Goal: Task Accomplishment & Management: Use online tool/utility

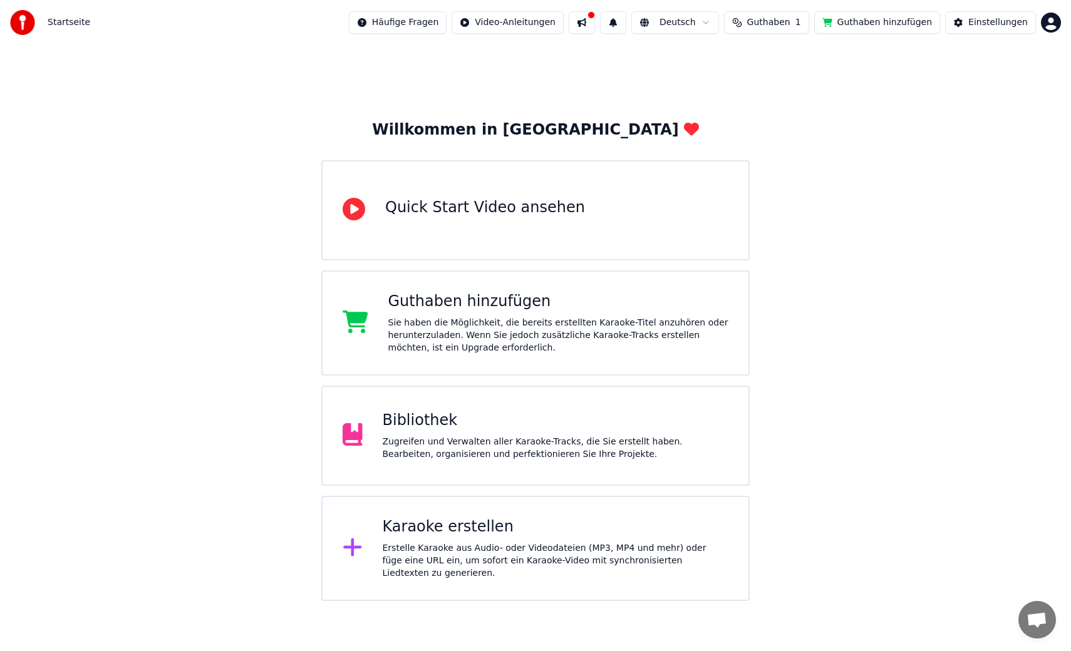
click at [438, 544] on div "Karaoke erstellen Erstelle Karaoke aus Audio- oder Videodateien (MP3, MP4 und m…" at bounding box center [556, 548] width 346 height 63
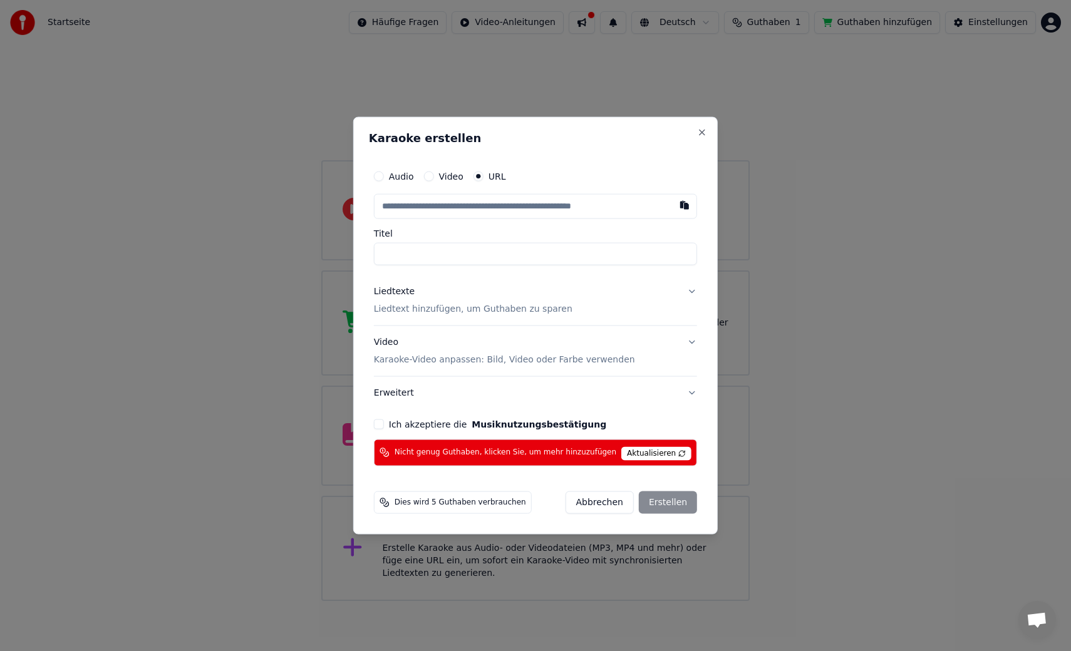
paste input "**********"
type input "**********"
click at [389, 253] on input "**********" at bounding box center [535, 254] width 323 height 23
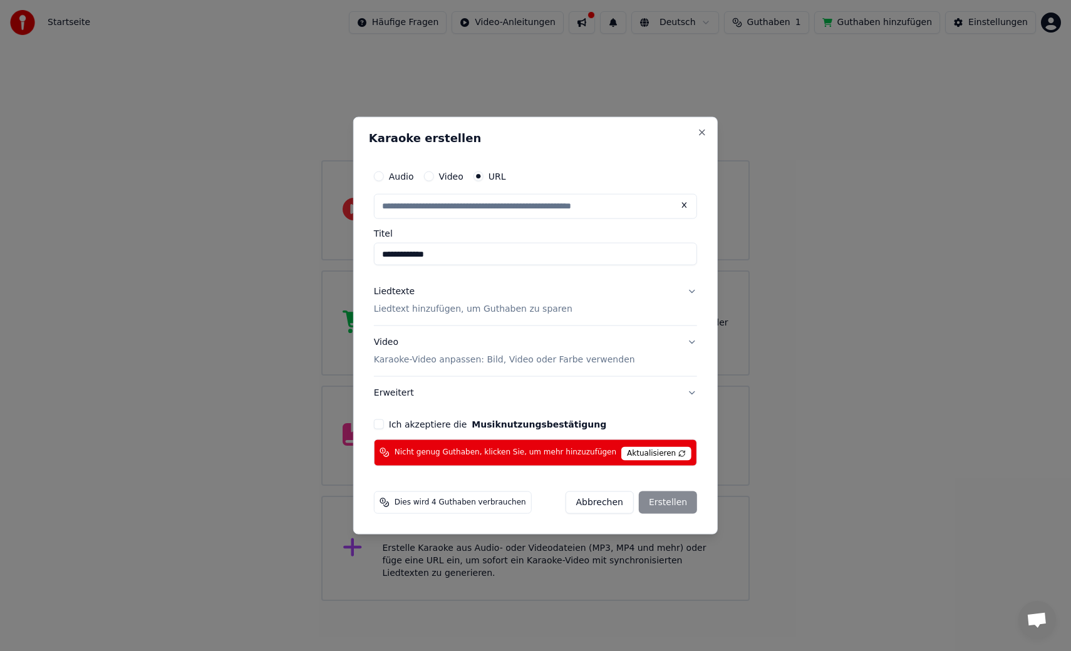
type input "**********"
click at [683, 291] on button "Liedtexte Liedtext hinzufügen, um Guthaben zu sparen" at bounding box center [535, 301] width 323 height 50
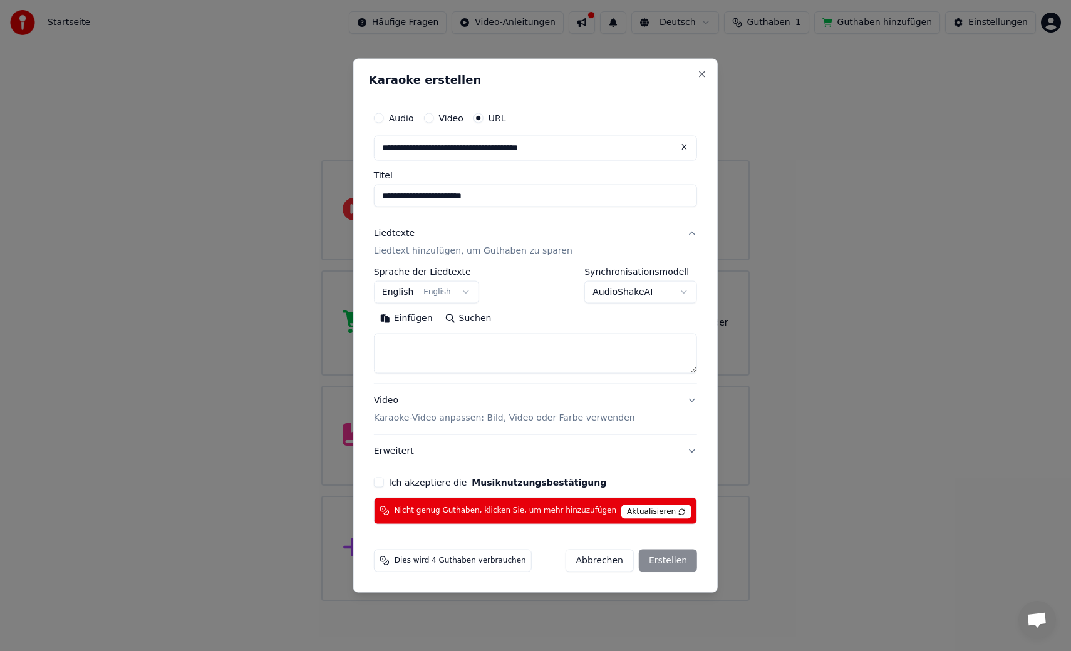
click at [431, 297] on button "English English" at bounding box center [426, 292] width 105 height 23
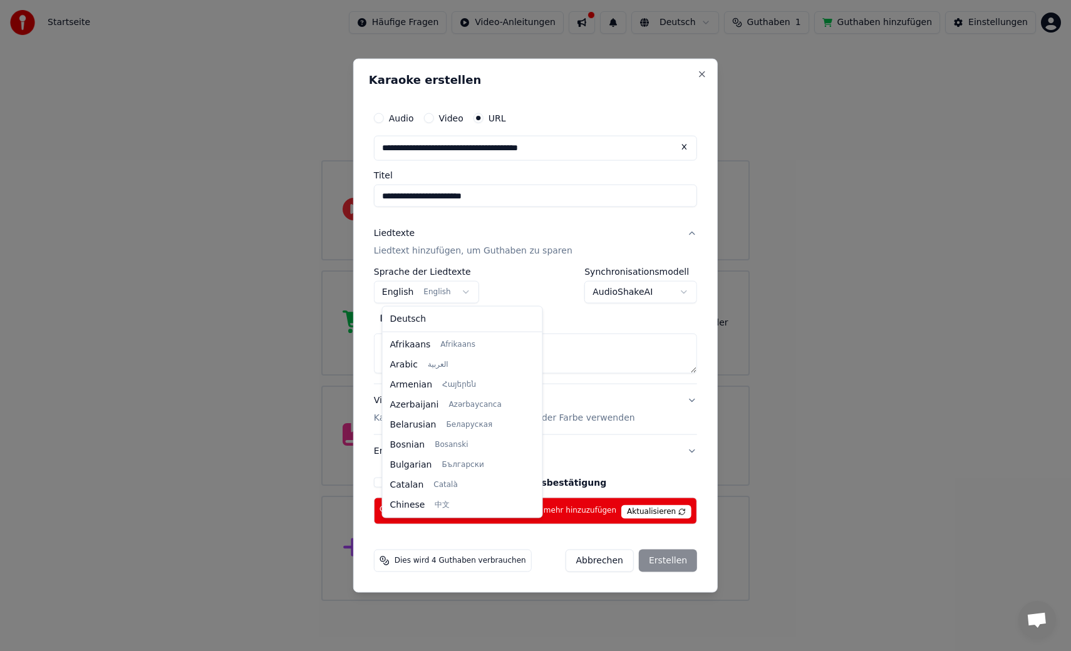
scroll to position [100, 0]
select select "**"
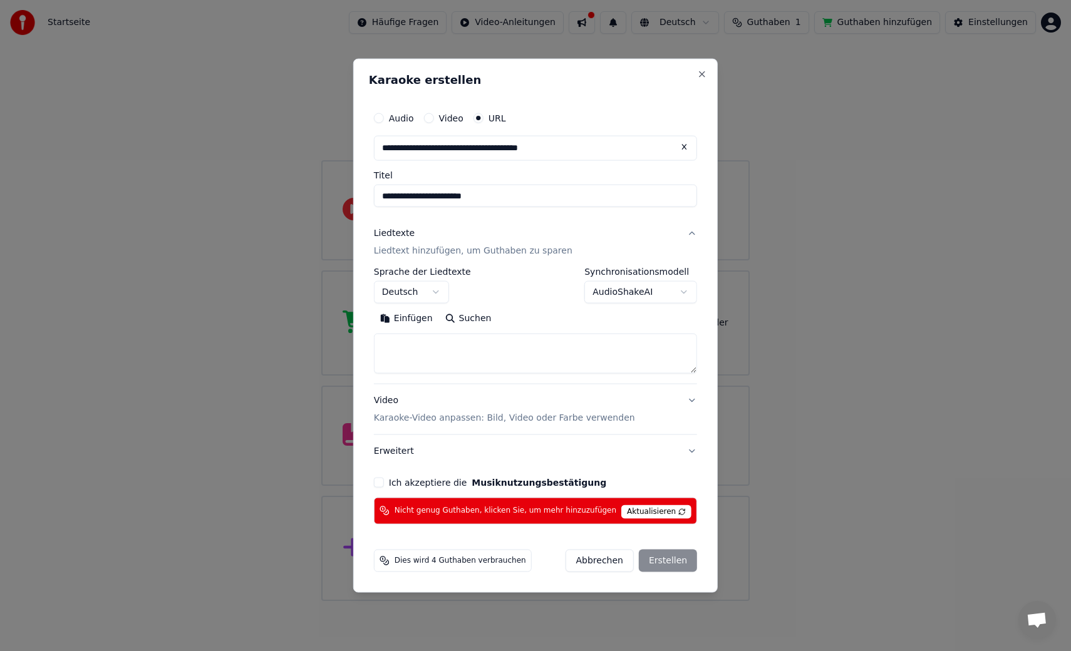
click at [458, 317] on button "Suchen" at bounding box center [468, 319] width 59 height 20
type textarea "**********"
drag, startPoint x: 614, startPoint y: 341, endPoint x: 584, endPoint y: 339, distance: 29.5
click at [612, 341] on textarea "**********" at bounding box center [527, 354] width 307 height 40
click at [535, 316] on button "Erweitern" at bounding box center [529, 319] width 68 height 20
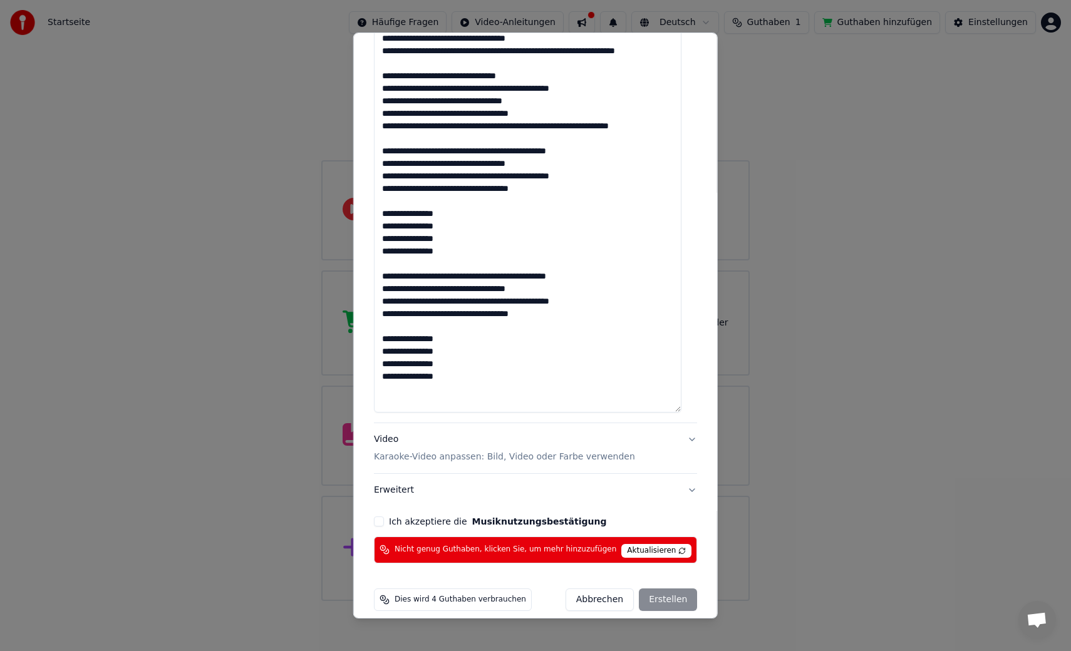
scroll to position [331, 0]
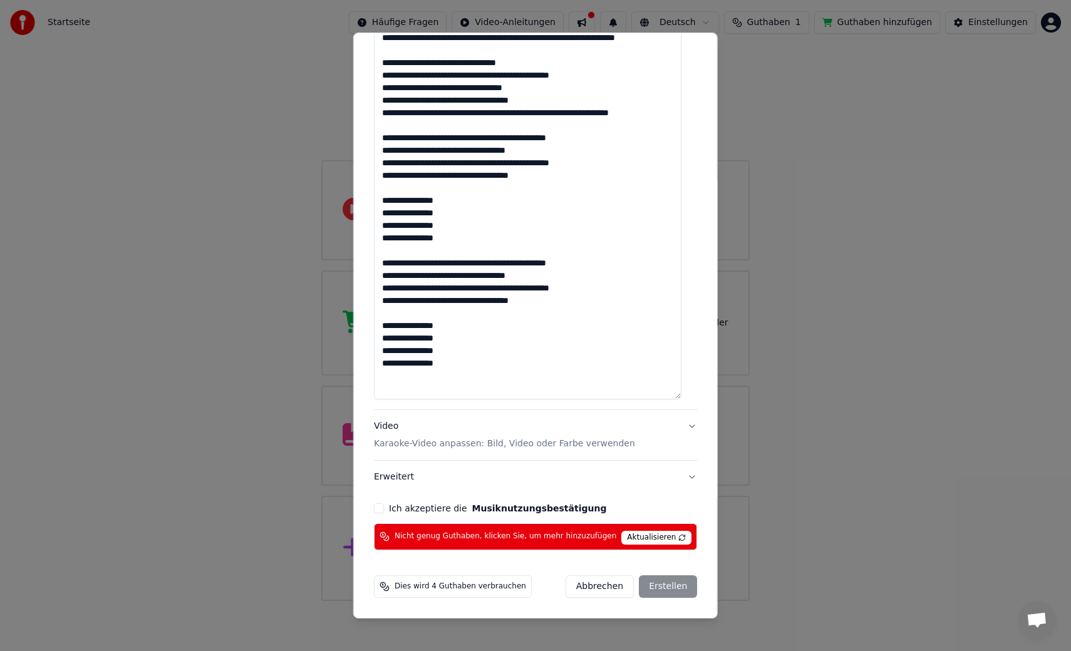
click at [680, 423] on button "Video Karaoke-Video anpassen: Bild, Video oder Farbe verwenden" at bounding box center [535, 435] width 323 height 50
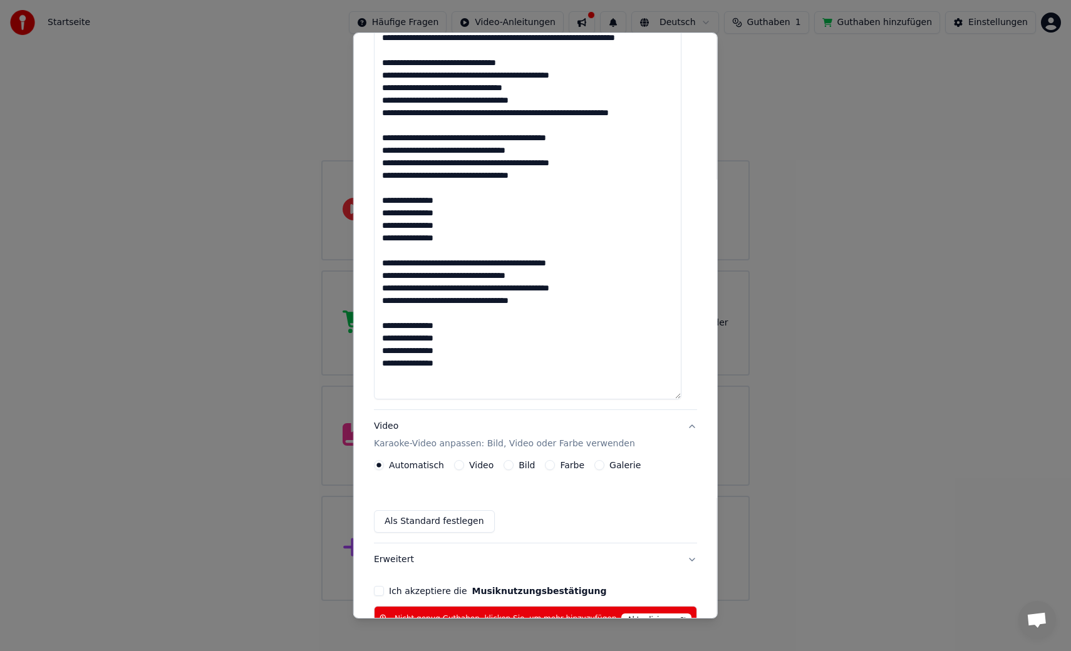
scroll to position [0, 0]
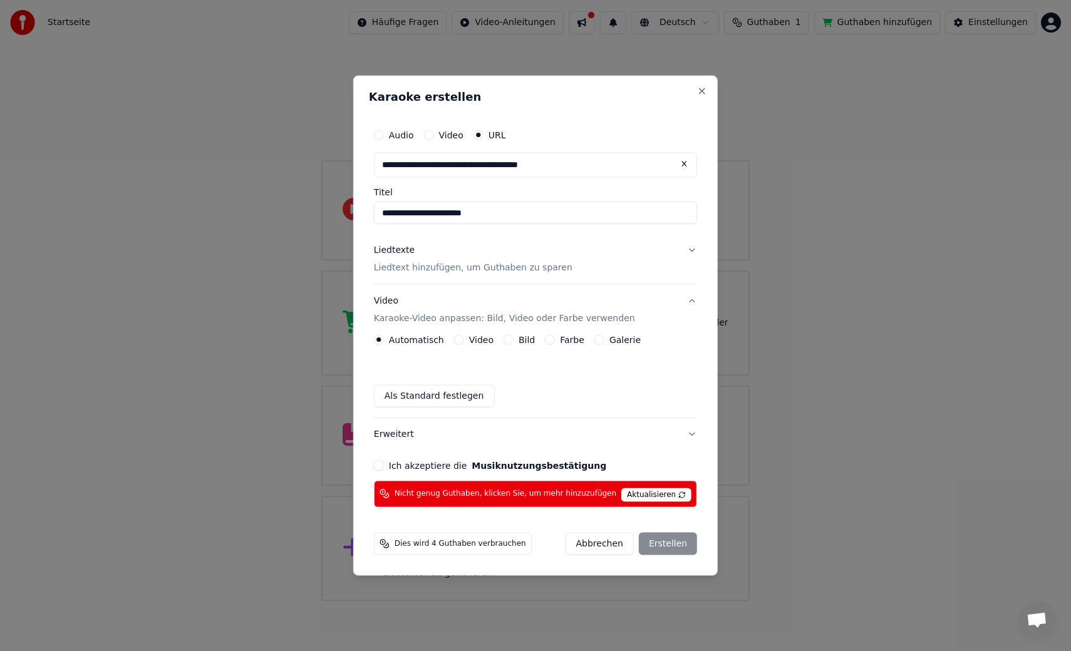
click at [640, 490] on span "Aktualisieren" at bounding box center [656, 495] width 70 height 14
click at [580, 548] on button "Abbrechen" at bounding box center [599, 543] width 68 height 23
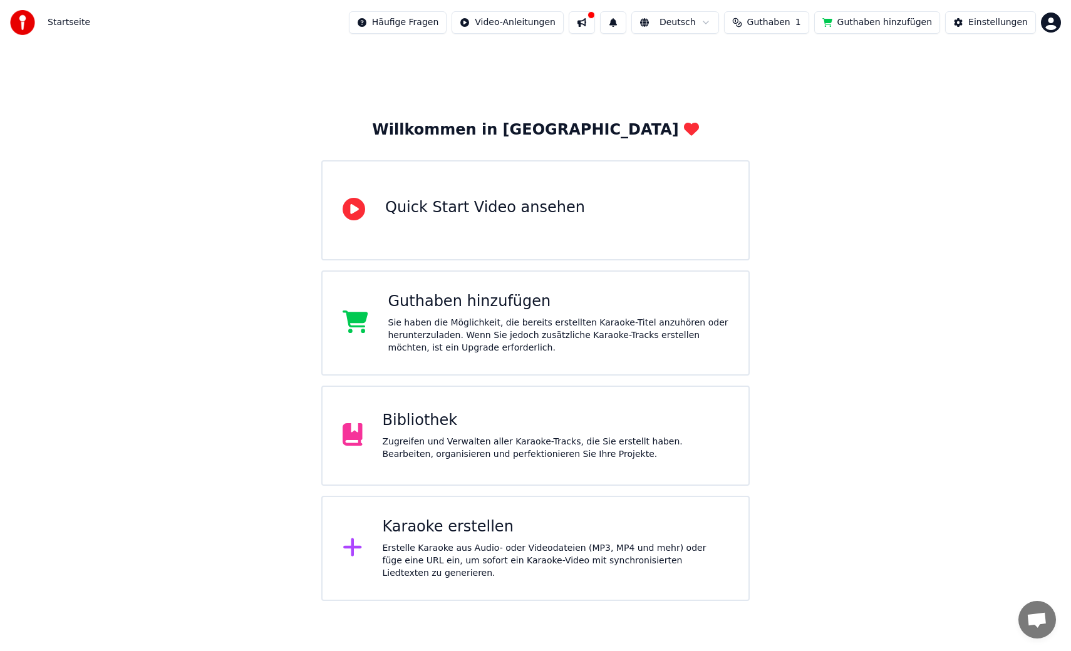
click at [765, 20] on span "Guthaben" at bounding box center [768, 22] width 43 height 13
click at [800, 119] on button "Aktualisieren" at bounding box center [777, 116] width 88 height 23
click at [715, 85] on td "50" at bounding box center [712, 83] width 59 height 23
click at [853, 265] on div "Willkommen in Youka Quick Start Video ansehen Guthaben hinzufügen Sie haben die…" at bounding box center [535, 323] width 1071 height 556
click at [868, 26] on button "Guthaben hinzufügen" at bounding box center [877, 22] width 126 height 23
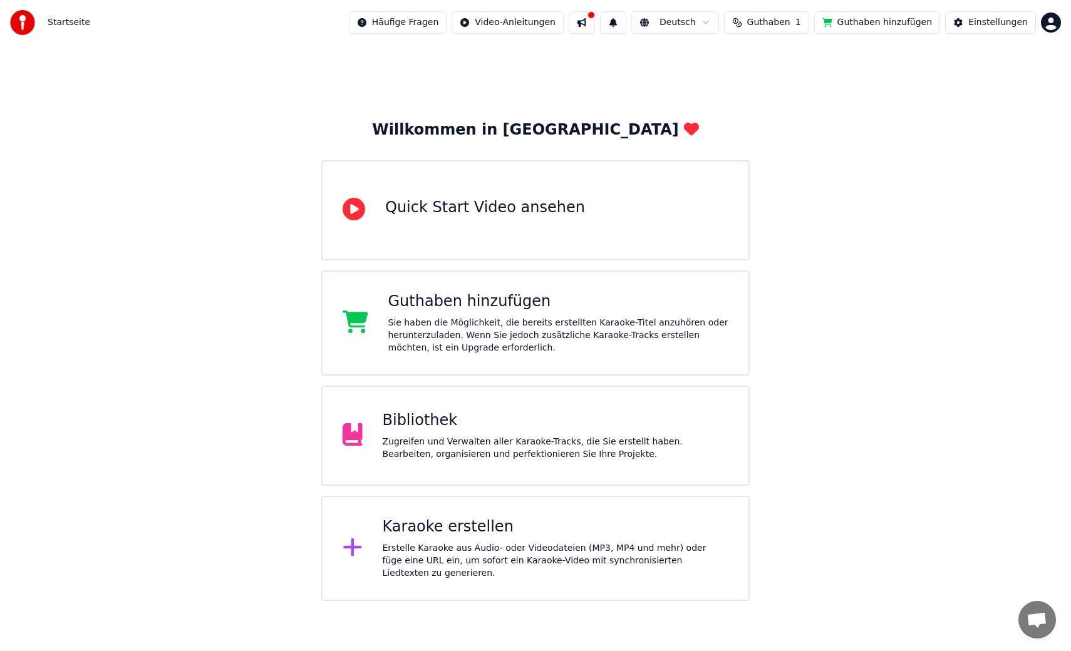
click at [801, 24] on span "1" at bounding box center [798, 22] width 6 height 13
click at [791, 115] on button "Aktualisieren" at bounding box center [777, 116] width 88 height 23
click at [794, 143] on button "Aktualisieren" at bounding box center [777, 151] width 88 height 23
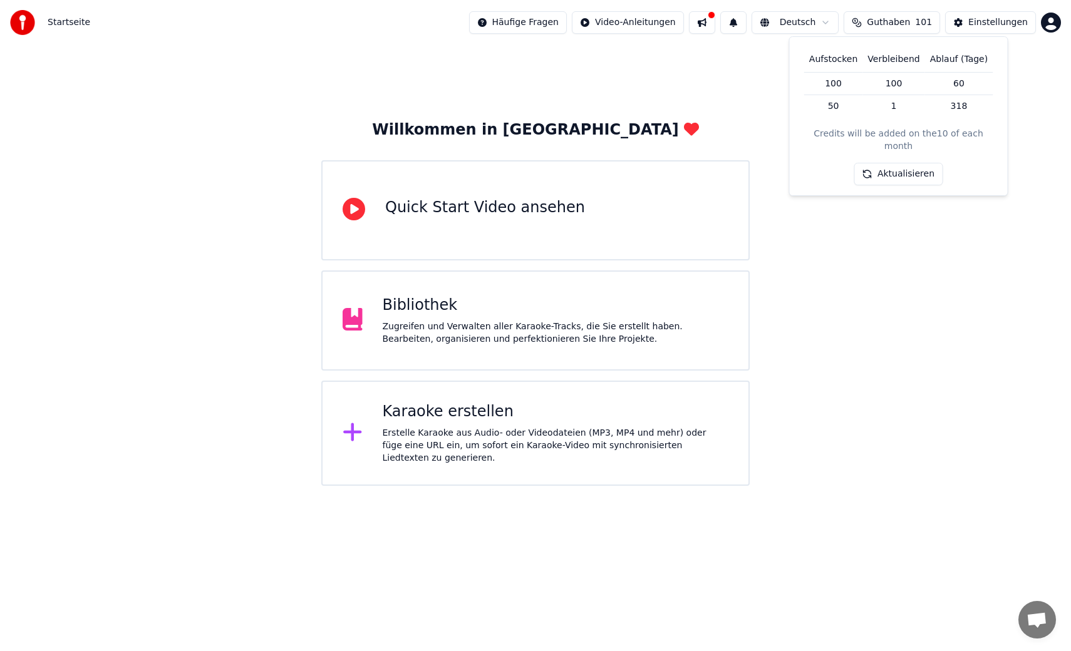
click at [849, 245] on div "Willkommen in [GEOGRAPHIC_DATA] Quick Start Video ansehen Bibliothek Zugreifen …" at bounding box center [535, 265] width 1071 height 441
click at [461, 421] on div "Karaoke erstellen" at bounding box center [556, 412] width 346 height 20
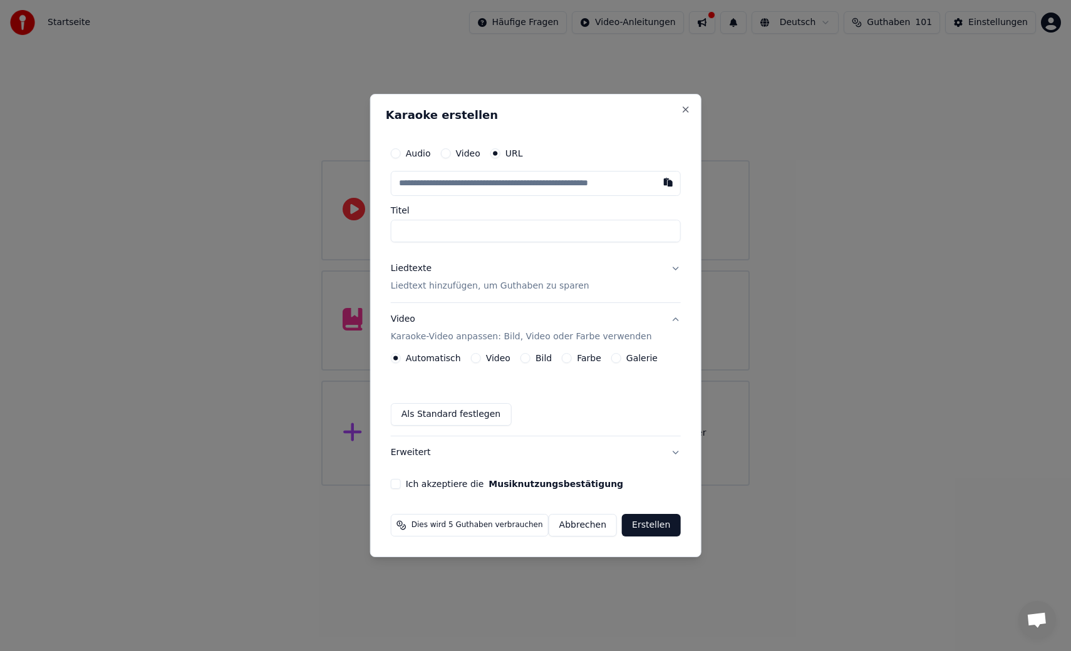
type input "**********"
click at [405, 232] on input "**********" at bounding box center [536, 231] width 290 height 23
type input "**********"
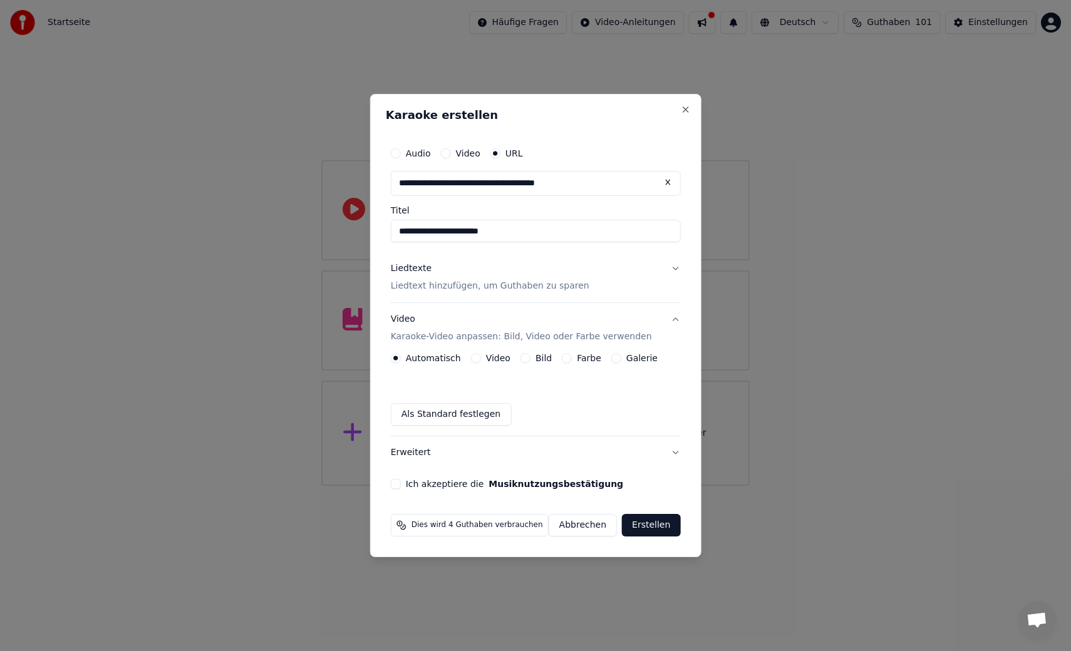
type input "**********"
click at [669, 269] on button "Liedtexte Liedtext hinzufügen, um Guthaben zu sparen" at bounding box center [536, 277] width 290 height 50
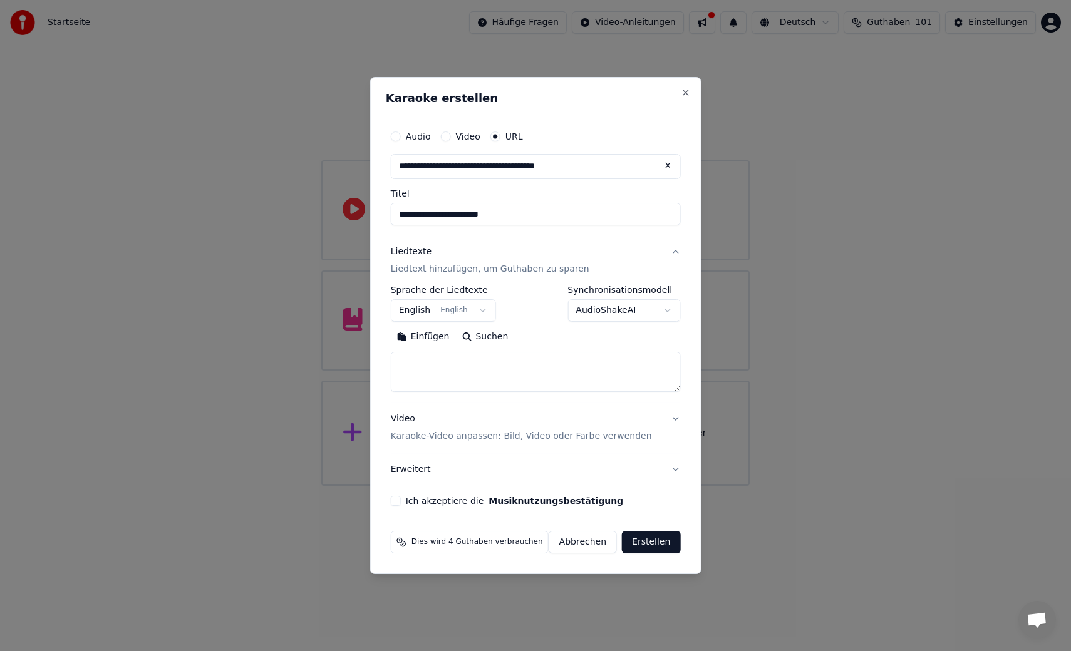
click at [480, 308] on body "**********" at bounding box center [535, 243] width 1071 height 486
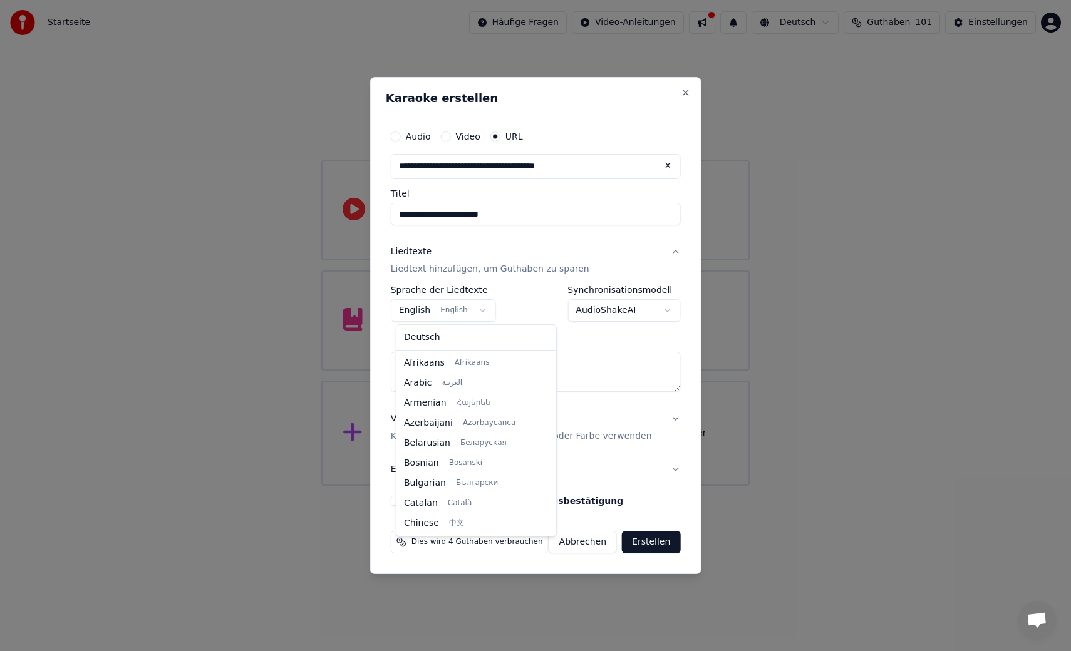
scroll to position [100, 0]
select select "**"
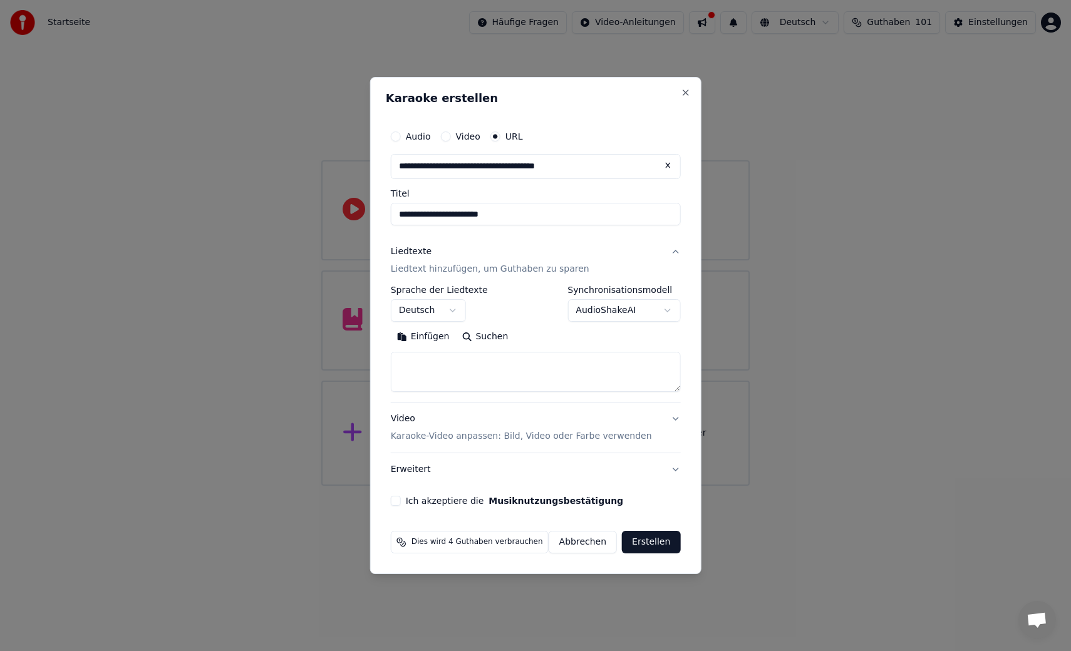
click at [438, 339] on button "Einfügen" at bounding box center [423, 337] width 65 height 20
type textarea "**********"
click at [506, 341] on button "Löschen" at bounding box center [481, 337] width 62 height 20
click at [477, 341] on button "Suchen" at bounding box center [484, 337] width 59 height 20
type textarea "**********"
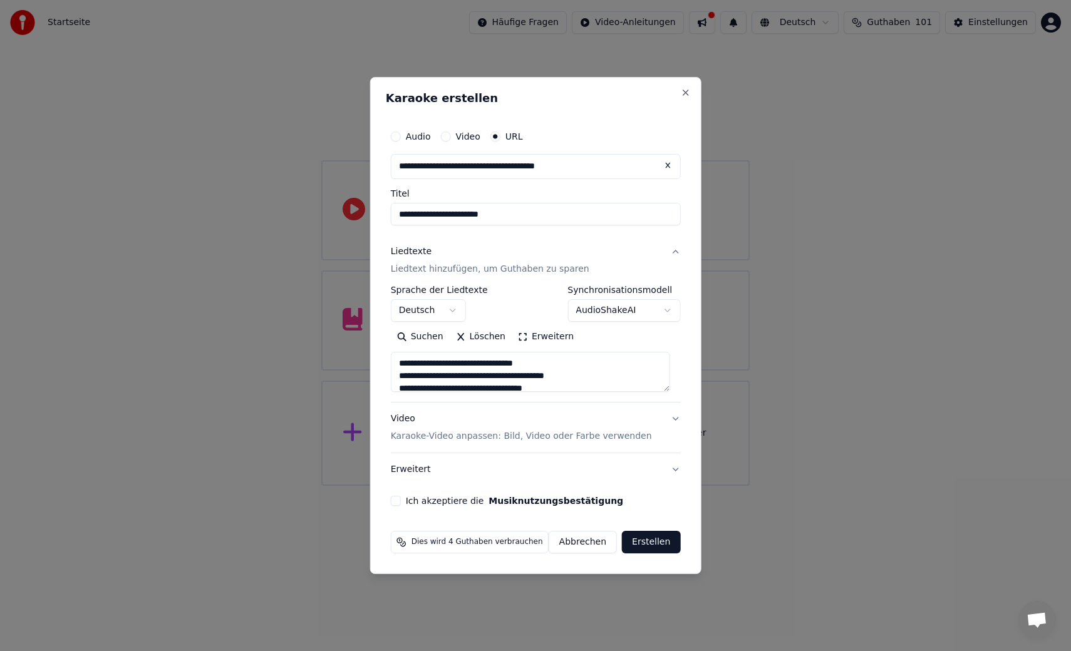
click at [554, 333] on button "Erweitern" at bounding box center [546, 337] width 68 height 20
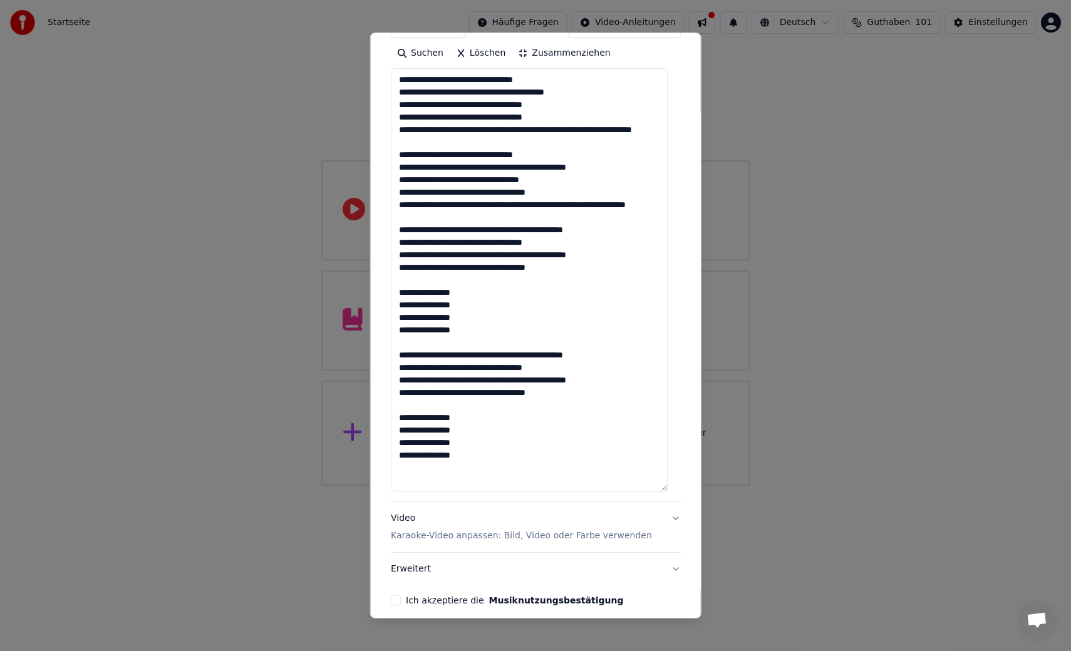
scroll to position [294, 0]
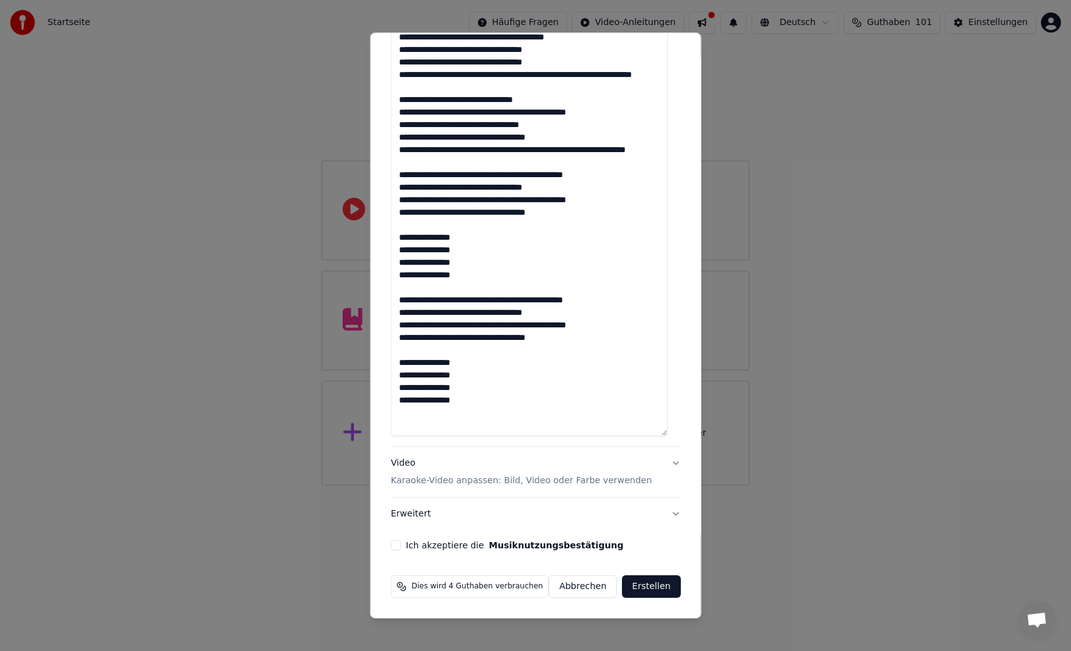
click at [662, 462] on button "Video Karaoke-Video anpassen: Bild, Video oder Farbe verwenden" at bounding box center [536, 472] width 290 height 50
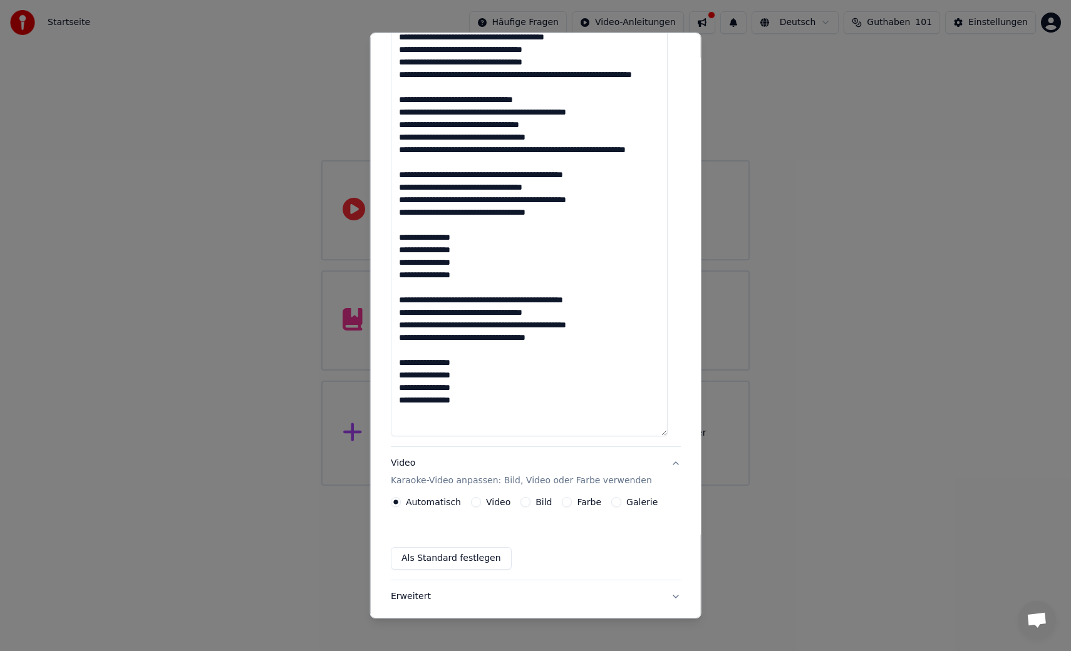
scroll to position [0, 0]
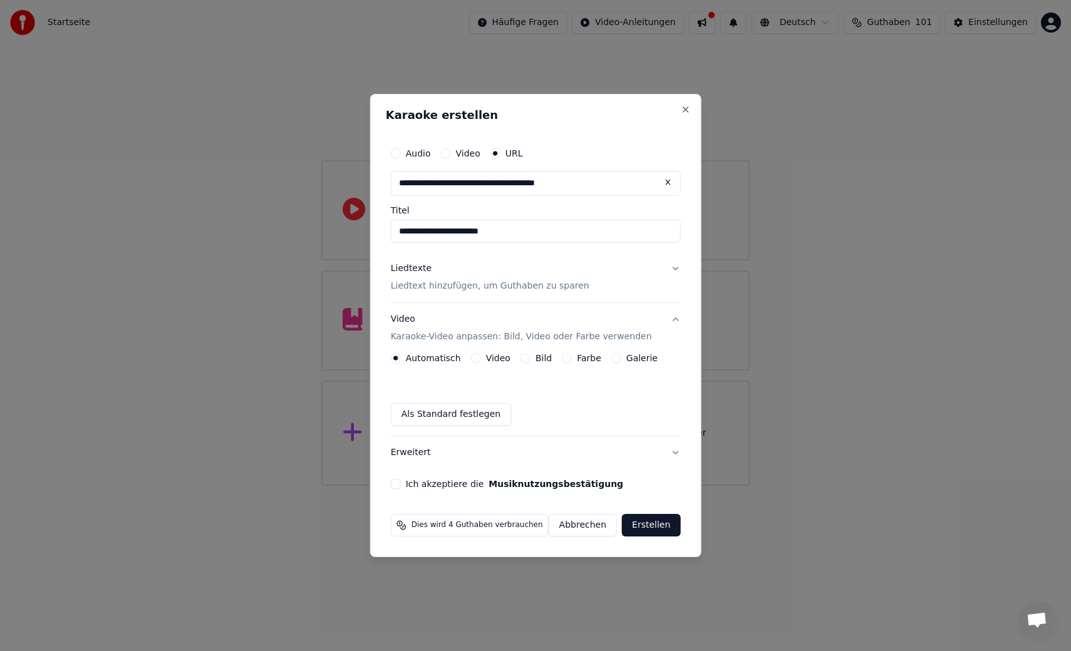
click at [614, 359] on button "Galerie" at bounding box center [616, 358] width 10 height 10
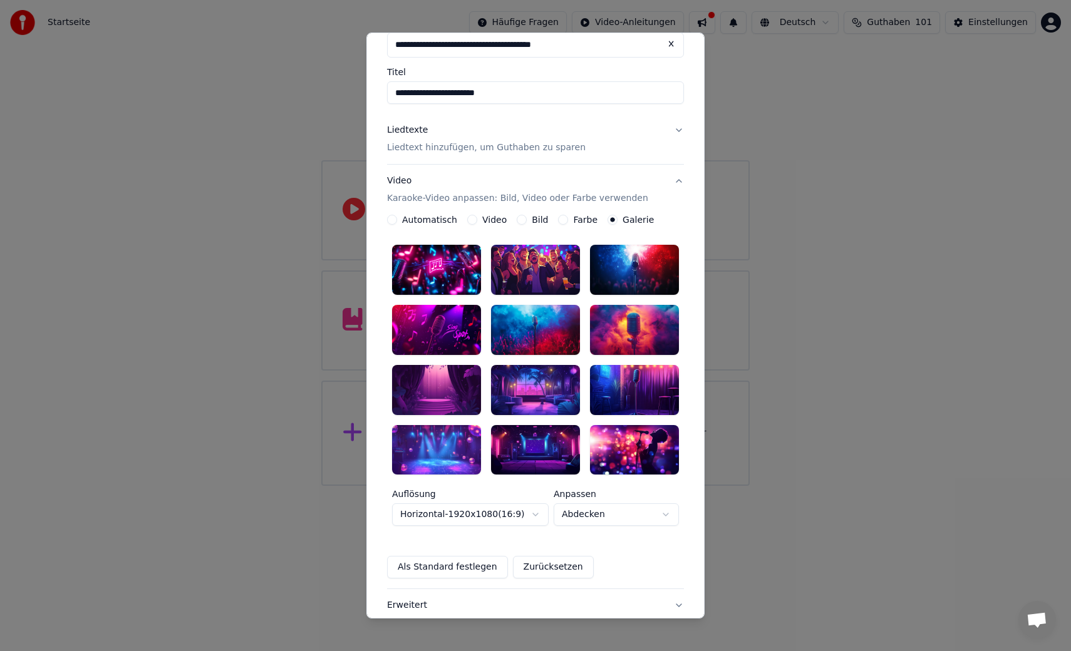
scroll to position [72, 0]
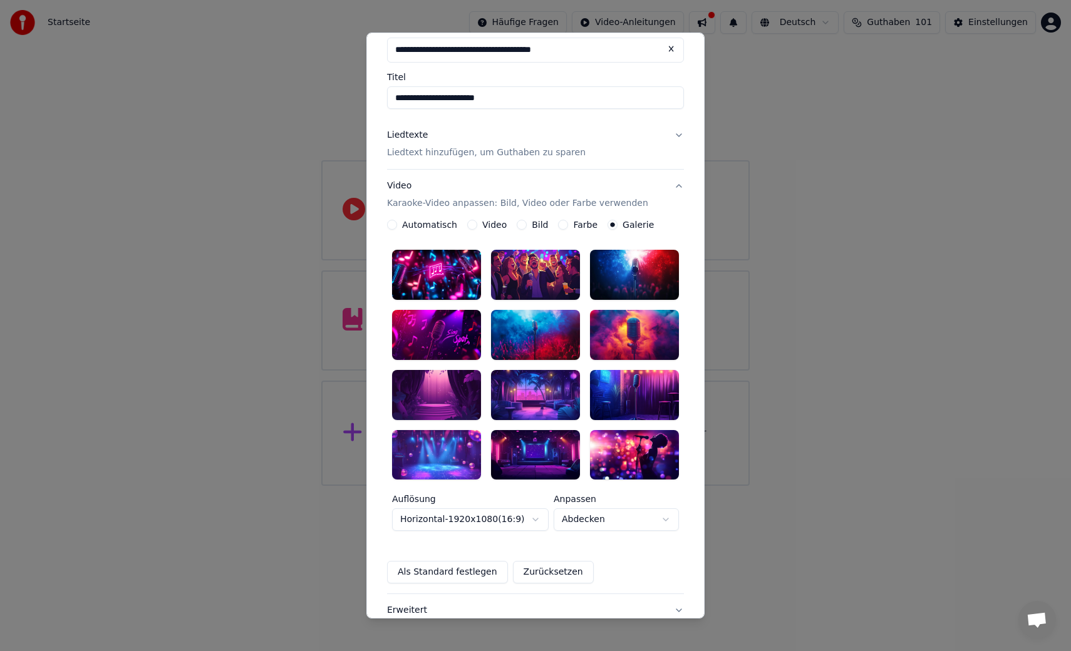
click at [558, 225] on button "Farbe" at bounding box center [563, 225] width 10 height 10
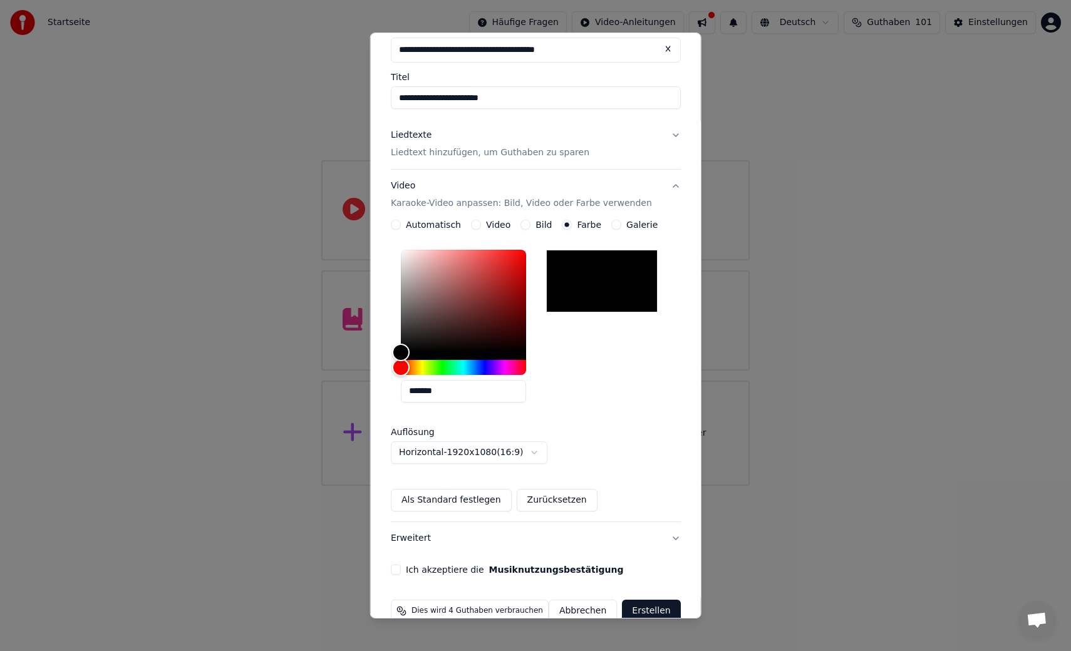
click at [526, 224] on button "Bild" at bounding box center [525, 225] width 10 height 10
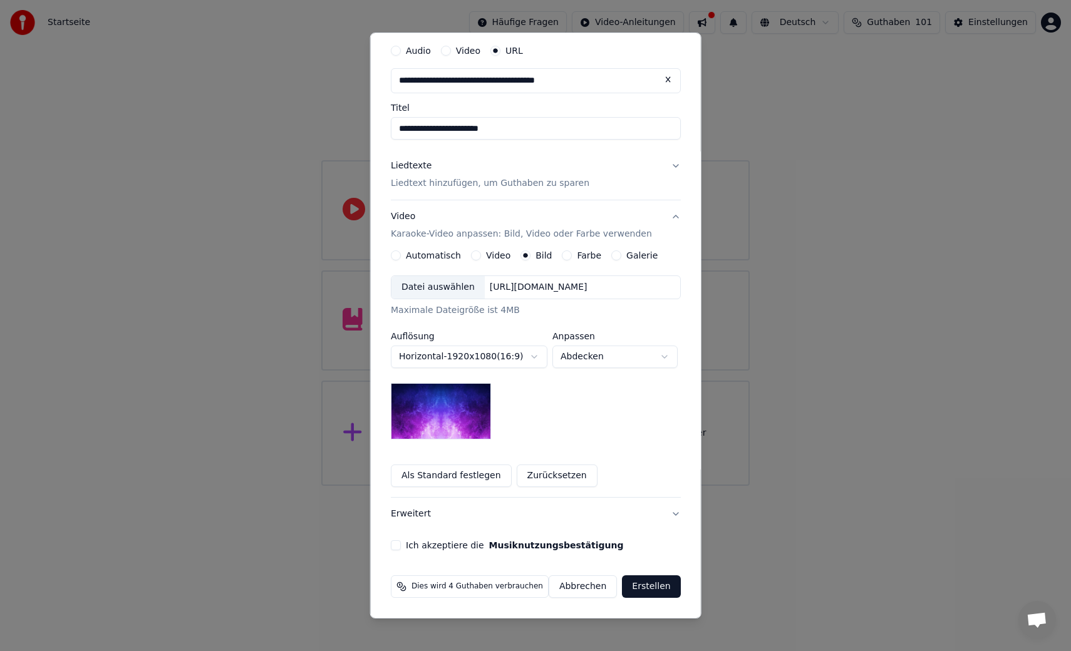
scroll to position [41, 0]
click at [530, 357] on body "**********" at bounding box center [535, 243] width 1071 height 486
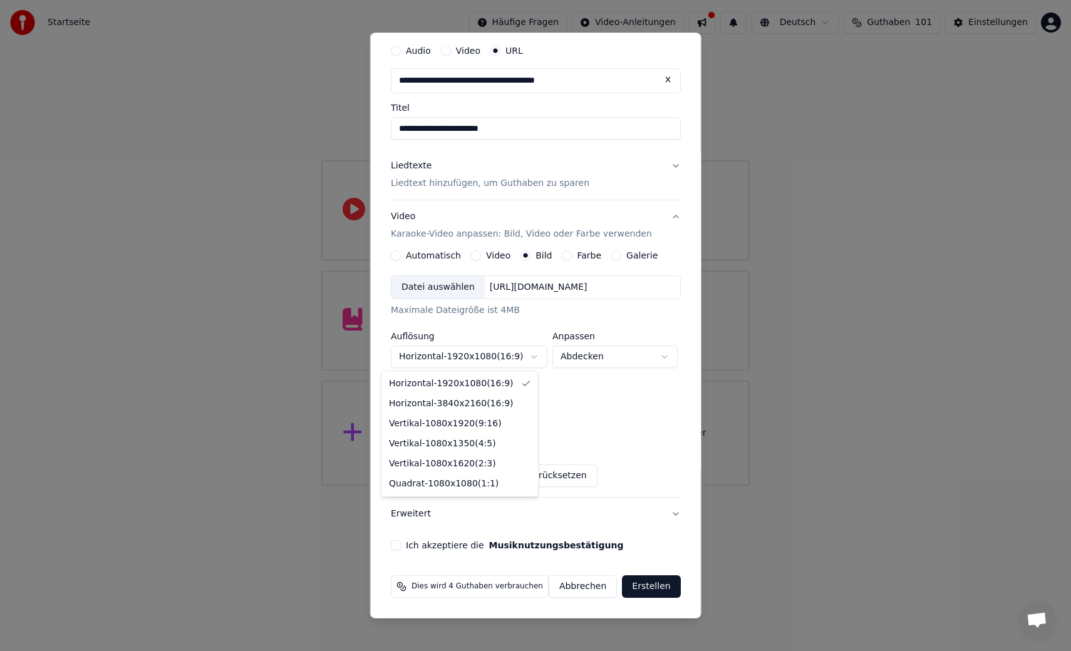
click at [528, 358] on body "**********" at bounding box center [535, 243] width 1071 height 486
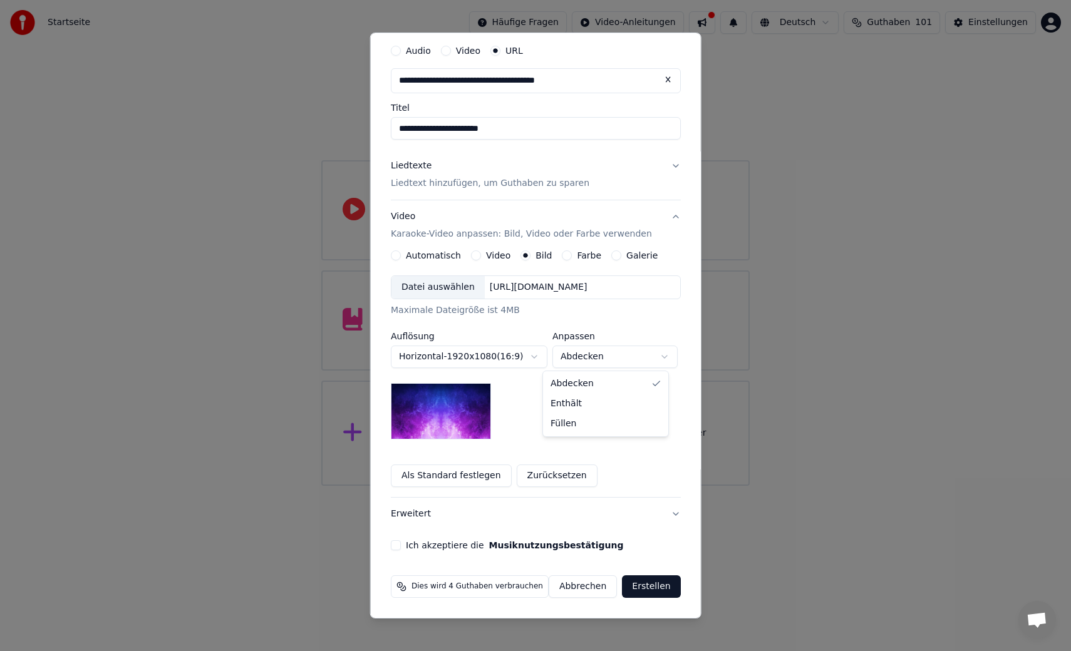
click at [614, 363] on body "**********" at bounding box center [535, 243] width 1071 height 486
click at [614, 356] on body "**********" at bounding box center [535, 243] width 1071 height 486
select select "*****"
click at [429, 281] on div "Datei auswählen" at bounding box center [437, 287] width 93 height 23
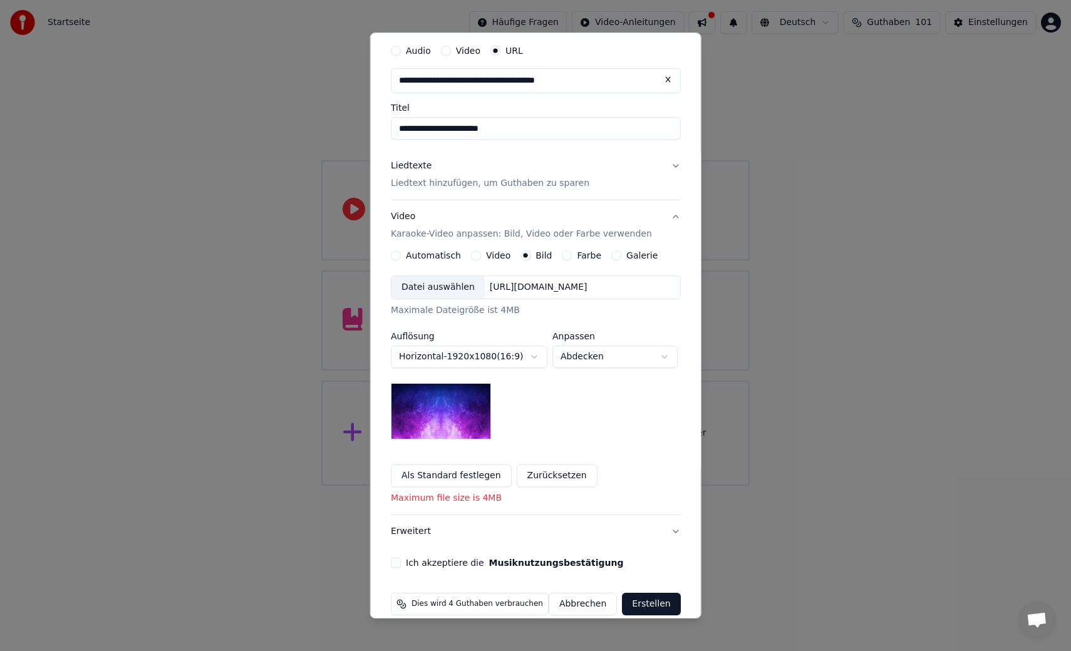
click at [411, 293] on div "Datei auswählen" at bounding box center [437, 287] width 93 height 23
click at [418, 282] on div "Datei auswählen" at bounding box center [437, 287] width 93 height 23
click at [412, 293] on div "Datei auswählen" at bounding box center [437, 287] width 93 height 23
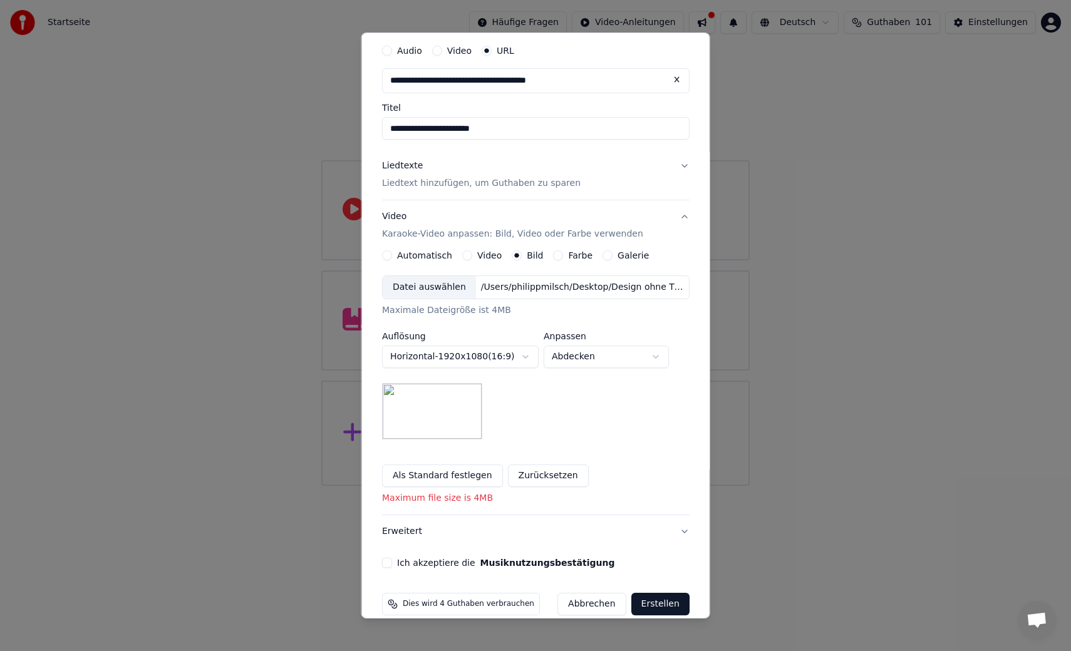
scroll to position [59, 0]
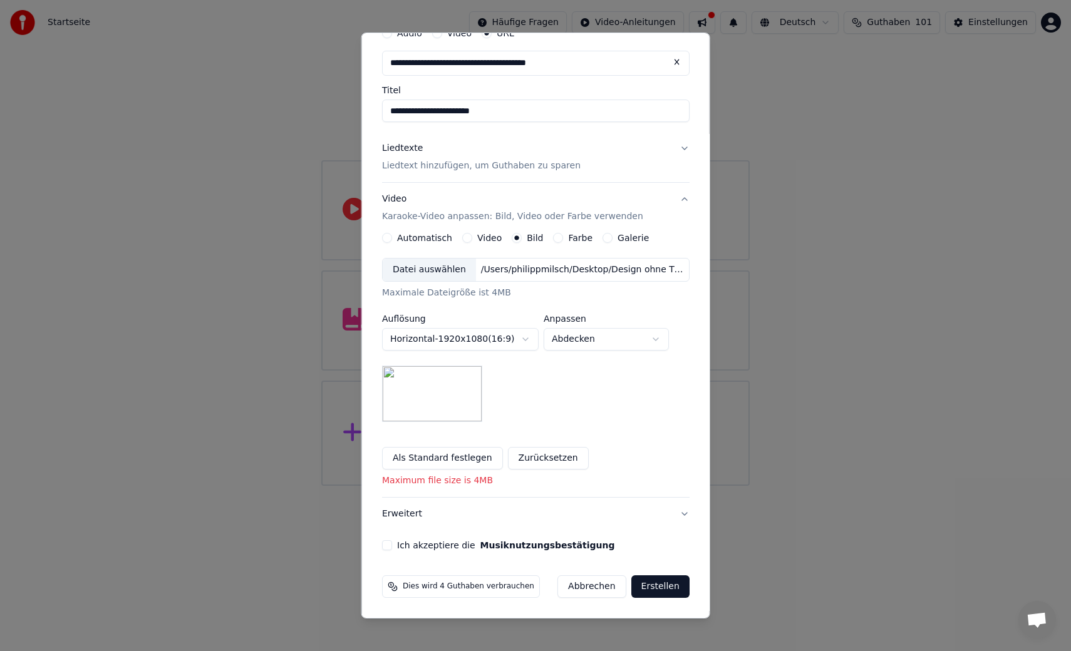
click at [382, 545] on button "Ich akzeptiere die Musiknutzungsbestätigung" at bounding box center [387, 545] width 10 height 10
click at [678, 517] on button "Erweitert" at bounding box center [535, 514] width 307 height 33
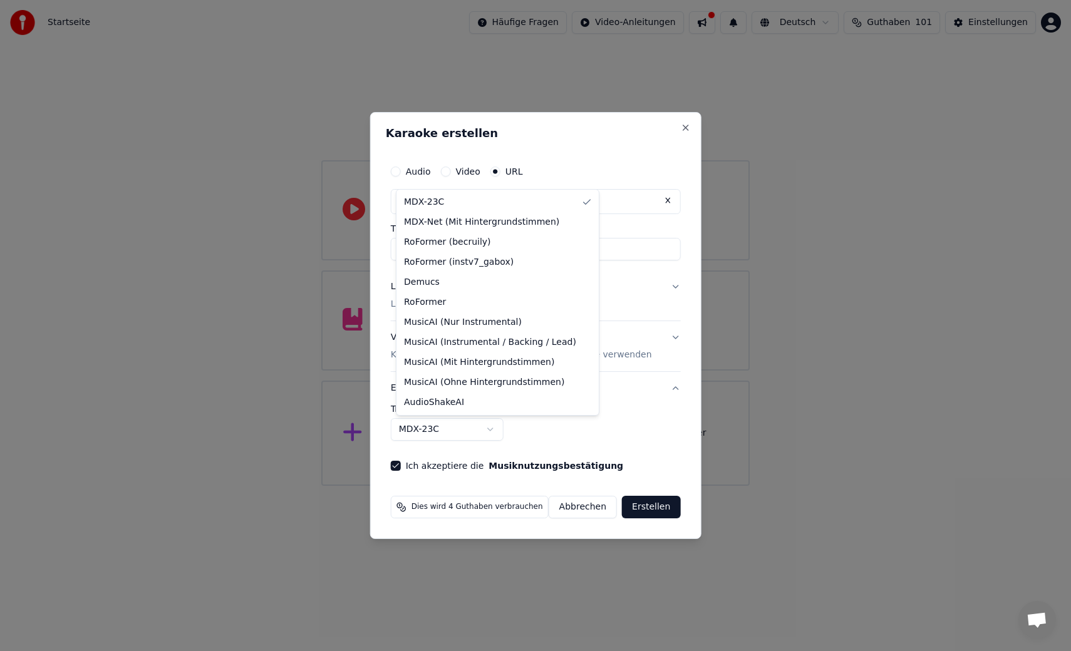
click at [496, 431] on body "**********" at bounding box center [535, 243] width 1071 height 486
click at [624, 423] on body "**********" at bounding box center [535, 243] width 1071 height 486
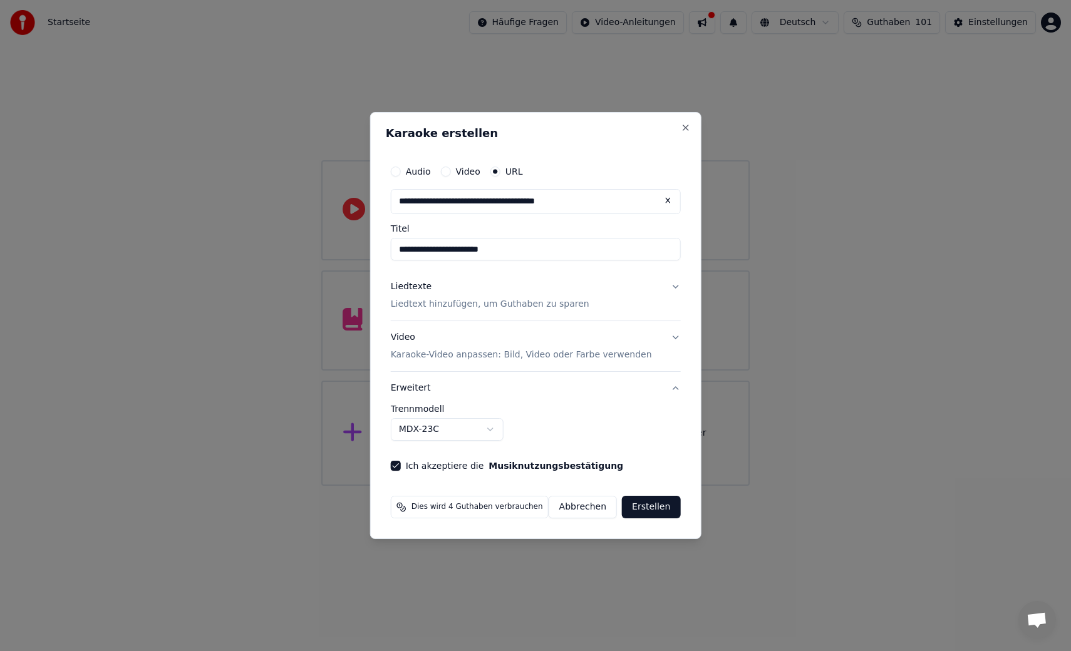
click at [666, 341] on button "Video Karaoke-Video anpassen: Bild, Video oder Farbe verwenden" at bounding box center [536, 346] width 290 height 50
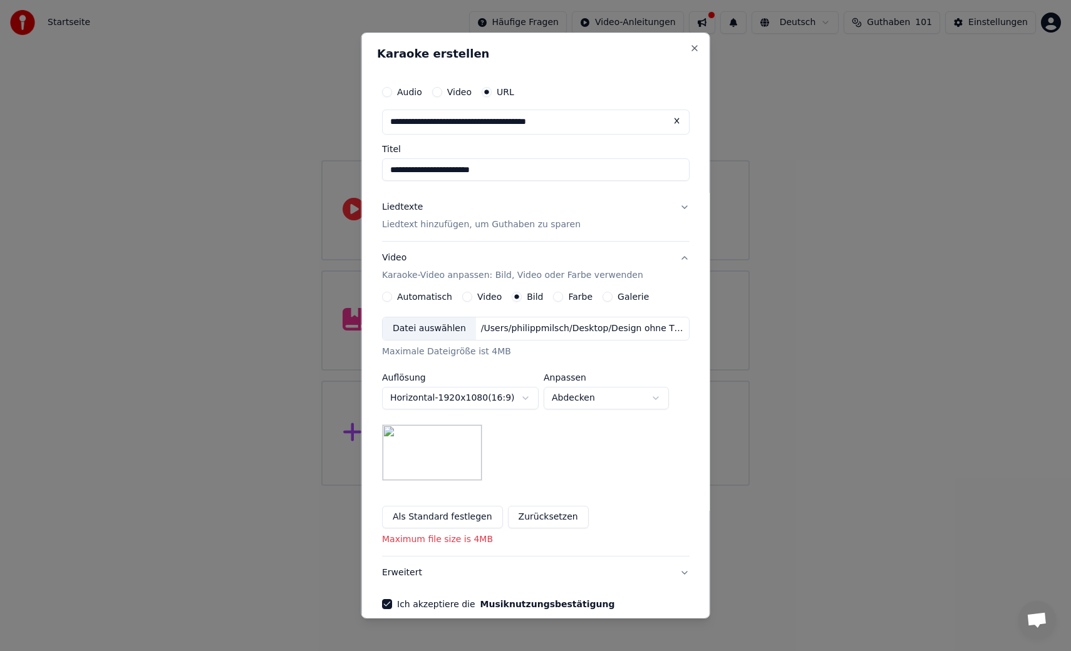
scroll to position [59, 0]
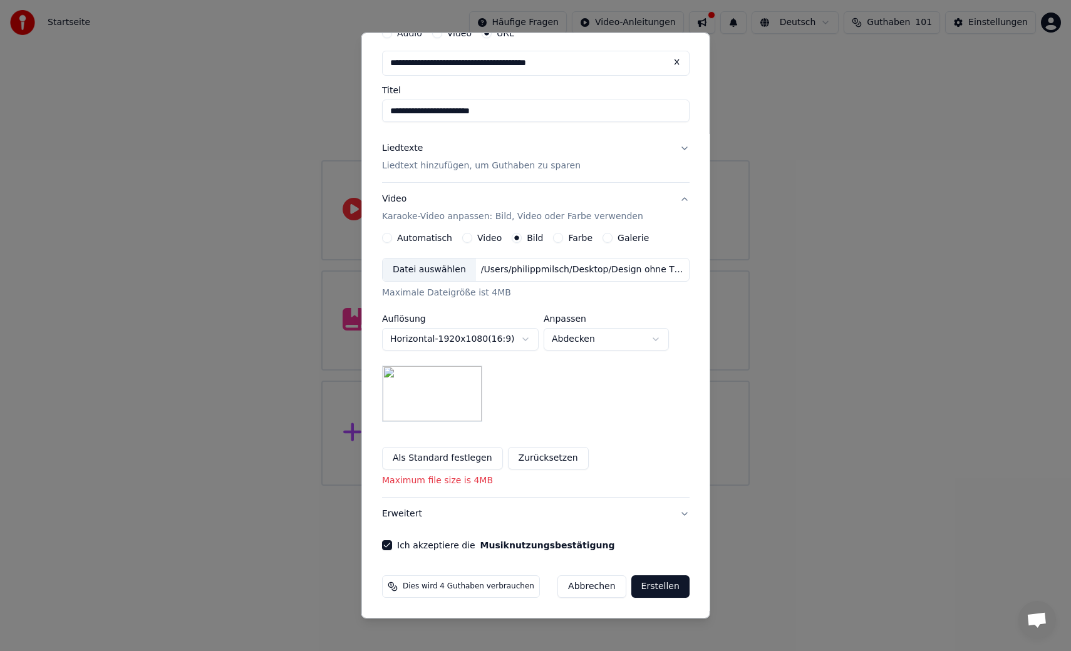
click at [645, 585] on button "Erstellen" at bounding box center [660, 586] width 58 height 23
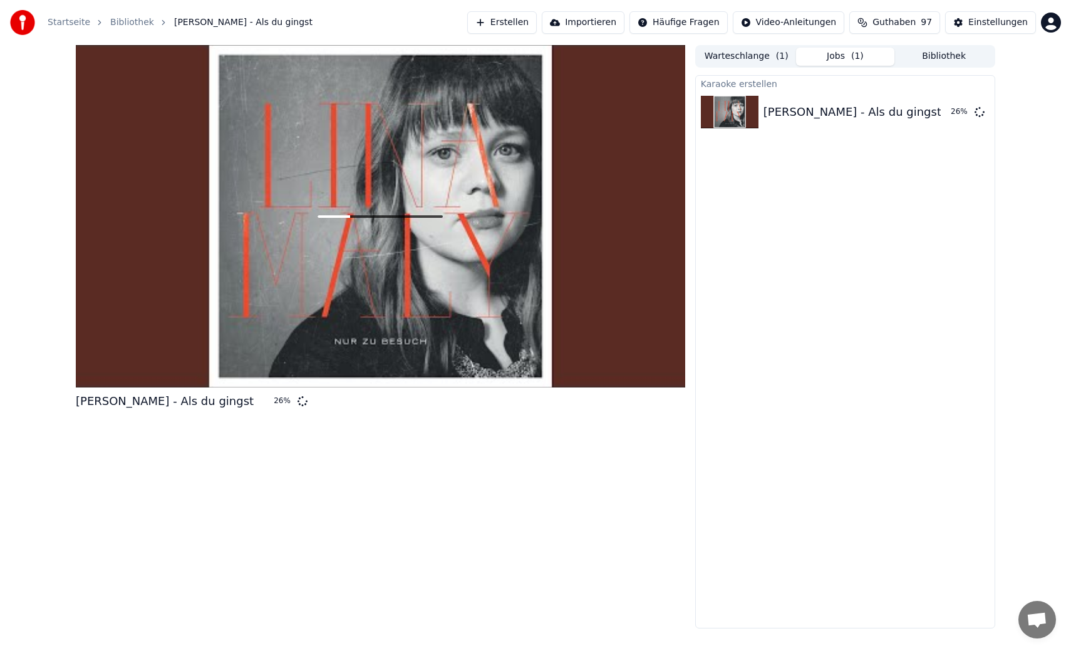
click at [513, 23] on button "Erstellen" at bounding box center [502, 22] width 70 height 23
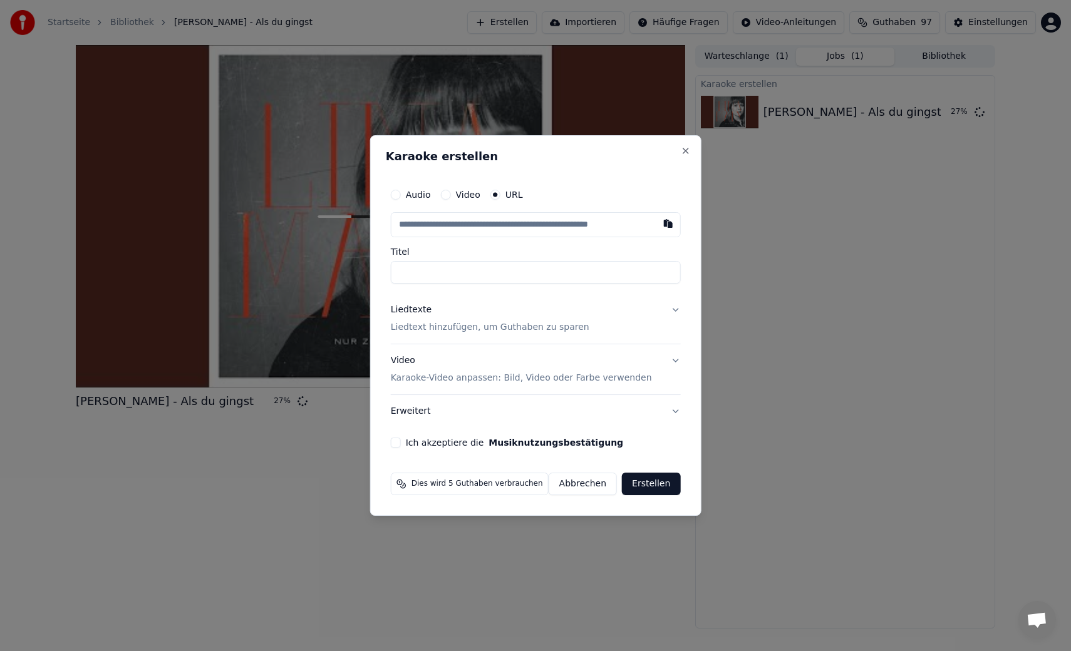
type input "**********"
click at [648, 304] on button "Liedtexte Liedtext hinzufügen, um Guthaben zu sparen" at bounding box center [536, 319] width 290 height 50
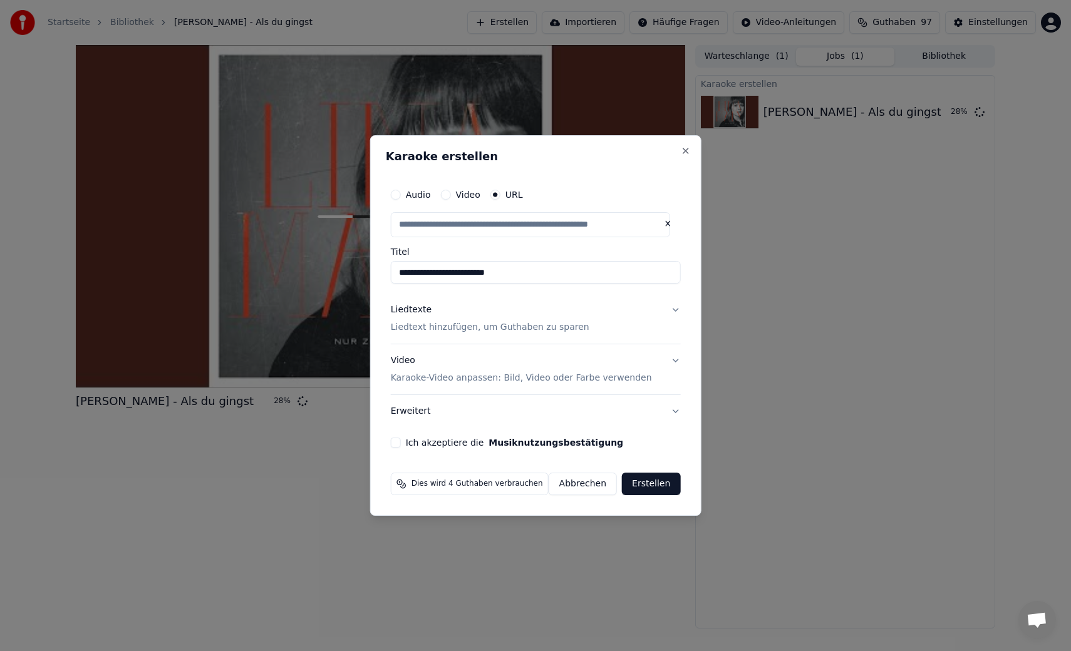
type input "**********"
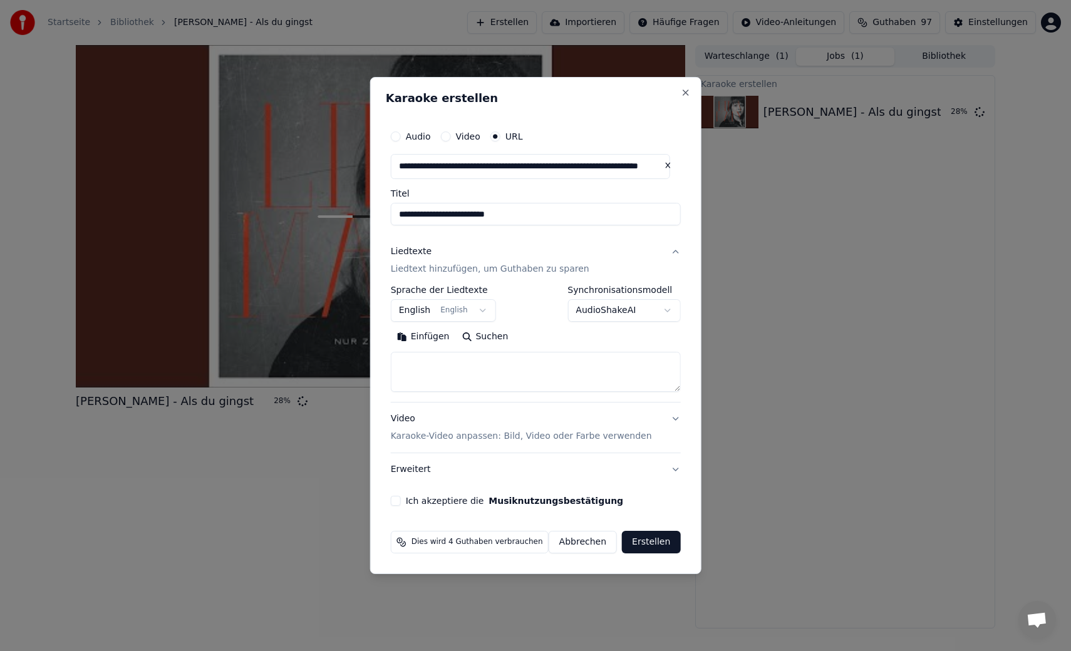
click at [467, 313] on body "**********" at bounding box center [535, 325] width 1071 height 651
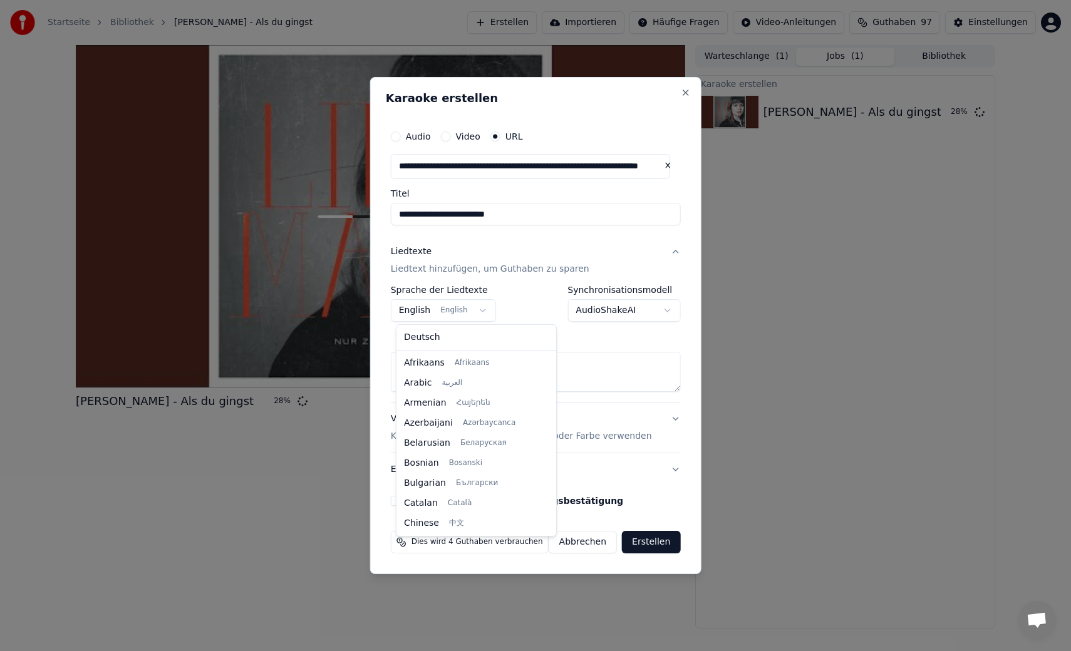
scroll to position [100, 0]
select select "**"
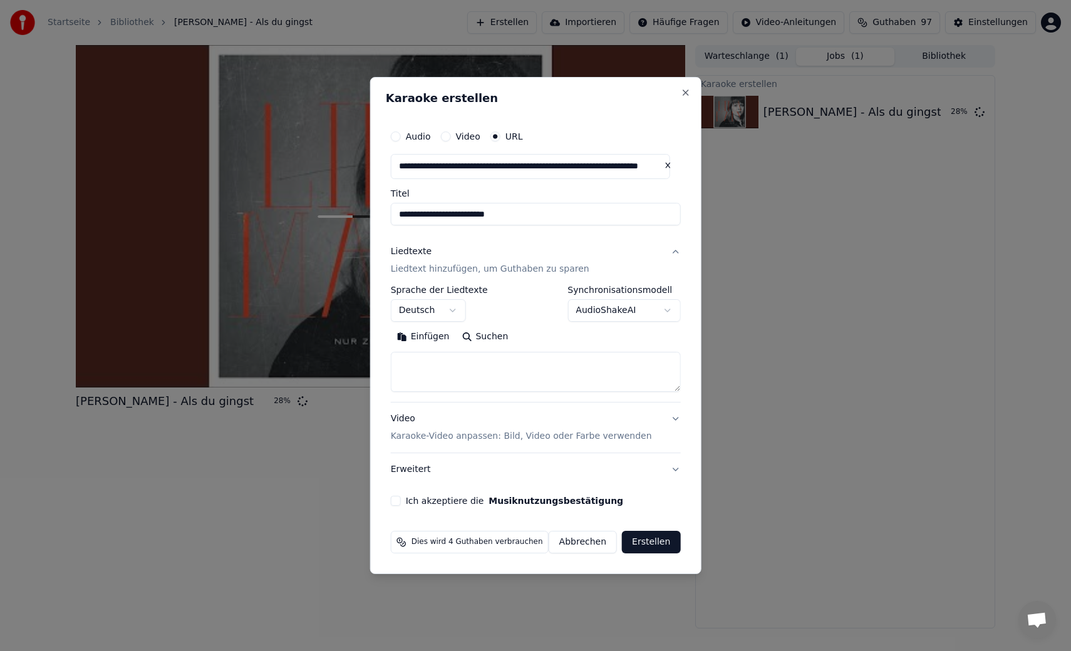
click at [464, 339] on button "Suchen" at bounding box center [484, 337] width 59 height 20
type textarea "**********"
click at [572, 338] on button "Erweitern" at bounding box center [546, 337] width 68 height 20
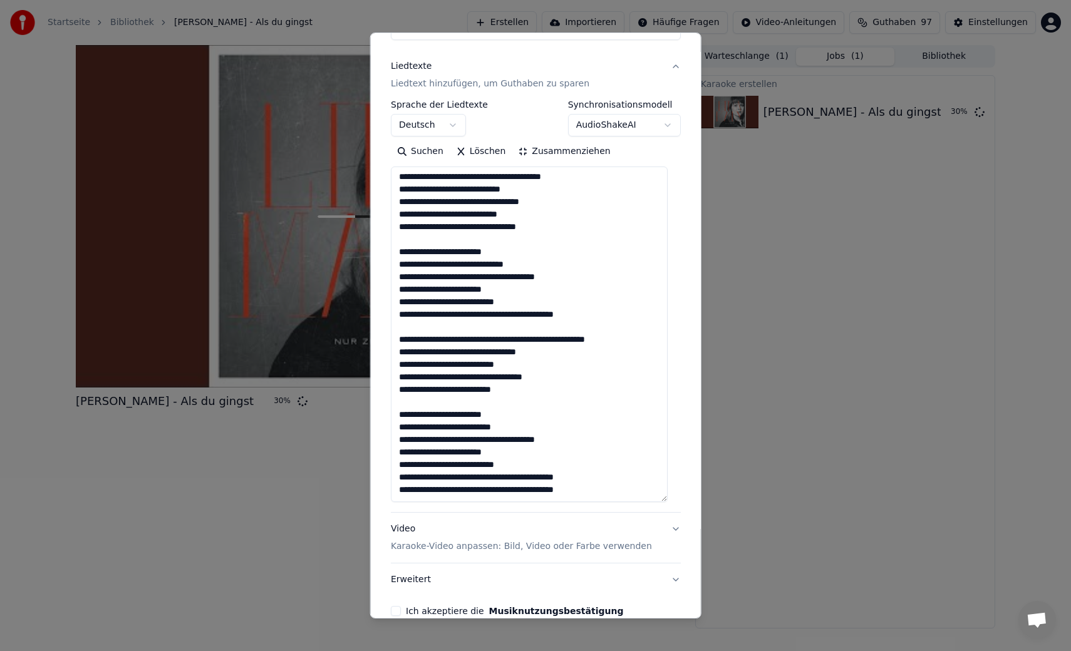
scroll to position [207, 0]
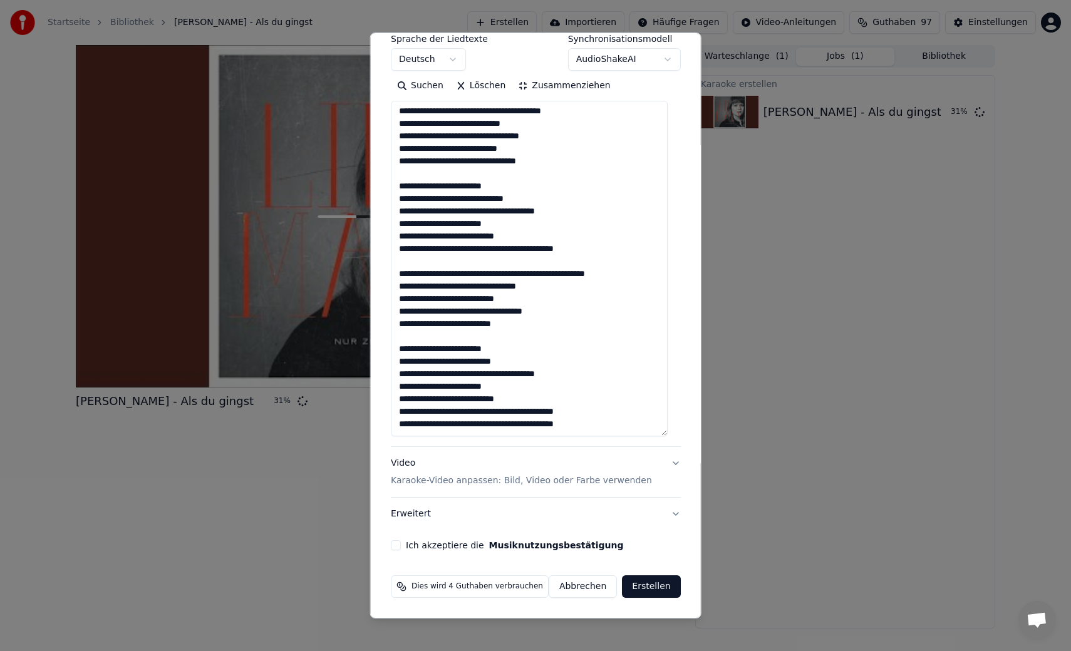
click at [654, 457] on button "Video Karaoke-Video anpassen: Bild, Video oder Farbe verwenden" at bounding box center [536, 472] width 290 height 50
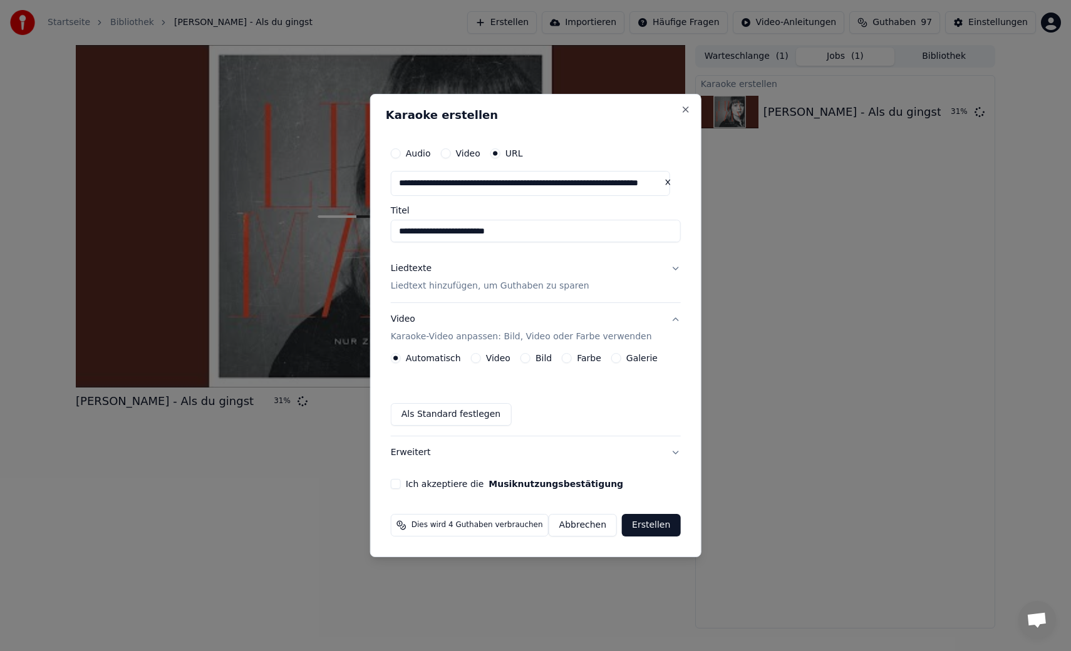
click at [536, 359] on div "Bild" at bounding box center [535, 358] width 31 height 10
click at [525, 357] on button "Bild" at bounding box center [525, 358] width 10 height 10
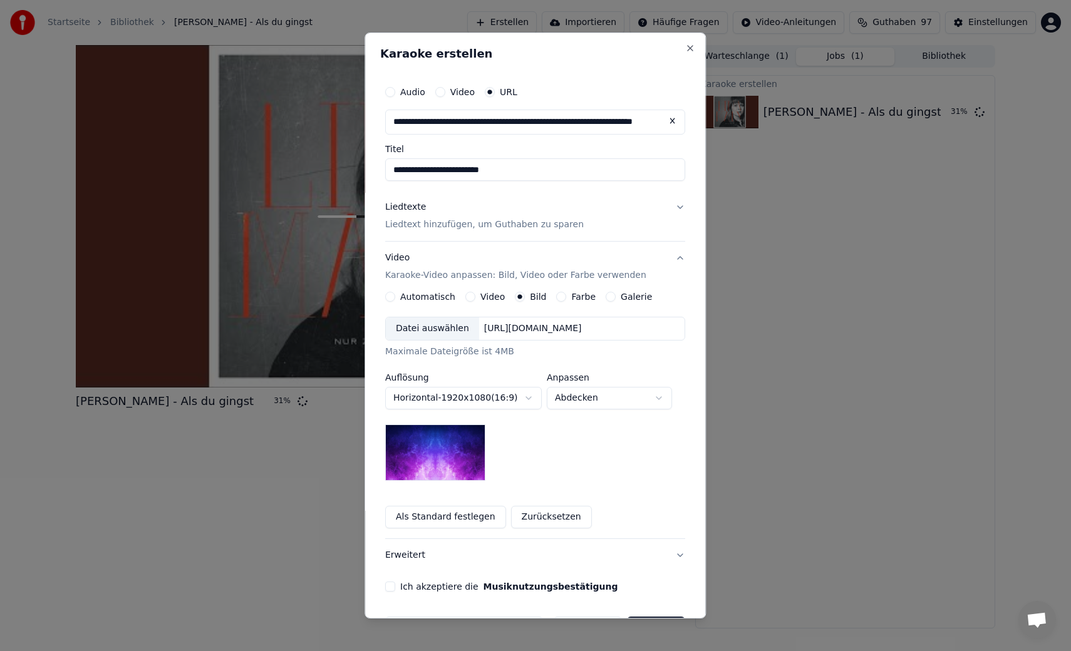
click at [432, 522] on button "Als Standard festlegen" at bounding box center [445, 517] width 121 height 23
click at [450, 518] on button "Als Standard festlegen" at bounding box center [445, 517] width 121 height 23
click at [418, 344] on div "Datei auswählen [URL][DOMAIN_NAME] Maximale Dateigröße ist 4MB" at bounding box center [535, 337] width 300 height 41
click at [428, 331] on div "Datei auswählen" at bounding box center [432, 328] width 93 height 23
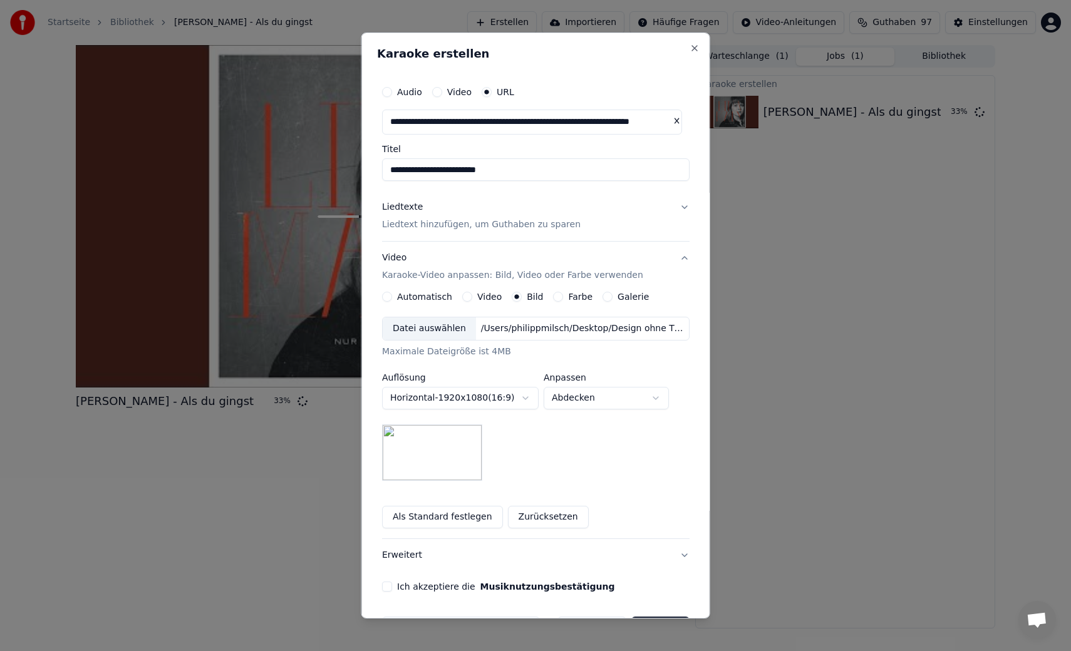
click at [463, 521] on button "Als Standard festlegen" at bounding box center [442, 517] width 121 height 23
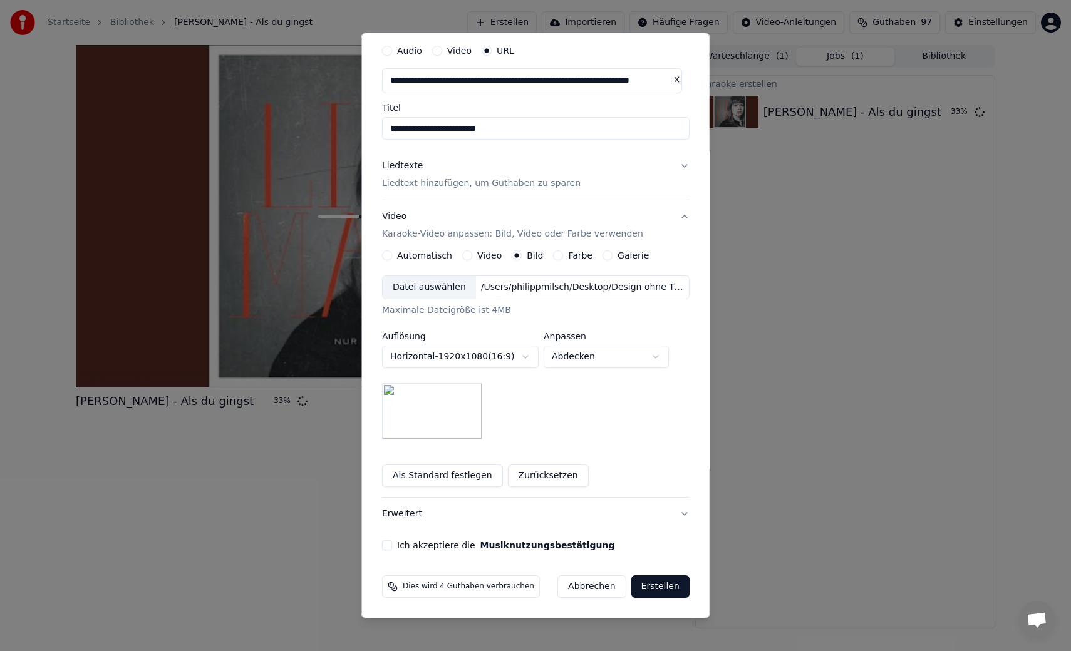
click at [379, 547] on div "**********" at bounding box center [535, 294] width 317 height 522
click at [384, 547] on button "Ich akzeptiere die Musiknutzungsbestätigung" at bounding box center [387, 545] width 10 height 10
click at [647, 587] on button "Erstellen" at bounding box center [660, 586] width 58 height 23
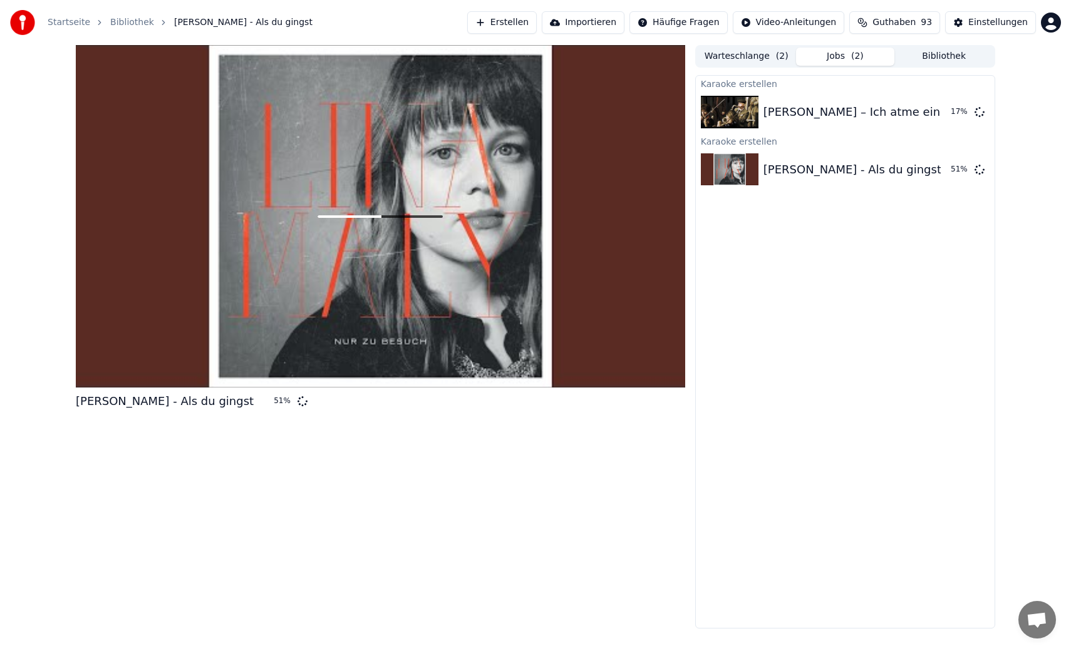
click at [523, 19] on button "Erstellen" at bounding box center [502, 22] width 70 height 23
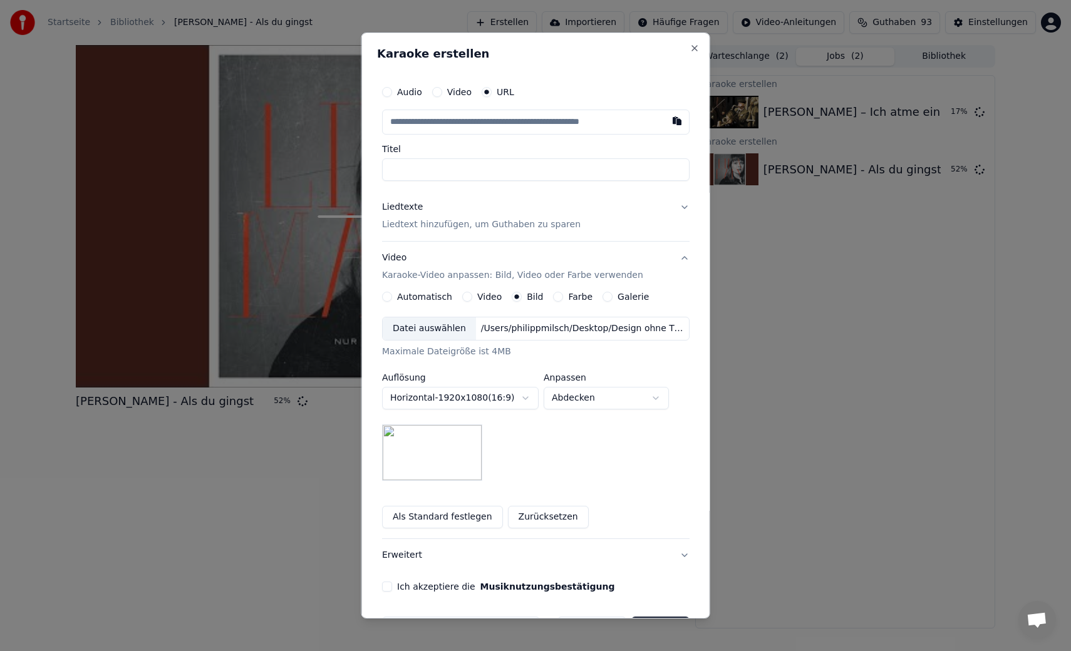
type input "**********"
click at [674, 205] on button "Liedtexte Liedtext hinzufügen, um Guthaben zu sparen" at bounding box center [535, 216] width 307 height 50
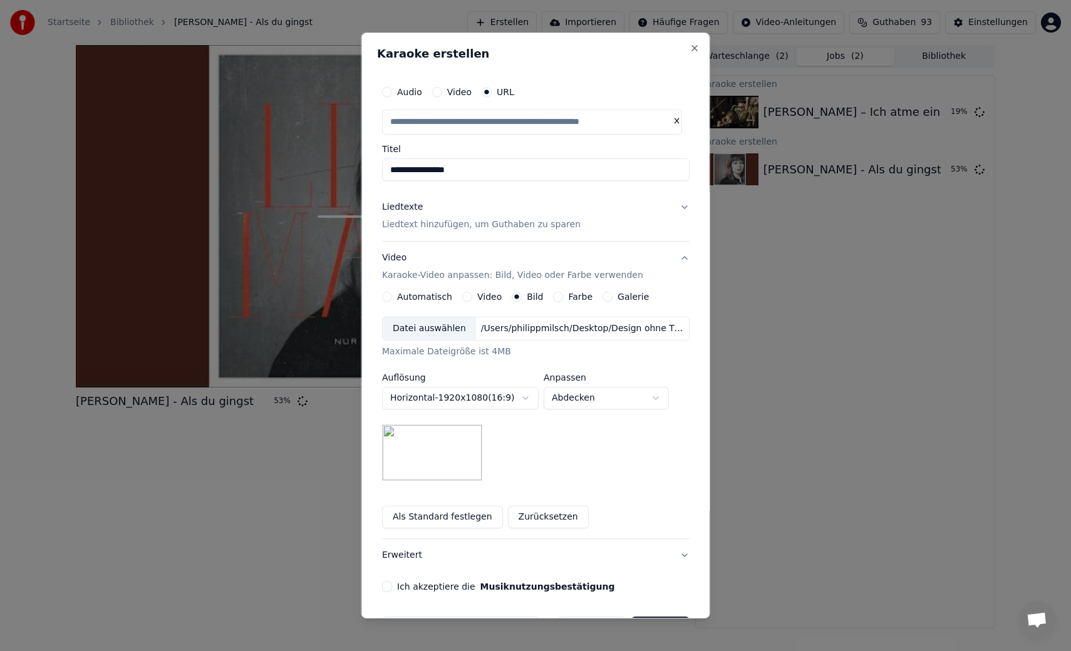
scroll to position [0, 0]
type input "**********"
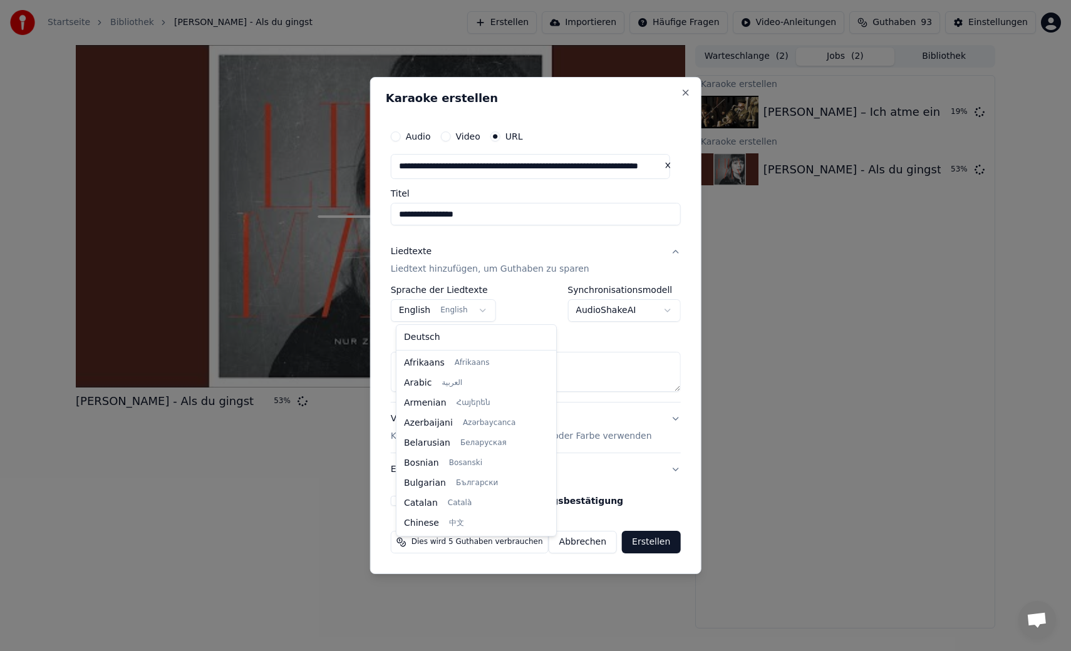
click at [477, 299] on body "**********" at bounding box center [535, 325] width 1071 height 651
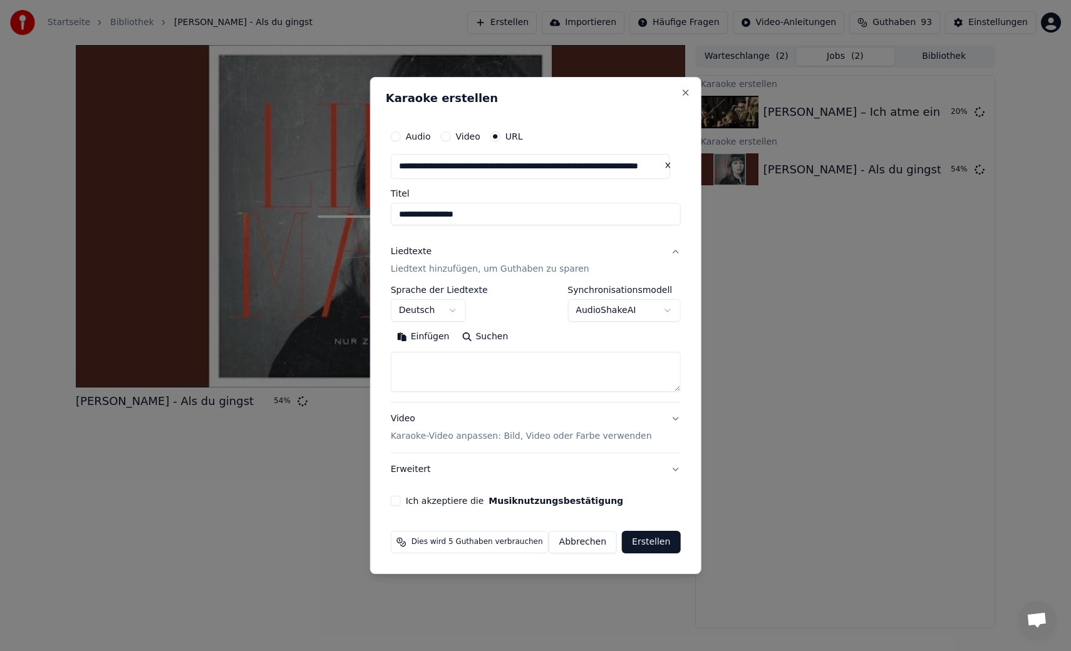
click at [455, 312] on body "**********" at bounding box center [535, 325] width 1071 height 651
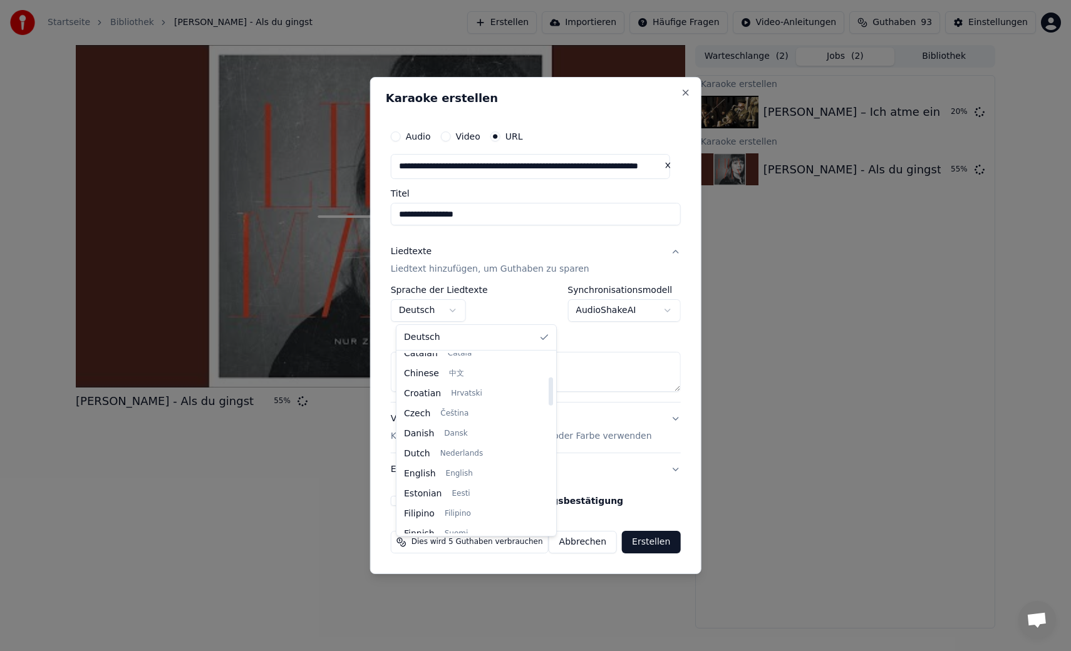
scroll to position [151, 0]
select select "**"
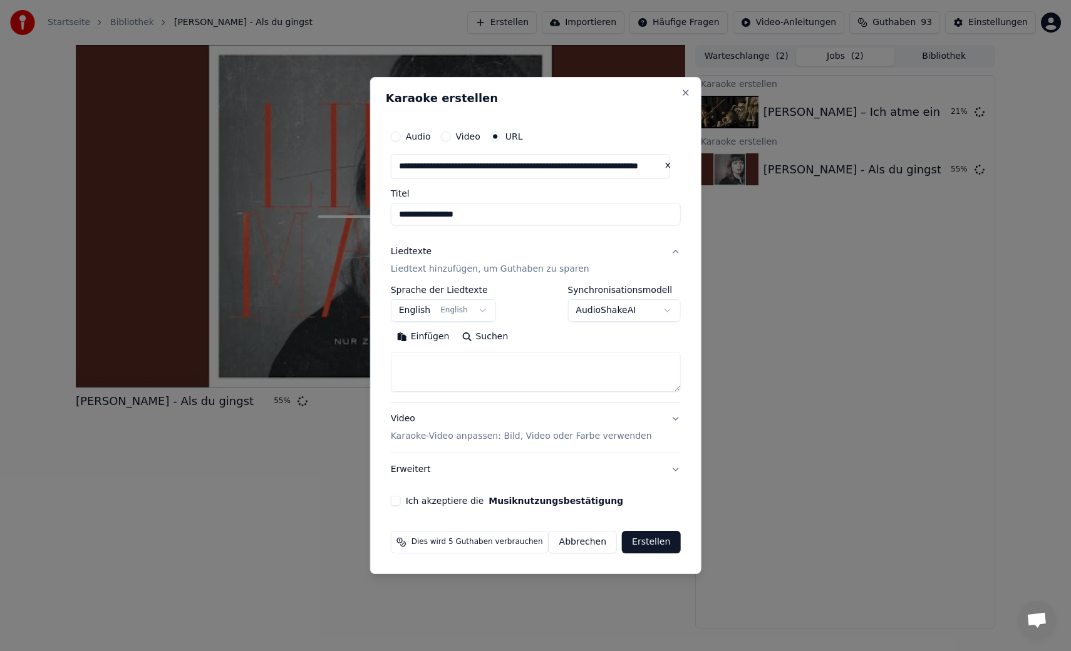
click at [491, 341] on button "Suchen" at bounding box center [484, 337] width 59 height 20
type textarea "**********"
click at [564, 340] on button "Erweitern" at bounding box center [546, 337] width 68 height 20
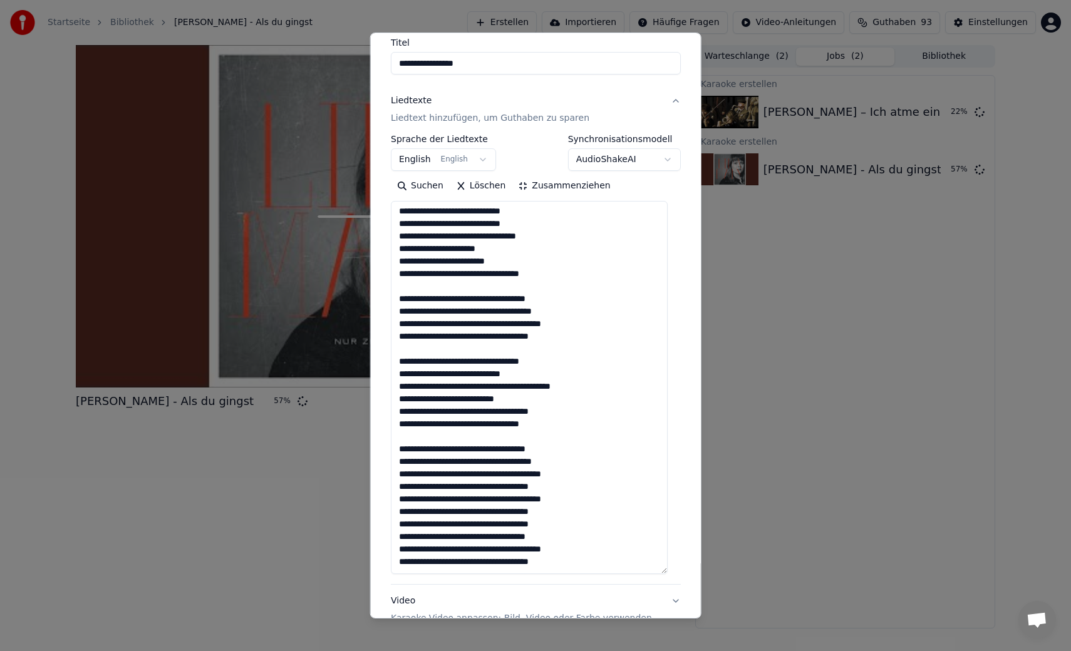
scroll to position [244, 0]
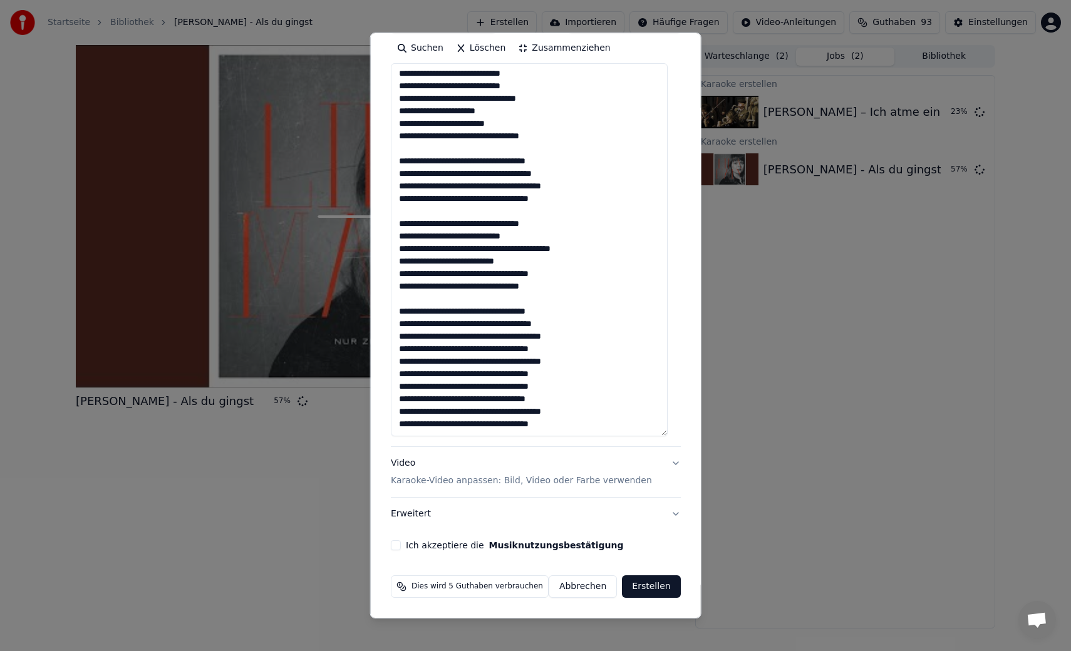
click at [659, 468] on button "Video Karaoke-Video anpassen: Bild, Video oder Farbe verwenden" at bounding box center [536, 472] width 290 height 50
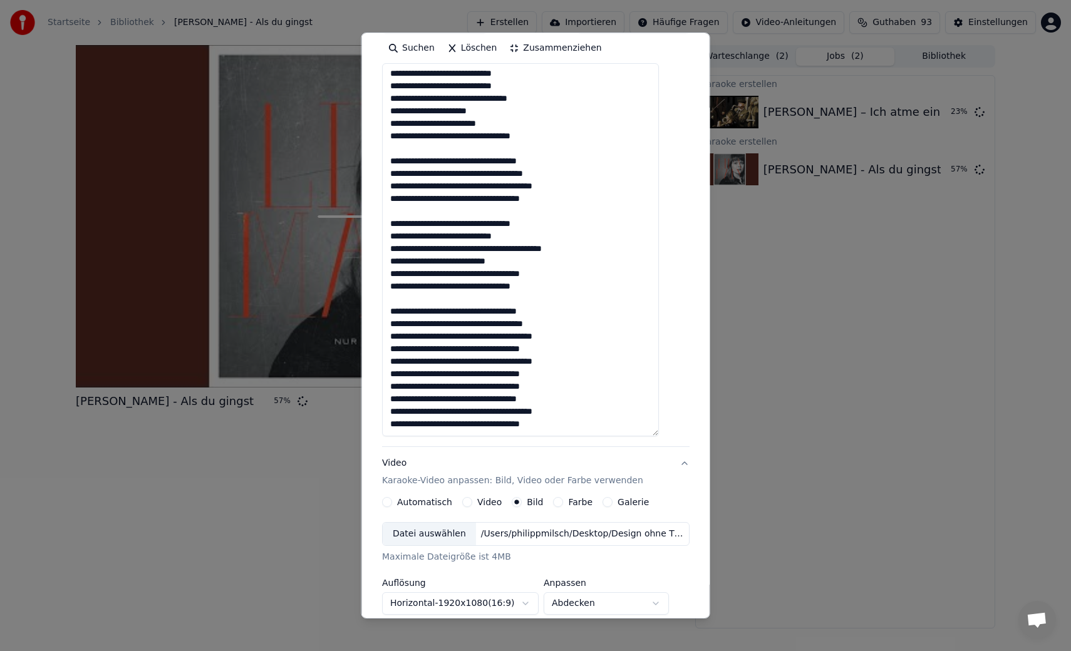
scroll to position [41, 0]
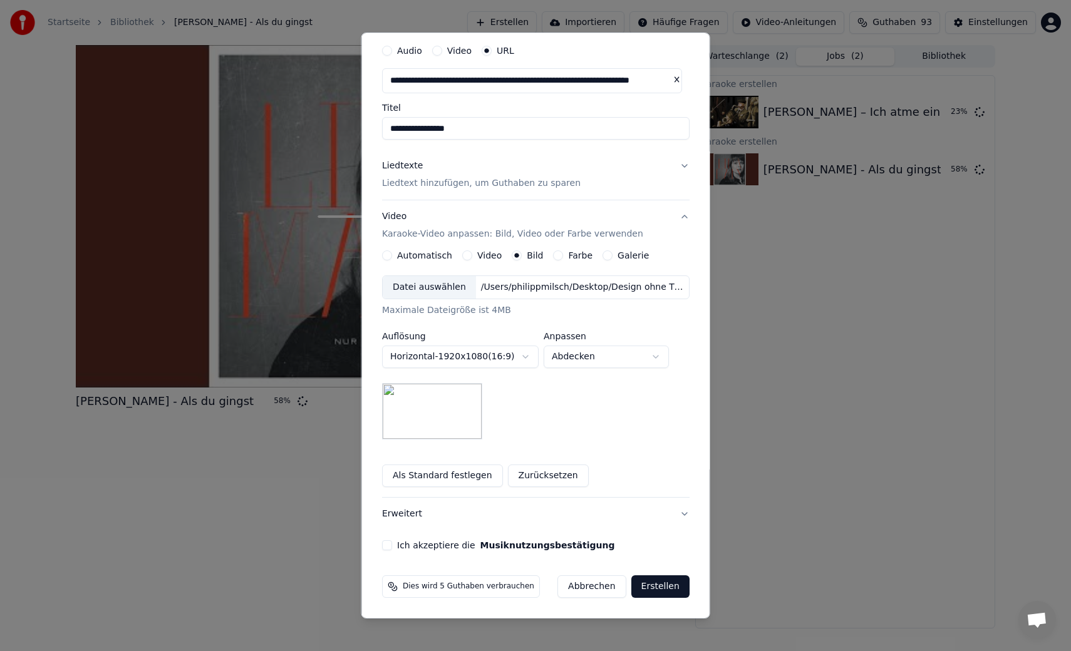
click at [470, 255] on div "Video" at bounding box center [481, 255] width 39 height 10
click at [464, 255] on button "Video" at bounding box center [467, 255] width 10 height 10
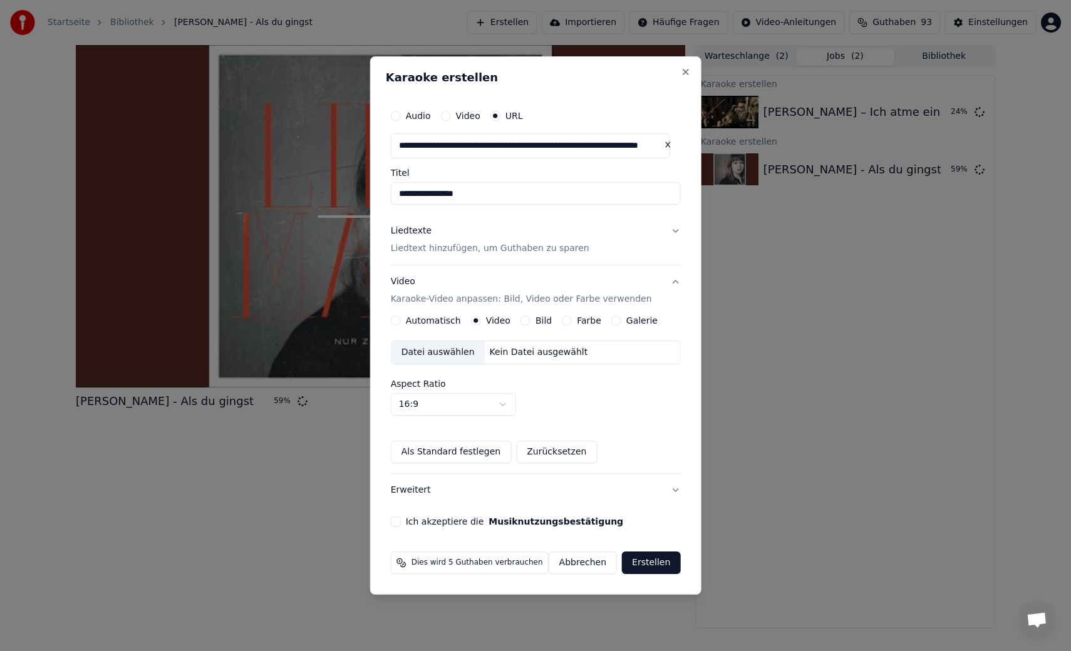
click at [401, 522] on button "Ich akzeptiere die Musiknutzungsbestätigung" at bounding box center [396, 522] width 10 height 10
click at [531, 317] on div "Bild" at bounding box center [535, 321] width 31 height 10
click at [527, 321] on button "Bild" at bounding box center [525, 321] width 10 height 10
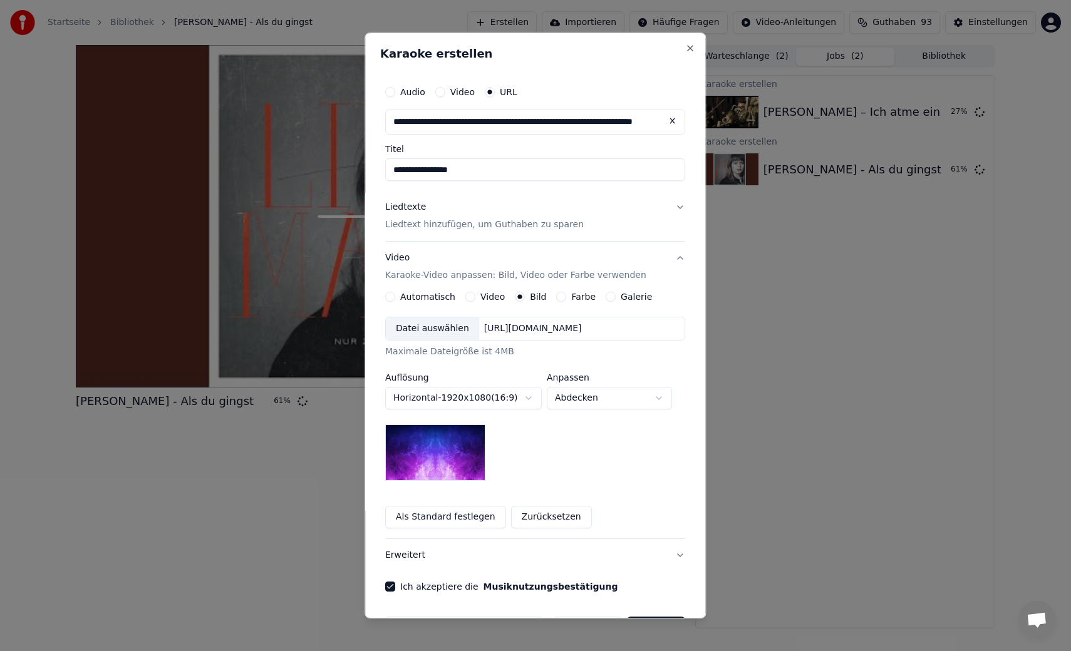
click at [465, 295] on button "Video" at bounding box center [470, 297] width 10 height 10
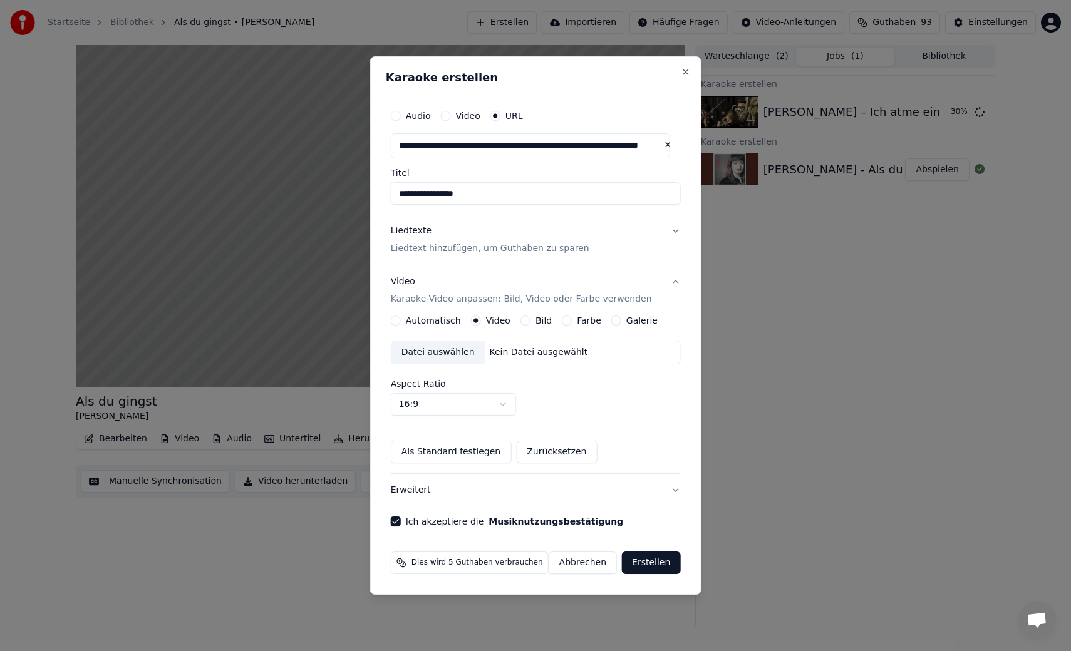
click at [652, 557] on button "Erstellen" at bounding box center [651, 563] width 58 height 23
click at [647, 572] on button "Erstellen" at bounding box center [651, 563] width 58 height 23
click at [644, 572] on button "Erstellen" at bounding box center [651, 563] width 58 height 23
click at [646, 565] on button "Erstellen" at bounding box center [651, 563] width 58 height 23
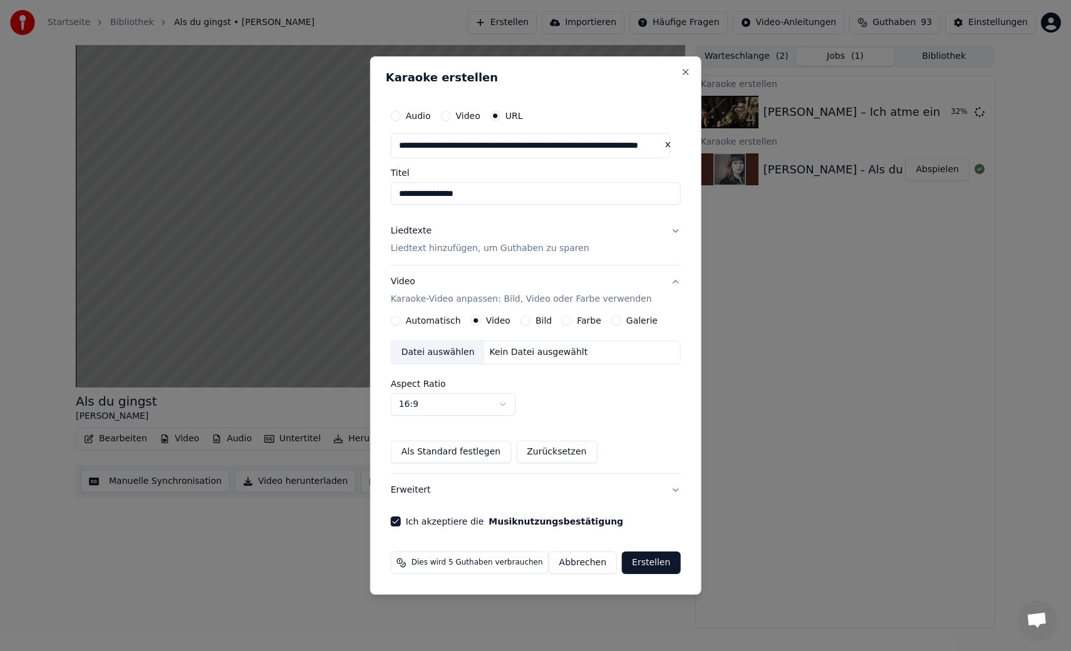
click at [679, 485] on div "**********" at bounding box center [536, 314] width 300 height 433
click at [400, 523] on button "Ich akzeptiere die Musiknutzungsbestätigung" at bounding box center [396, 522] width 10 height 10
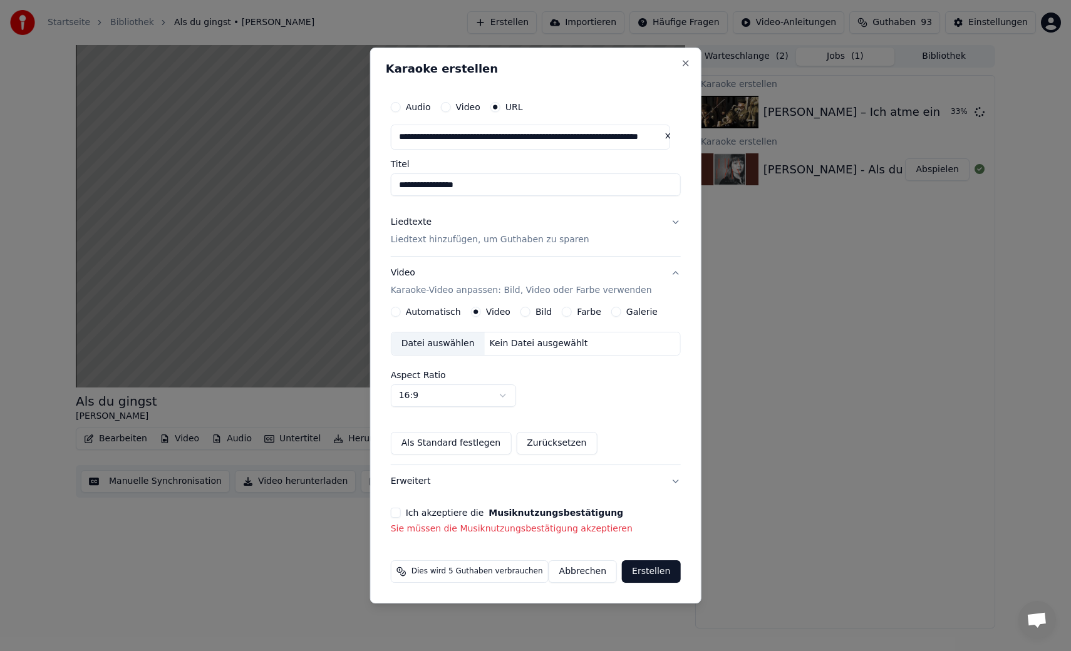
click at [400, 515] on button "Ich akzeptiere die Musiknutzungsbestätigung" at bounding box center [396, 513] width 10 height 10
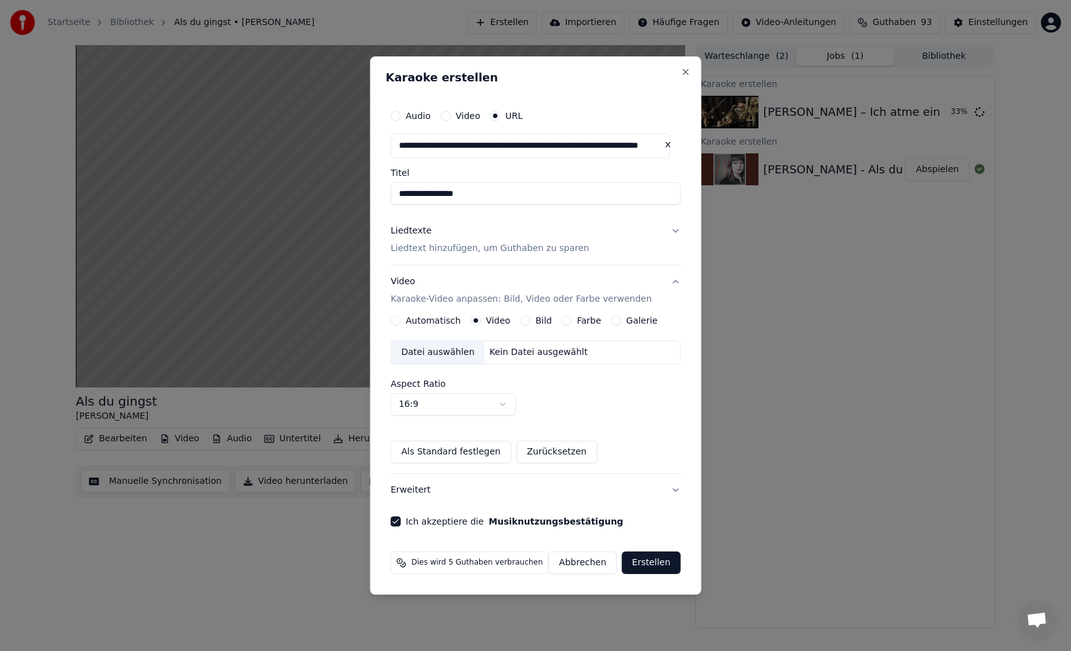
click at [644, 559] on button "Erstellen" at bounding box center [651, 563] width 58 height 23
click at [652, 567] on button "Erstellen" at bounding box center [651, 563] width 58 height 23
click at [610, 234] on button "Liedtexte Liedtext hinzufügen, um Guthaben zu sparen" at bounding box center [536, 240] width 290 height 50
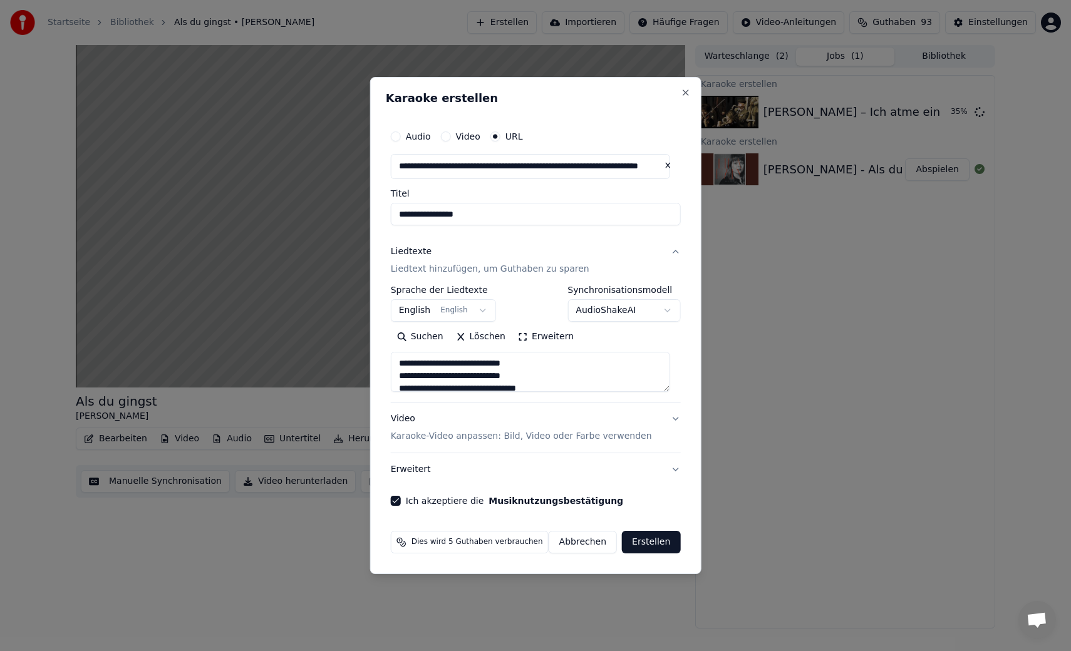
click at [647, 541] on button "Erstellen" at bounding box center [651, 542] width 58 height 23
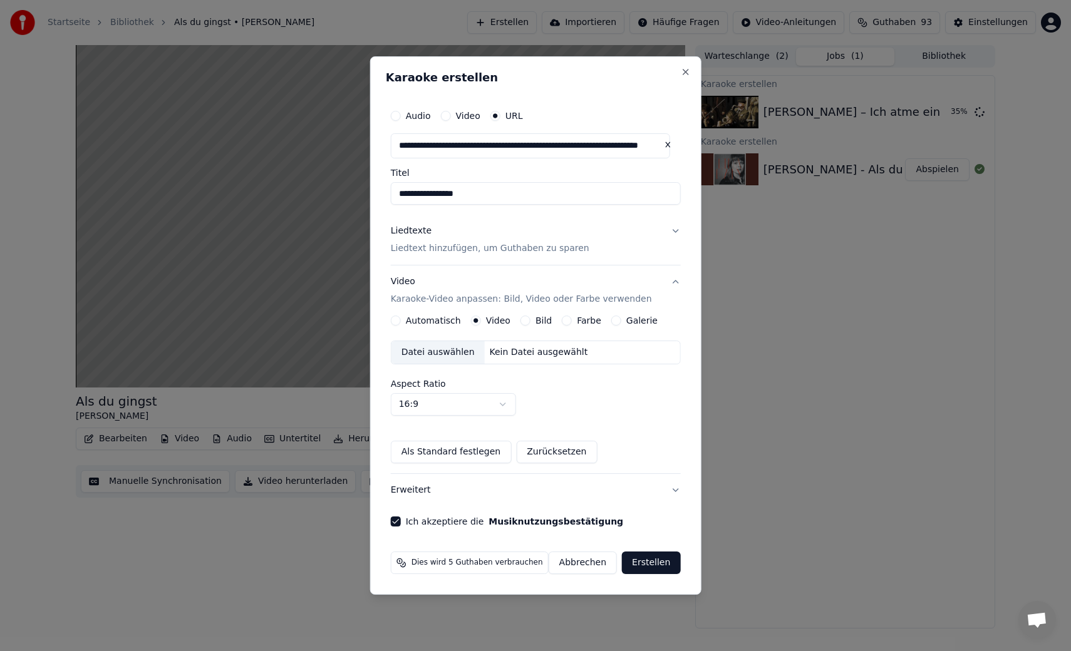
click at [647, 563] on button "Erstellen" at bounding box center [651, 563] width 58 height 23
click at [456, 355] on div "Datei auswählen" at bounding box center [437, 352] width 93 height 23
click at [616, 321] on button "Galerie" at bounding box center [616, 321] width 10 height 10
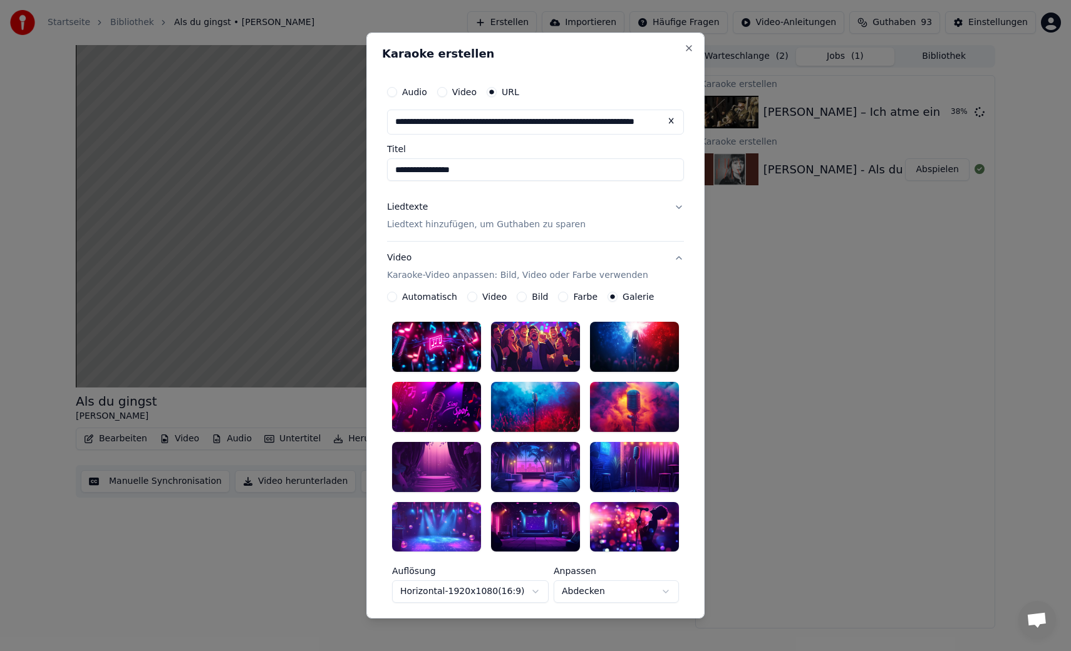
click at [517, 297] on button "Bild" at bounding box center [522, 297] width 10 height 10
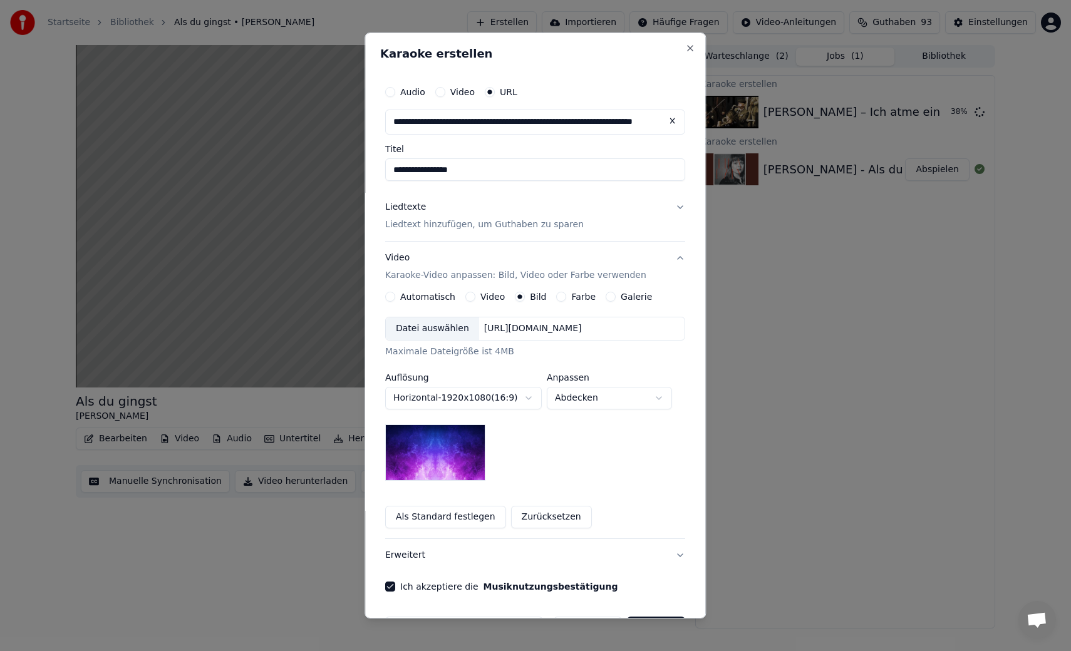
click at [446, 327] on div "Datei auswählen" at bounding box center [432, 328] width 93 height 23
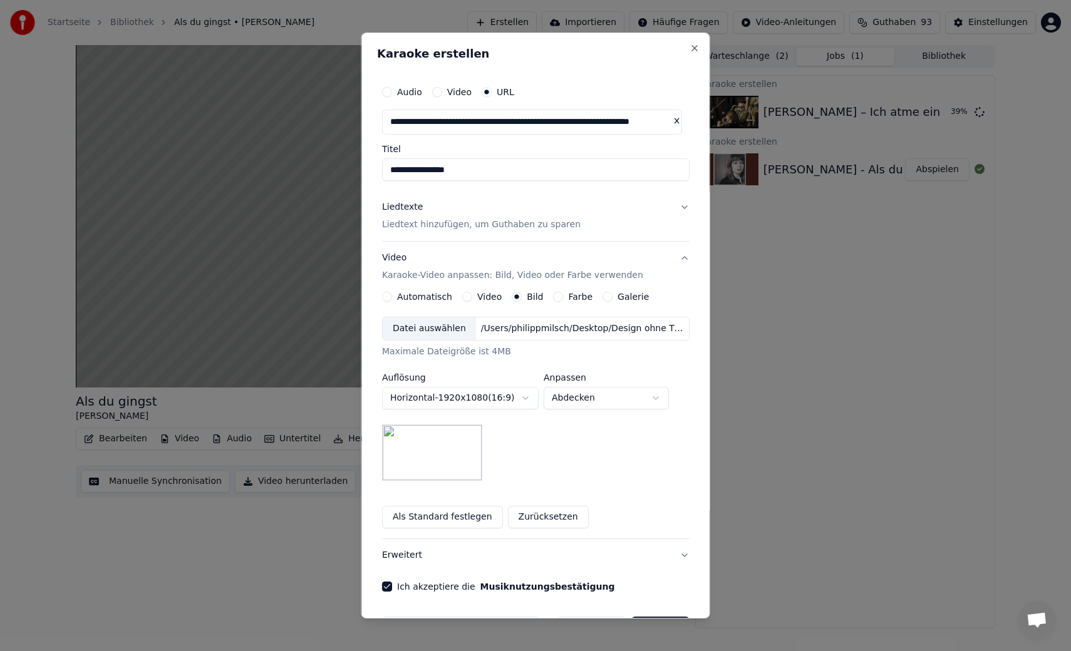
click at [450, 525] on button "Als Standard festlegen" at bounding box center [442, 517] width 121 height 23
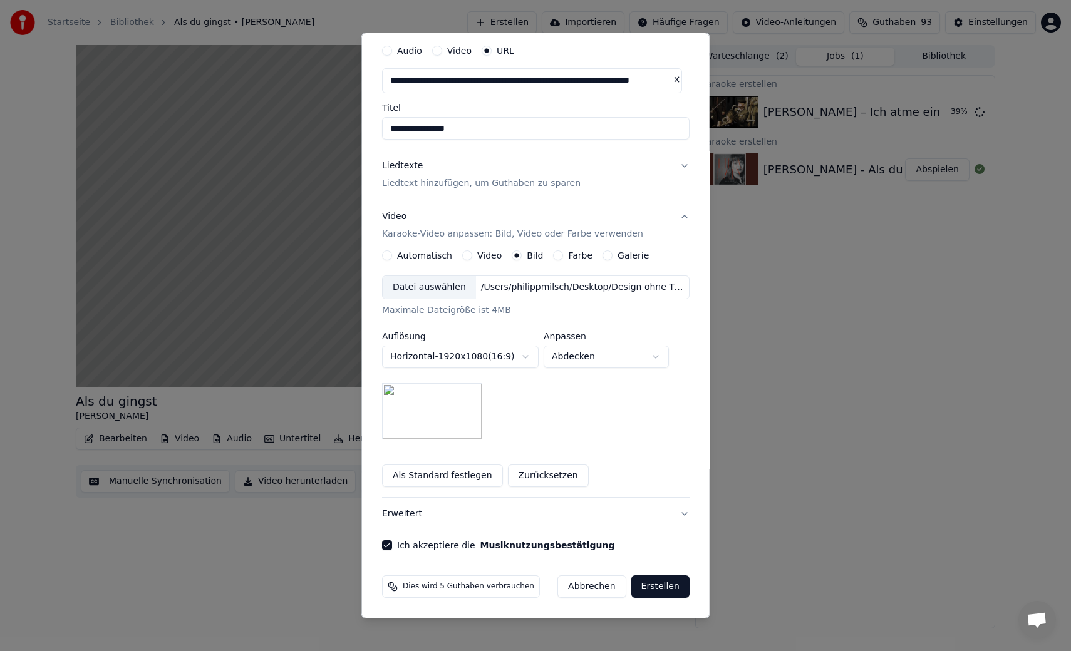
click at [645, 589] on button "Erstellen" at bounding box center [660, 586] width 58 height 23
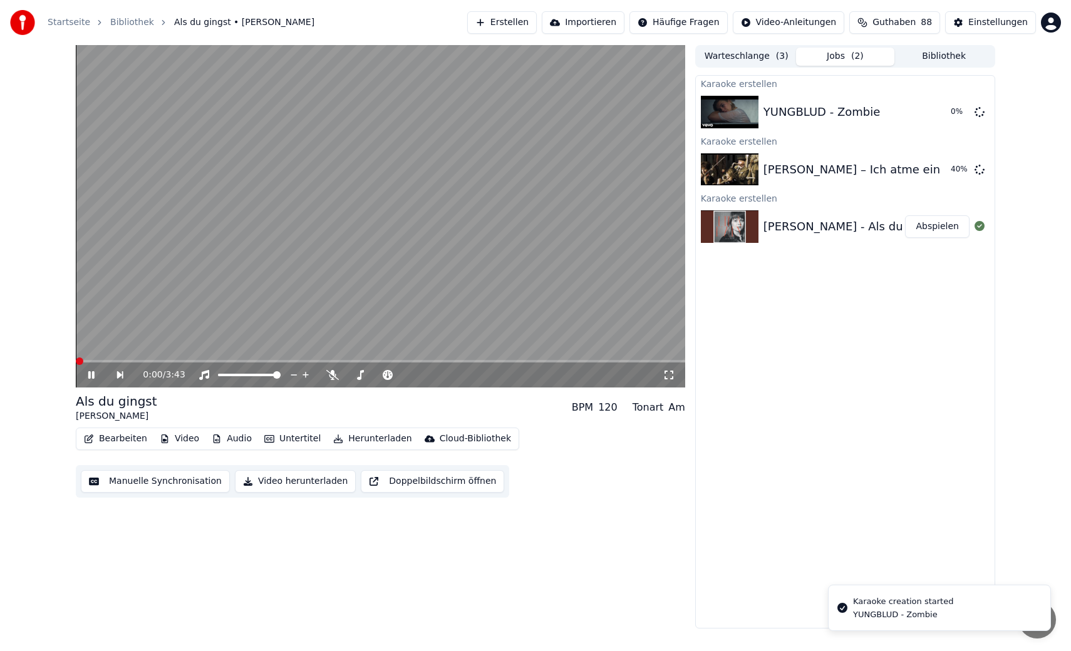
click at [76, 361] on span at bounding box center [80, 362] width 8 height 8
click at [676, 378] on div "0:01 / 3:43" at bounding box center [380, 375] width 599 height 13
click at [668, 378] on icon at bounding box center [668, 375] width 13 height 10
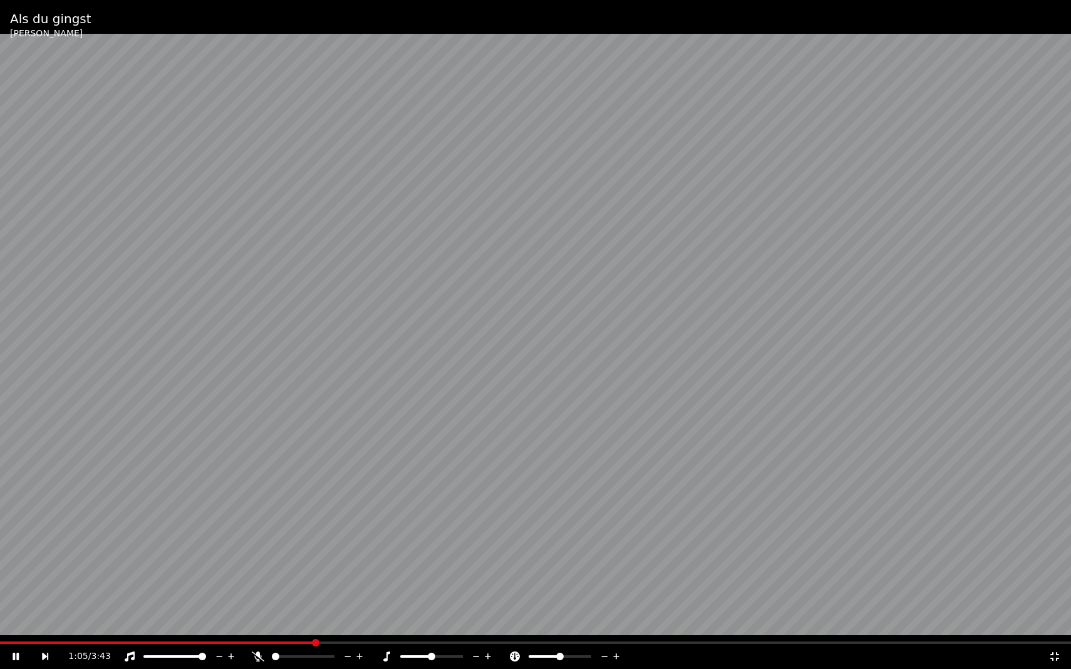
click at [1051, 651] on icon at bounding box center [1054, 657] width 13 height 10
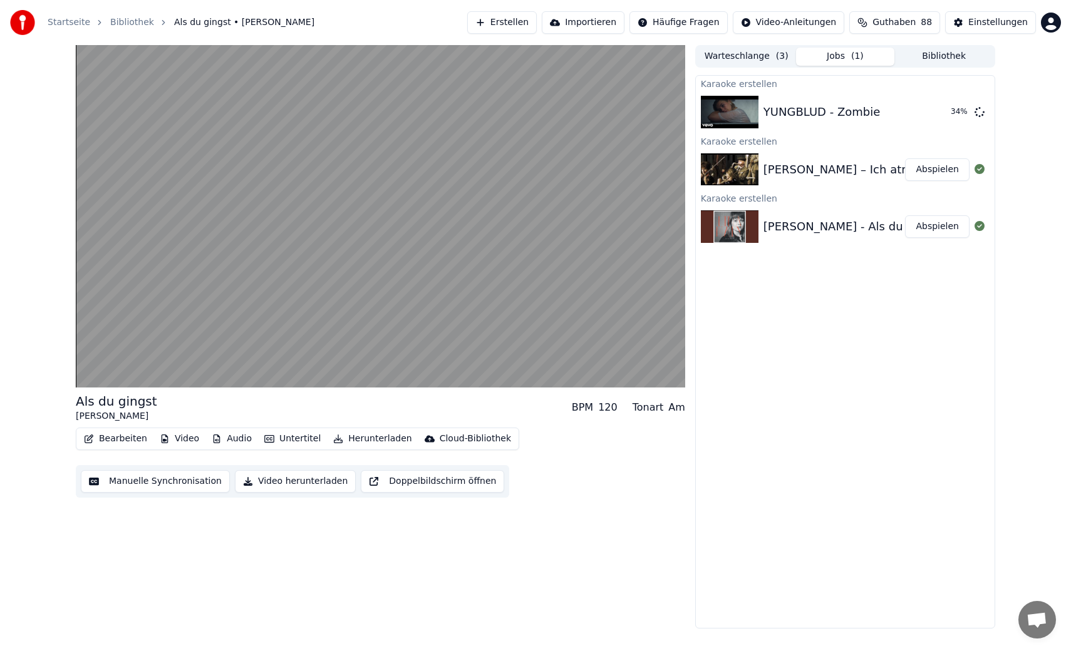
click at [201, 479] on button "Manuelle Synchronisation" at bounding box center [155, 481] width 149 height 23
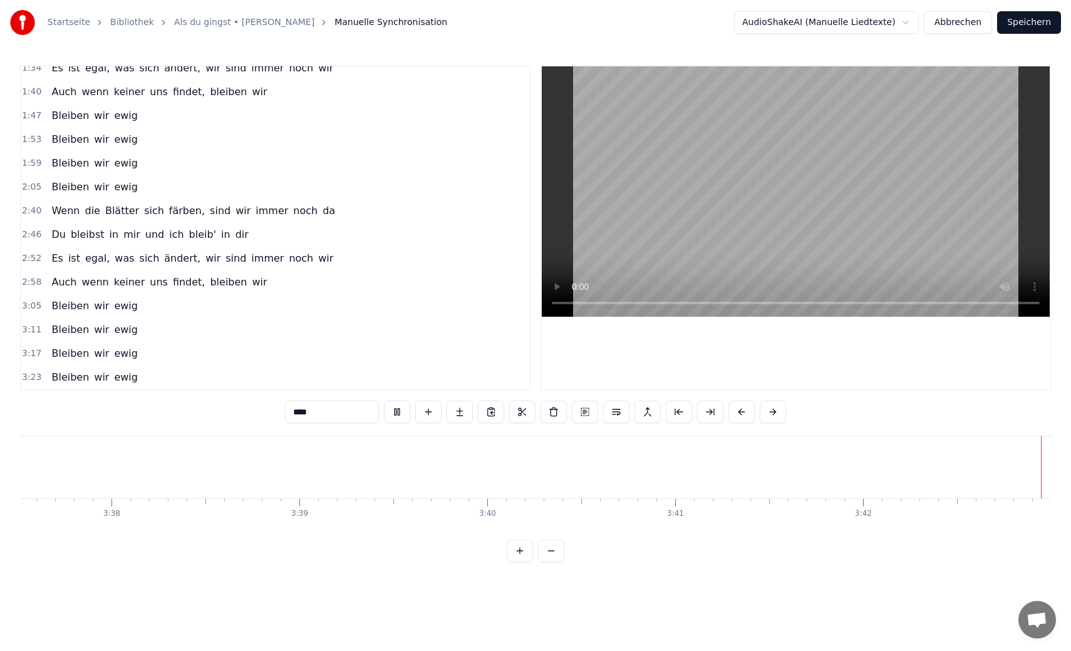
scroll to position [0, 40860]
click at [1026, 28] on button "Speichern" at bounding box center [1029, 22] width 64 height 23
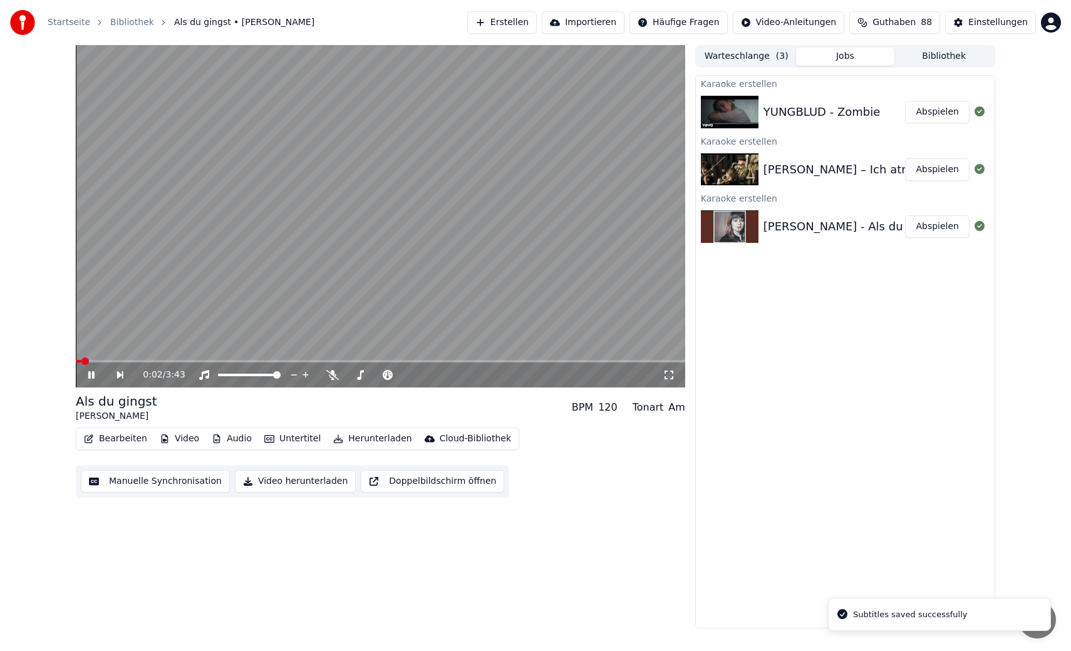
click at [94, 377] on icon at bounding box center [91, 375] width 6 height 8
click at [393, 444] on button "Herunterladen" at bounding box center [372, 439] width 88 height 18
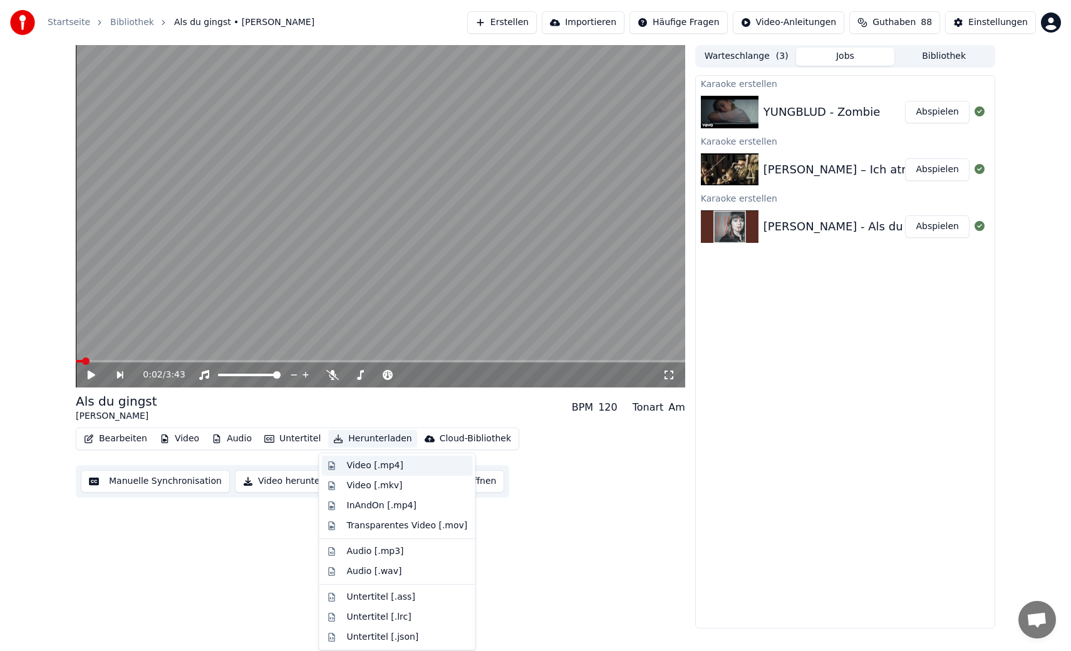
click at [399, 463] on div "Video [.mp4]" at bounding box center [375, 466] width 56 height 13
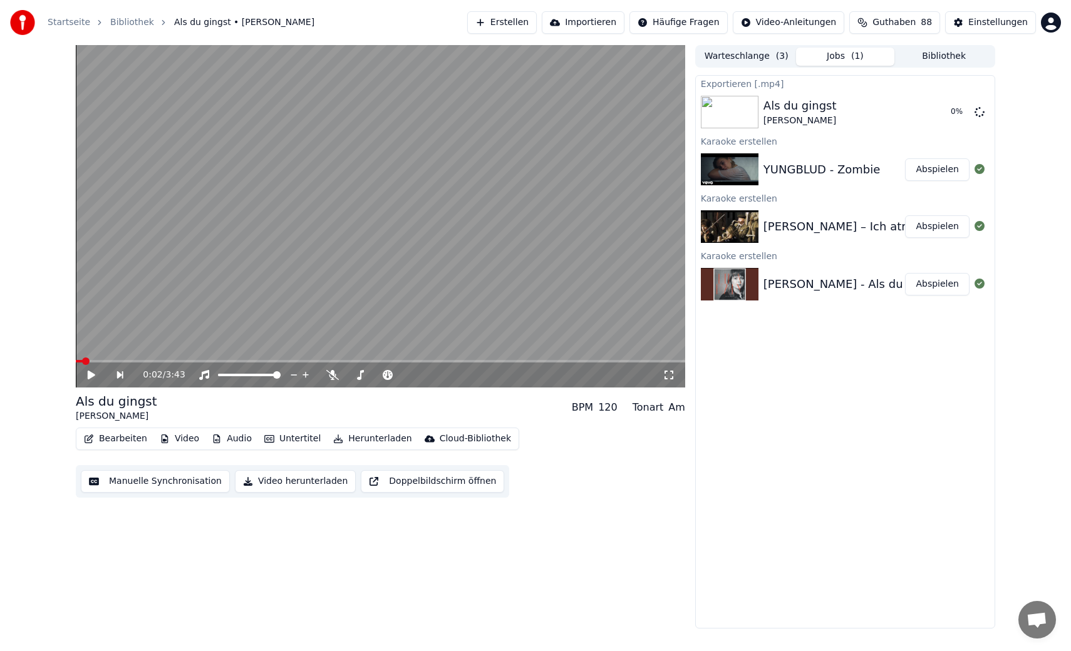
click at [927, 235] on button "Abspielen" at bounding box center [937, 226] width 64 height 23
click at [169, 486] on button "Manuelle Synchronisation" at bounding box center [155, 481] width 149 height 23
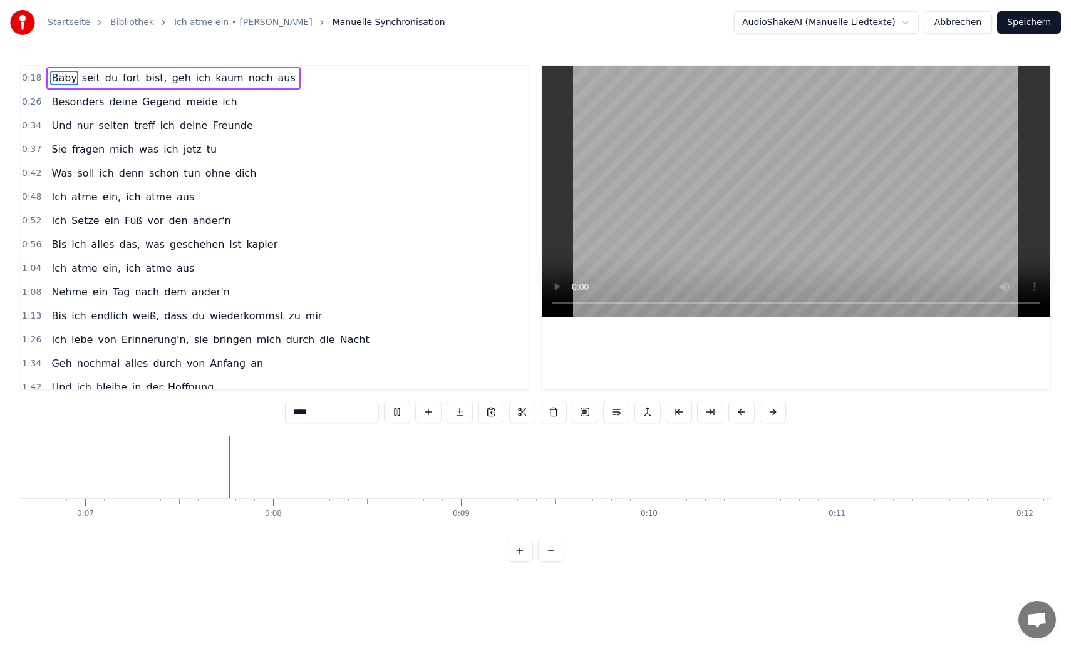
scroll to position [0, 1287]
click at [518, 307] on div "0:18 Baby seit du [GEOGRAPHIC_DATA], geh ich kaum noch aus 0:26 Besonders deine…" at bounding box center [535, 228] width 1031 height 326
click at [731, 156] on video at bounding box center [796, 191] width 508 height 250
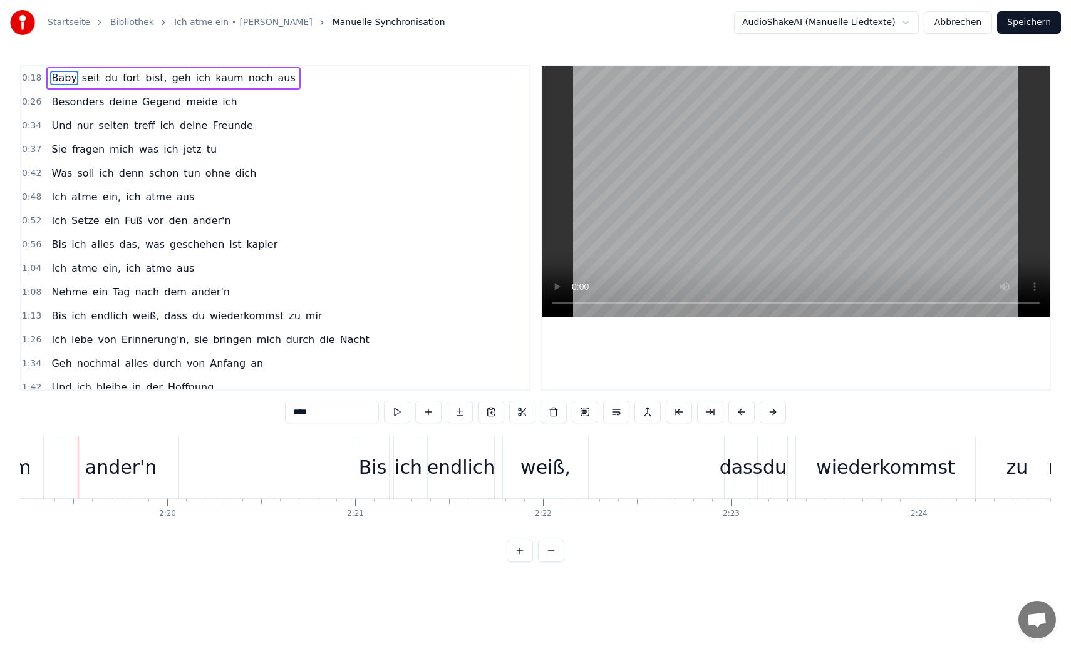
scroll to position [0, 26147]
click at [895, 210] on video at bounding box center [796, 191] width 508 height 250
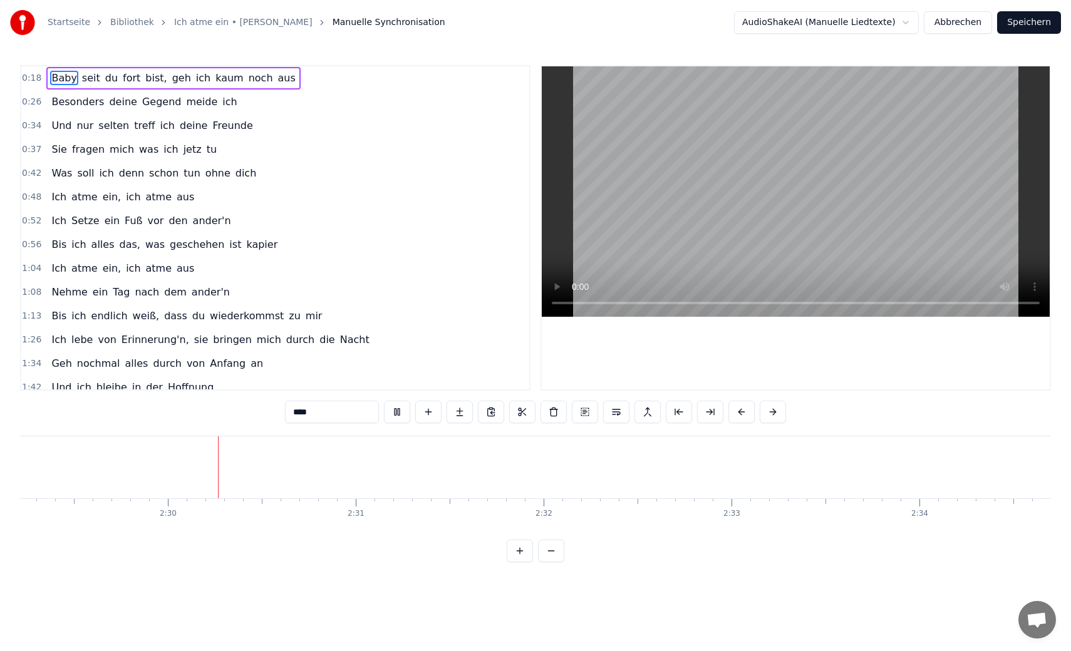
scroll to position [0, 28031]
click at [848, 219] on video at bounding box center [796, 191] width 508 height 250
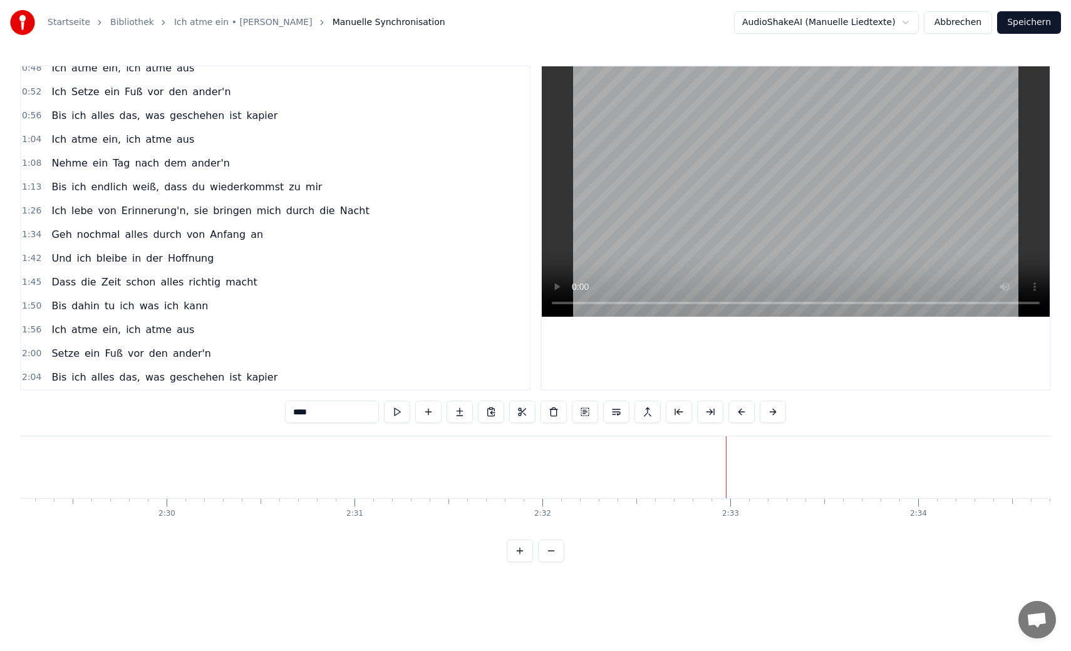
scroll to position [224, 0]
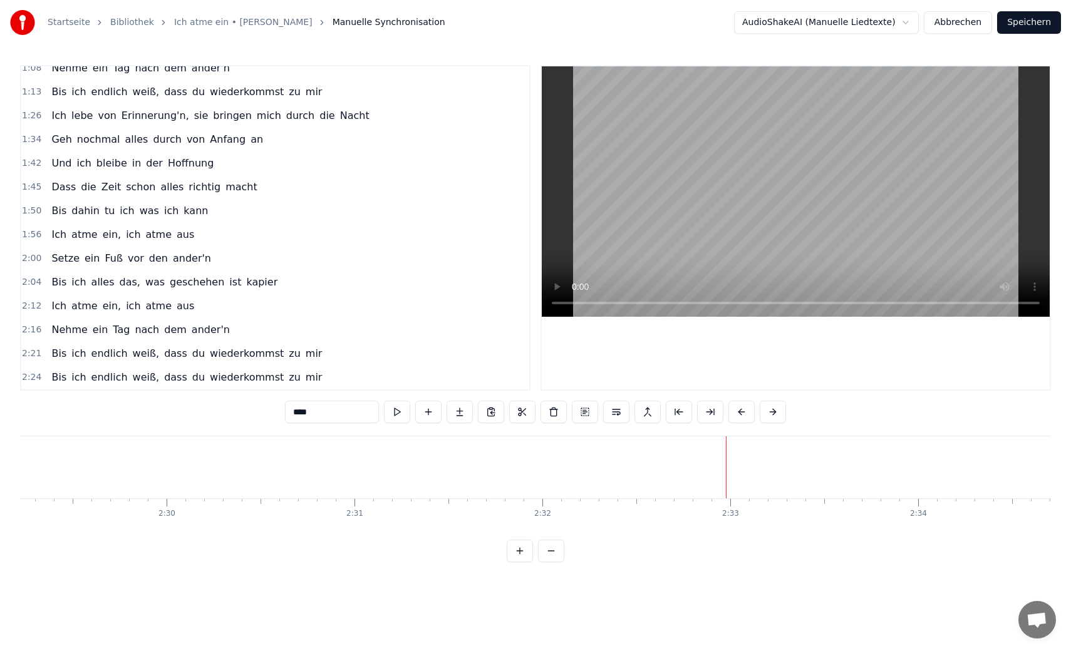
click at [706, 204] on video at bounding box center [796, 191] width 508 height 250
click at [731, 221] on video at bounding box center [796, 191] width 508 height 250
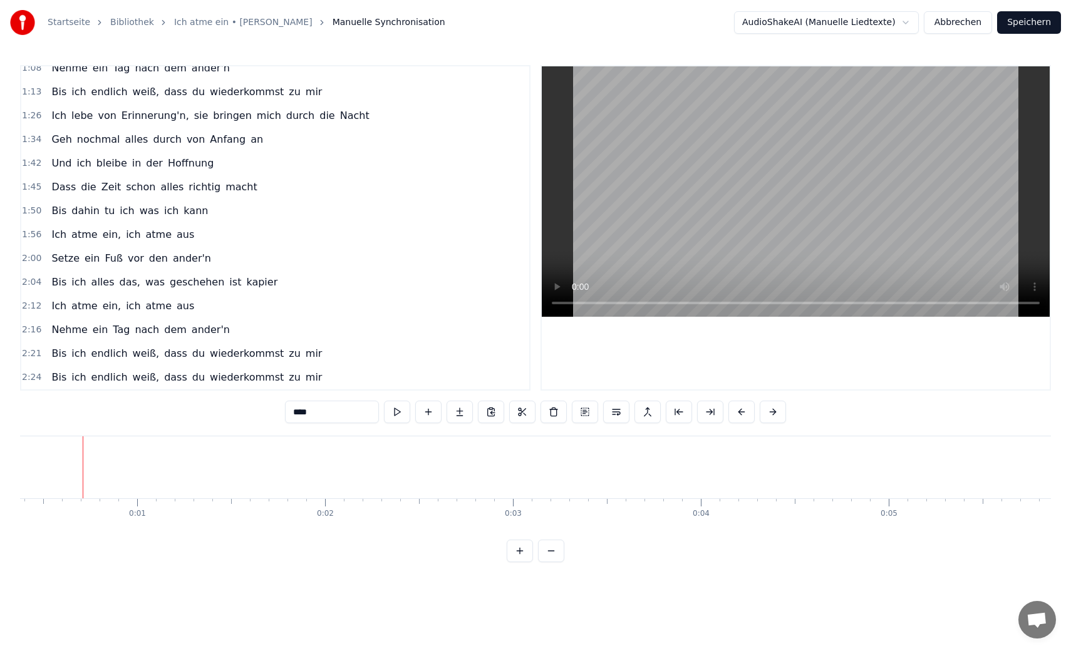
click at [304, 379] on span "mir" at bounding box center [313, 377] width 19 height 14
type input "***"
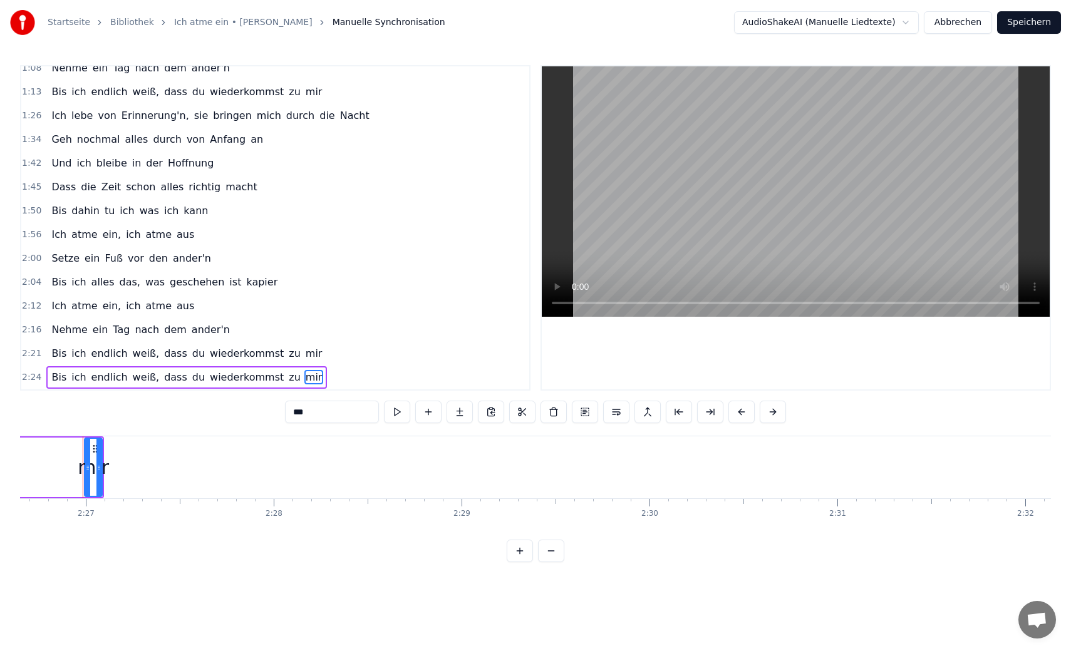
drag, startPoint x: 307, startPoint y: 378, endPoint x: 223, endPoint y: 381, distance: 84.0
click at [222, 381] on div "2:24 Bis ich endlich weiß, dass du wiederkommst zu mir" at bounding box center [275, 378] width 508 height 24
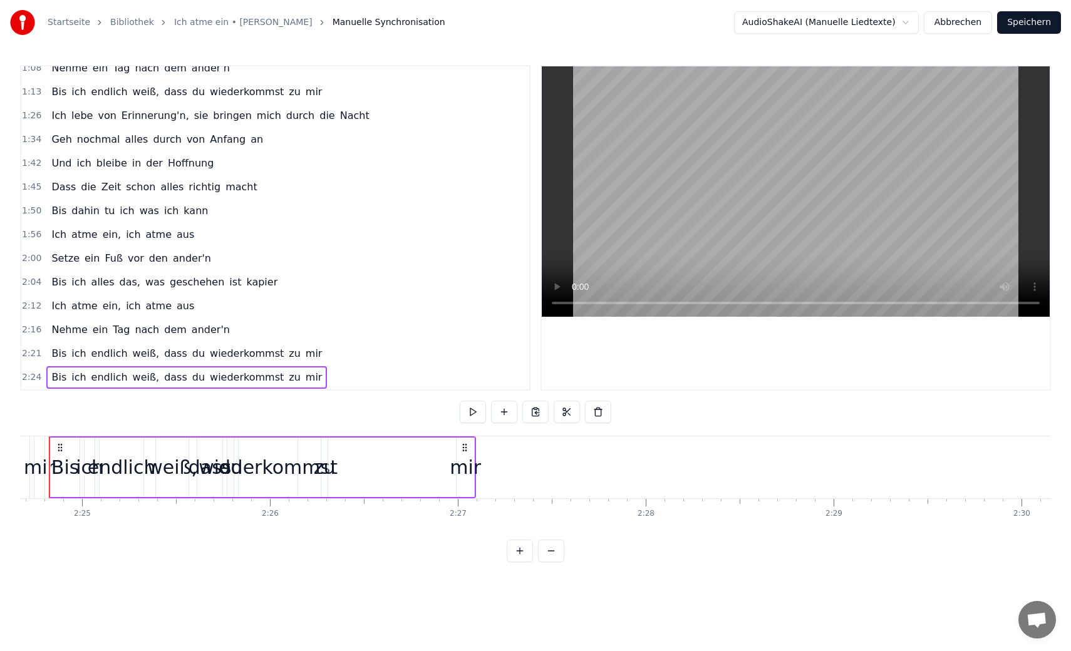
scroll to position [0, 27142]
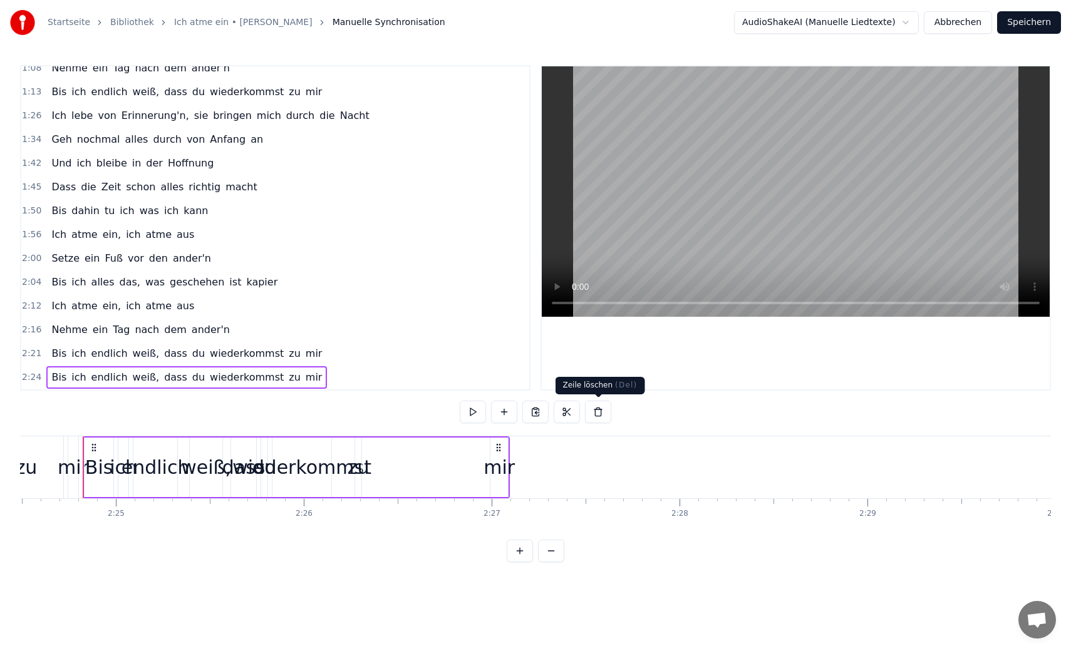
click at [593, 411] on button at bounding box center [598, 412] width 26 height 23
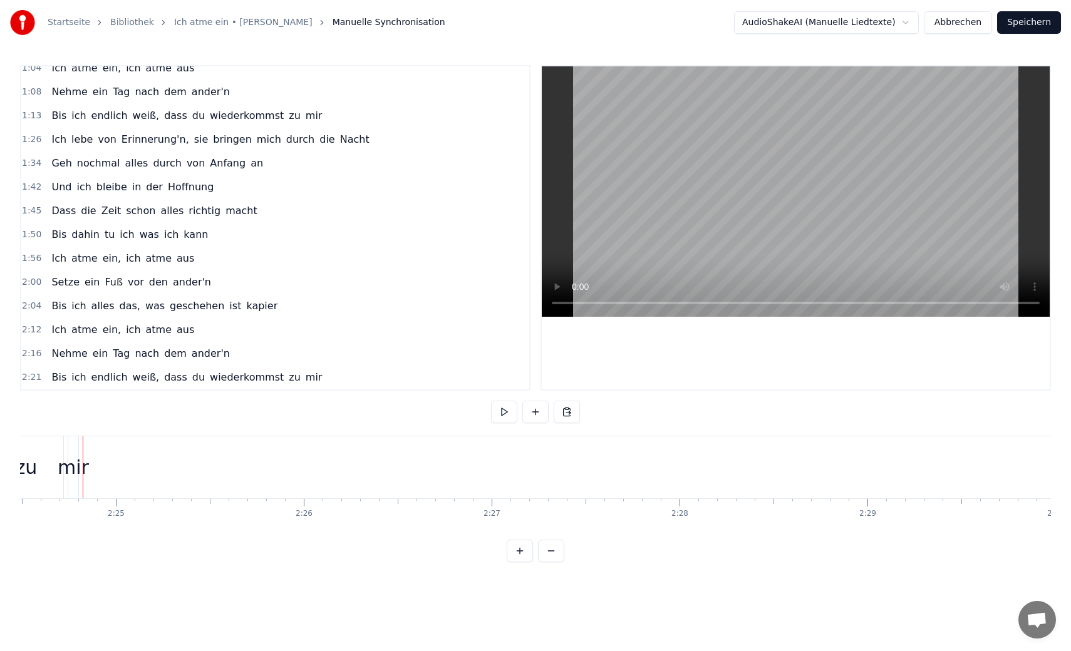
click at [198, 356] on span "ander'n" at bounding box center [210, 353] width 41 height 14
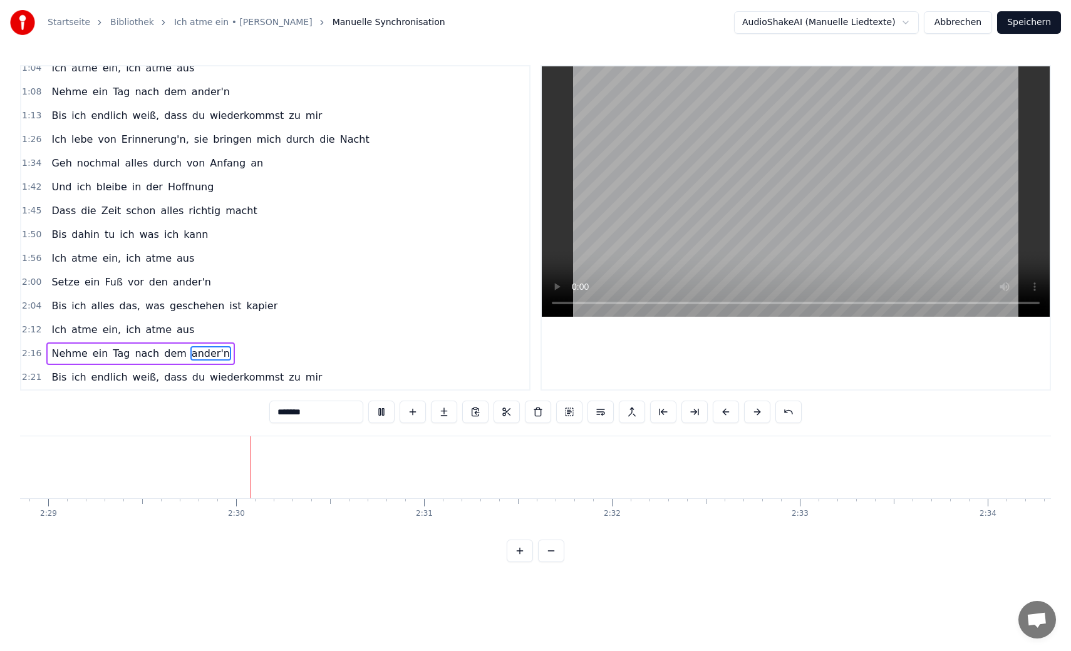
scroll to position [0, 28015]
click at [1040, 19] on button "Speichern" at bounding box center [1029, 22] width 64 height 23
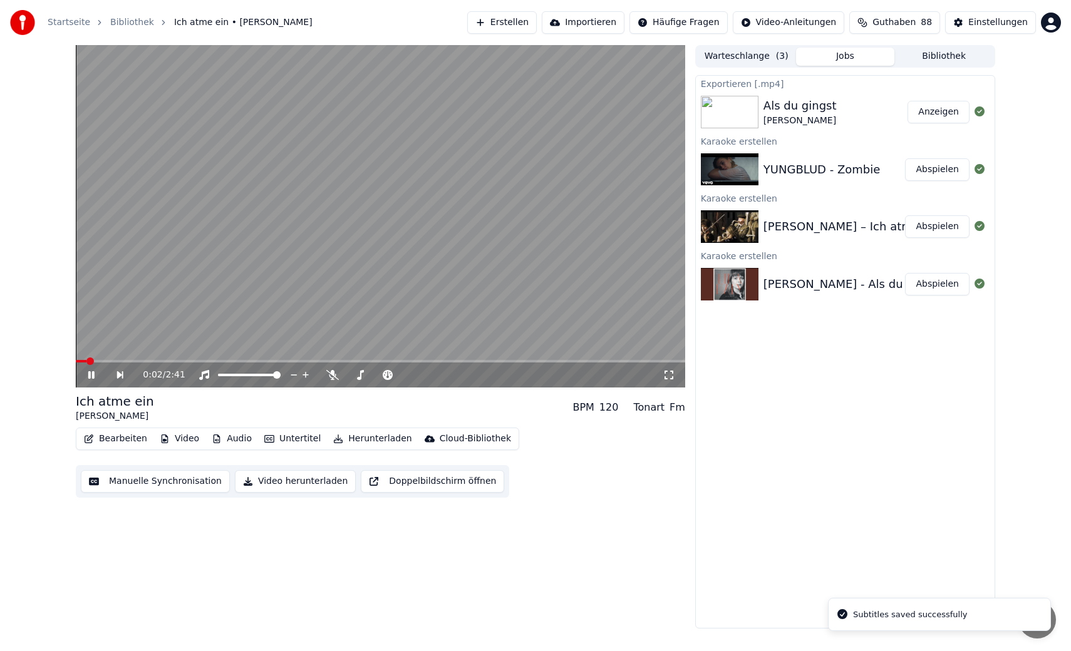
click at [189, 363] on div "0:02 / 2:41" at bounding box center [380, 375] width 609 height 25
click at [189, 363] on div "0:03 / 2:41" at bounding box center [380, 375] width 609 height 25
click at [189, 361] on span at bounding box center [380, 361] width 609 height 3
click at [376, 316] on video at bounding box center [380, 216] width 609 height 343
click at [306, 480] on button "Video herunterladen" at bounding box center [295, 481] width 121 height 23
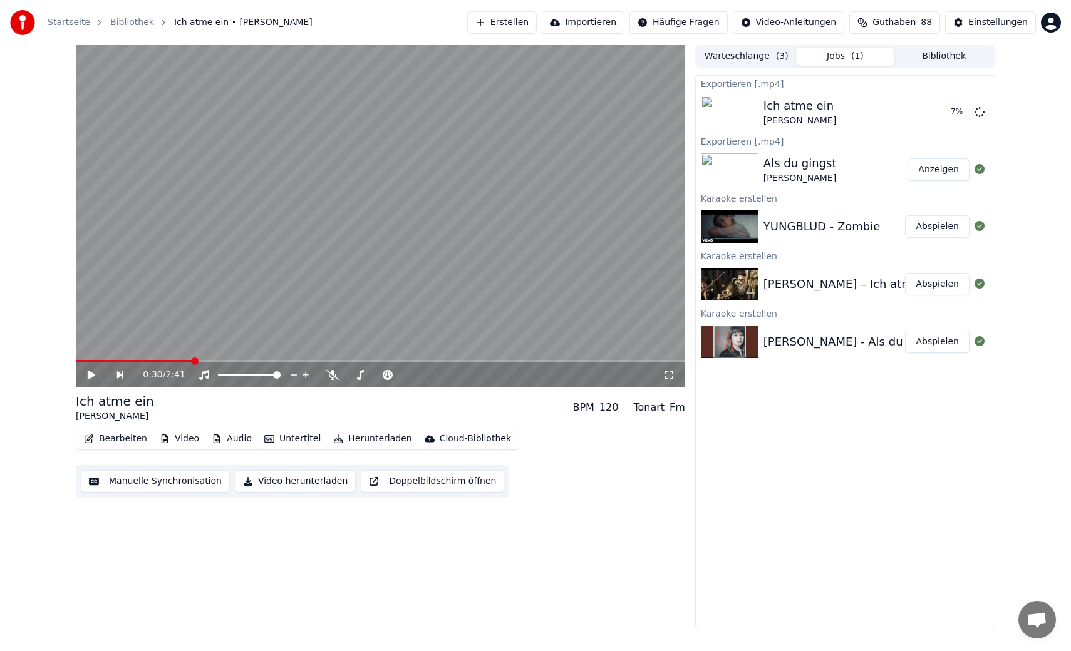
click at [928, 229] on button "Abspielen" at bounding box center [937, 226] width 64 height 23
click at [517, 263] on video at bounding box center [380, 216] width 609 height 343
click at [122, 479] on button "Manuelle Synchronisation" at bounding box center [155, 481] width 149 height 23
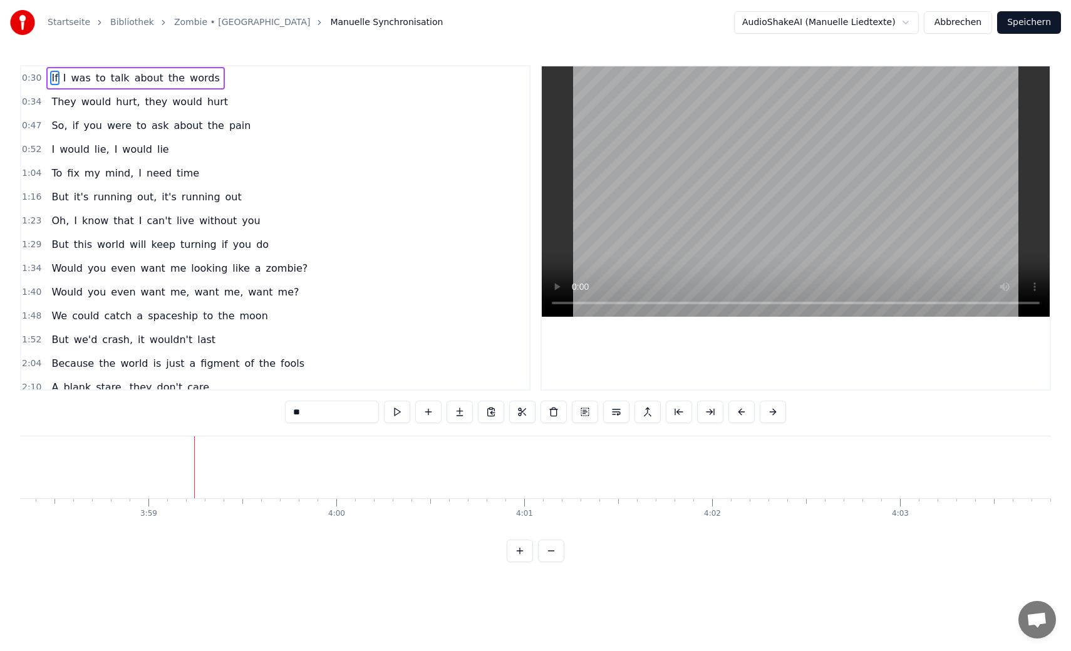
scroll to position [0, 44879]
click at [1013, 23] on button "Speichern" at bounding box center [1029, 22] width 64 height 23
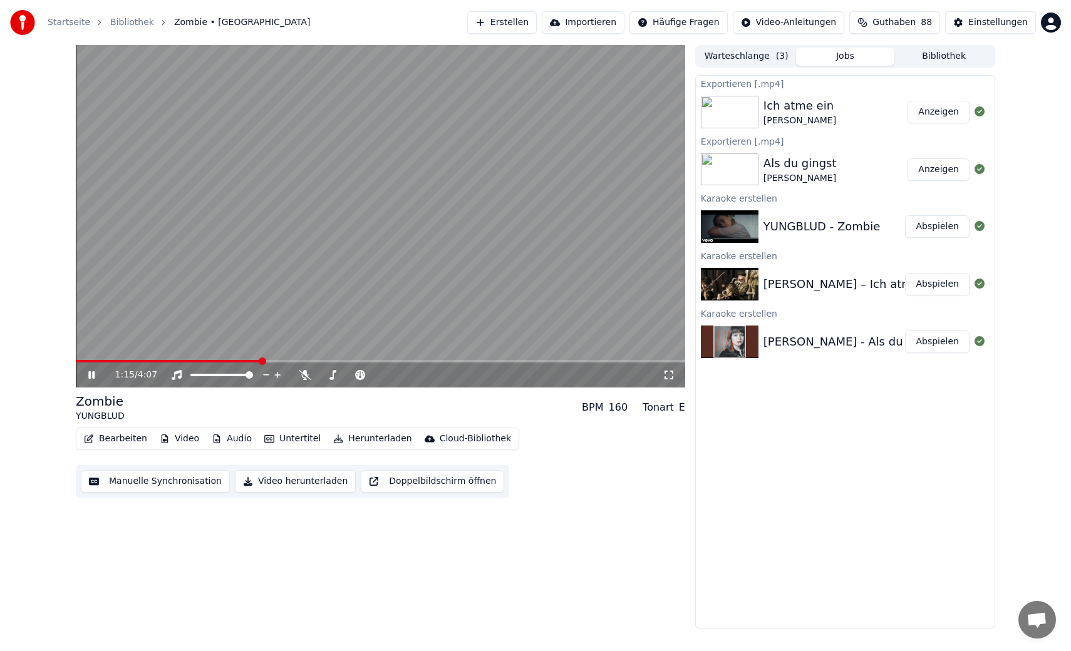
click at [261, 362] on span at bounding box center [380, 361] width 609 height 3
click at [368, 260] on video at bounding box center [380, 216] width 609 height 343
click at [355, 437] on button "Herunterladen" at bounding box center [372, 439] width 88 height 18
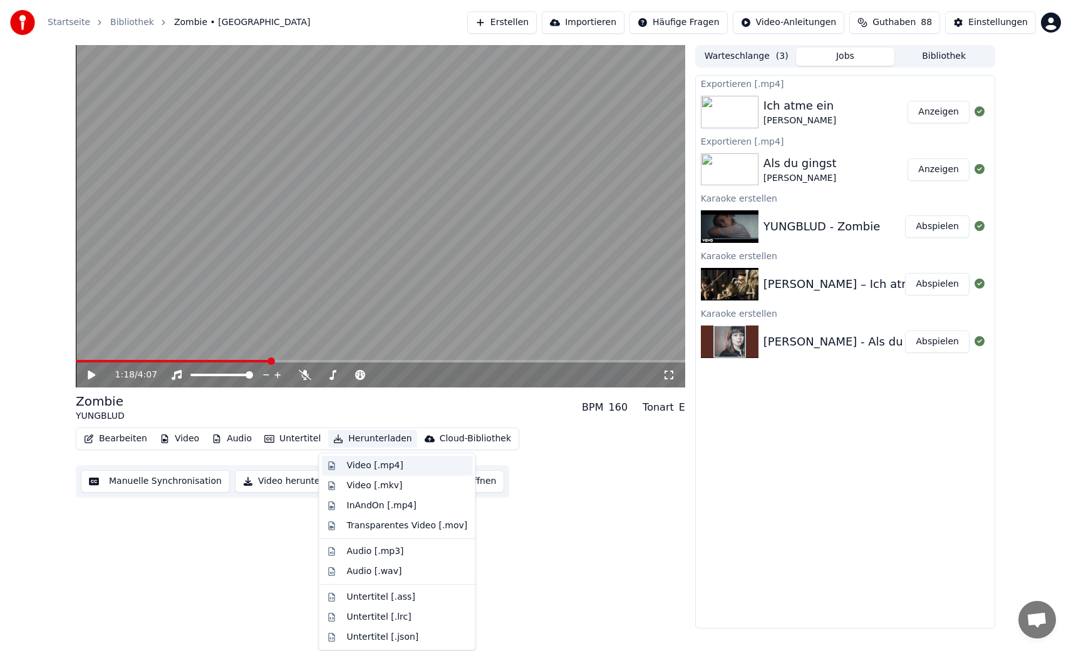
click at [362, 463] on div "Video [.mp4]" at bounding box center [375, 466] width 56 height 13
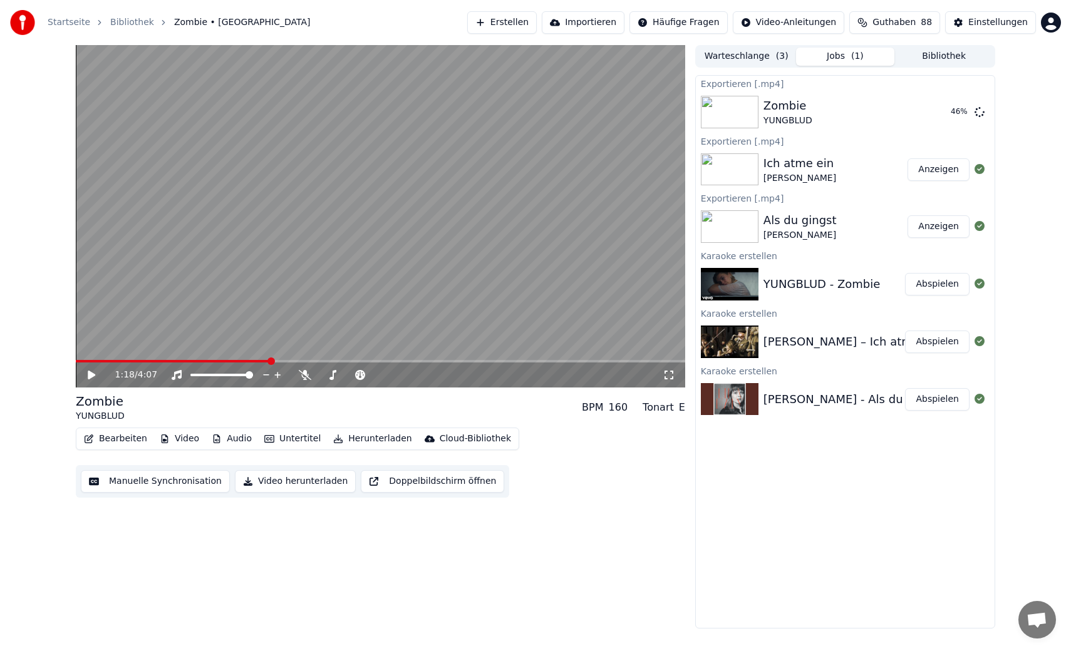
click at [494, 23] on button "Erstellen" at bounding box center [502, 22] width 70 height 23
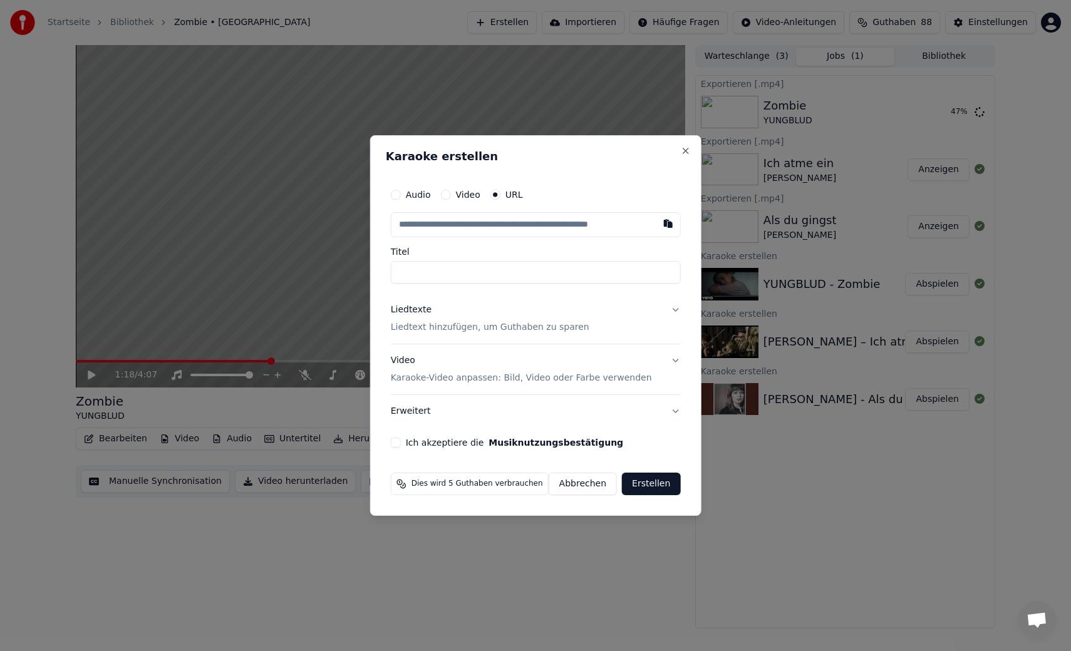
type input "**********"
type input "********"
type input "**********"
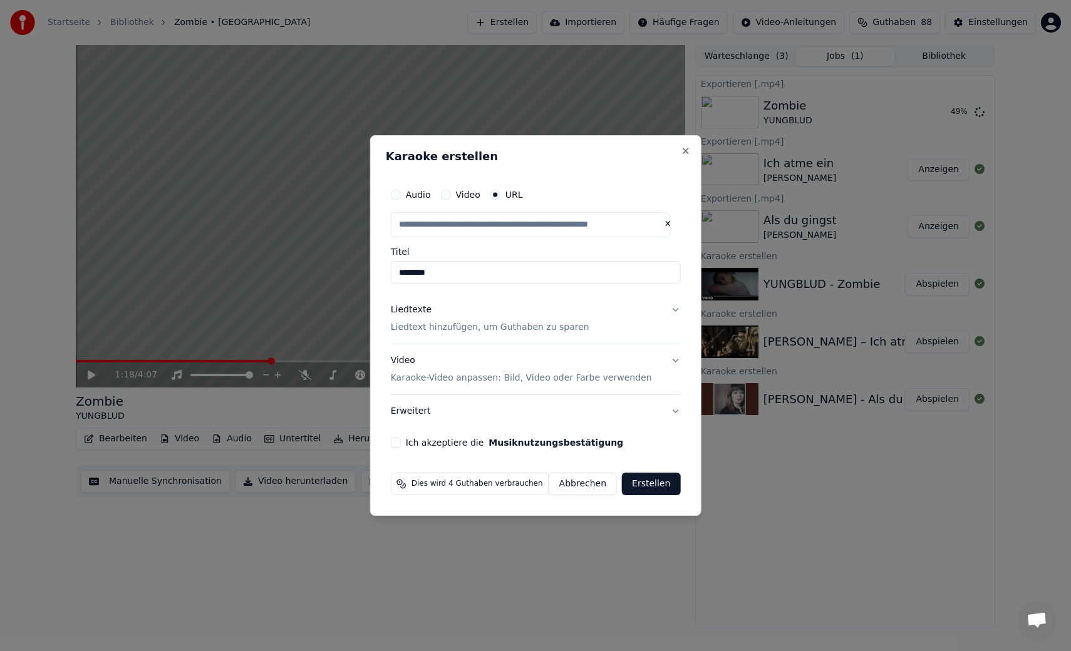
click at [404, 272] on input "********" at bounding box center [536, 272] width 290 height 23
type input "**********"
click at [629, 249] on label "Titel" at bounding box center [536, 251] width 290 height 9
click at [629, 261] on input "********" at bounding box center [536, 272] width 290 height 23
click at [676, 247] on div "**********" at bounding box center [536, 315] width 300 height 276
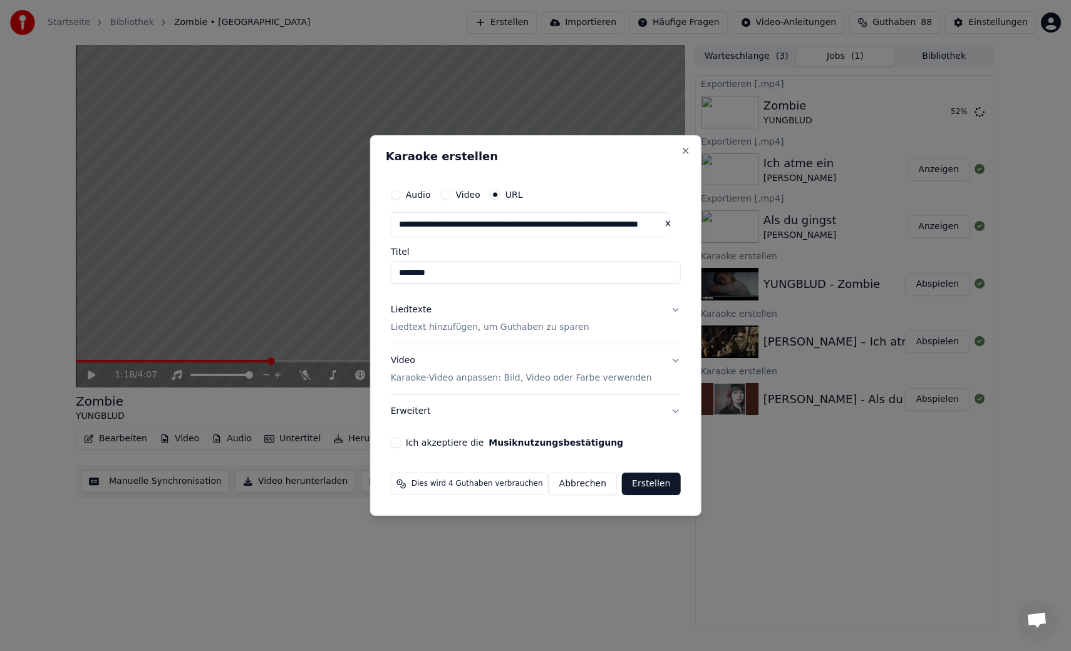
click at [670, 309] on button "Liedtexte Liedtext hinzufügen, um Guthaben zu sparen" at bounding box center [536, 319] width 290 height 50
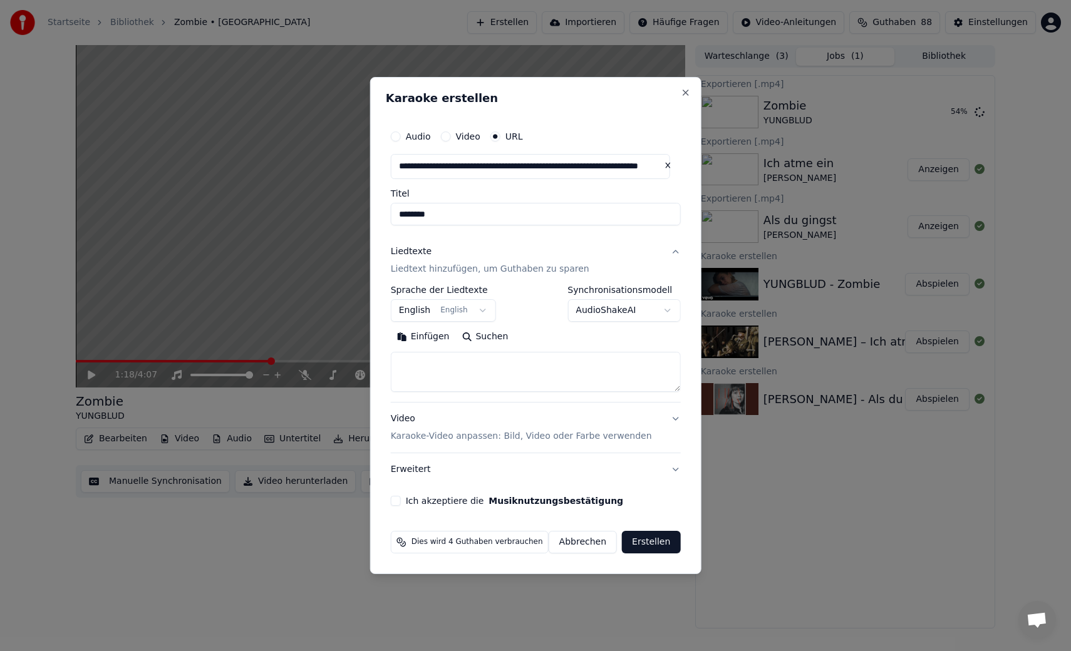
click at [475, 336] on button "Suchen" at bounding box center [484, 337] width 59 height 20
click at [403, 214] on input "********" at bounding box center [536, 214] width 290 height 23
type input "**********"
click at [425, 334] on button "Einfügen" at bounding box center [423, 337] width 65 height 20
type textarea "**********"
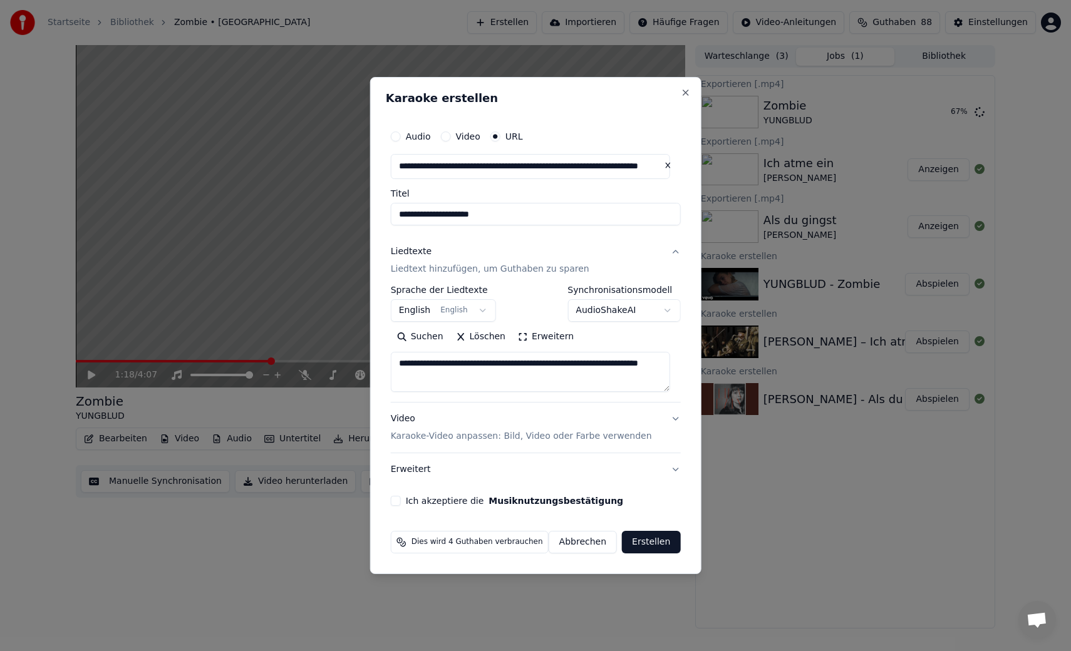
click at [483, 336] on button "Löschen" at bounding box center [481, 337] width 62 height 20
click at [483, 336] on button "Suchen" at bounding box center [484, 337] width 59 height 20
click at [432, 341] on button "Einfügen" at bounding box center [423, 337] width 65 height 20
type textarea "**********"
click at [540, 339] on button "Erweitern" at bounding box center [546, 337] width 68 height 20
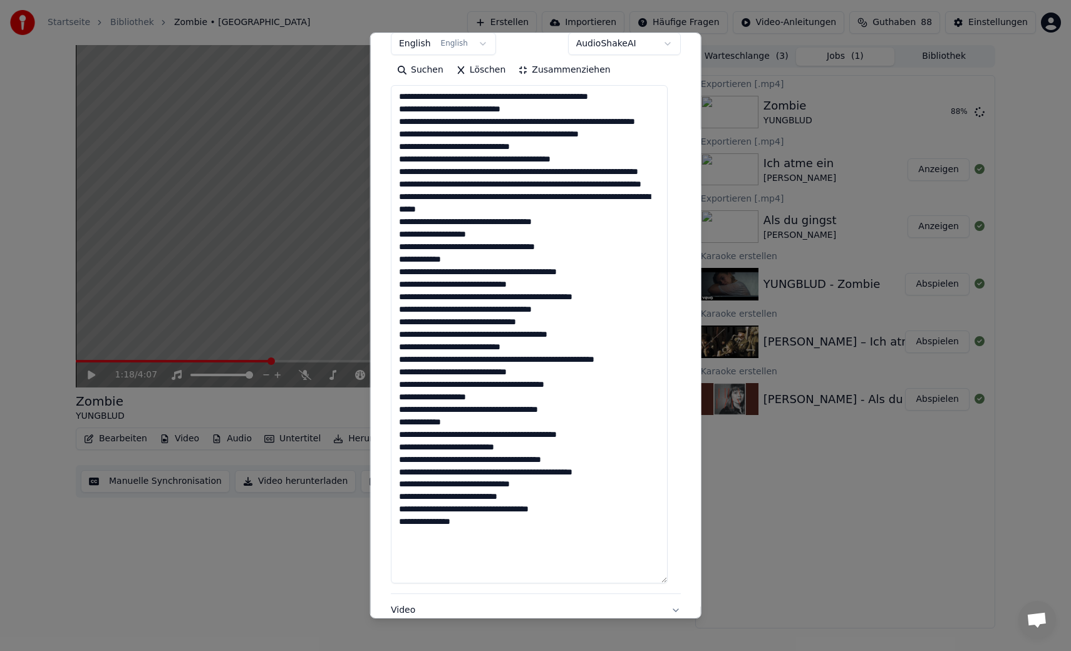
scroll to position [369, 0]
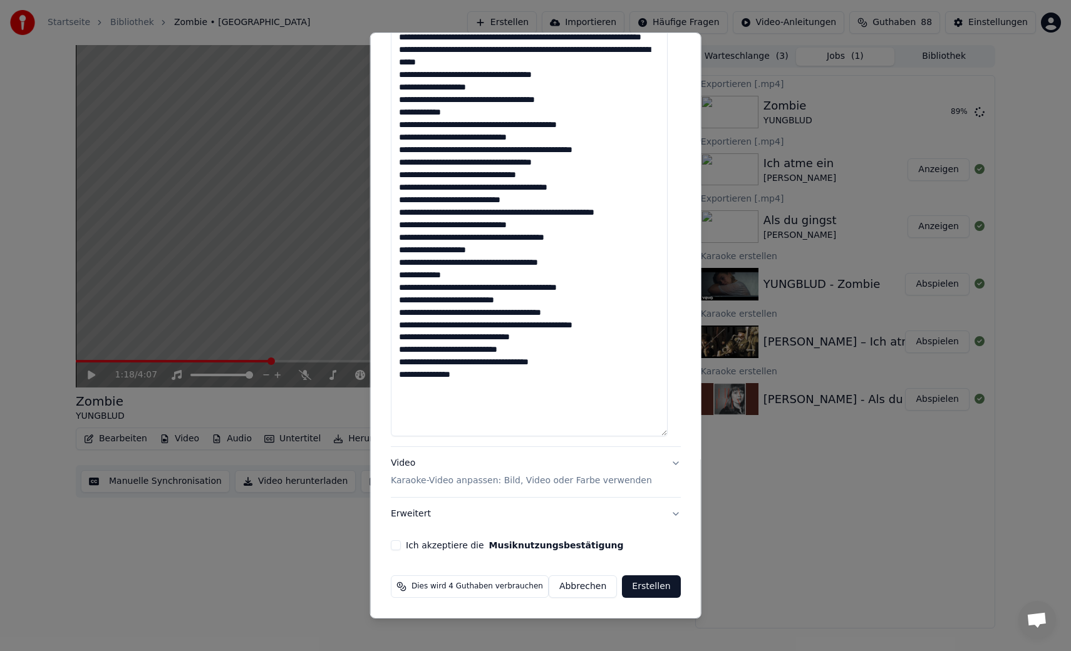
click at [661, 461] on button "Video Karaoke-Video anpassen: Bild, Video oder Farbe verwenden" at bounding box center [536, 472] width 290 height 50
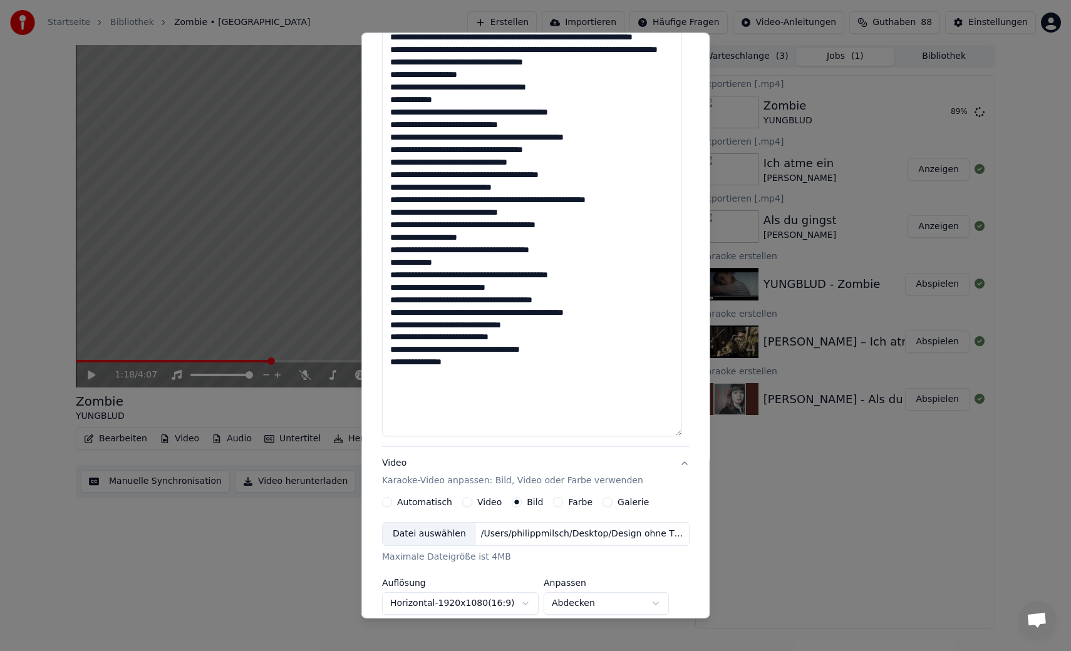
scroll to position [41, 0]
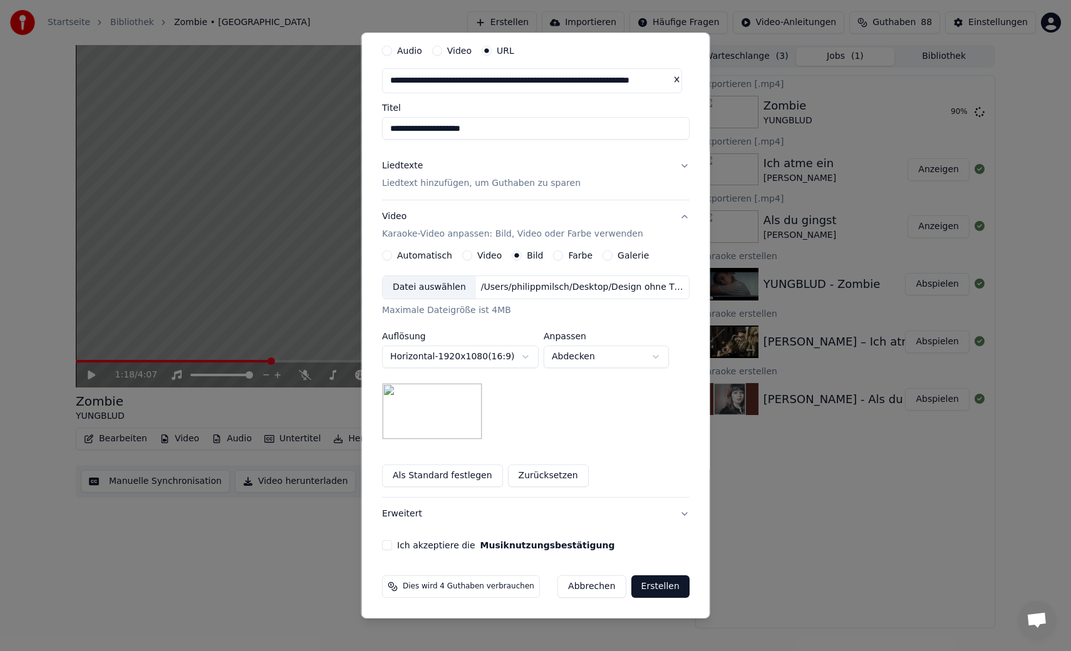
click at [386, 254] on button "Automatisch" at bounding box center [387, 255] width 10 height 10
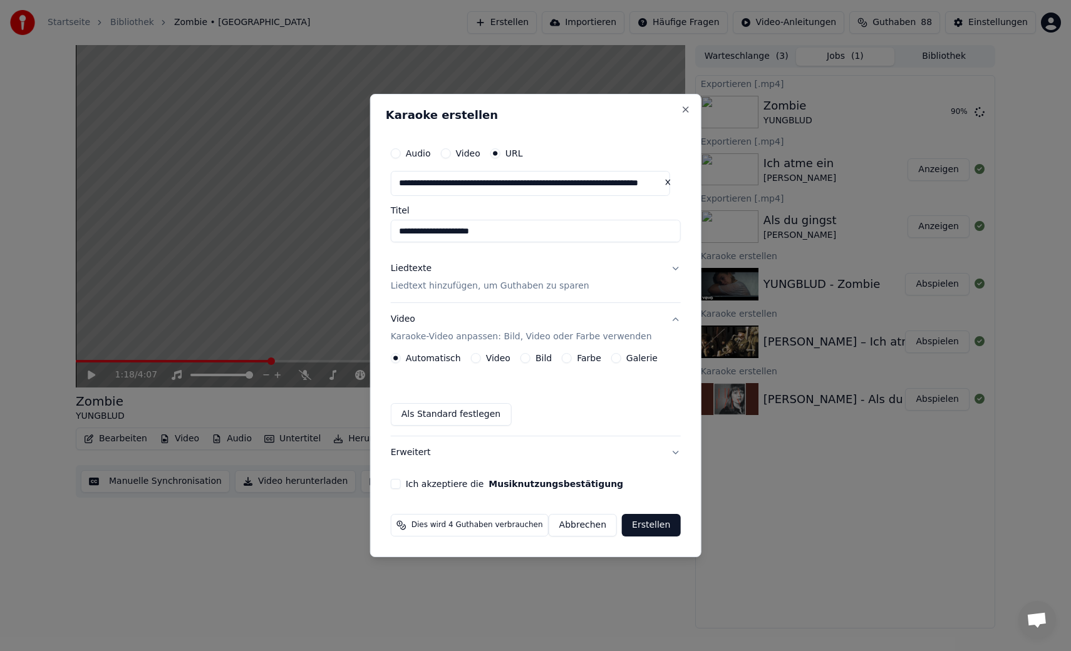
scroll to position [0, 0]
click at [401, 489] on div "**********" at bounding box center [536, 315] width 300 height 358
click at [399, 485] on button "Ich akzeptiere die Musiknutzungsbestätigung" at bounding box center [396, 484] width 10 height 10
click at [654, 524] on button "Erstellen" at bounding box center [651, 525] width 58 height 23
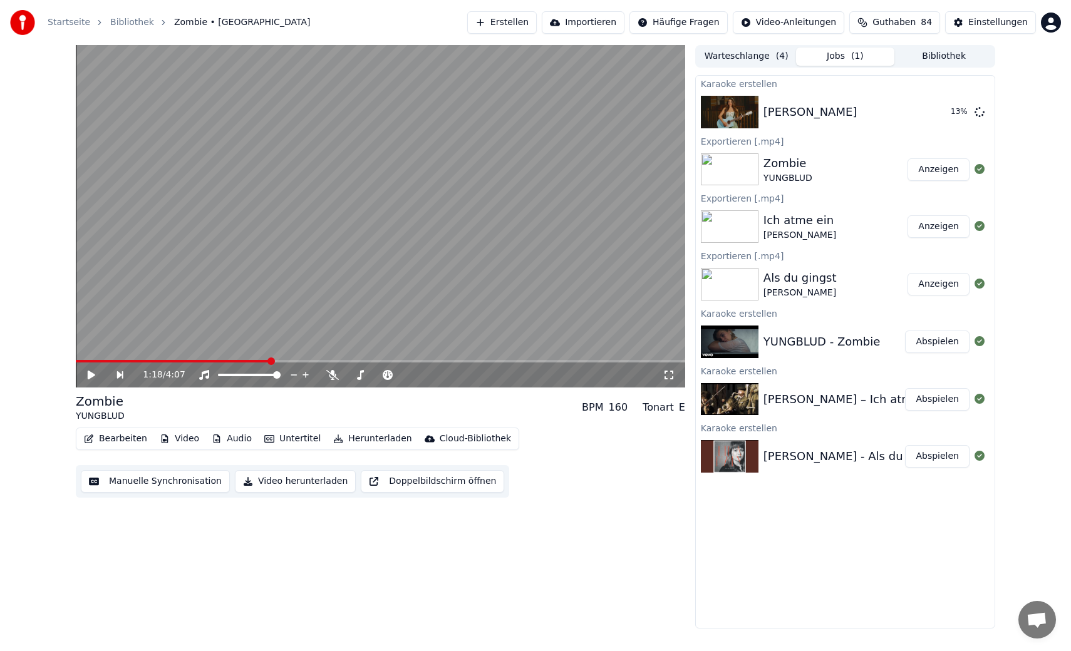
click at [509, 26] on button "Erstellen" at bounding box center [502, 22] width 70 height 23
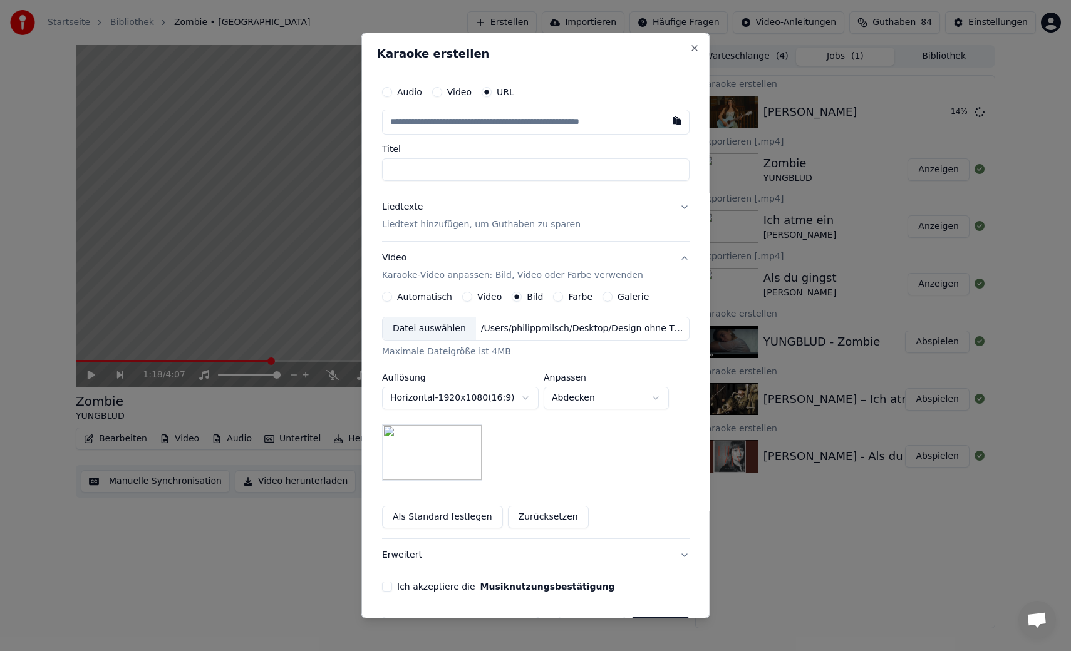
type input "**********"
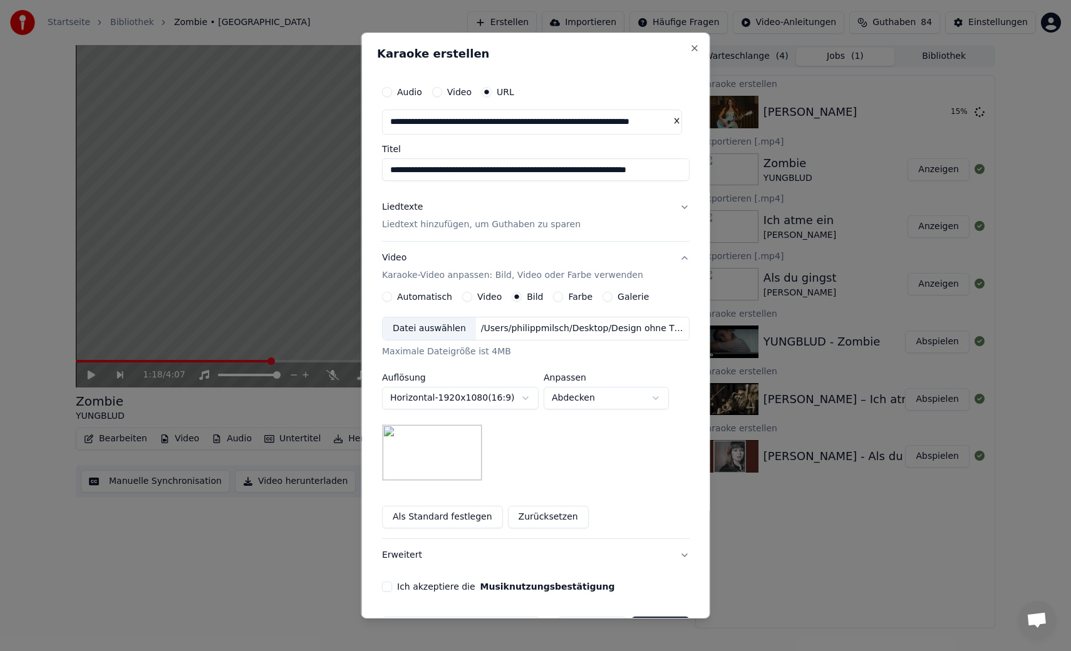
type input "**********"
click at [674, 207] on button "Liedtexte Liedtext hinzufügen, um Guthaben zu sparen" at bounding box center [535, 216] width 307 height 50
type input "**********"
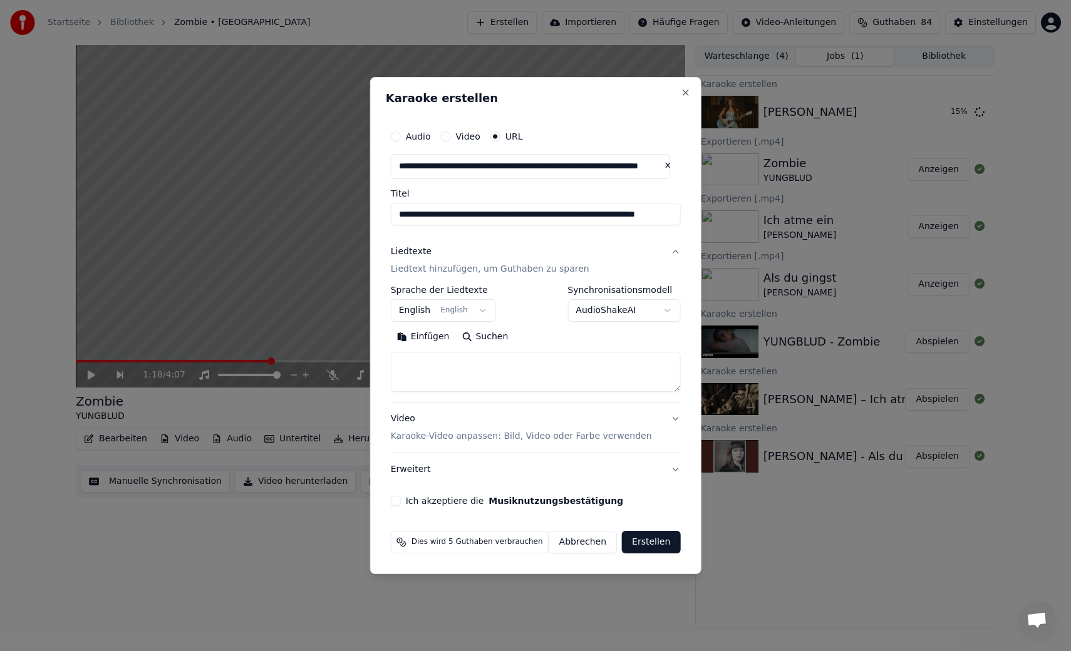
click at [473, 333] on button "Suchen" at bounding box center [484, 337] width 59 height 20
click at [441, 334] on button "Einfügen" at bounding box center [423, 337] width 65 height 20
click at [570, 339] on button "Erweitern" at bounding box center [546, 337] width 68 height 20
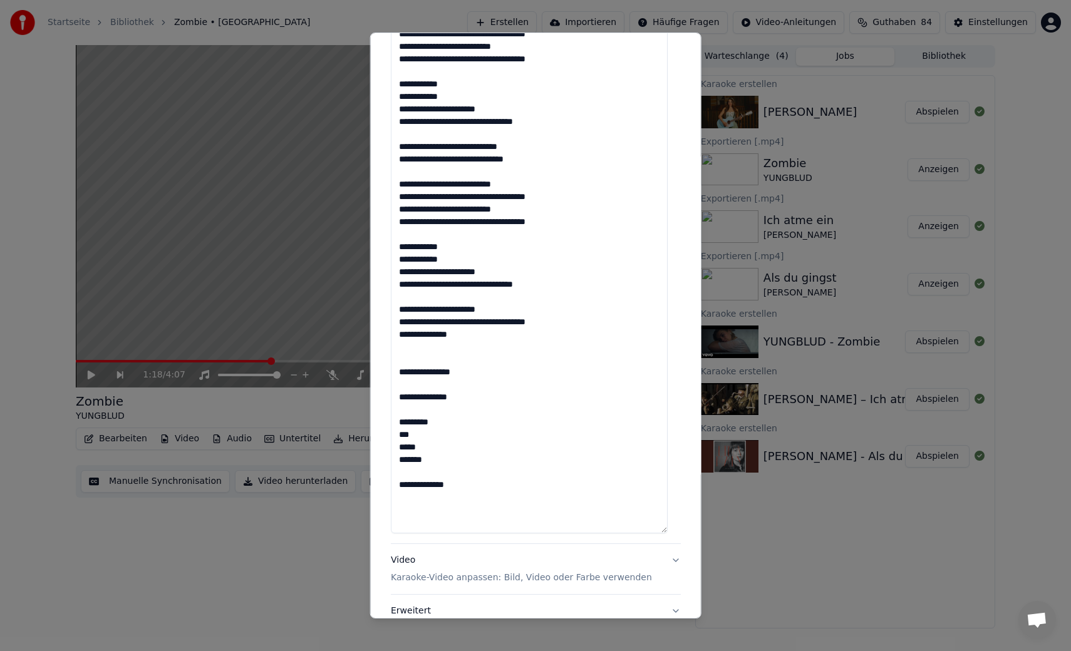
scroll to position [677, 0]
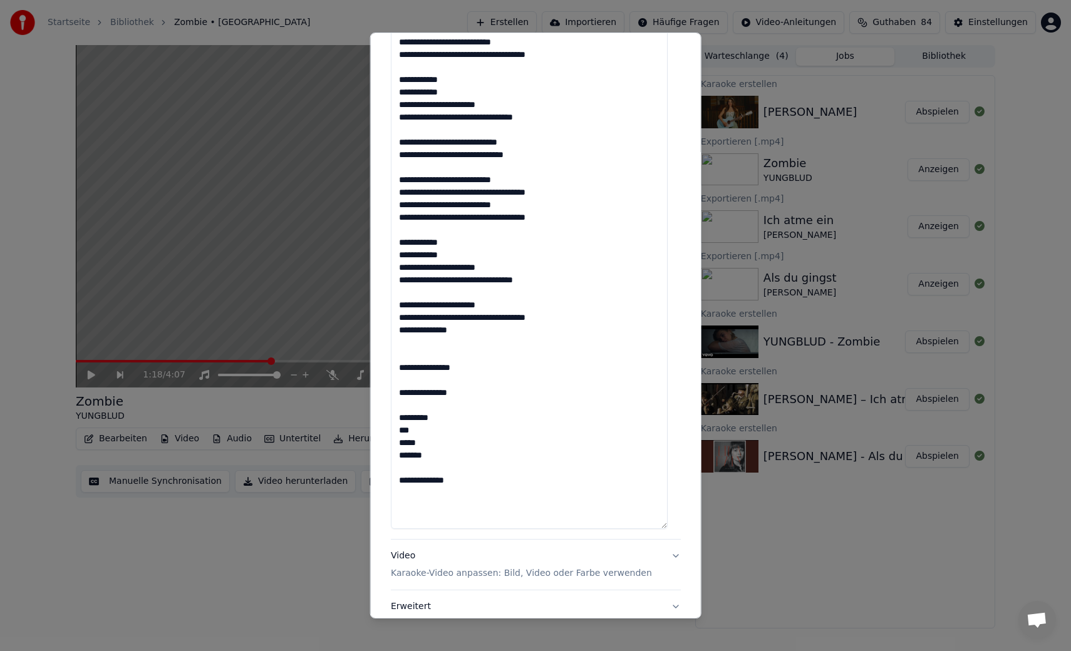
drag, startPoint x: 466, startPoint y: 477, endPoint x: 397, endPoint y: 369, distance: 127.7
click at [397, 369] on textarea at bounding box center [529, 80] width 277 height 899
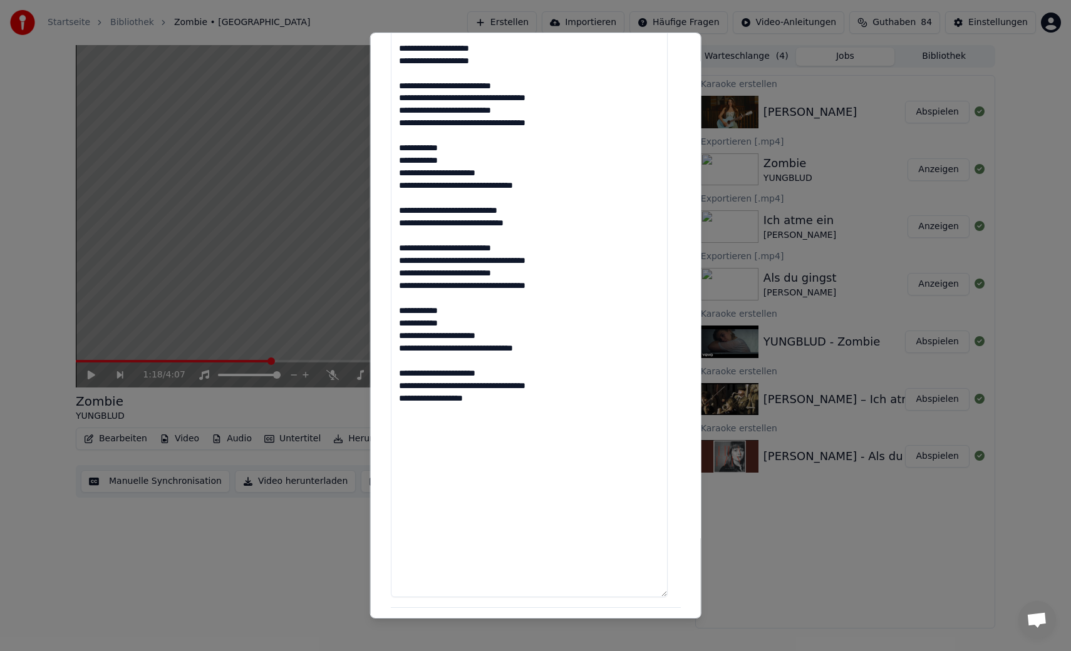
scroll to position [770, 0]
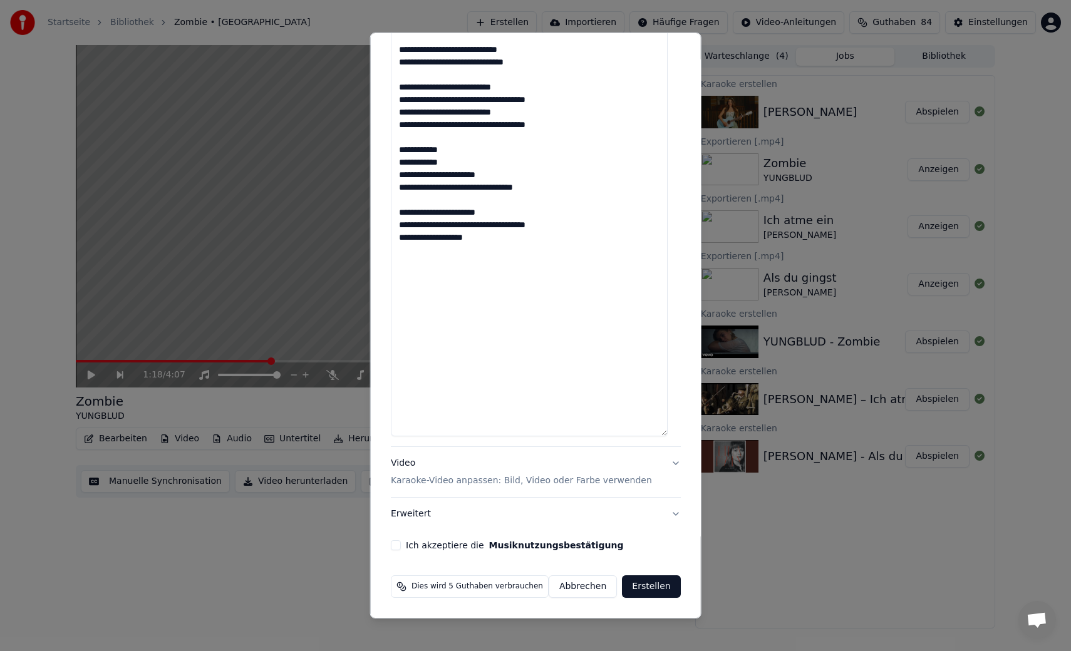
type textarea "**********"
click at [666, 463] on button "Video Karaoke-Video anpassen: Bild, Video oder Farbe verwenden" at bounding box center [536, 472] width 290 height 50
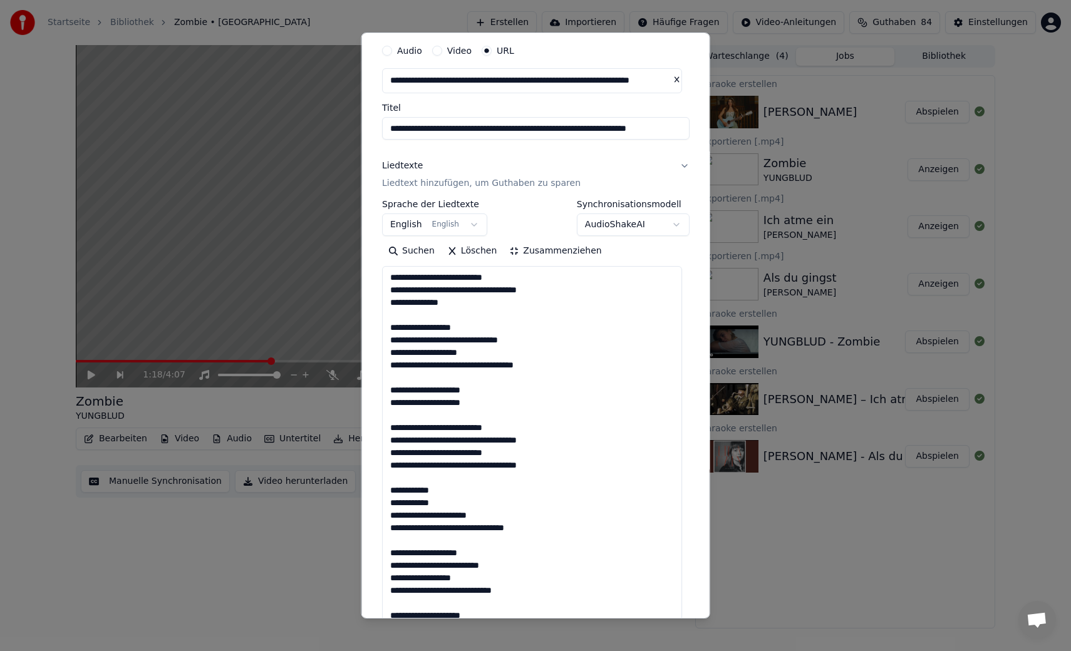
scroll to position [41, 0]
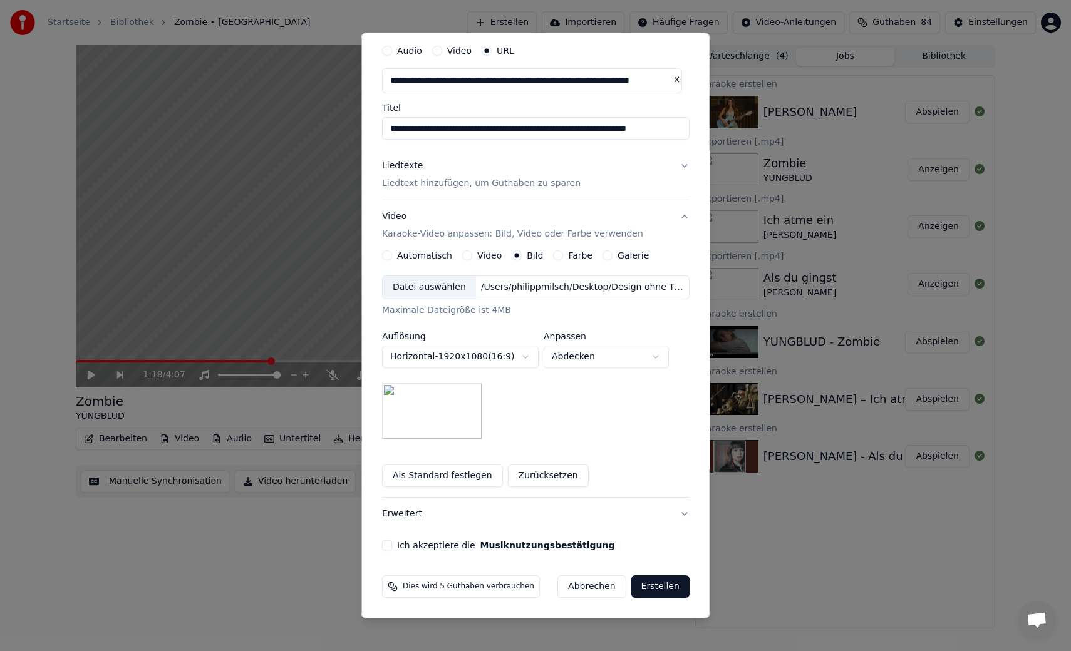
click at [393, 255] on div "Automatisch" at bounding box center [417, 255] width 70 height 10
click at [388, 253] on button "Automatisch" at bounding box center [387, 255] width 10 height 10
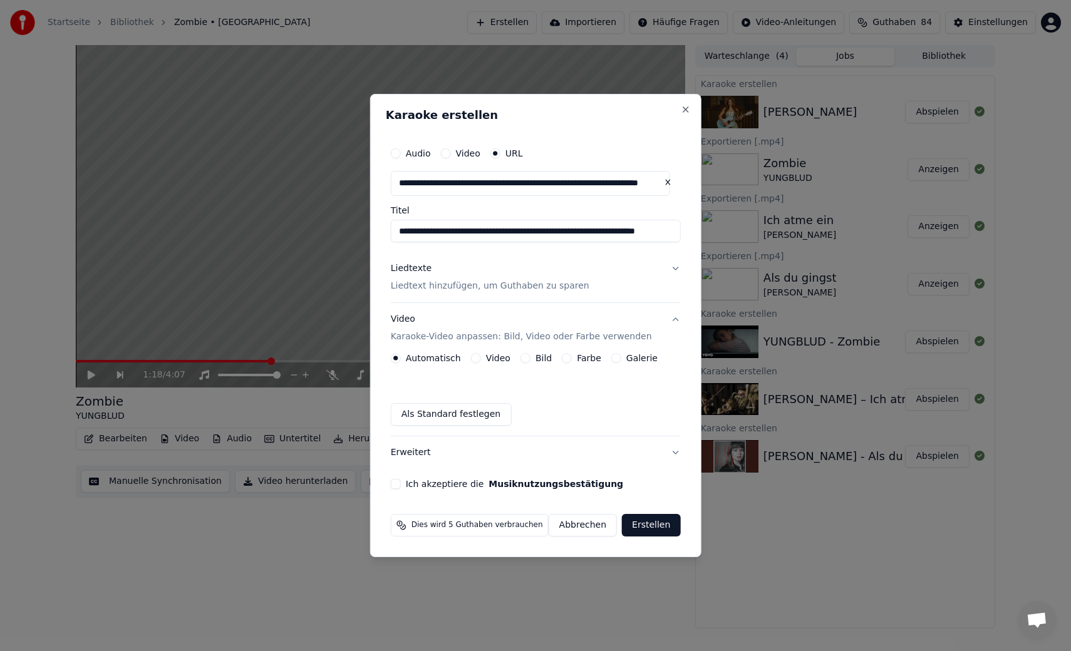
click at [399, 483] on button "Ich akzeptiere die Musiknutzungsbestätigung" at bounding box center [396, 484] width 10 height 10
click at [644, 523] on button "Erstellen" at bounding box center [651, 525] width 58 height 23
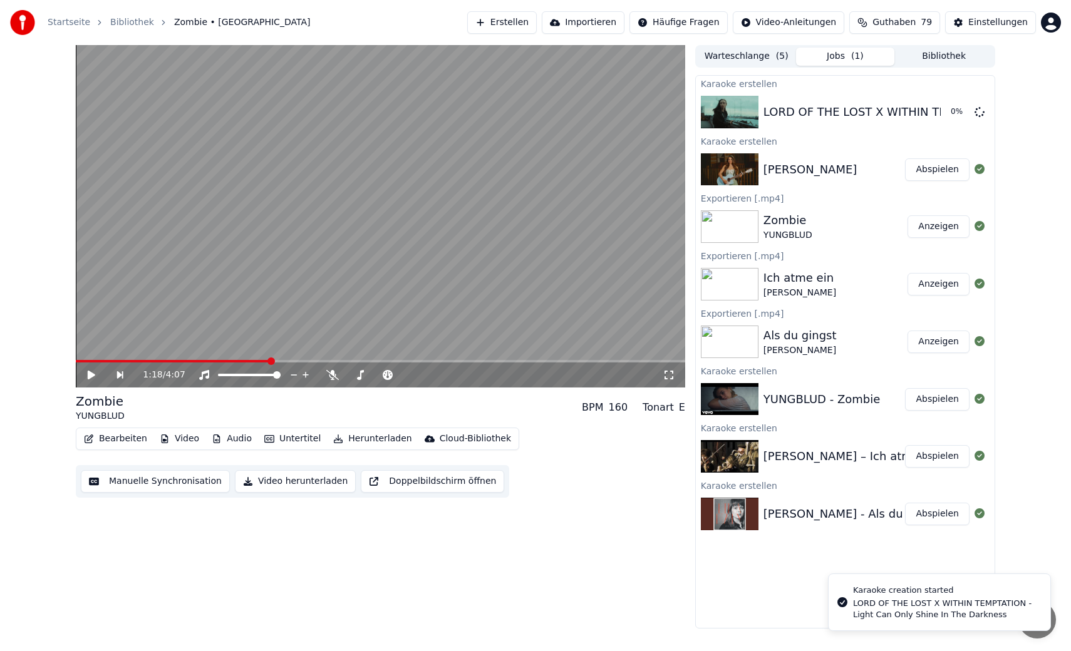
click at [945, 170] on button "Abspielen" at bounding box center [937, 169] width 64 height 23
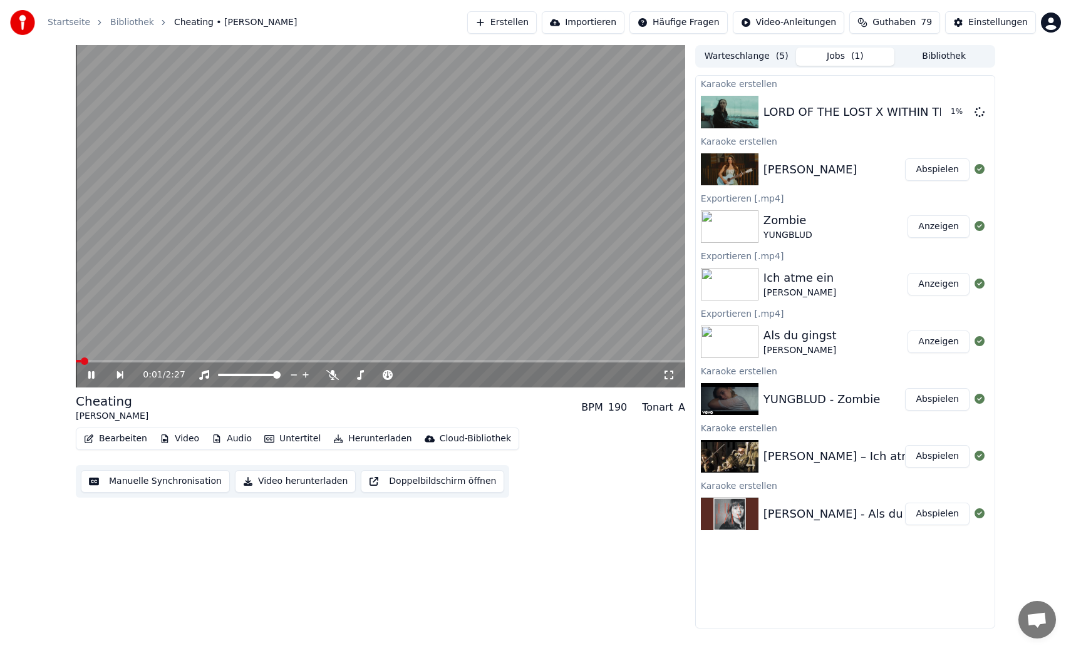
click at [348, 255] on video at bounding box center [380, 216] width 609 height 343
click at [187, 480] on button "Manuelle Synchronisation" at bounding box center [155, 481] width 149 height 23
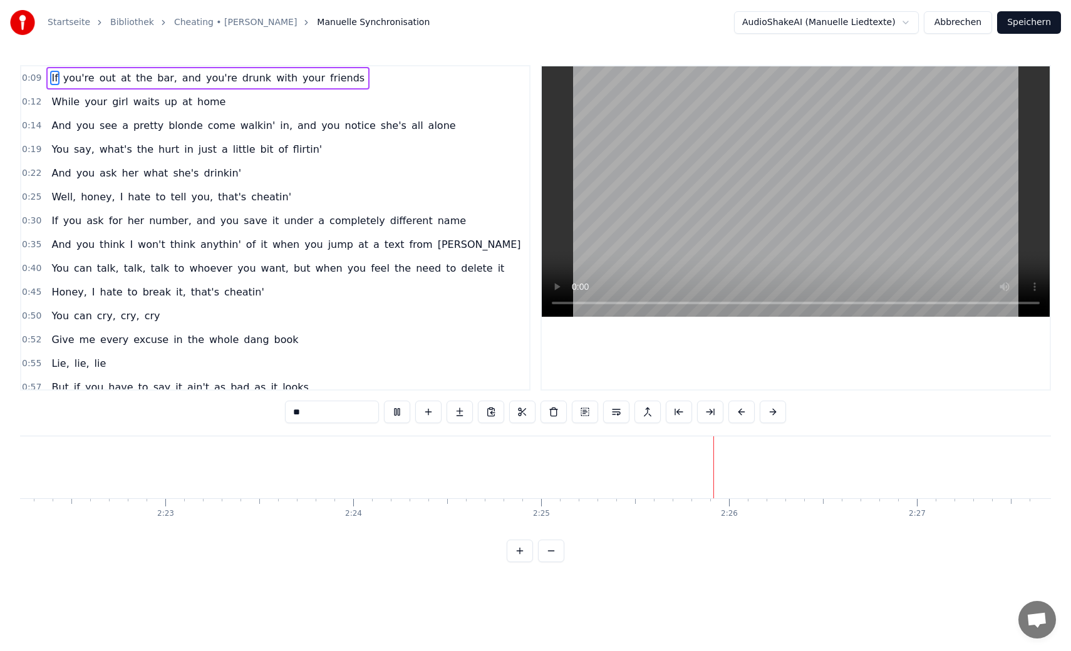
scroll to position [0, 26732]
click at [1024, 28] on button "Speichern" at bounding box center [1029, 22] width 64 height 23
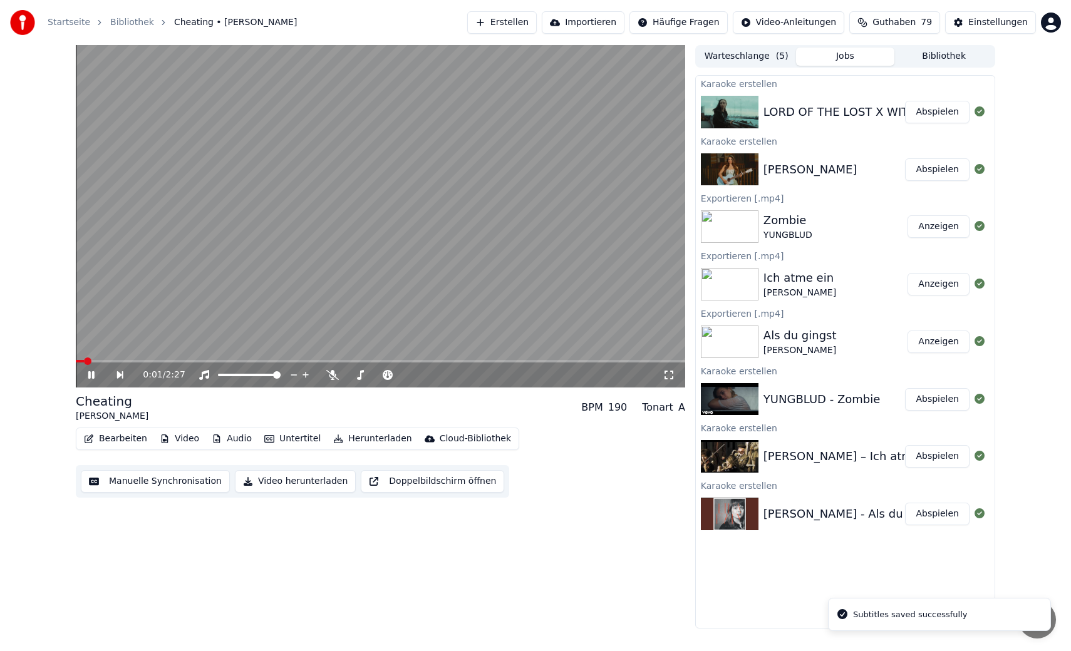
click at [505, 215] on video at bounding box center [380, 216] width 609 height 343
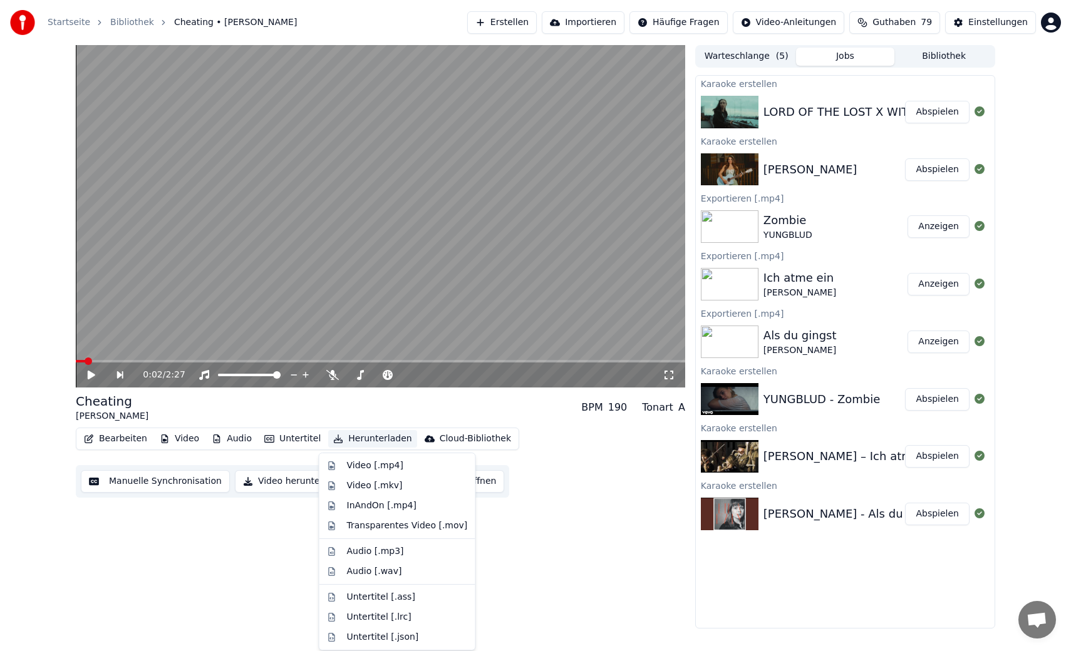
click at [347, 440] on button "Herunterladen" at bounding box center [372, 439] width 88 height 18
click at [360, 465] on div "Video [.mp4]" at bounding box center [375, 466] width 56 height 13
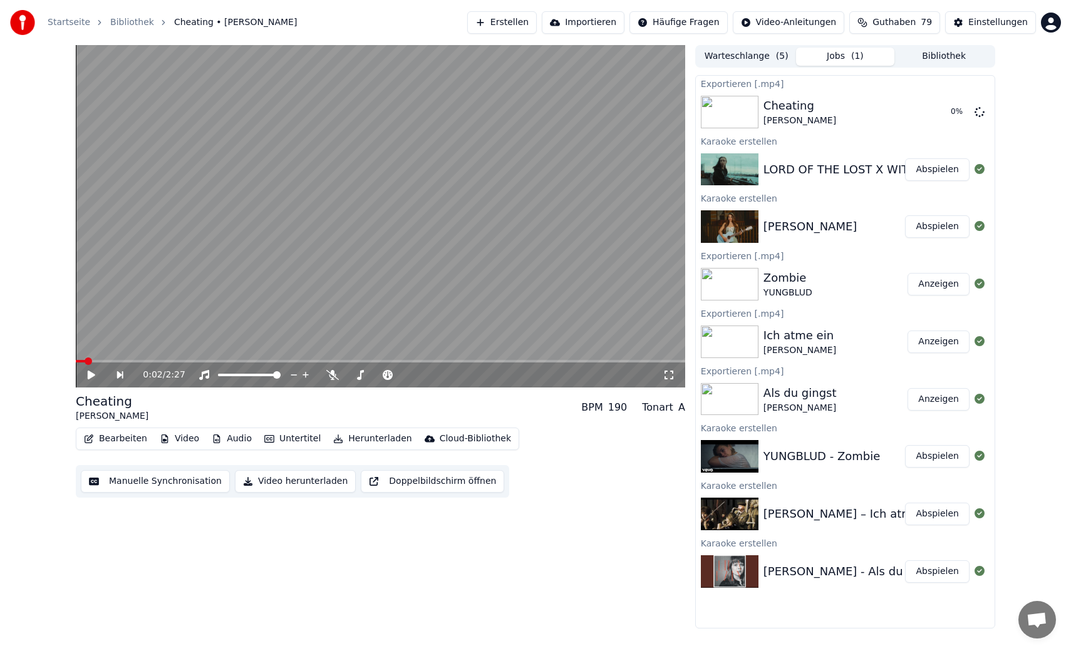
click at [922, 170] on button "Abspielen" at bounding box center [937, 169] width 64 height 23
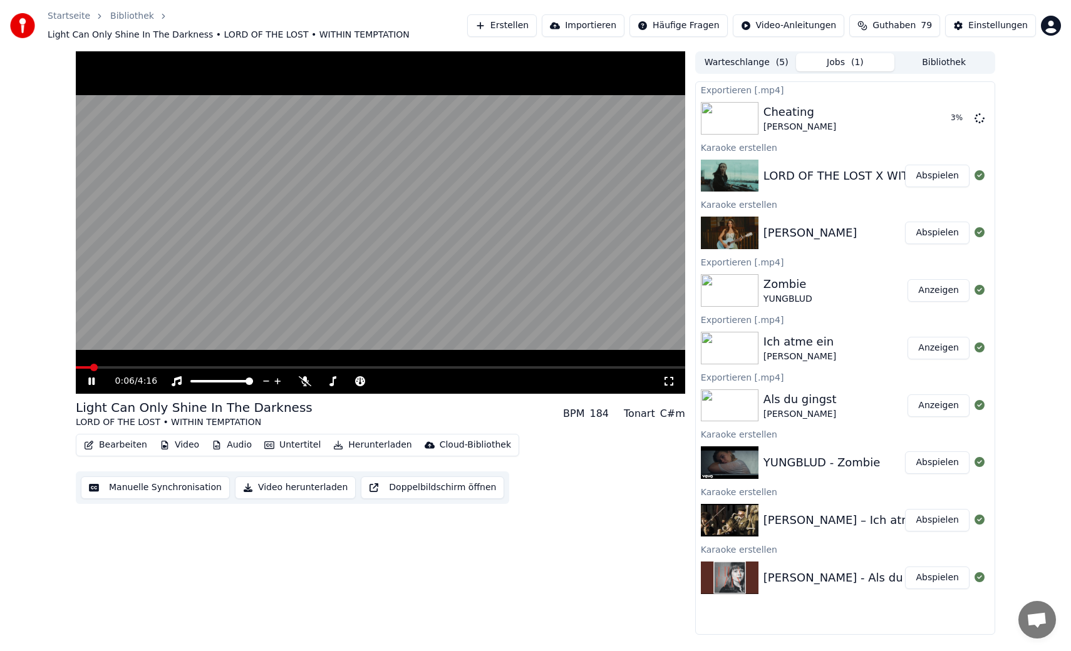
click at [303, 287] on video at bounding box center [380, 222] width 609 height 343
click at [161, 491] on button "Manuelle Synchronisation" at bounding box center [155, 488] width 149 height 23
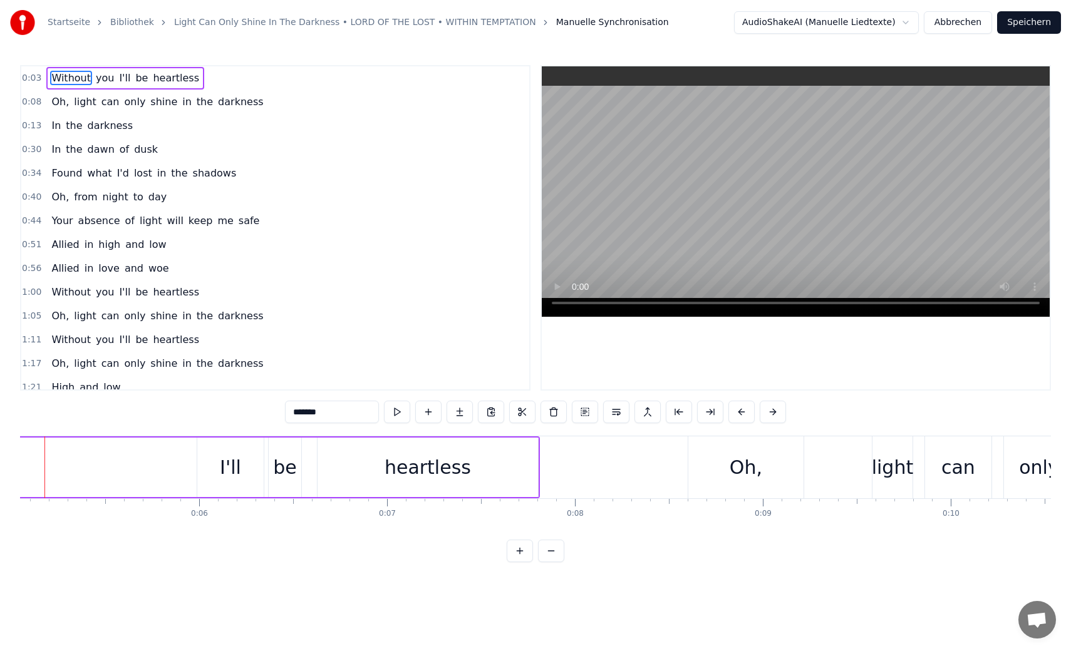
scroll to position [0, 910]
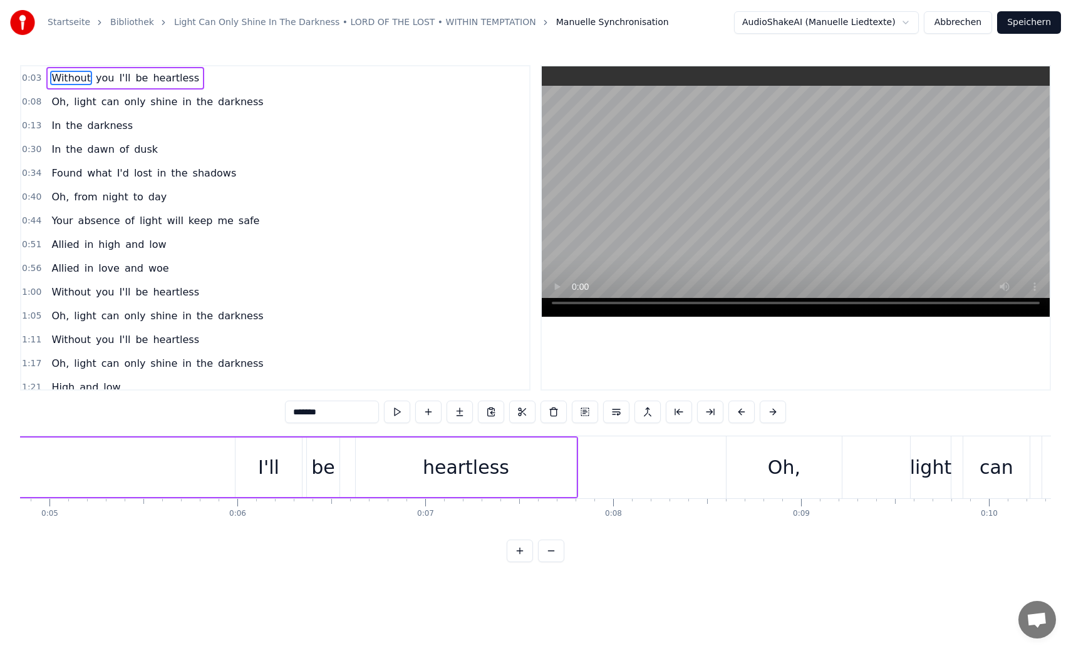
click at [522, 303] on div "0:03 Without you I'll be heartless 0:08 Oh, light can only shine in the darknes…" at bounding box center [535, 228] width 1031 height 326
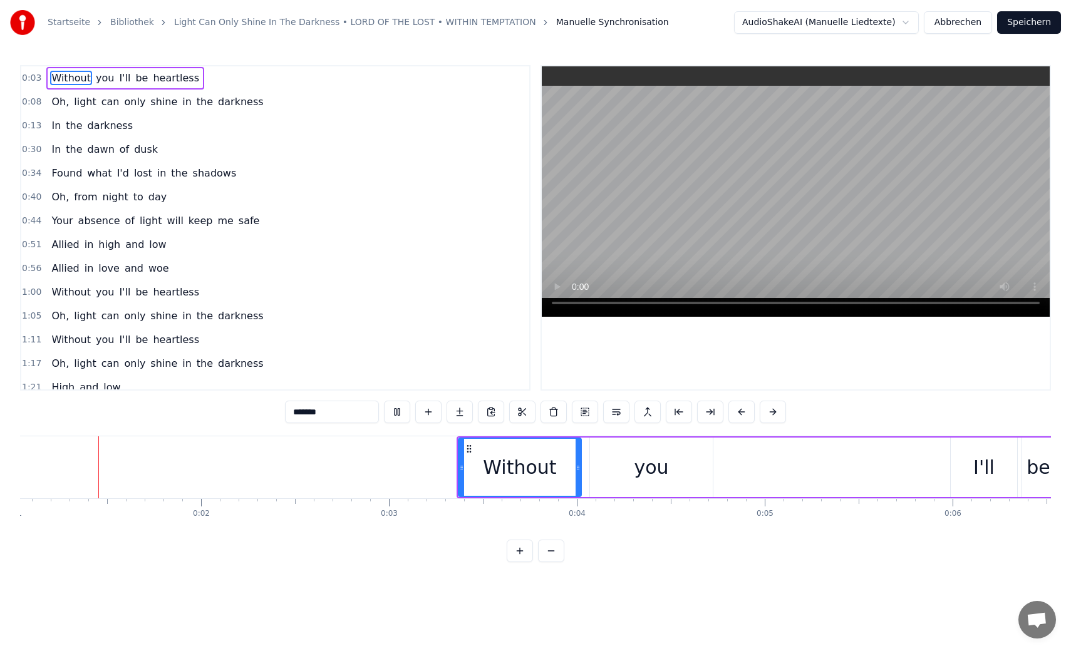
scroll to position [0, 106]
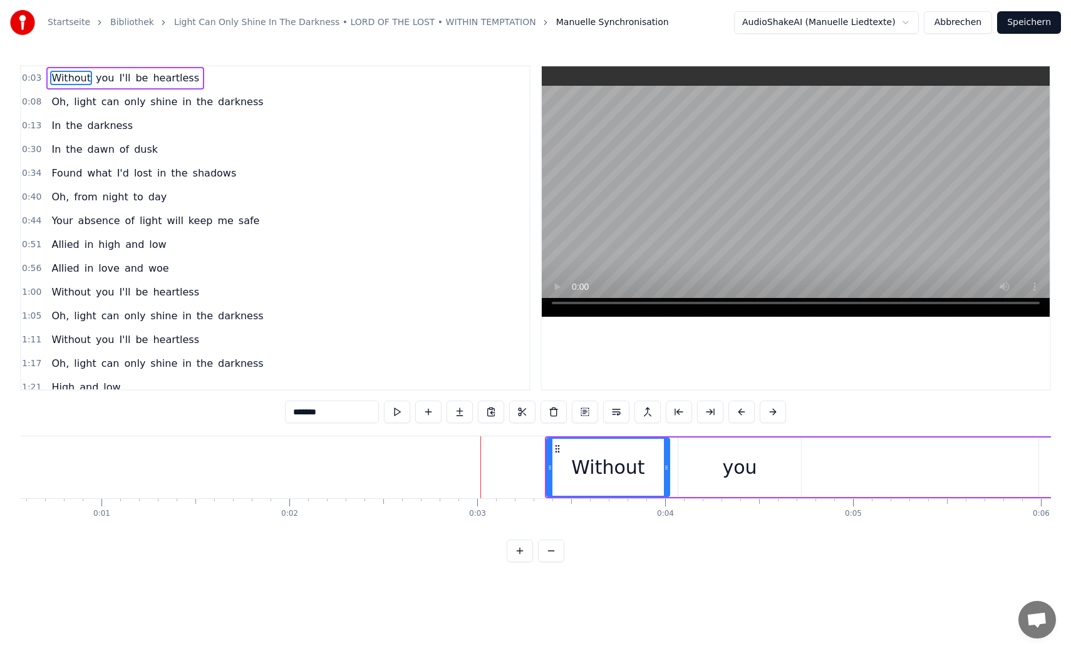
click at [1016, 20] on button "Speichern" at bounding box center [1029, 22] width 64 height 23
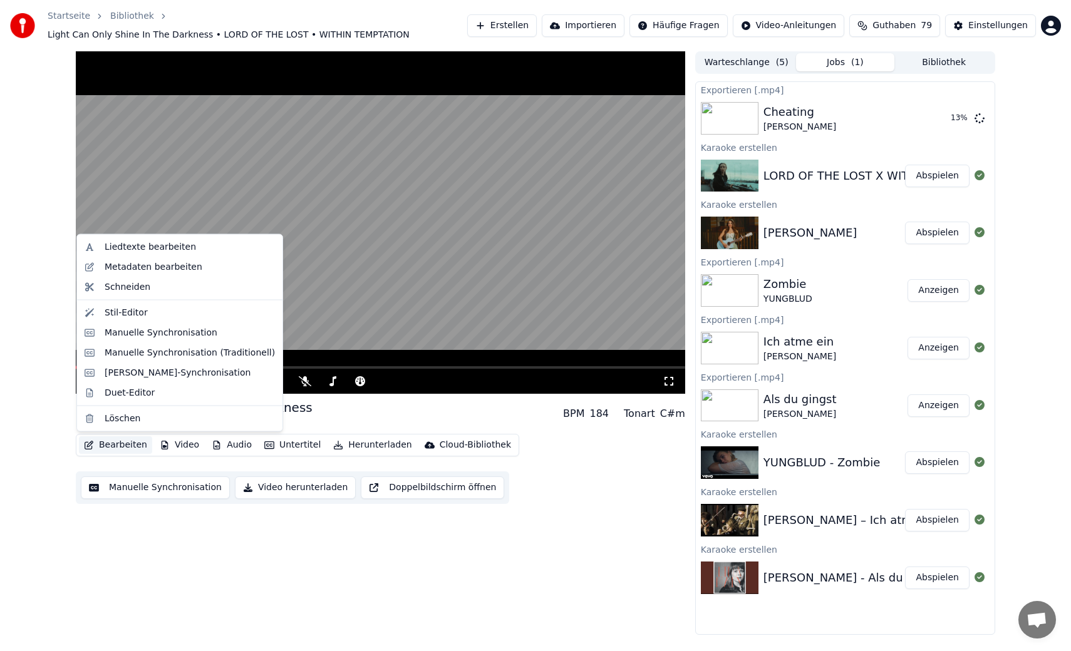
click at [114, 443] on button "Bearbeiten" at bounding box center [115, 445] width 73 height 18
click at [177, 268] on div "Metadaten bearbeiten" at bounding box center [154, 266] width 98 height 13
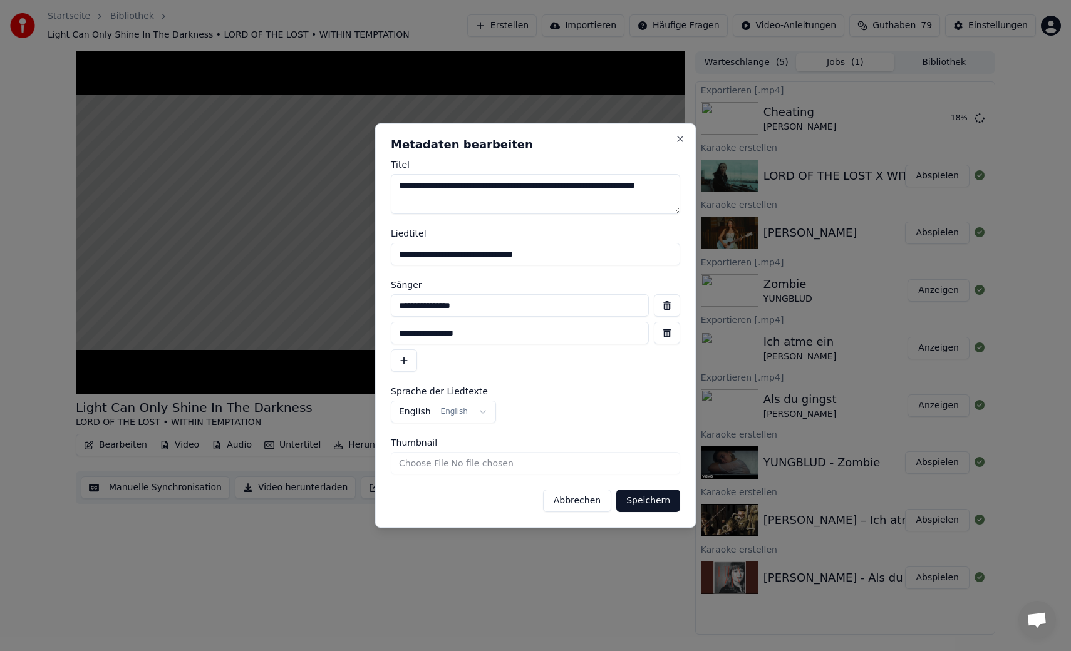
drag, startPoint x: 500, startPoint y: 335, endPoint x: 383, endPoint y: 332, distance: 117.1
click at [383, 332] on div "**********" at bounding box center [535, 325] width 321 height 405
click at [505, 309] on input "**********" at bounding box center [520, 305] width 258 height 23
paste input "**********"
click at [484, 309] on input "**********" at bounding box center [520, 305] width 258 height 23
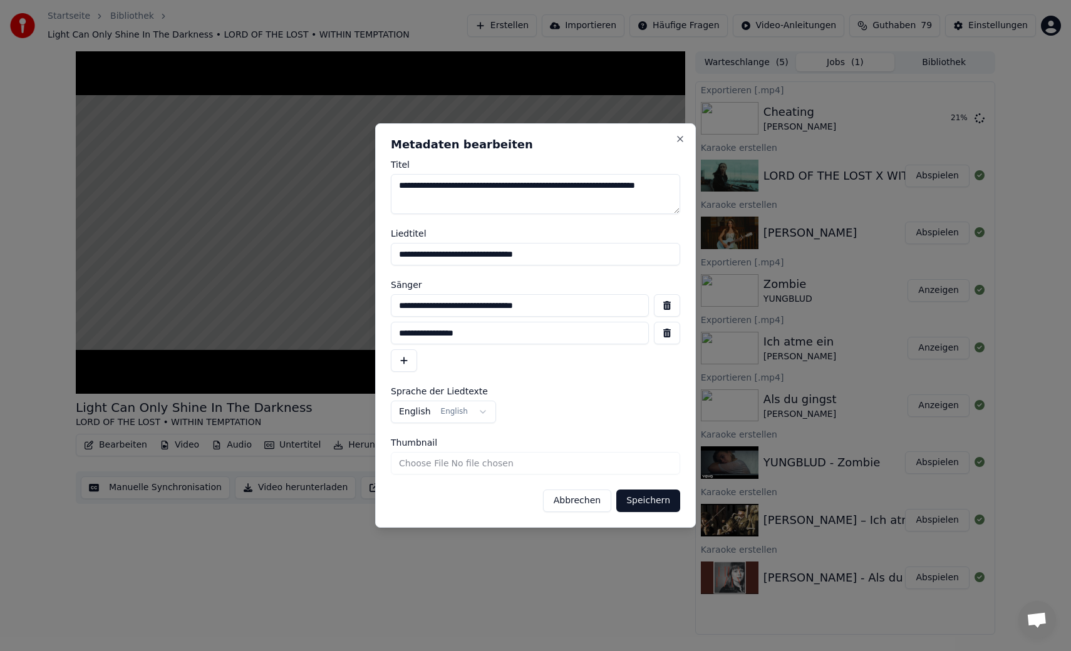
type input "**********"
drag, startPoint x: 584, startPoint y: 184, endPoint x: 338, endPoint y: 188, distance: 246.1
click at [338, 188] on body "Startseite Bibliothek Light Can Only Shine In The Darkness • LORD OF THE LOST •…" at bounding box center [535, 325] width 1071 height 651
type textarea "**********"
click at [636, 499] on button "Speichern" at bounding box center [648, 501] width 64 height 23
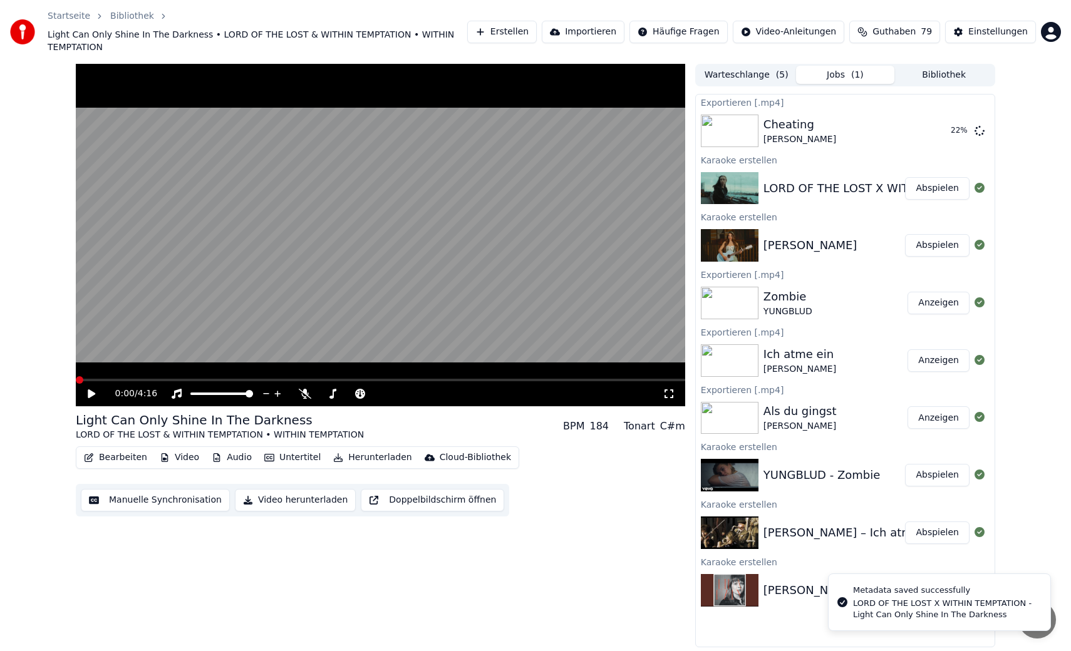
click at [432, 282] on video at bounding box center [380, 235] width 609 height 343
click at [132, 449] on button "Bearbeiten" at bounding box center [115, 458] width 73 height 18
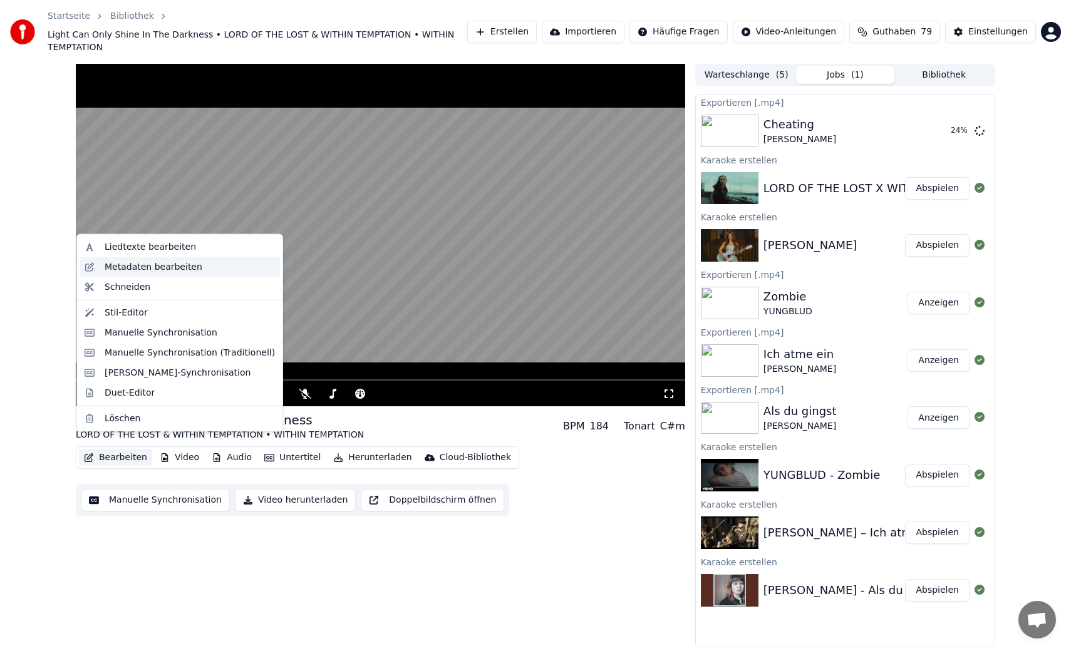
click at [188, 264] on div "Metadaten bearbeiten" at bounding box center [154, 266] width 98 height 13
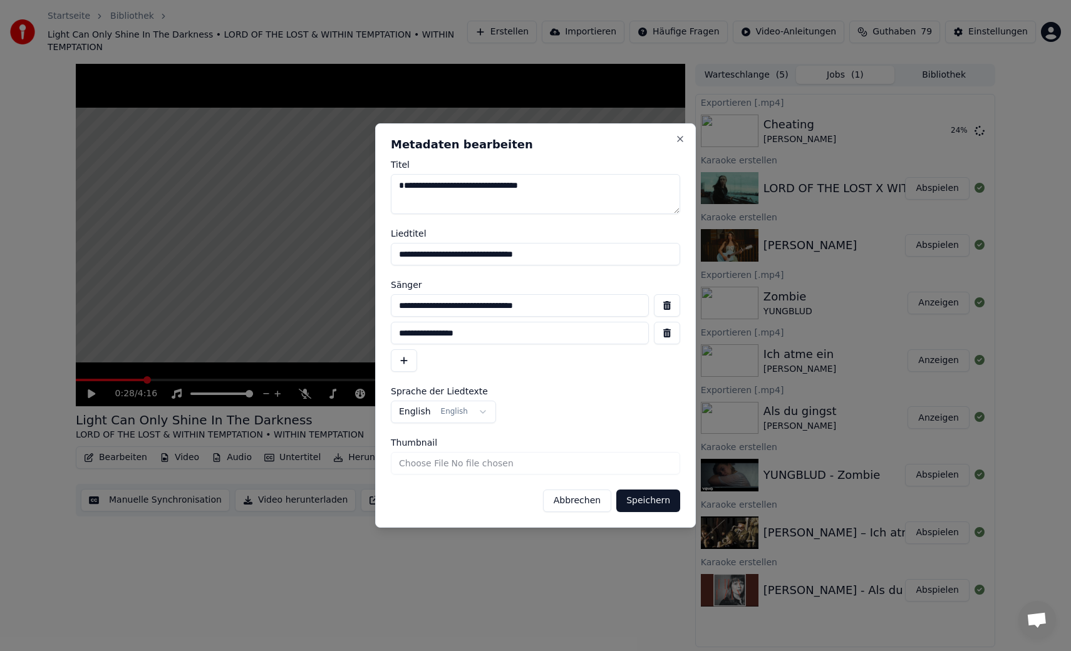
click at [671, 335] on button "button" at bounding box center [667, 333] width 26 height 23
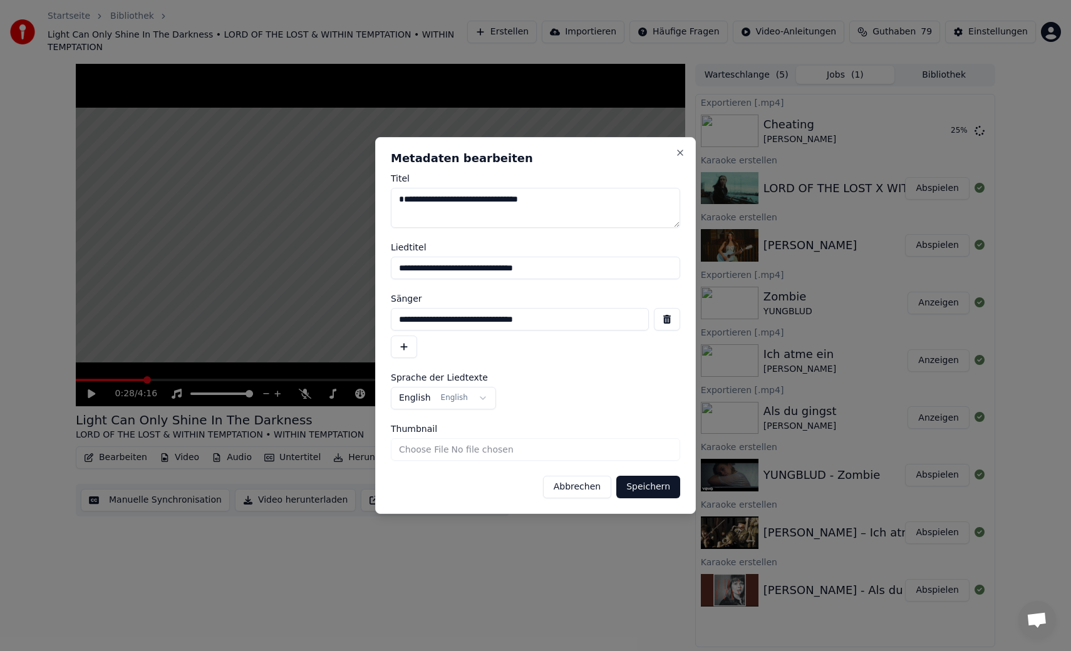
click at [641, 486] on button "Speichern" at bounding box center [648, 487] width 64 height 23
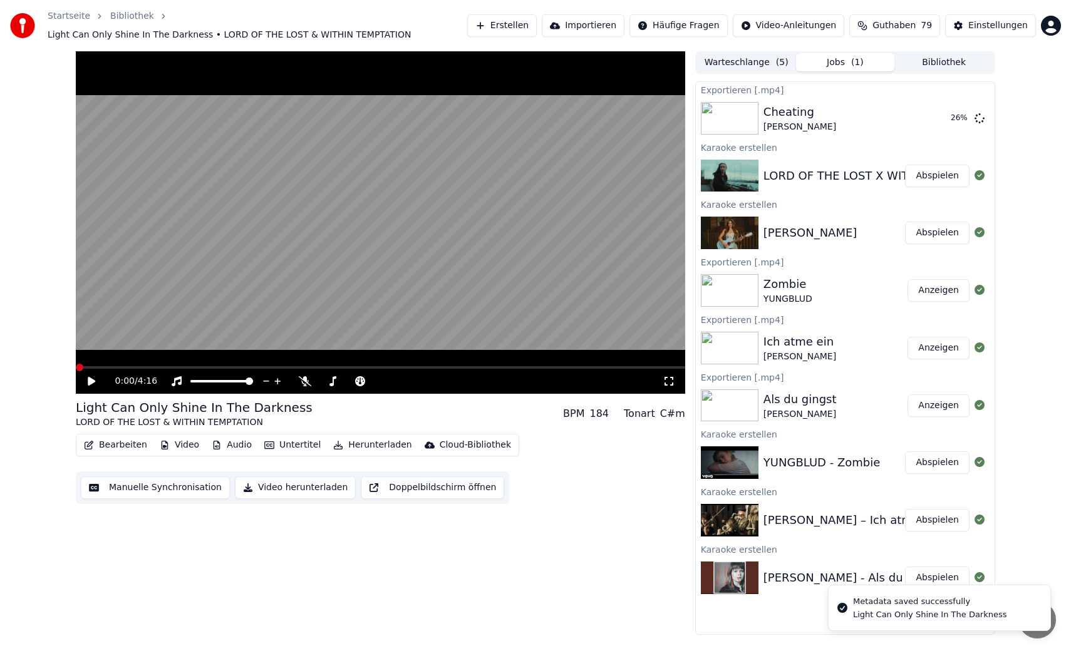
click at [425, 246] on video at bounding box center [380, 222] width 609 height 343
click at [364, 283] on video at bounding box center [380, 222] width 609 height 343
click at [78, 368] on span at bounding box center [82, 368] width 8 height 8
click at [241, 320] on video at bounding box center [380, 222] width 609 height 343
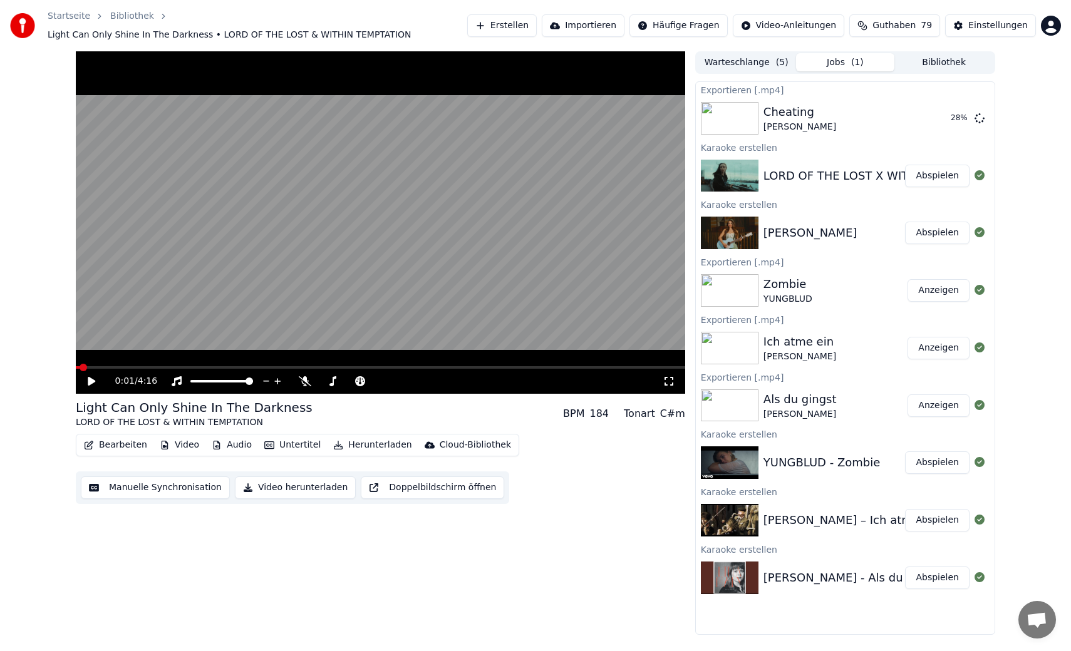
click at [235, 329] on video at bounding box center [380, 222] width 609 height 343
click at [162, 495] on button "Manuelle Synchronisation" at bounding box center [155, 488] width 149 height 23
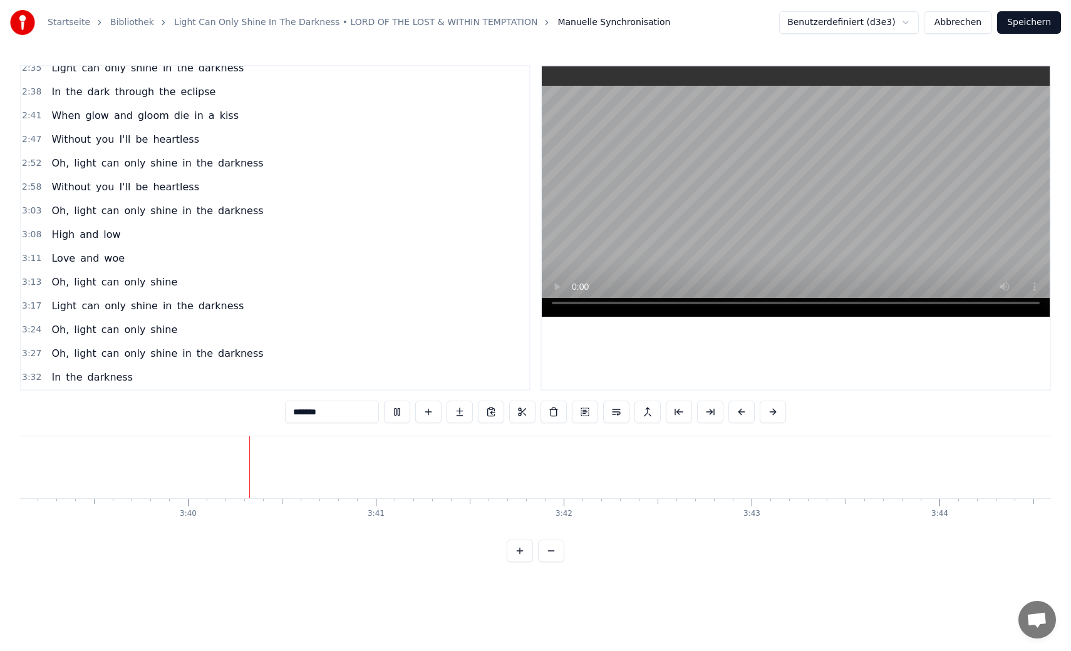
scroll to position [0, 41163]
click at [1023, 24] on button "Speichern" at bounding box center [1029, 22] width 64 height 23
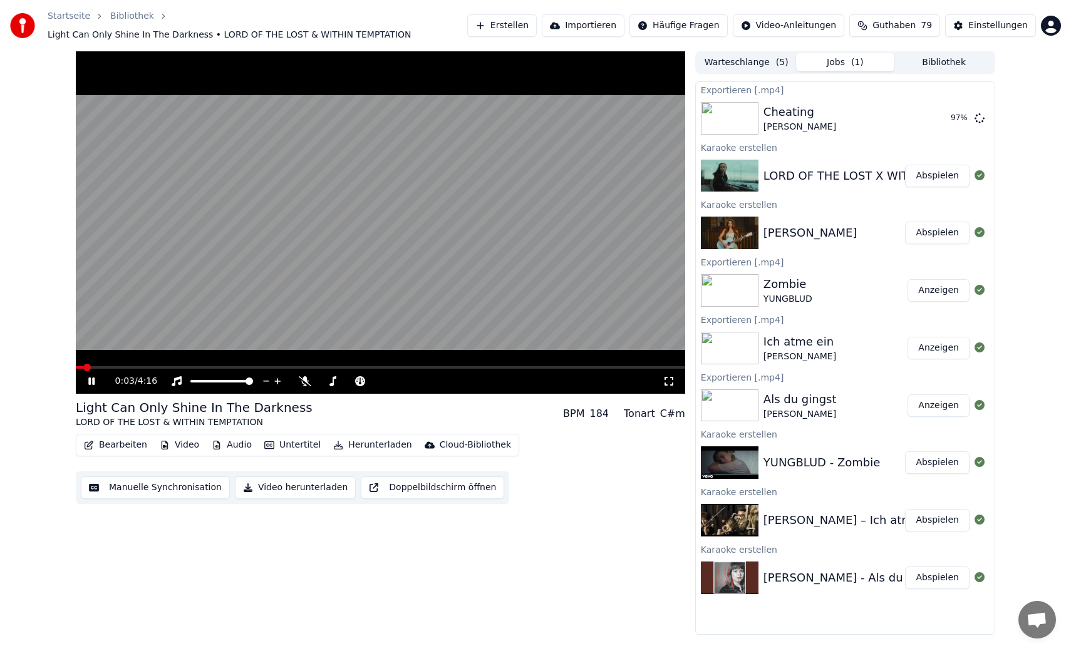
click at [500, 232] on video at bounding box center [380, 222] width 609 height 343
click at [351, 443] on button "Herunterladen" at bounding box center [372, 445] width 88 height 18
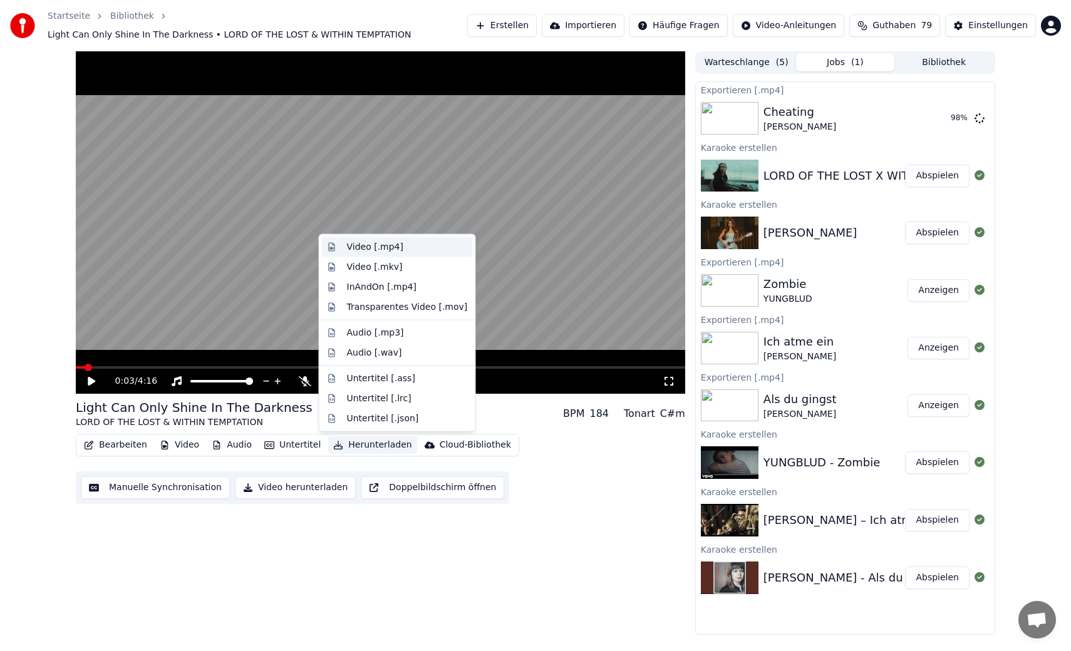
click at [422, 241] on div "Video [.mp4]" at bounding box center [407, 247] width 121 height 13
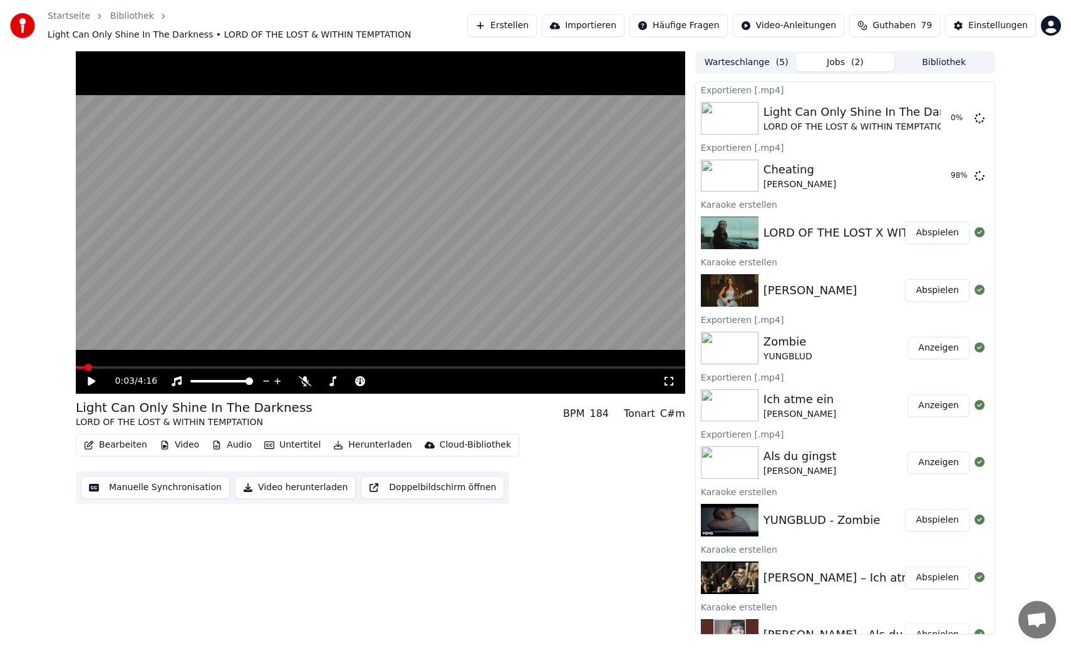
click at [766, 61] on button "Warteschlange ( 5 )" at bounding box center [746, 62] width 99 height 18
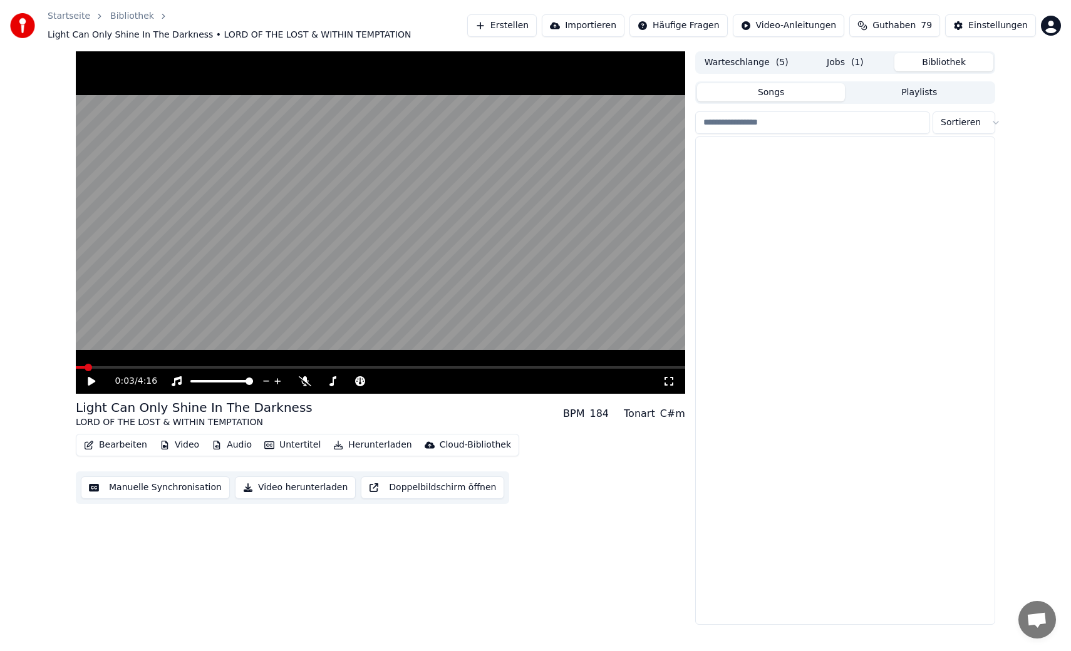
click at [919, 61] on button "Bibliothek" at bounding box center [943, 62] width 99 height 18
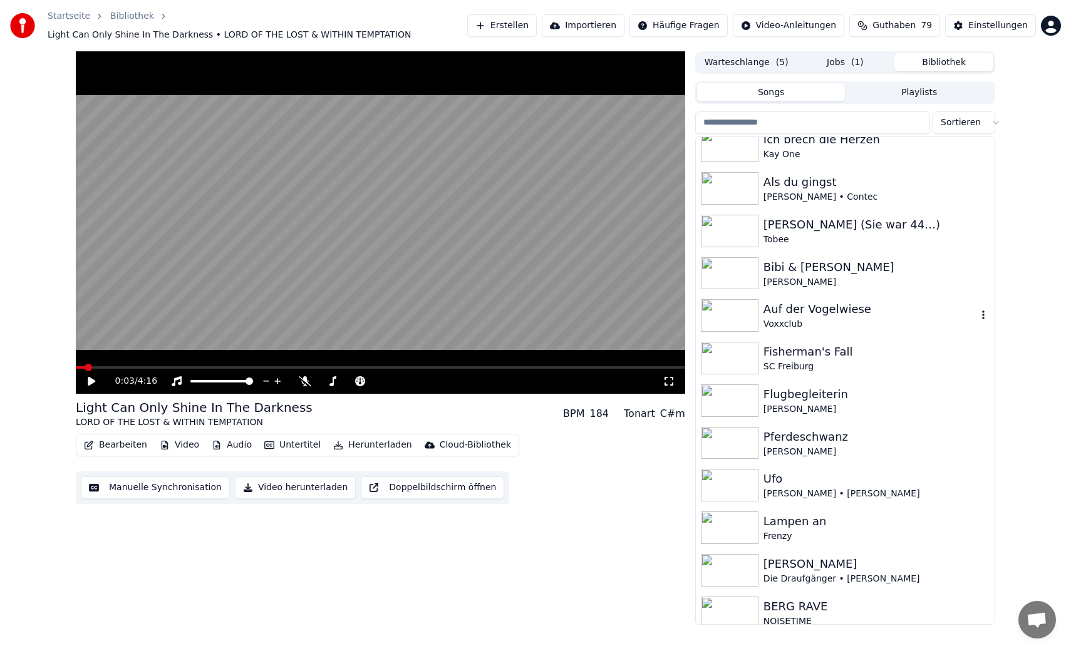
scroll to position [229, 0]
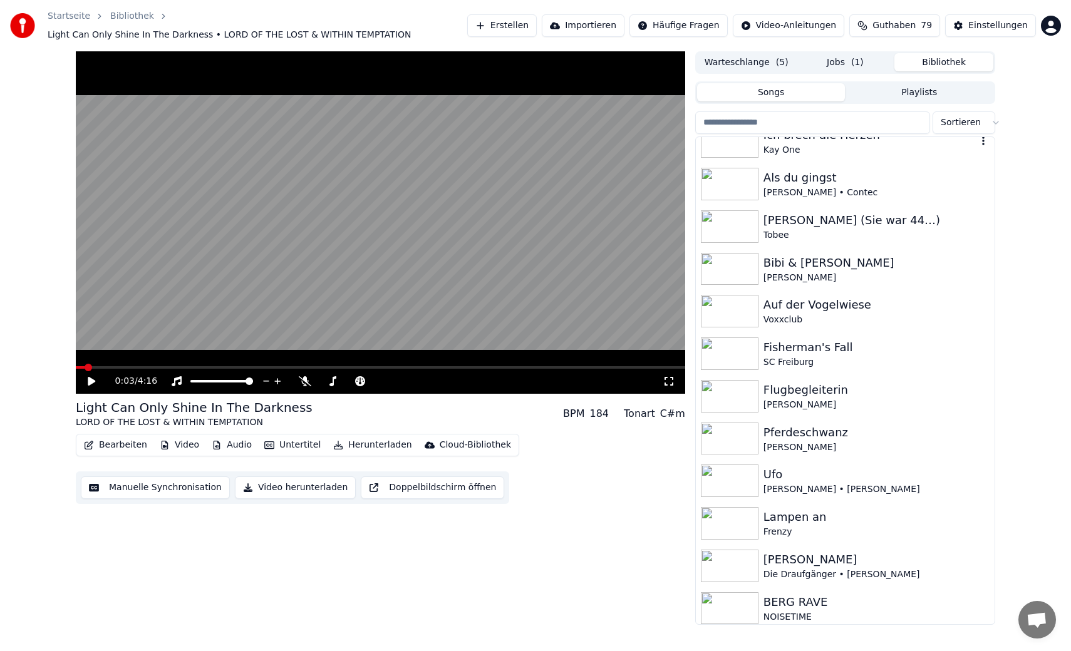
click at [858, 158] on div "Ich brech die Herzen Kay One" at bounding box center [845, 141] width 299 height 43
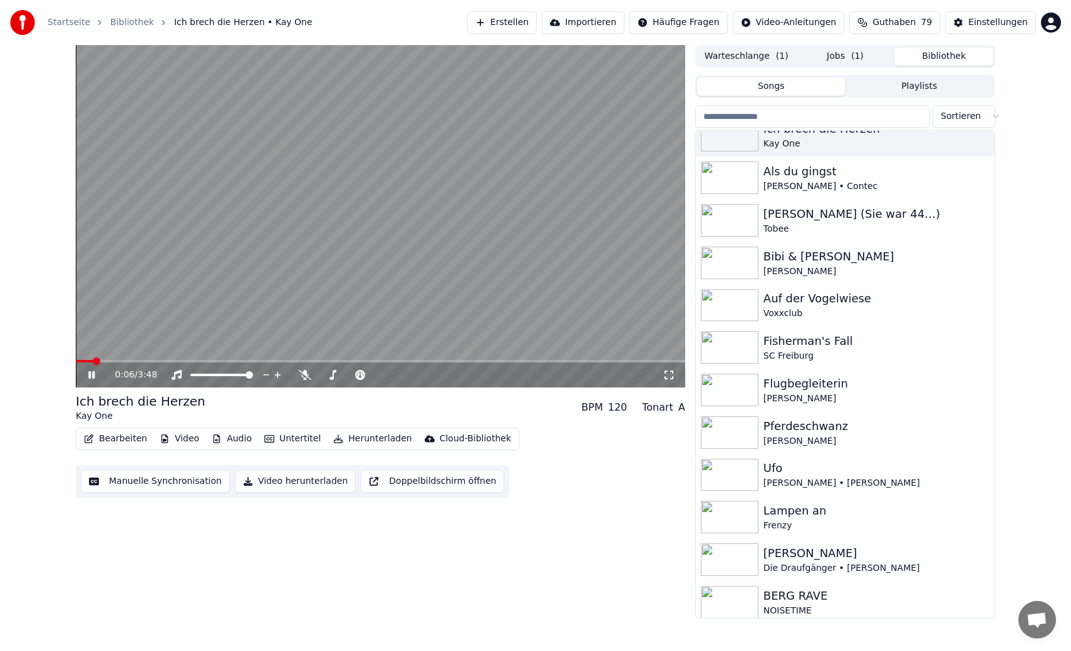
click at [147, 477] on button "Manuelle Synchronisation" at bounding box center [155, 481] width 149 height 23
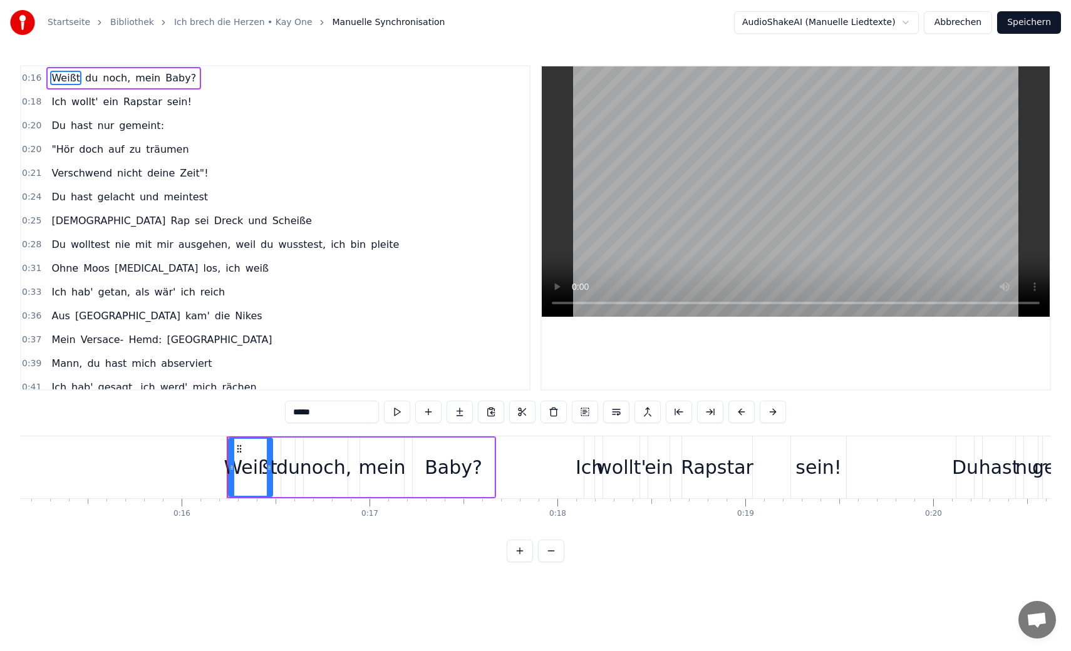
scroll to position [0, 2988]
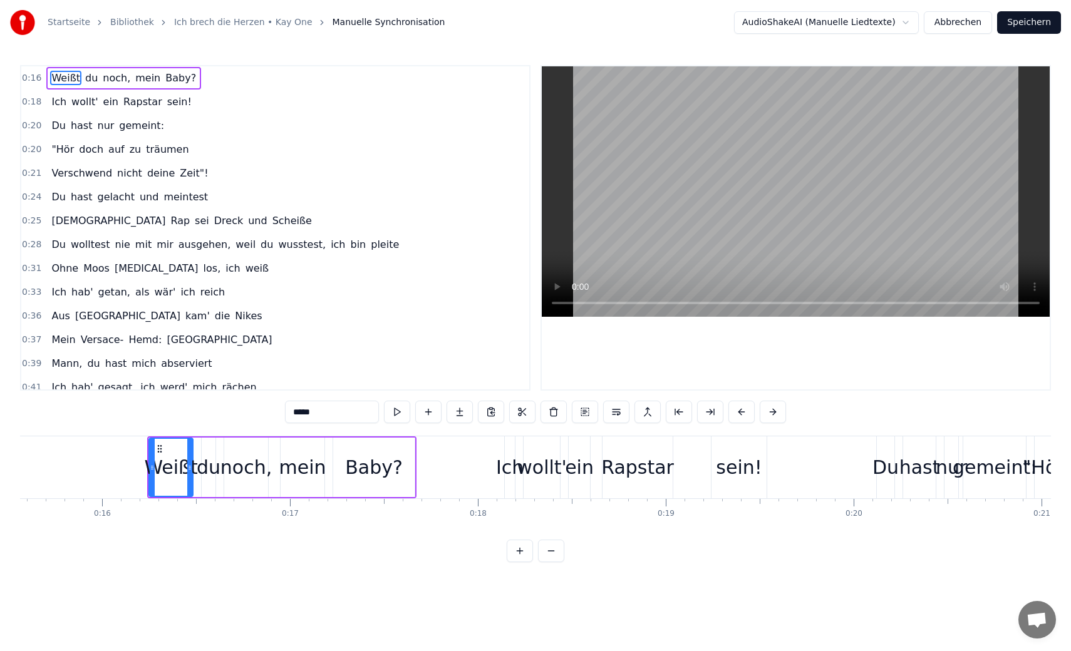
click at [535, 307] on div "0:16 Weißt du noch, mein Baby? 0:18 Ich wollt' ein Rapstar sein! 0:20 Du hast n…" at bounding box center [535, 228] width 1031 height 326
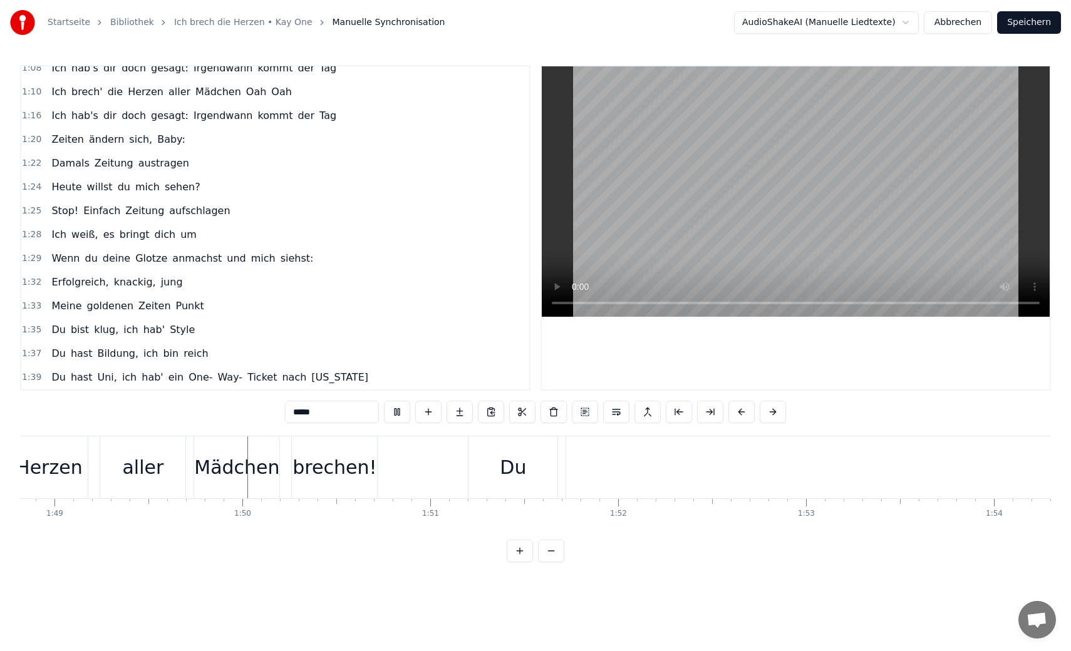
scroll to position [0, 20445]
click at [753, 224] on video at bounding box center [796, 191] width 508 height 250
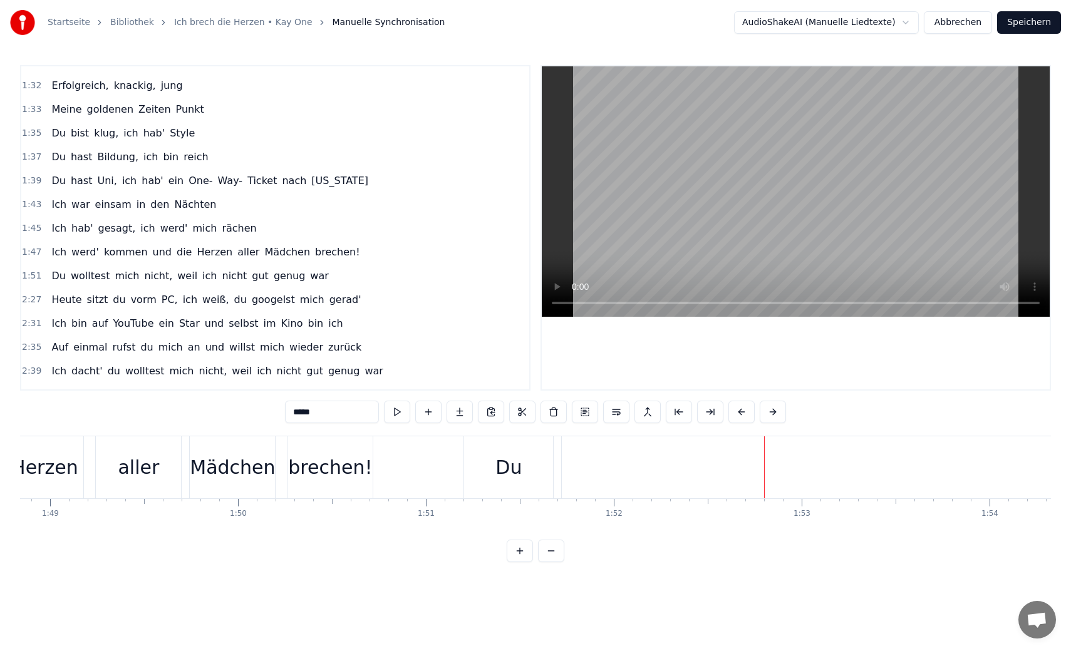
scroll to position [637, 0]
click at [200, 245] on span "Herzen" at bounding box center [214, 250] width 38 height 14
type input "******"
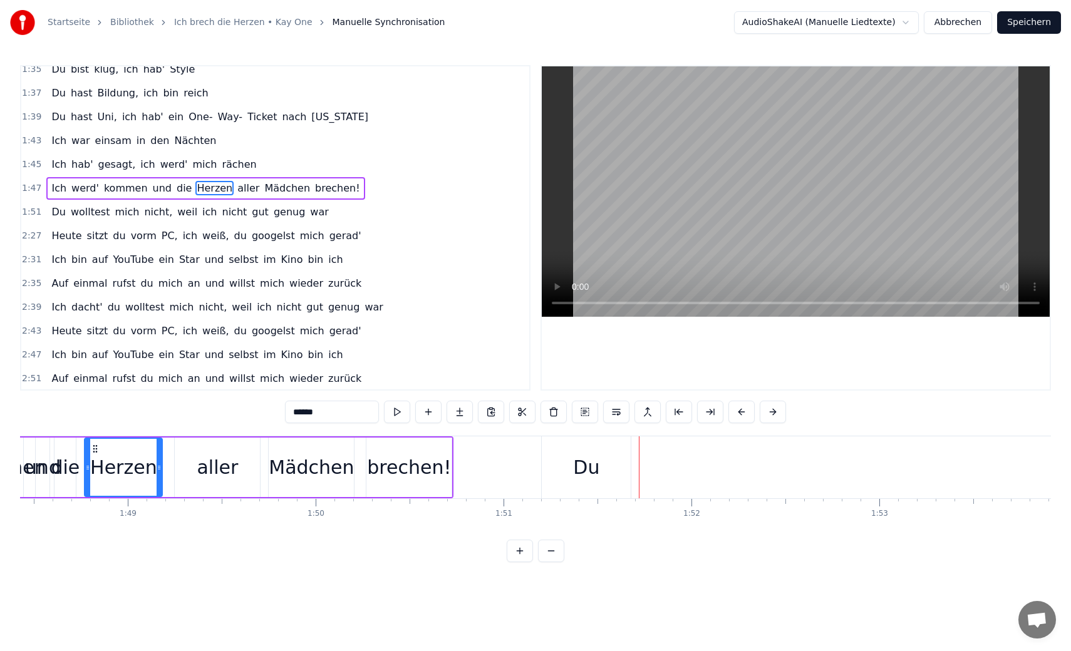
scroll to position [728, 0]
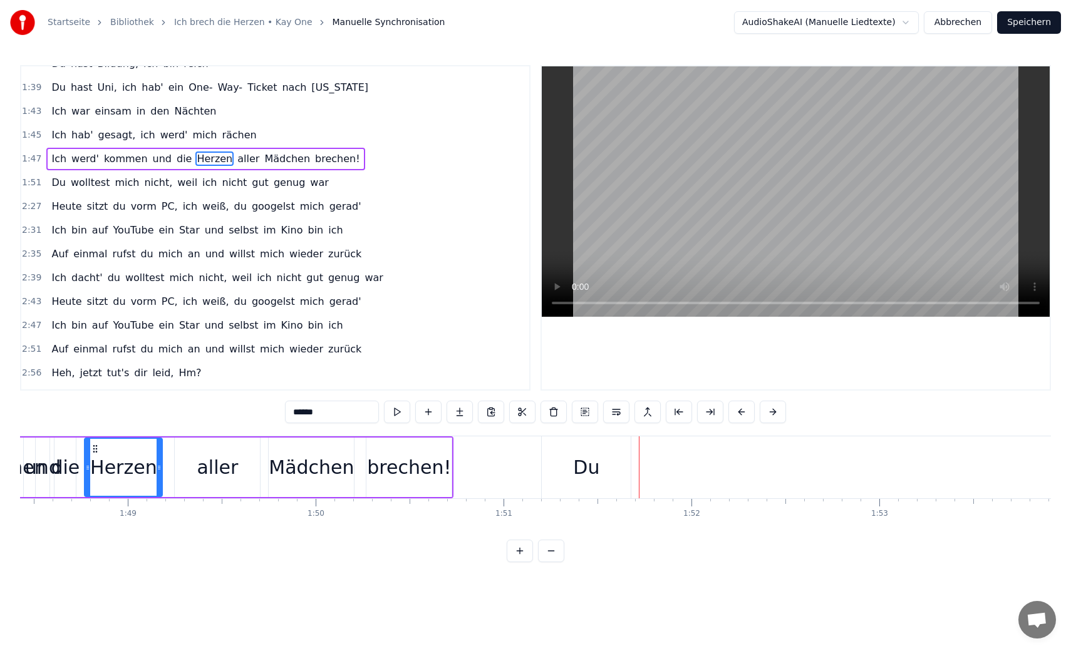
click at [1017, 27] on button "Speichern" at bounding box center [1029, 22] width 64 height 23
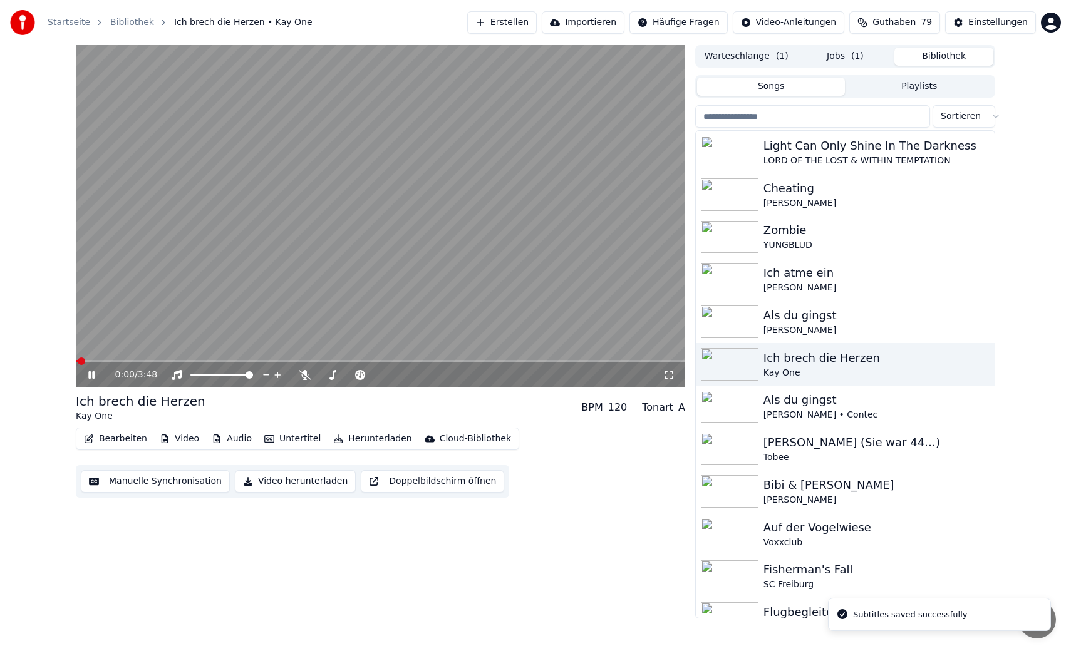
click at [89, 378] on icon at bounding box center [91, 375] width 6 height 8
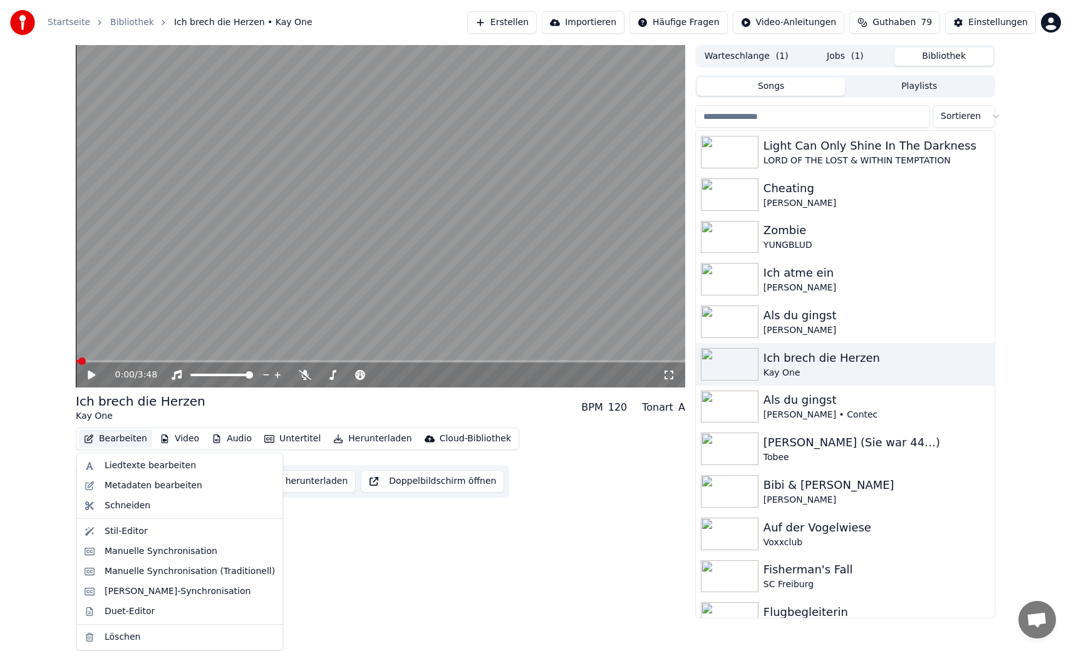
click at [105, 438] on button "Bearbeiten" at bounding box center [115, 439] width 73 height 18
click at [121, 464] on div "Liedtexte bearbeiten" at bounding box center [150, 466] width 91 height 13
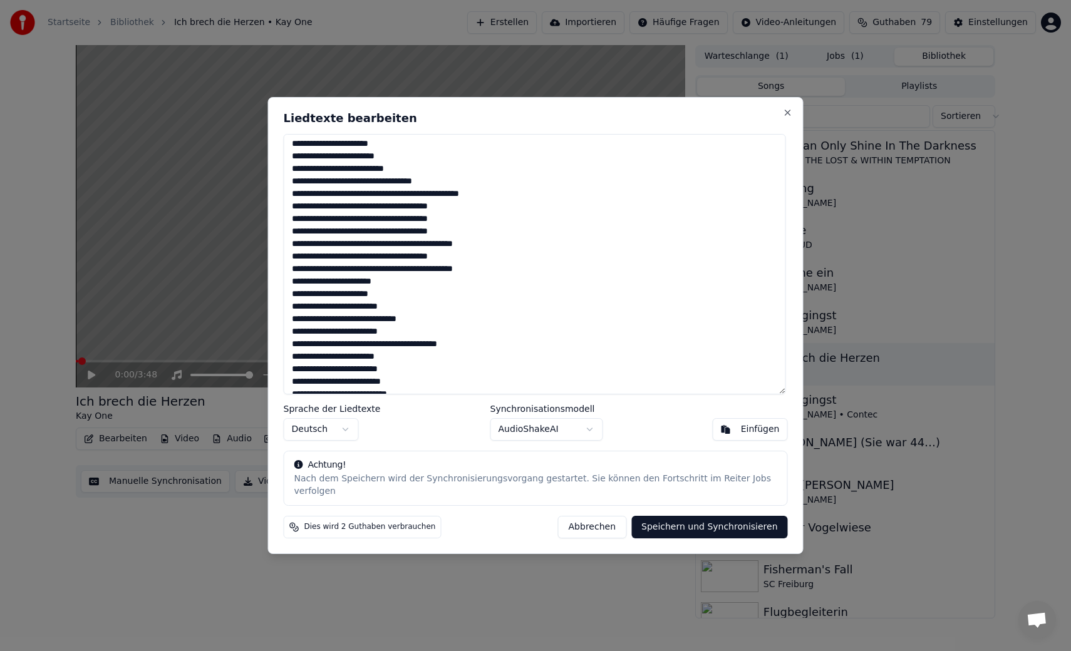
scroll to position [125, 0]
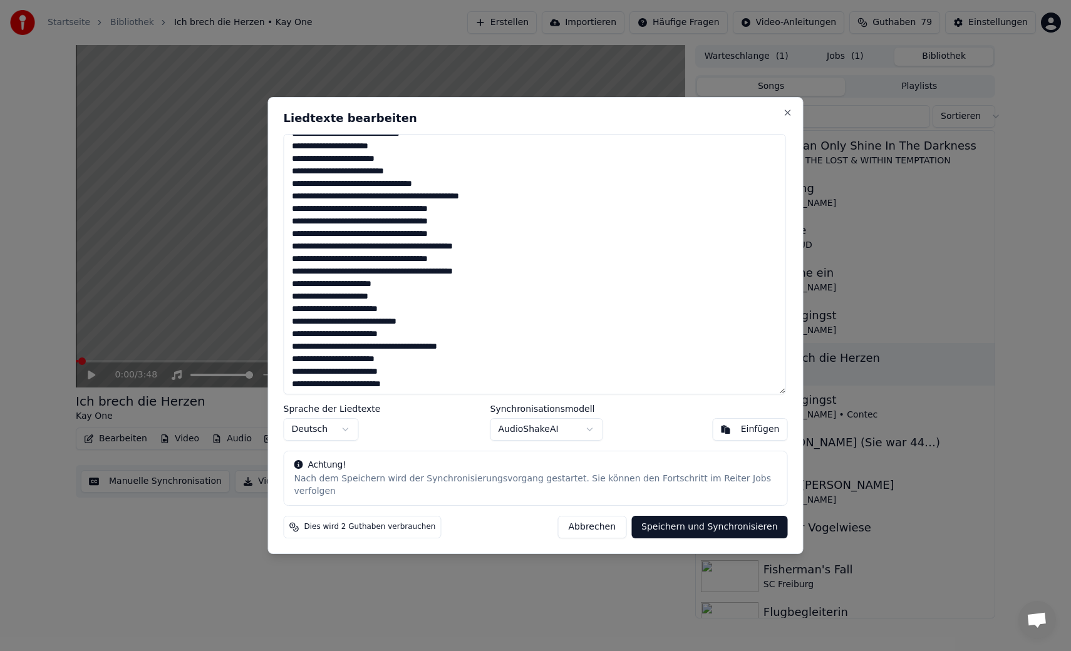
drag, startPoint x: 290, startPoint y: 217, endPoint x: 523, endPoint y: 281, distance: 242.3
click at [523, 281] on textarea at bounding box center [535, 264] width 502 height 260
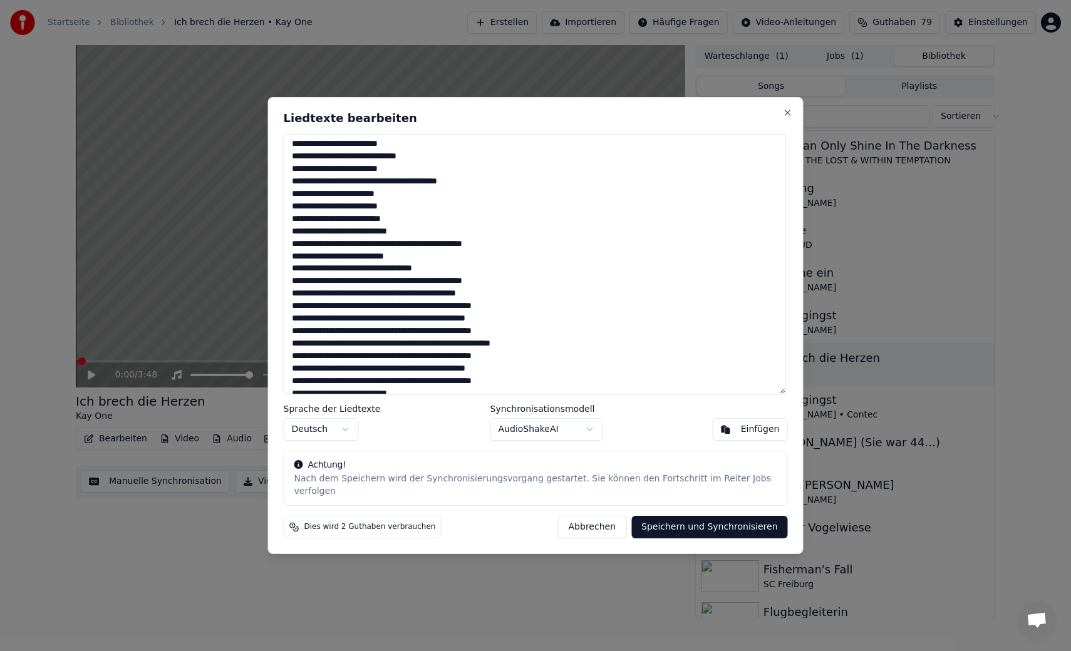
scroll to position [292, 0]
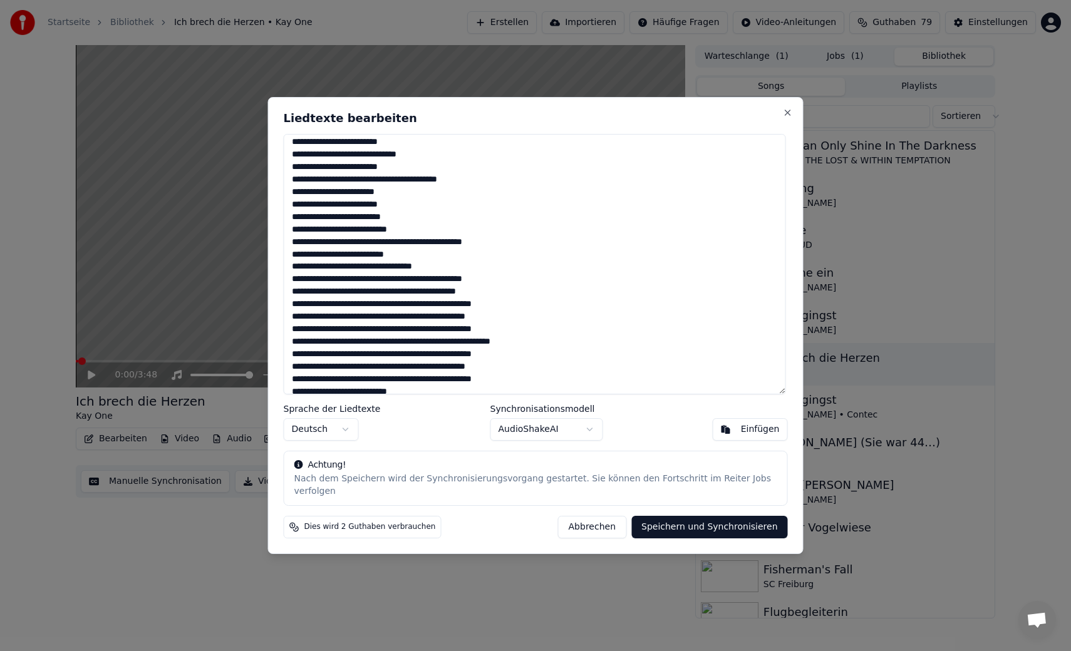
click at [291, 296] on textarea at bounding box center [535, 264] width 502 height 260
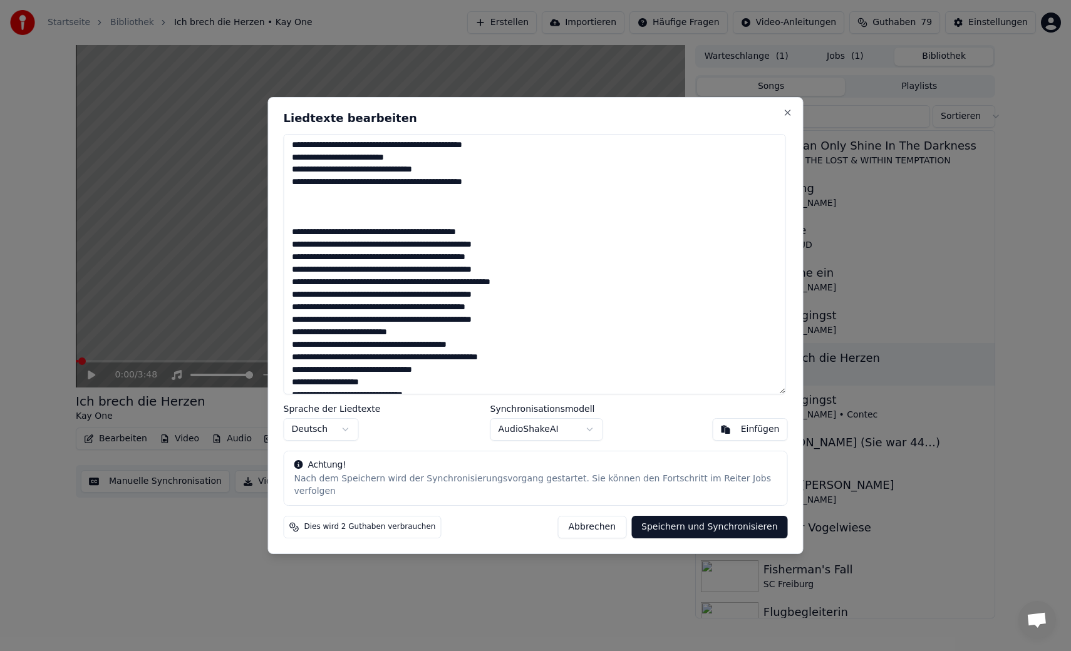
scroll to position [401, 0]
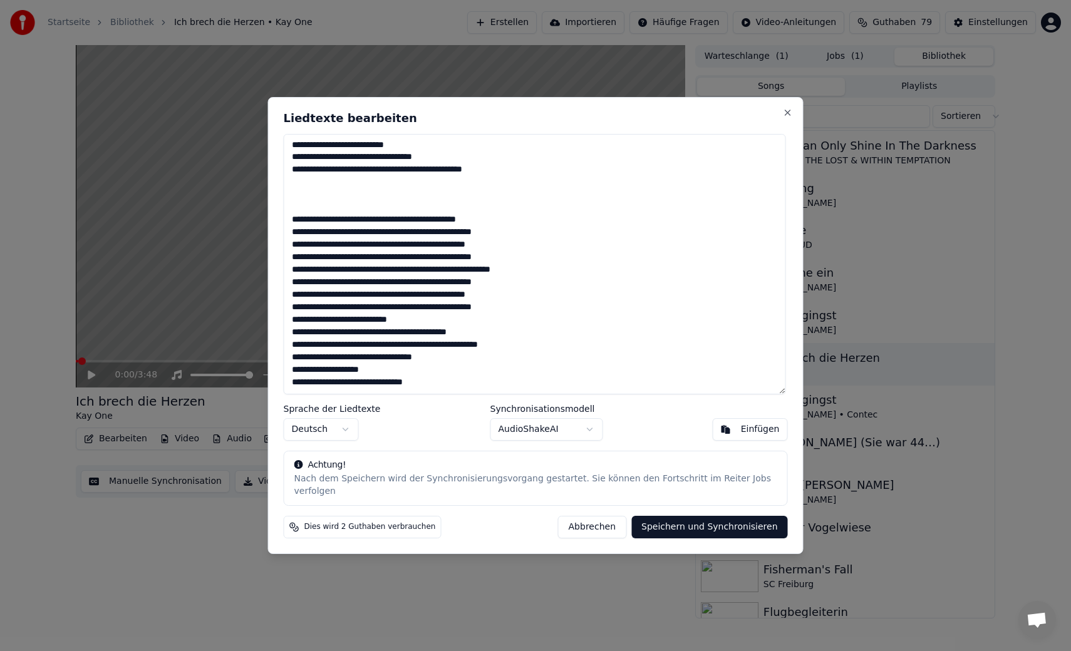
click at [292, 190] on textarea at bounding box center [535, 264] width 502 height 260
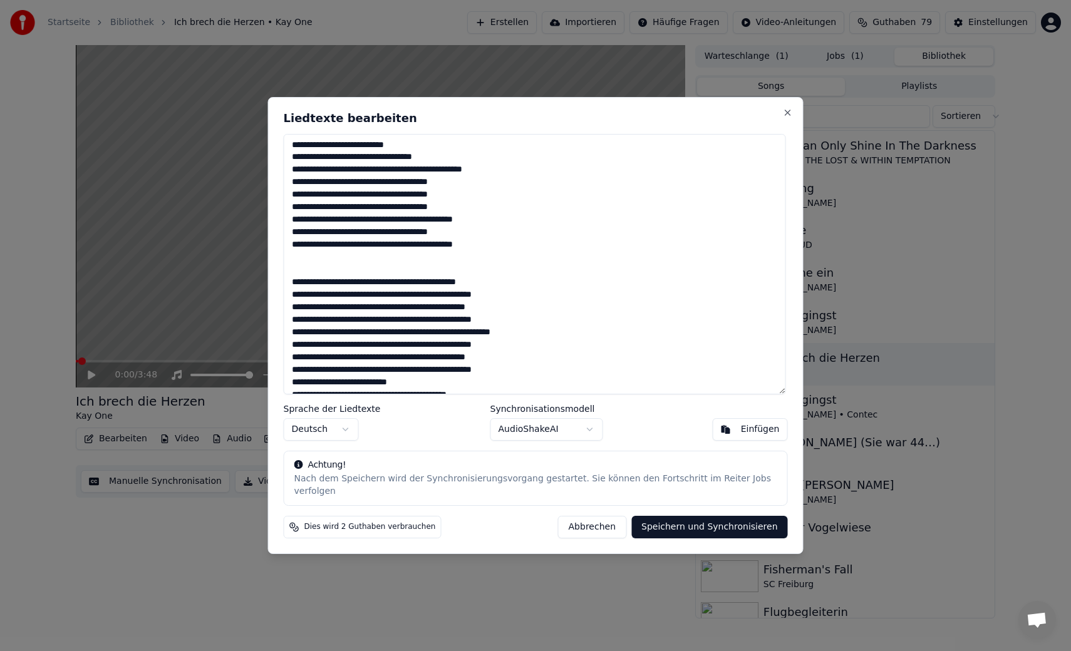
scroll to position [464, 0]
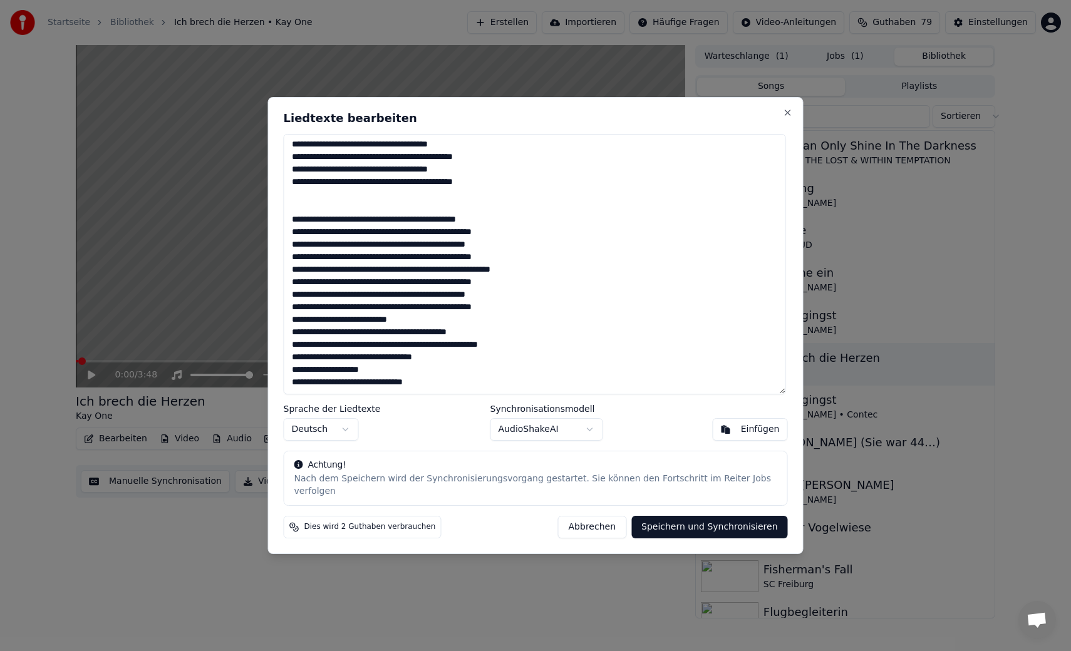
click at [301, 214] on textarea at bounding box center [535, 264] width 502 height 260
click at [292, 331] on textarea at bounding box center [535, 264] width 502 height 260
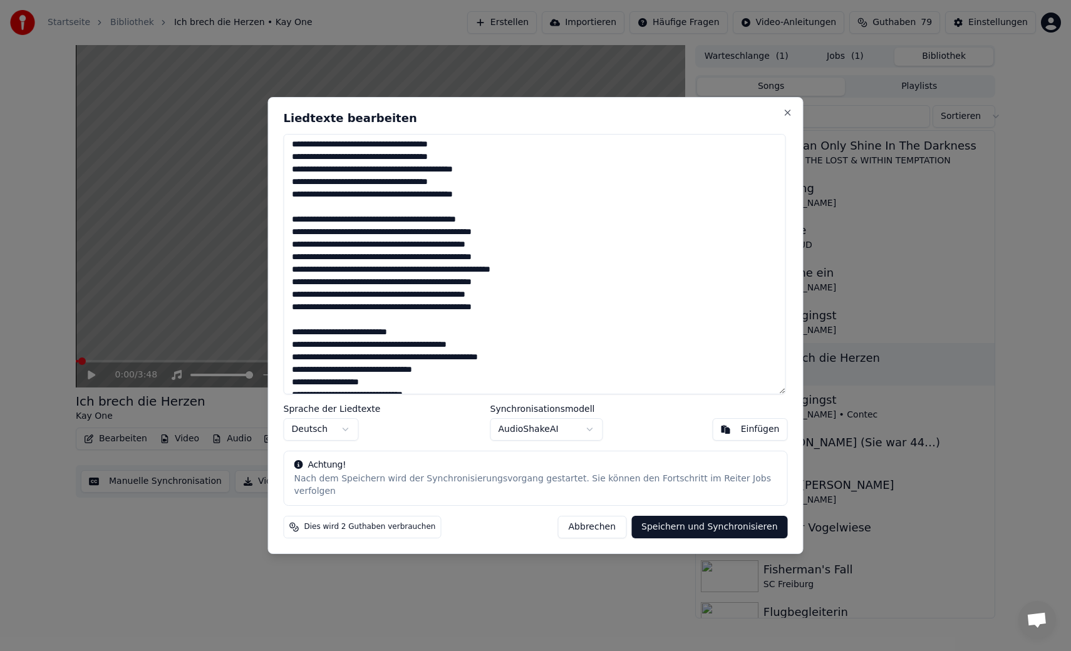
scroll to position [464, 0]
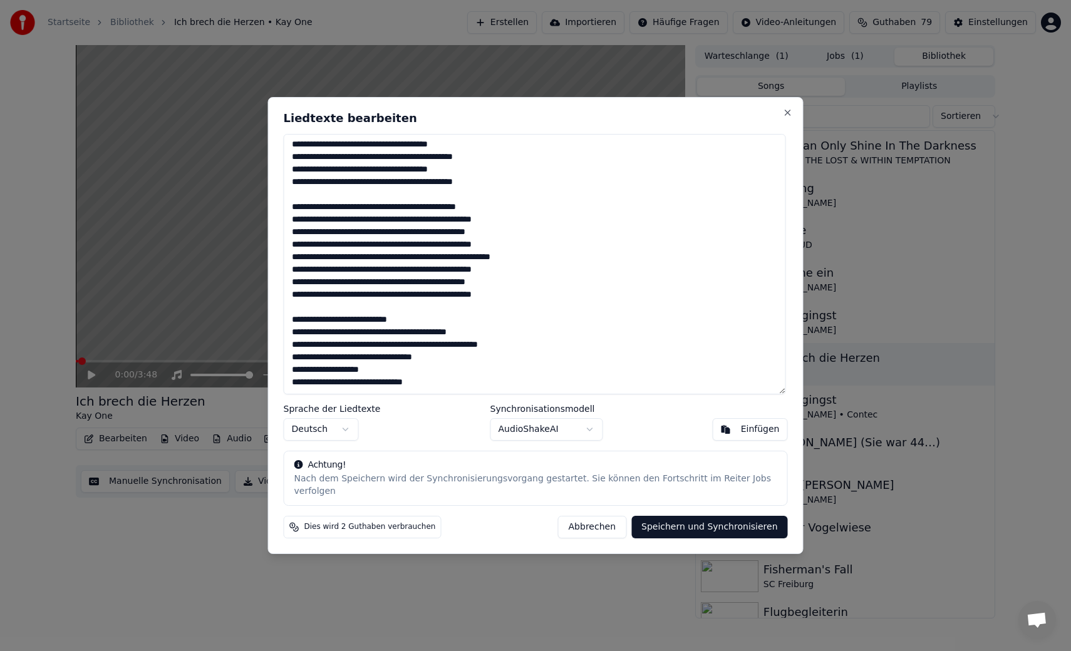
click at [505, 386] on textarea at bounding box center [535, 264] width 502 height 260
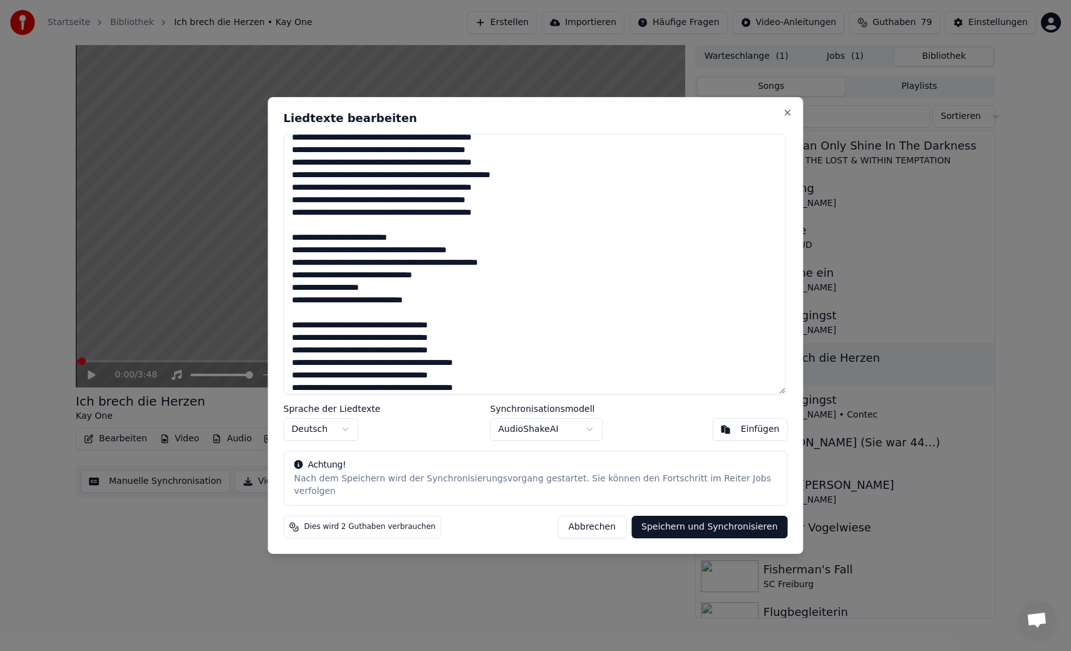
scroll to position [552, 0]
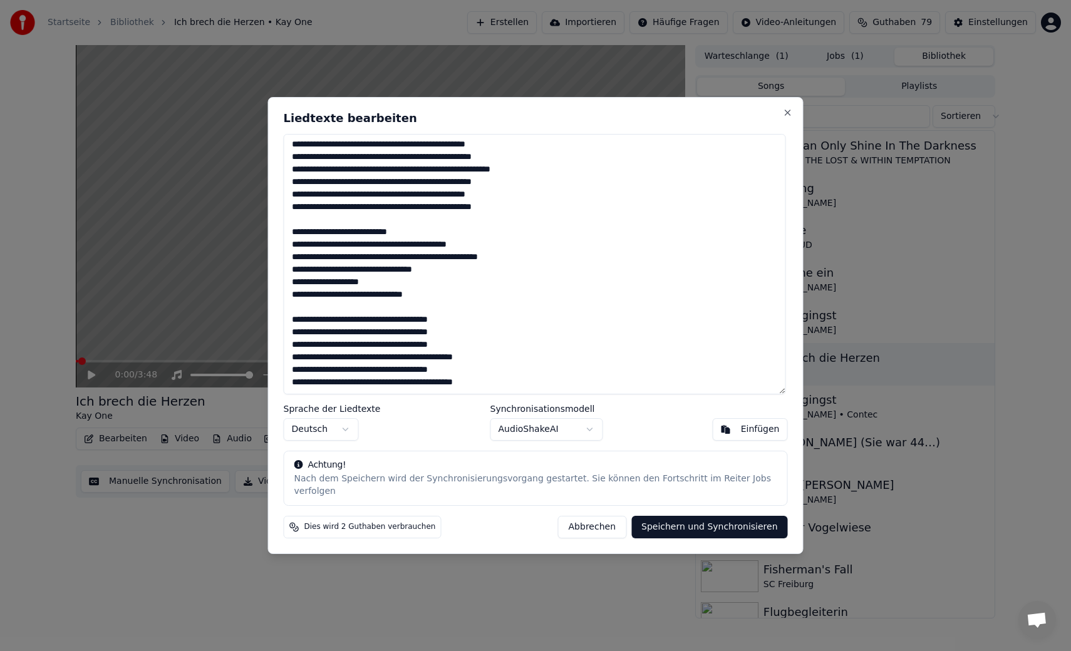
click at [469, 352] on textarea at bounding box center [535, 264] width 502 height 260
drag, startPoint x: 526, startPoint y: 391, endPoint x: 279, endPoint y: 389, distance: 247.3
click at [278, 389] on div "Liedtexte bearbeiten Sprache der Liedtexte Deutsch Synchronisationsmodell Audio…" at bounding box center [535, 325] width 535 height 457
type textarea "**********"
click at [692, 530] on button "Speichern und Synchronisieren" at bounding box center [709, 527] width 157 height 23
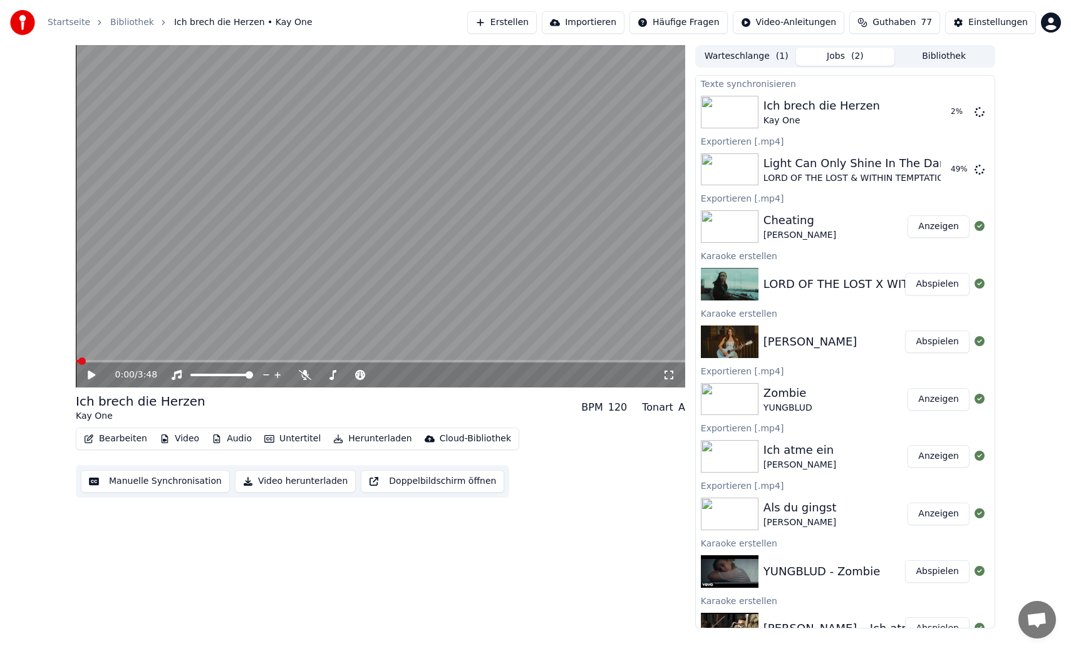
click at [915, 54] on button "Bibliothek" at bounding box center [943, 57] width 99 height 18
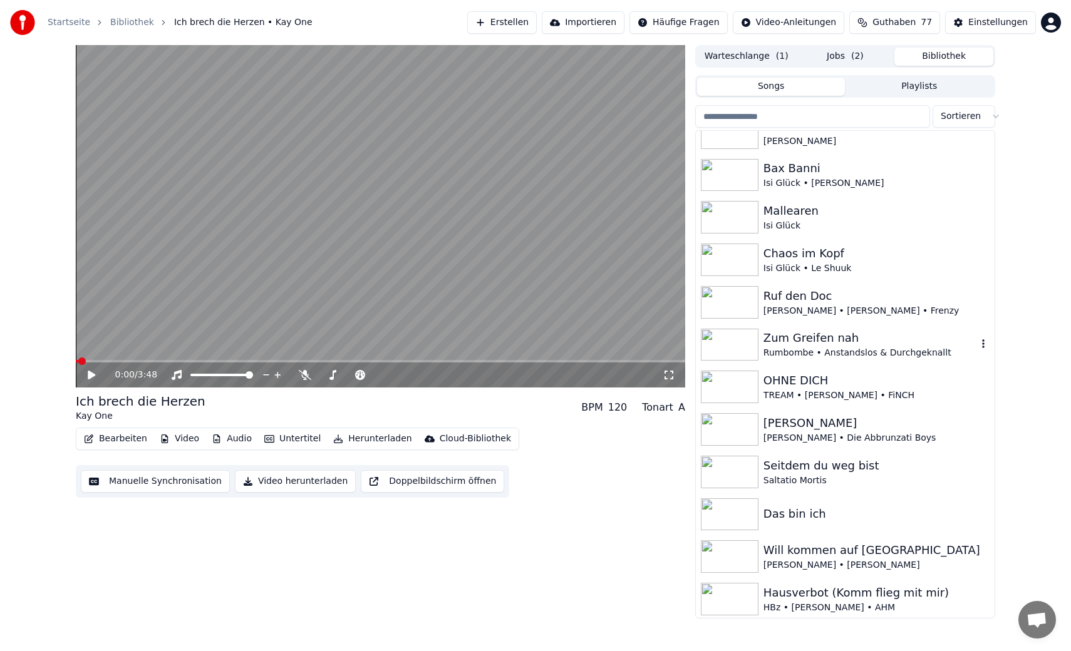
scroll to position [830, 0]
click at [867, 335] on div "Zum Greifen nah" at bounding box center [870, 336] width 214 height 18
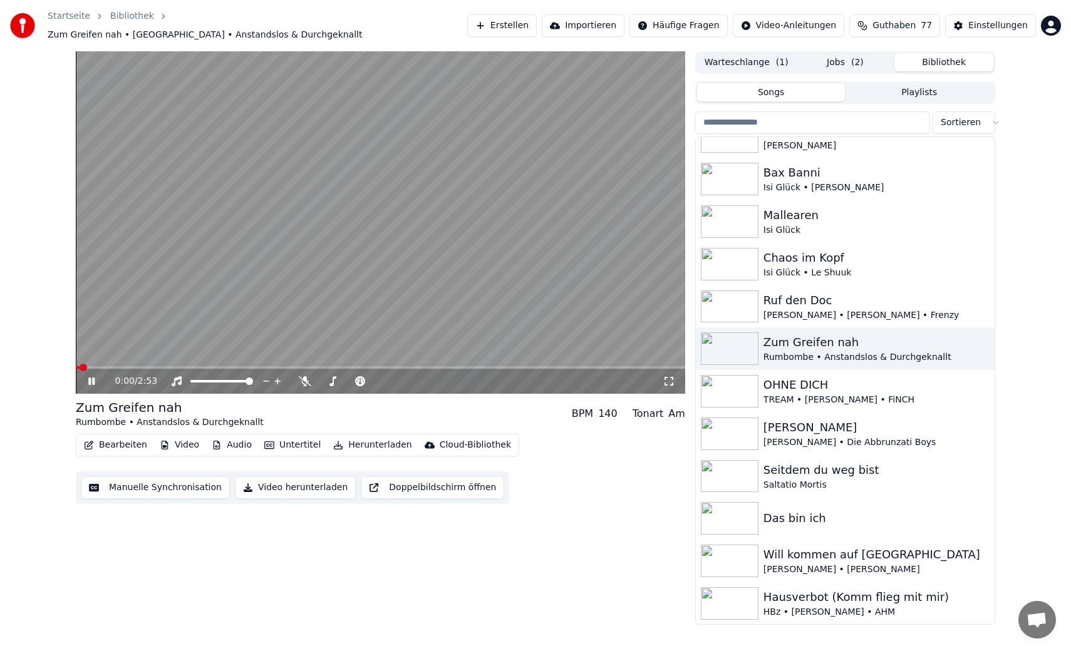
click at [157, 483] on button "Manuelle Synchronisation" at bounding box center [155, 488] width 149 height 23
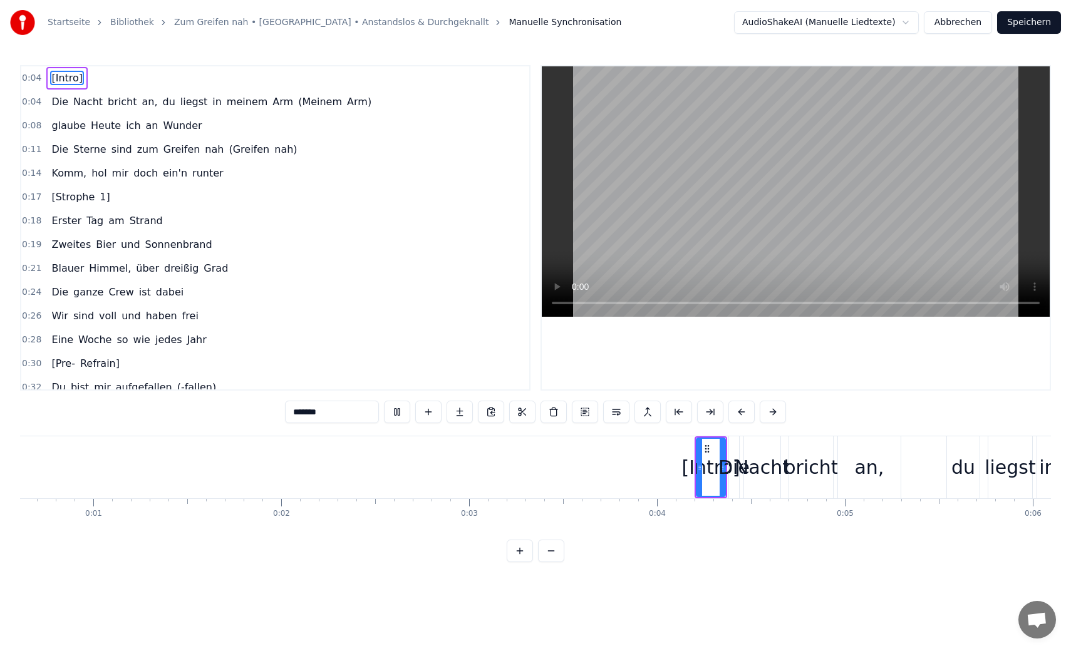
scroll to position [0, 992]
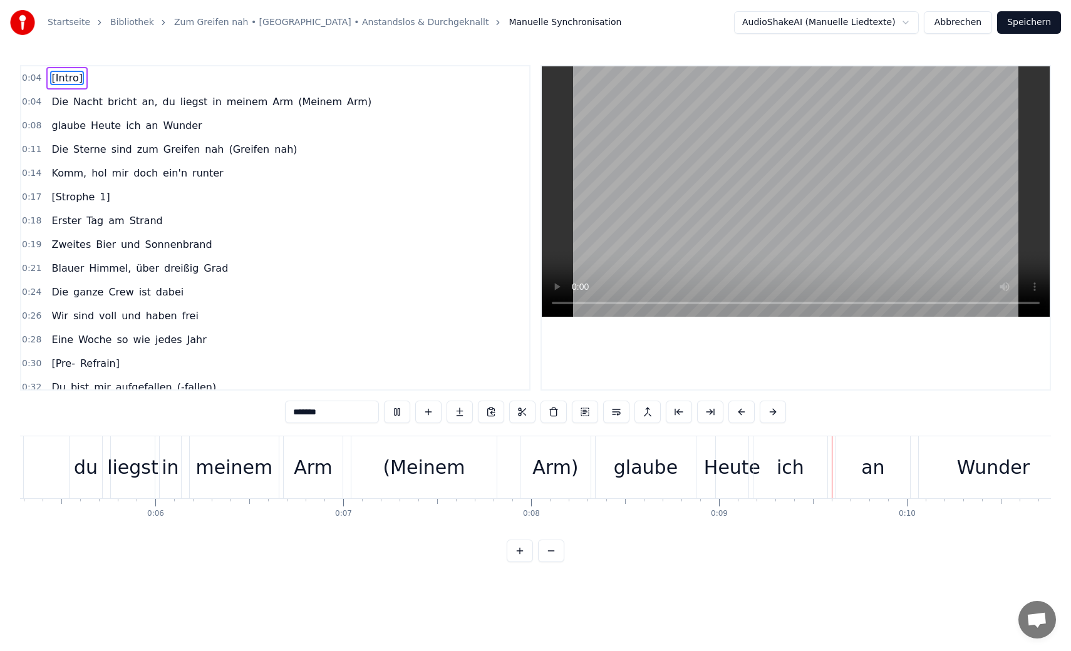
click at [813, 215] on video at bounding box center [796, 191] width 508 height 250
click at [79, 125] on span "glaube" at bounding box center [68, 125] width 37 height 14
type input "******"
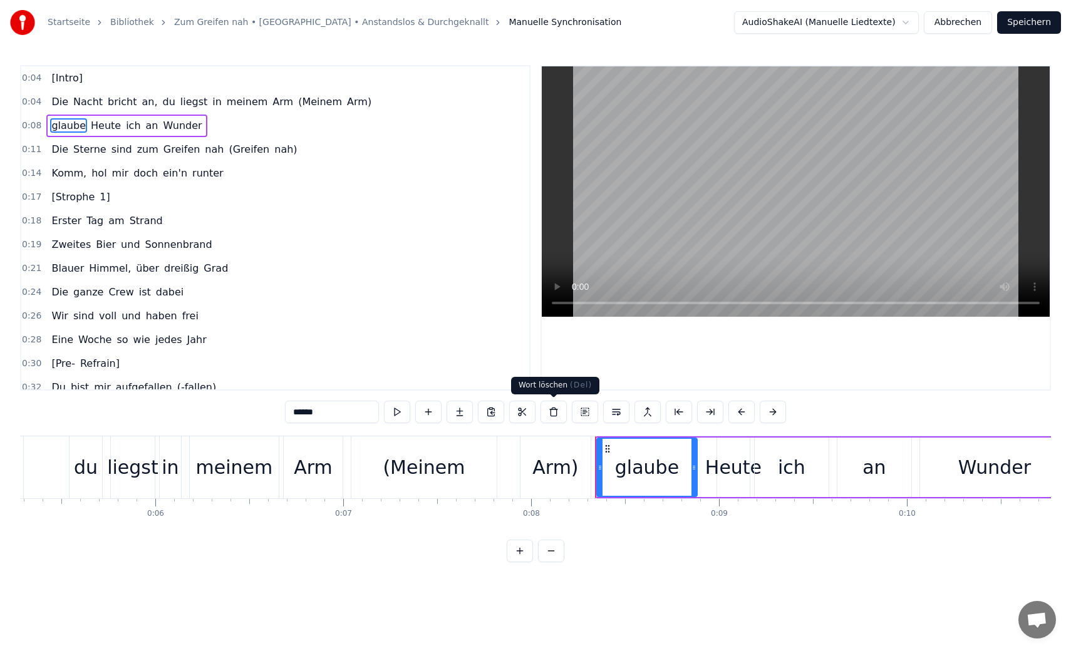
click at [554, 408] on button at bounding box center [553, 412] width 26 height 23
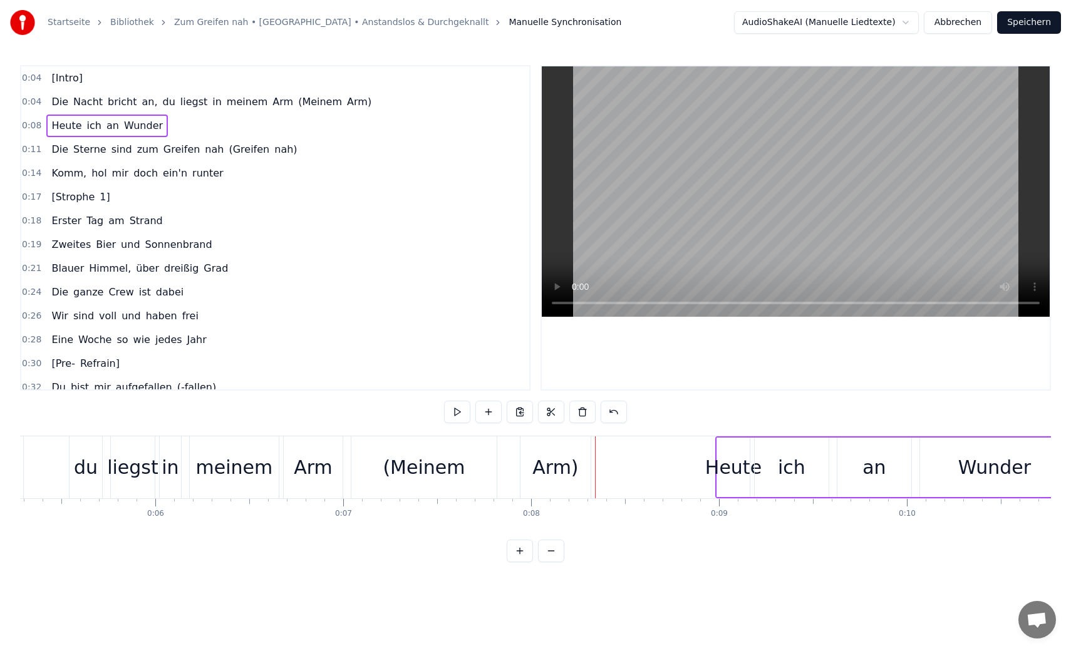
click at [59, 99] on span "Die" at bounding box center [59, 102] width 19 height 14
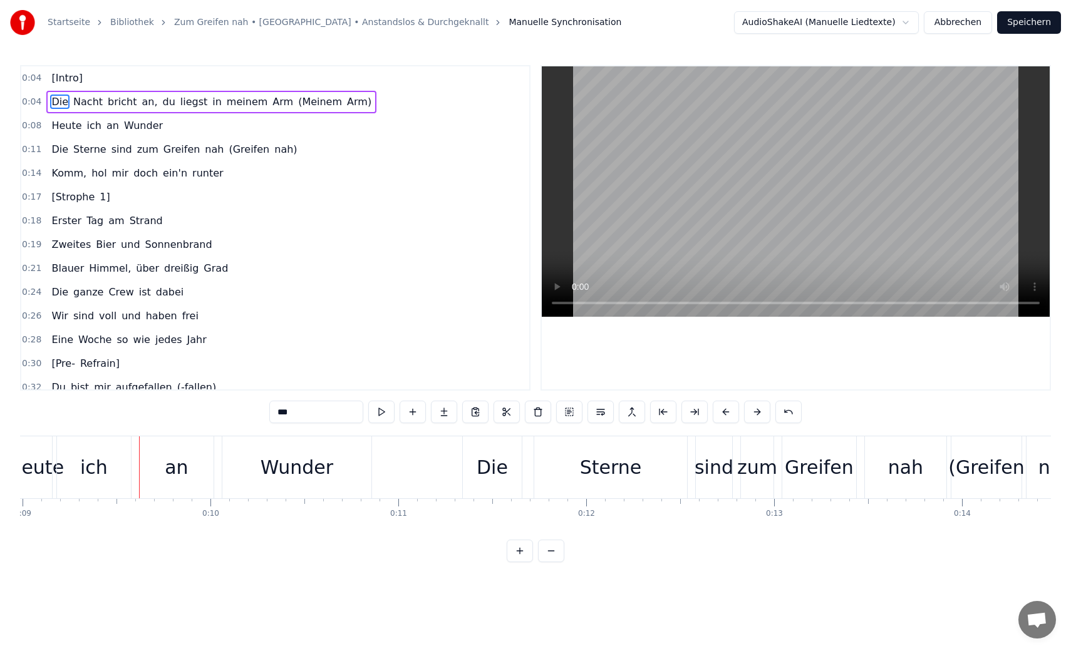
scroll to position [0, 1705]
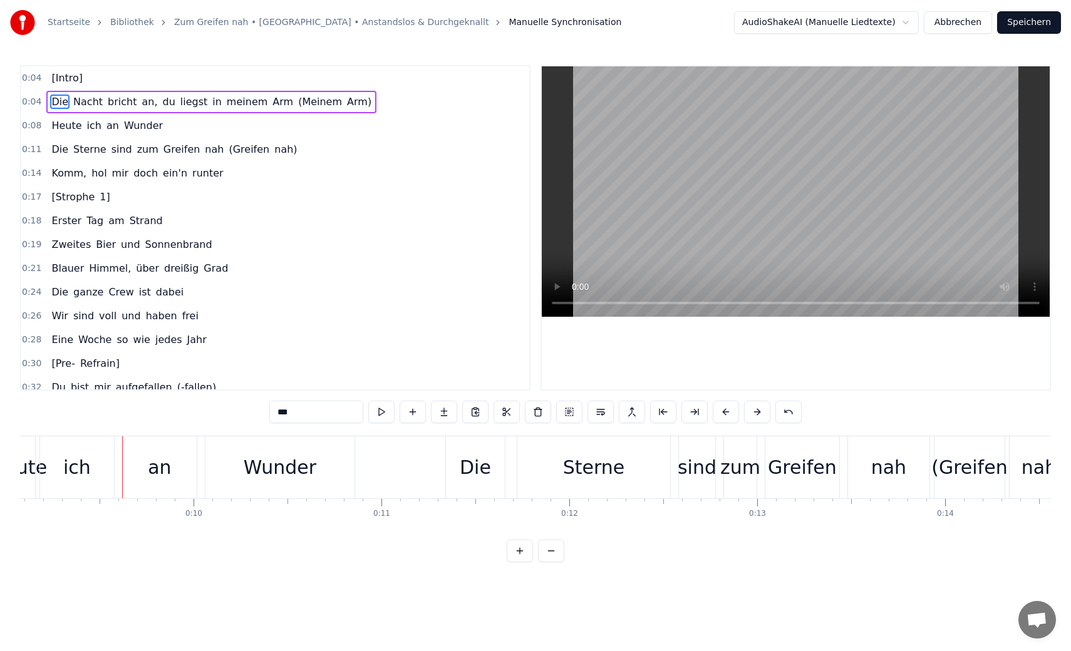
click at [982, 22] on button "Abbrechen" at bounding box center [958, 22] width 68 height 23
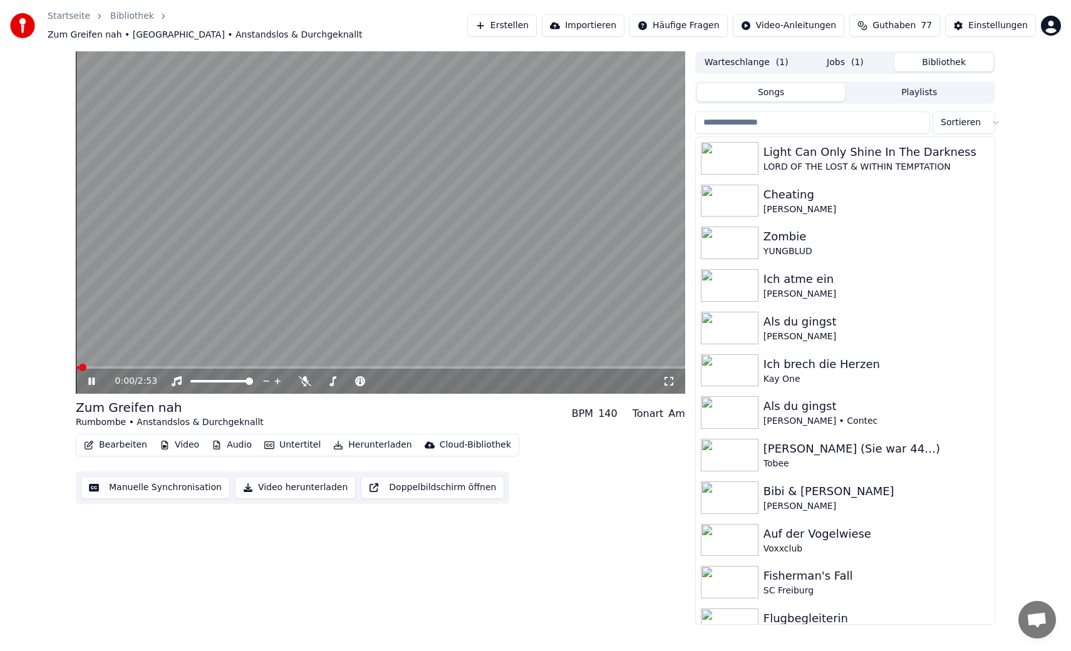
click at [138, 438] on button "Bearbeiten" at bounding box center [115, 445] width 73 height 18
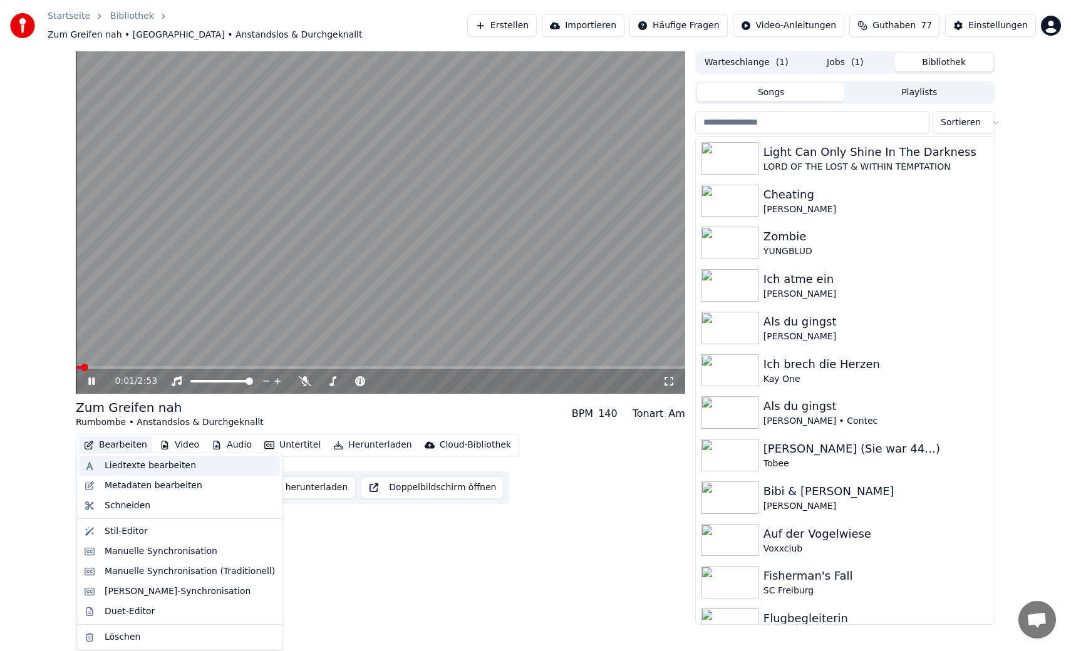
click at [135, 468] on div "Liedtexte bearbeiten" at bounding box center [150, 466] width 91 height 13
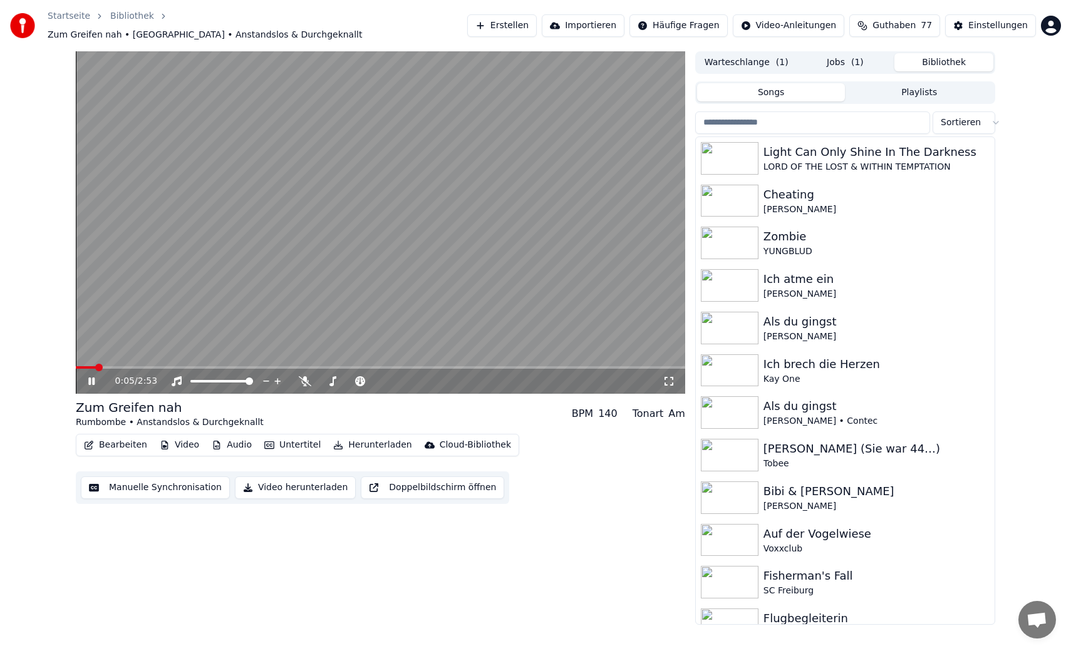
click at [284, 225] on video at bounding box center [380, 222] width 609 height 343
click at [119, 434] on div "Bearbeiten Video Audio Untertitel Herunterladen Cloud-Bibliothek" at bounding box center [297, 445] width 443 height 23
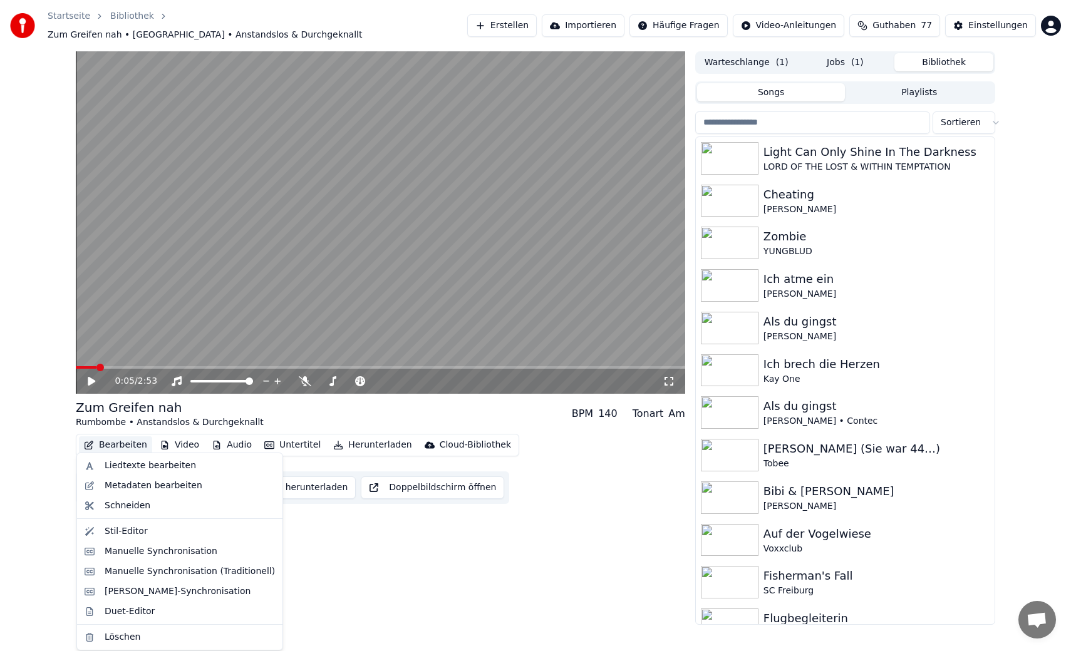
click at [118, 438] on button "Bearbeiten" at bounding box center [115, 445] width 73 height 18
click at [120, 468] on div "Liedtexte bearbeiten" at bounding box center [150, 466] width 91 height 13
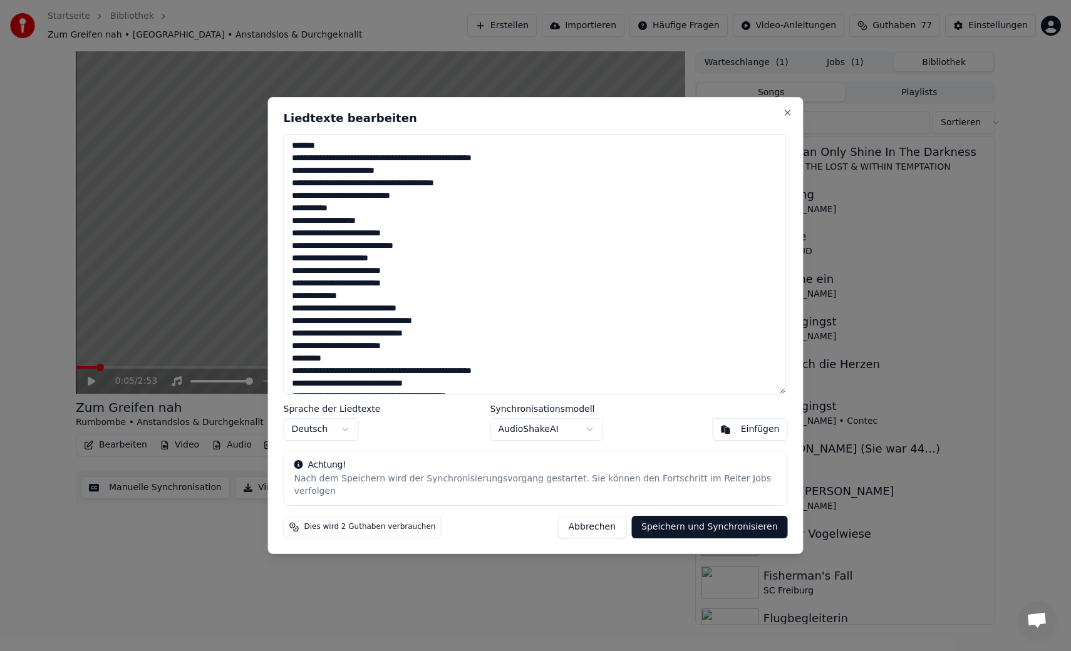
click at [322, 176] on textarea at bounding box center [535, 264] width 502 height 260
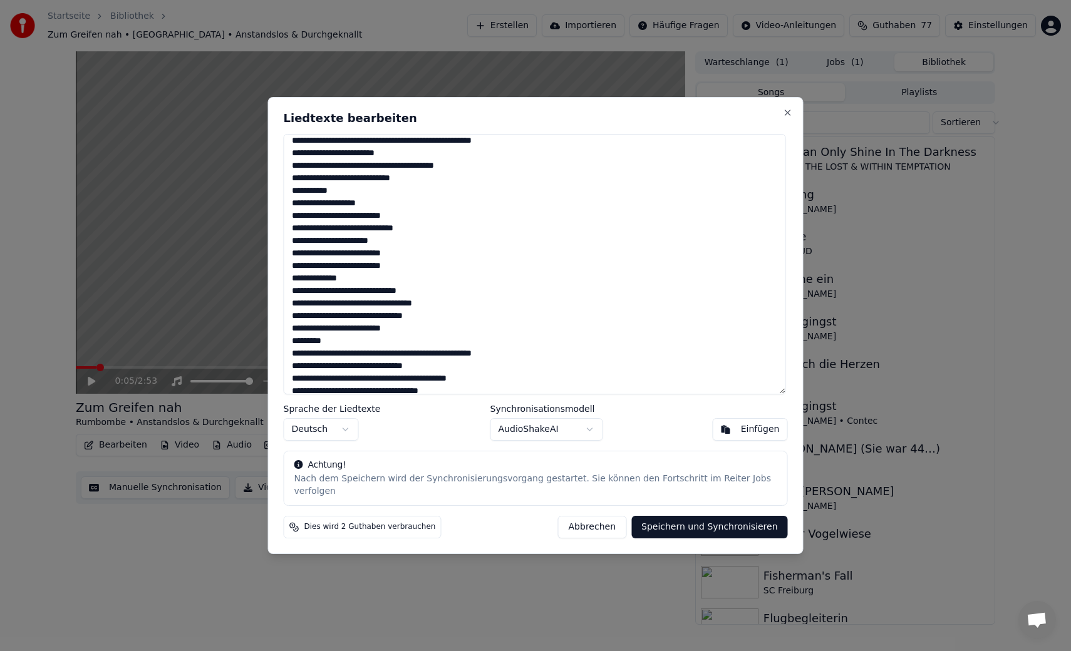
scroll to position [21, 0]
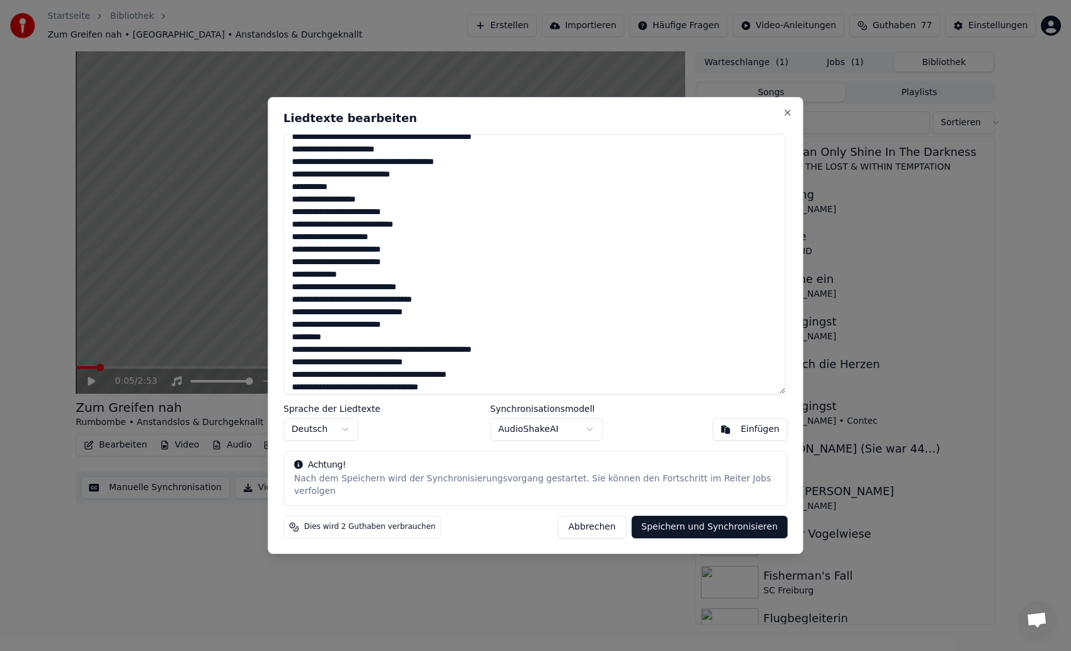
drag, startPoint x: 347, startPoint y: 194, endPoint x: 276, endPoint y: 195, distance: 70.8
click at [276, 195] on div "Liedtexte bearbeiten Sprache der Liedtexte Deutsch Synchronisationsmodell Audio…" at bounding box center [535, 325] width 535 height 457
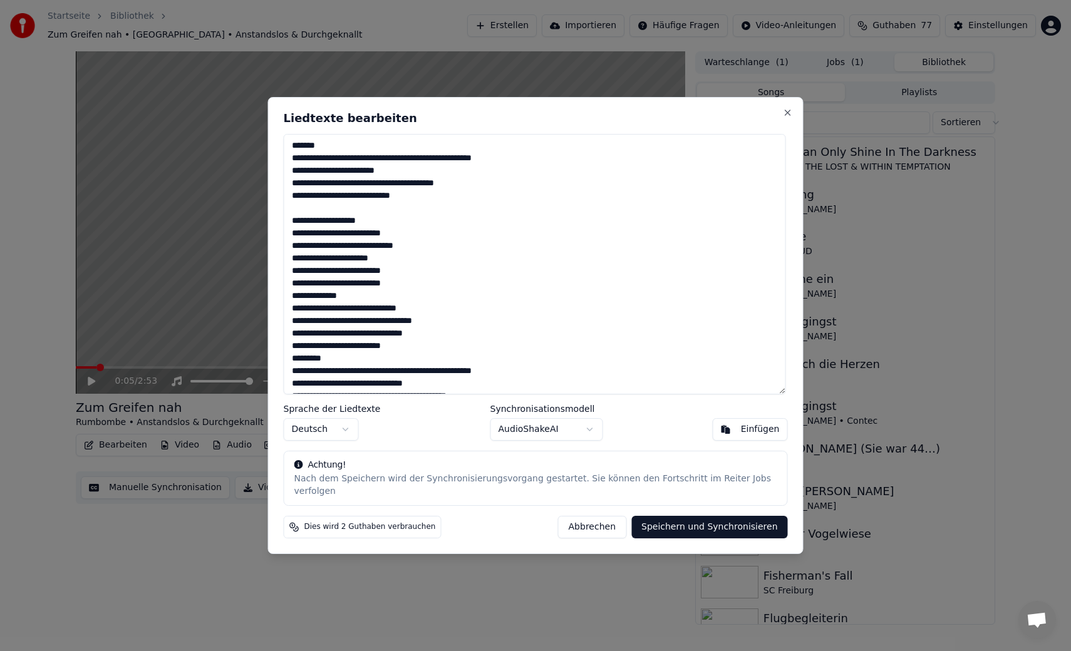
drag, startPoint x: 324, startPoint y: 153, endPoint x: 262, endPoint y: 153, distance: 62.0
click at [262, 153] on body "Startseite Bibliothek Zum Greifen nah • [GEOGRAPHIC_DATA] • Anstandslos & Durch…" at bounding box center [535, 325] width 1071 height 651
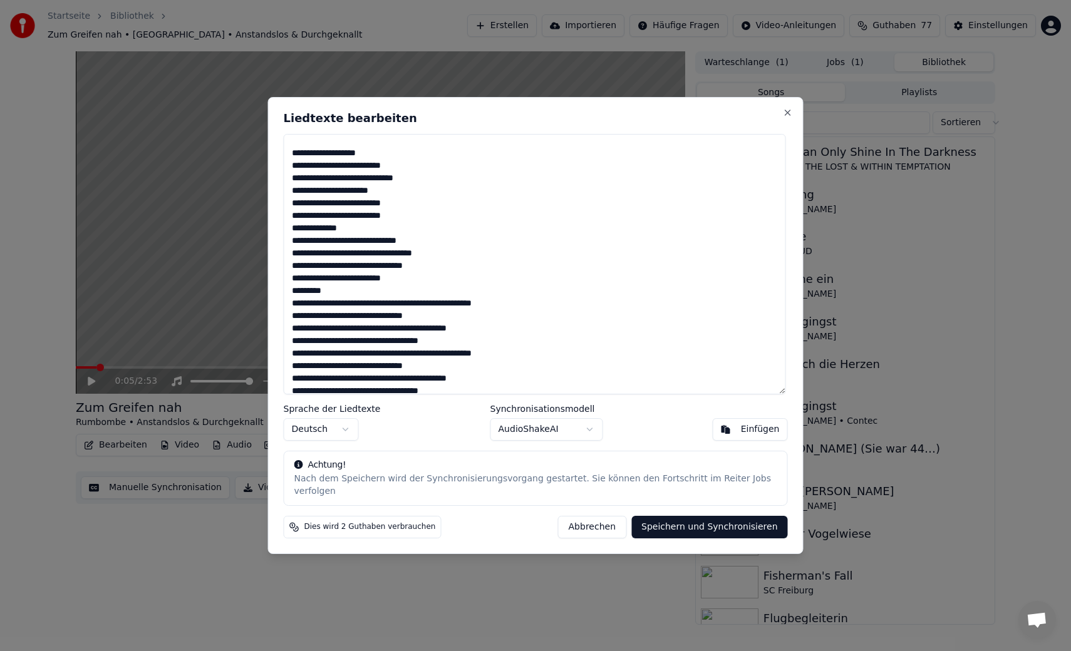
scroll to position [59, 0]
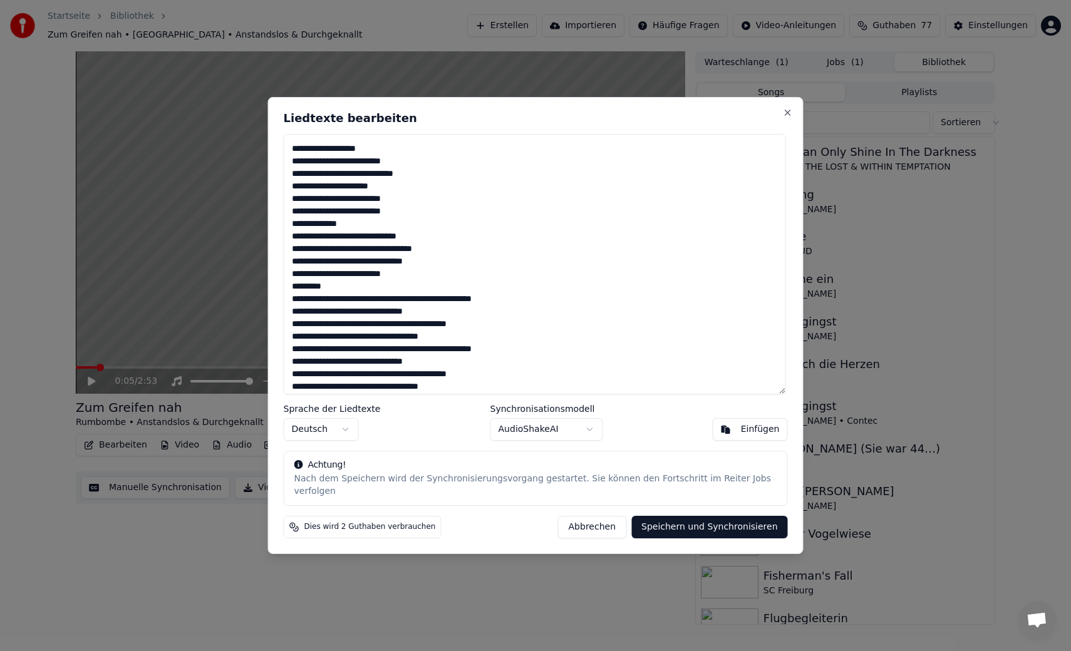
drag, startPoint x: 366, startPoint y: 241, endPoint x: 284, endPoint y: 241, distance: 82.7
click at [284, 241] on textarea at bounding box center [535, 264] width 502 height 260
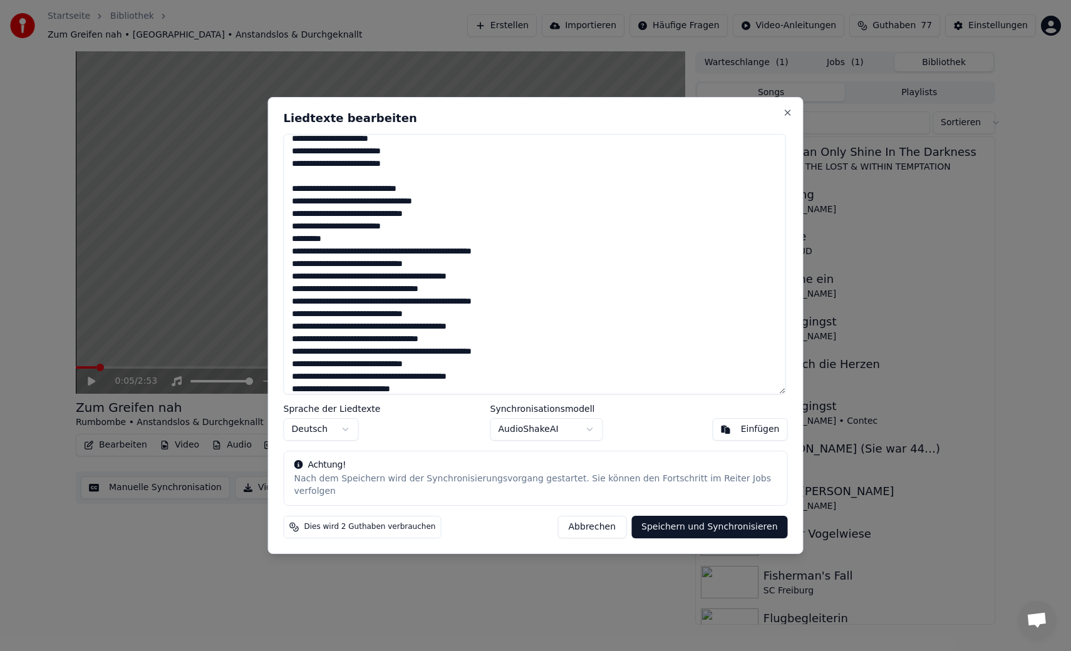
scroll to position [108, 0]
click at [370, 159] on textarea at bounding box center [535, 264] width 502 height 260
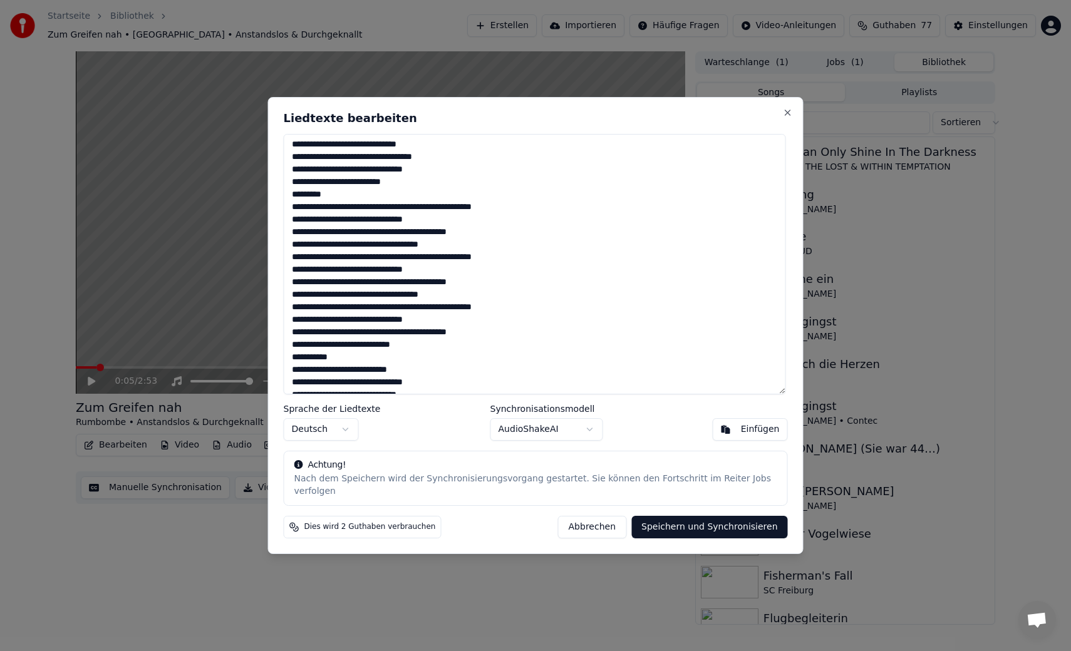
scroll to position [155, 0]
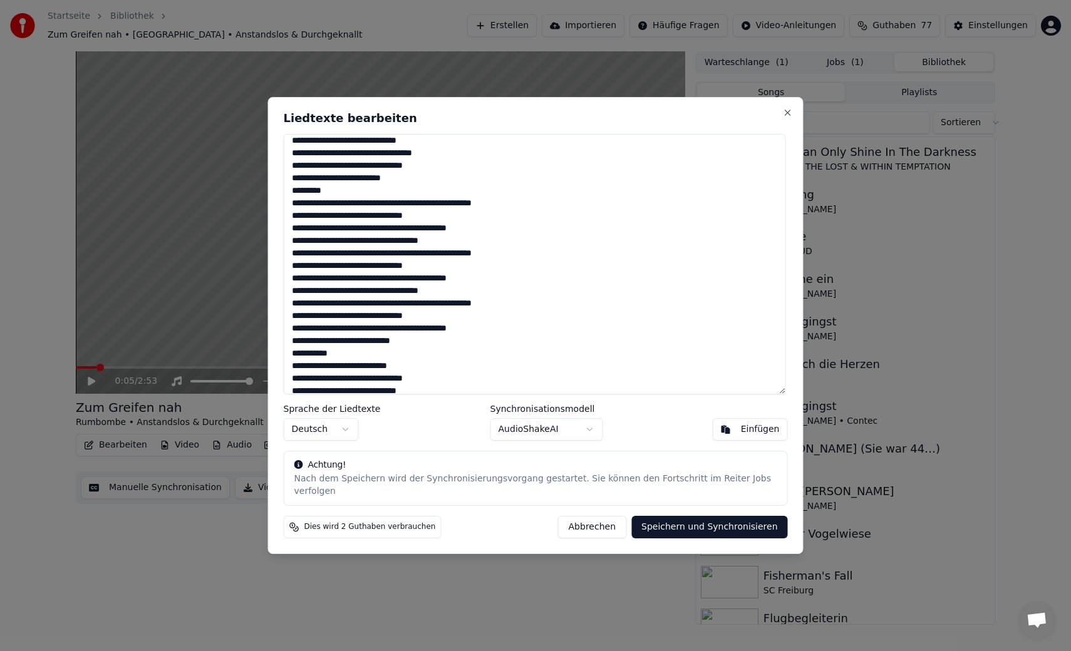
click at [332, 212] on textarea at bounding box center [535, 264] width 502 height 260
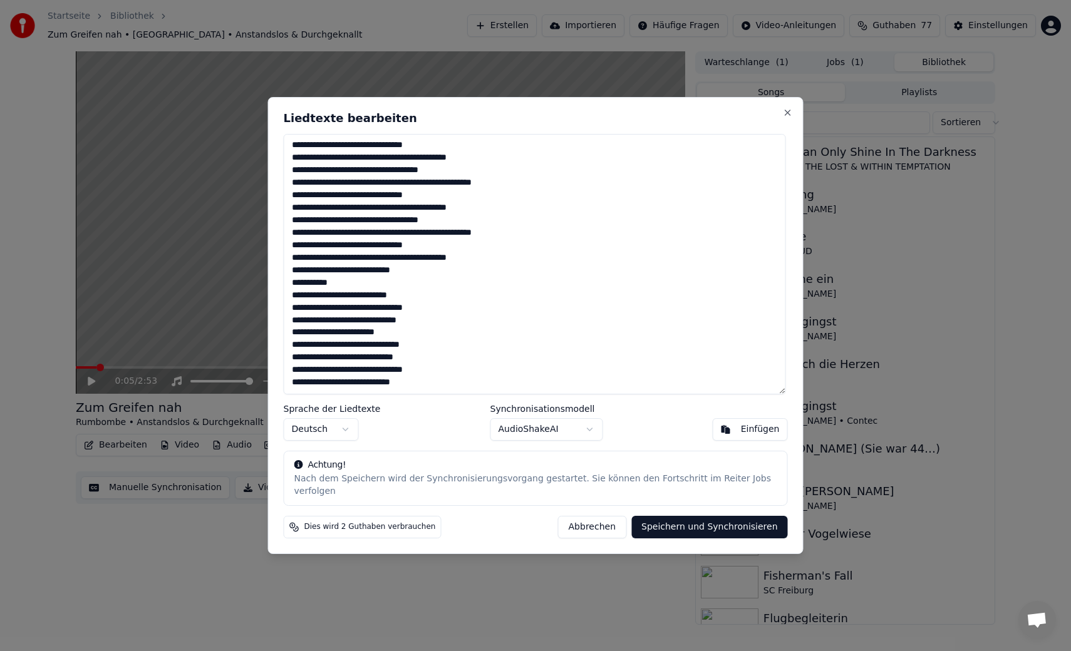
scroll to position [239, 0]
click at [345, 290] on textarea at bounding box center [535, 264] width 502 height 260
drag, startPoint x: 289, startPoint y: 379, endPoint x: 456, endPoint y: 403, distance: 169.5
click at [456, 403] on div "Liedtexte bearbeiten Sprache der Liedtexte Deutsch Synchronisationsmodell Audio…" at bounding box center [535, 325] width 535 height 457
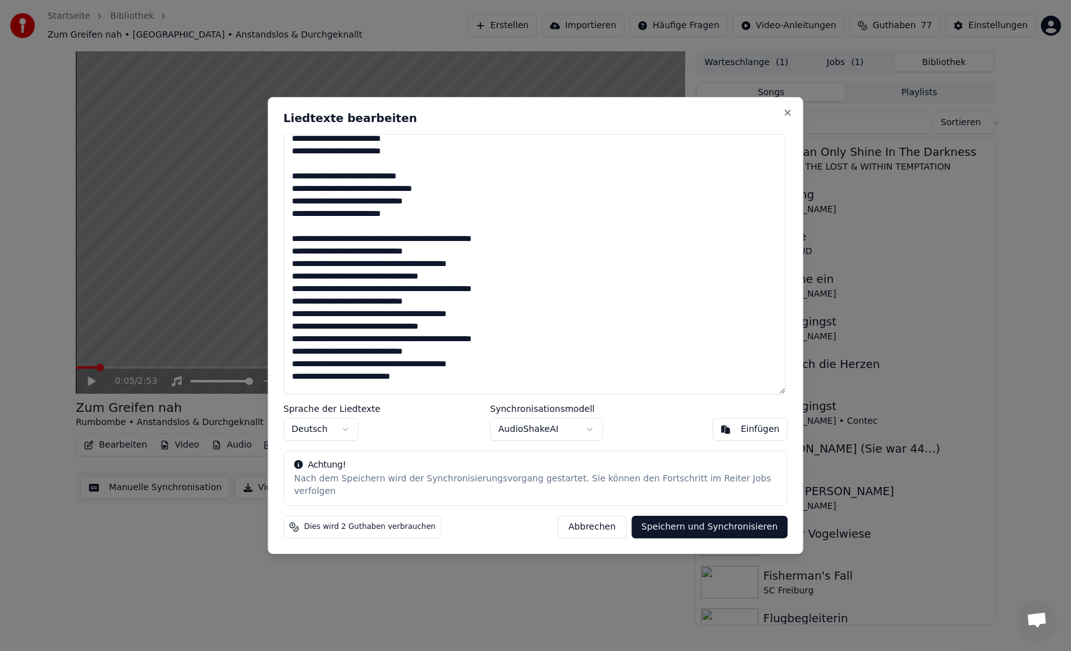
scroll to position [108, 0]
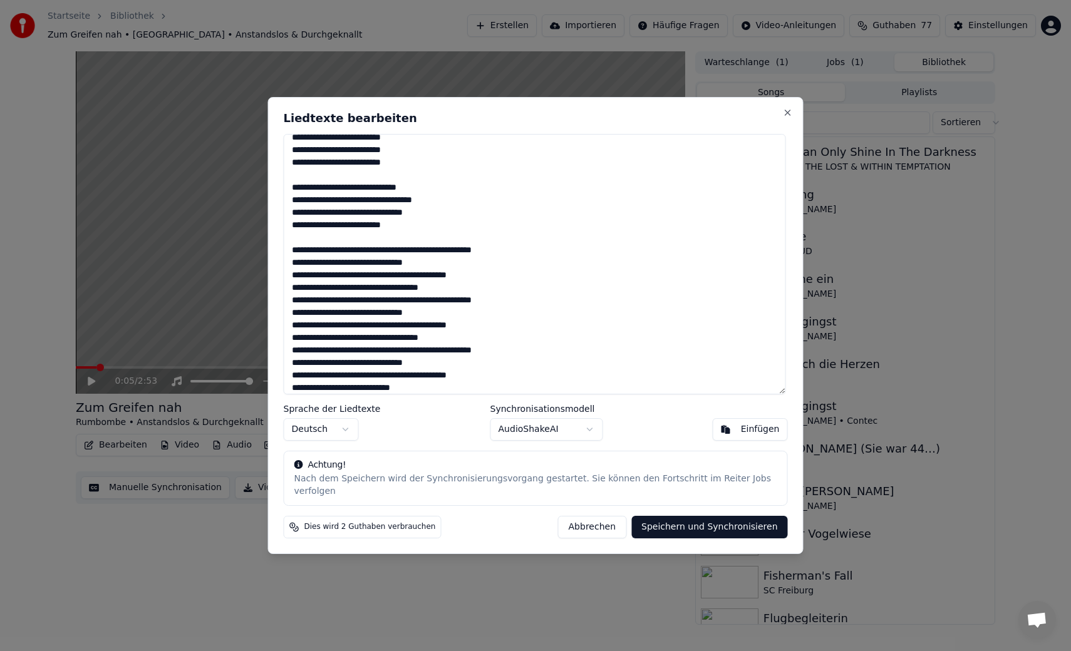
drag, startPoint x: 387, startPoint y: 244, endPoint x: 287, endPoint y: 207, distance: 106.8
click at [287, 207] on textarea at bounding box center [535, 264] width 502 height 260
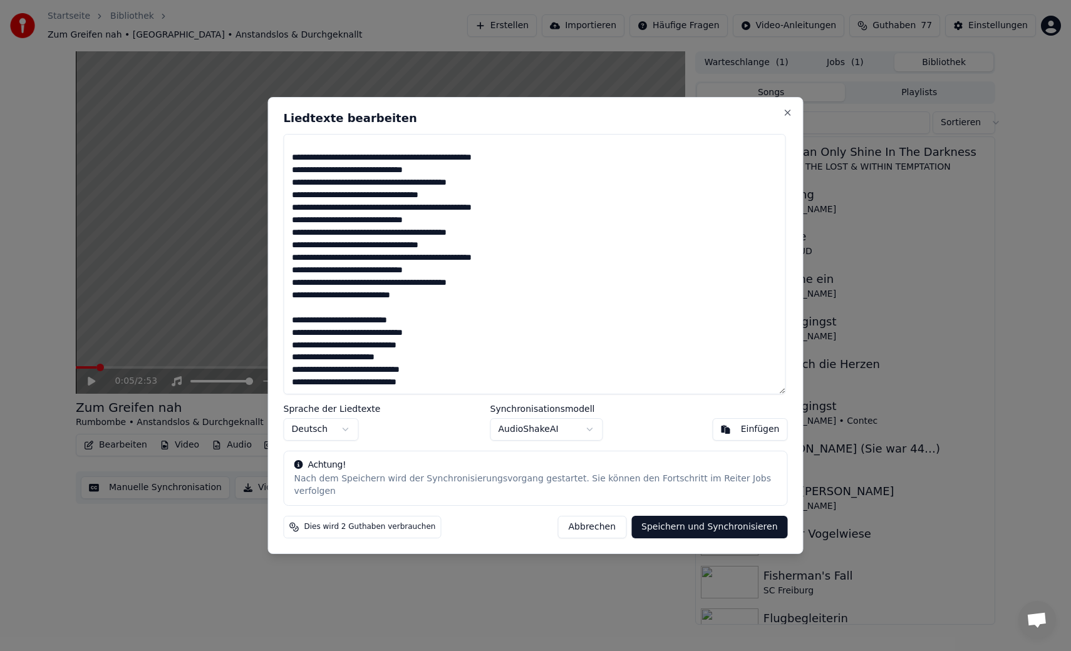
click at [440, 376] on textarea at bounding box center [535, 264] width 502 height 260
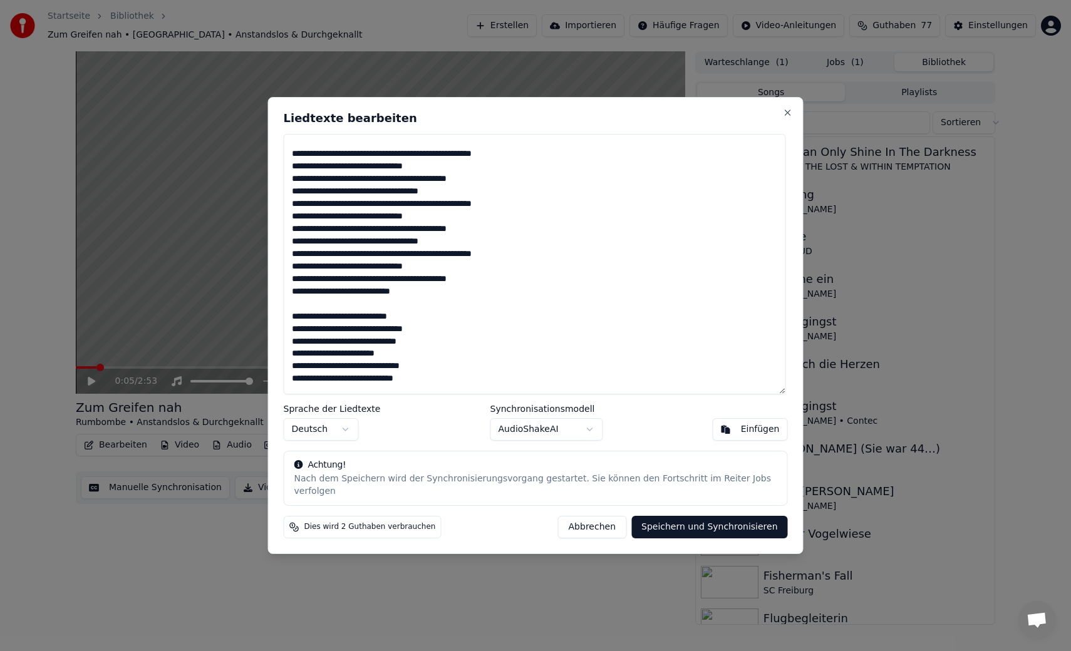
scroll to position [204, 0]
drag, startPoint x: 292, startPoint y: 178, endPoint x: 473, endPoint y: 319, distance: 228.8
click at [473, 319] on textarea at bounding box center [535, 264] width 502 height 260
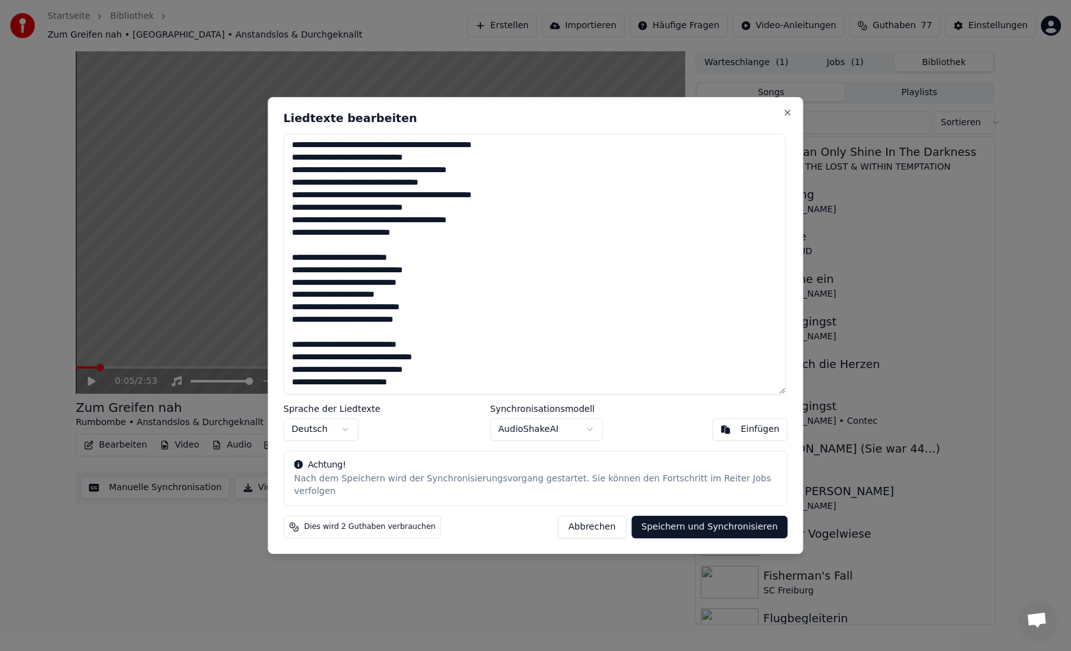
click at [436, 366] on textarea at bounding box center [535, 264] width 502 height 260
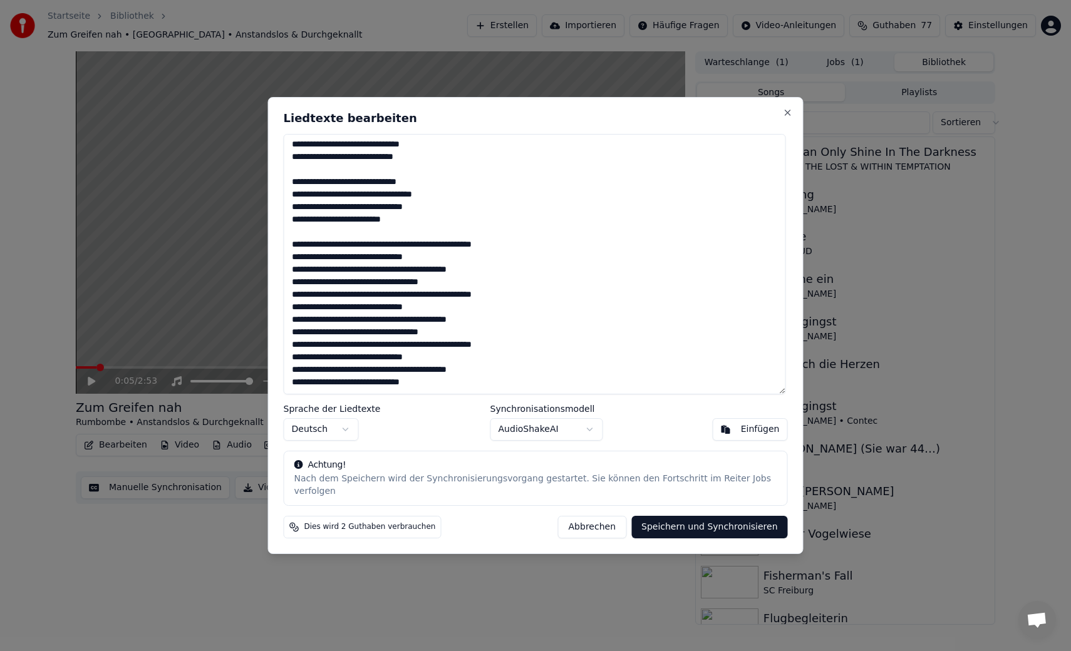
scroll to position [477, 0]
click at [291, 314] on textarea at bounding box center [535, 264] width 502 height 260
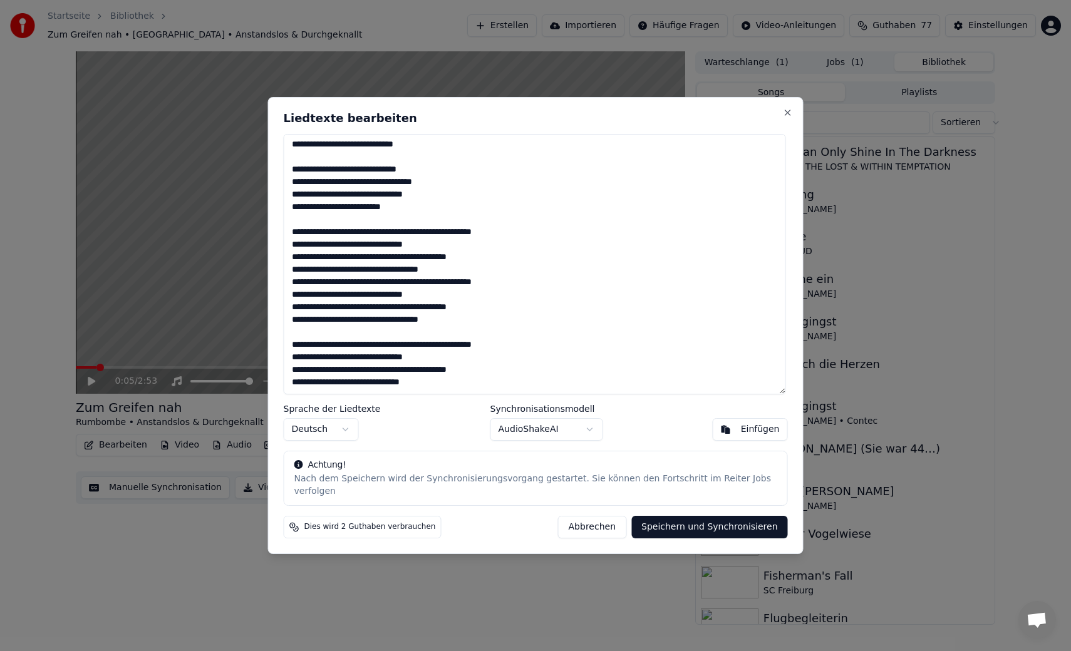
scroll to position [489, 0]
click at [290, 249] on textarea at bounding box center [535, 264] width 502 height 260
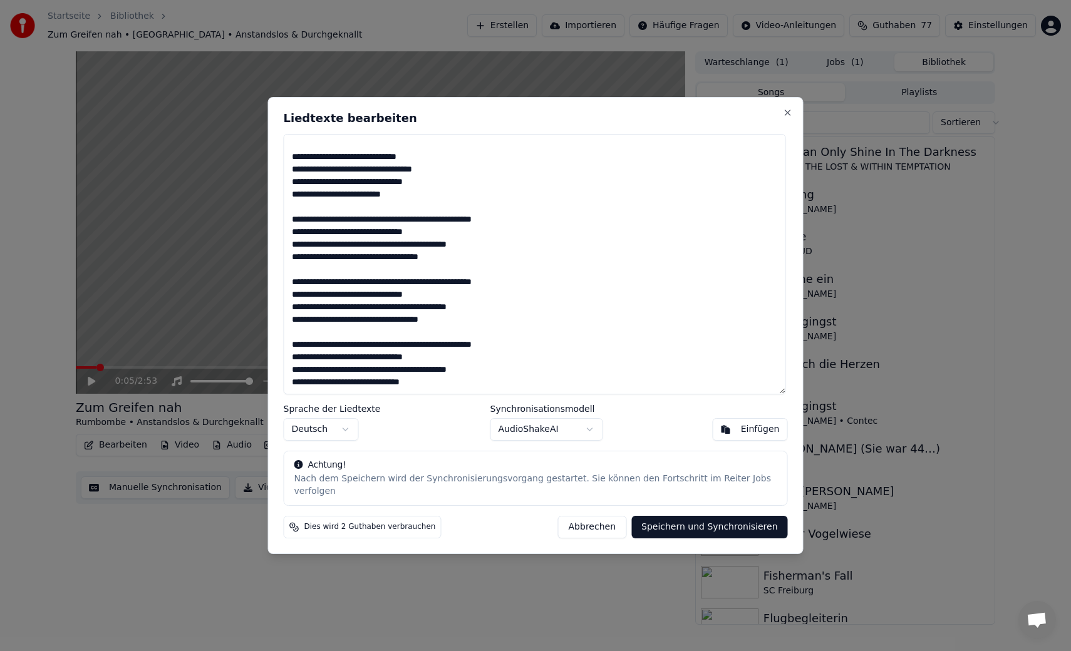
scroll to position [502, 0]
click at [702, 525] on button "Speichern und Synchronisieren" at bounding box center [709, 527] width 157 height 23
type textarea "**********"
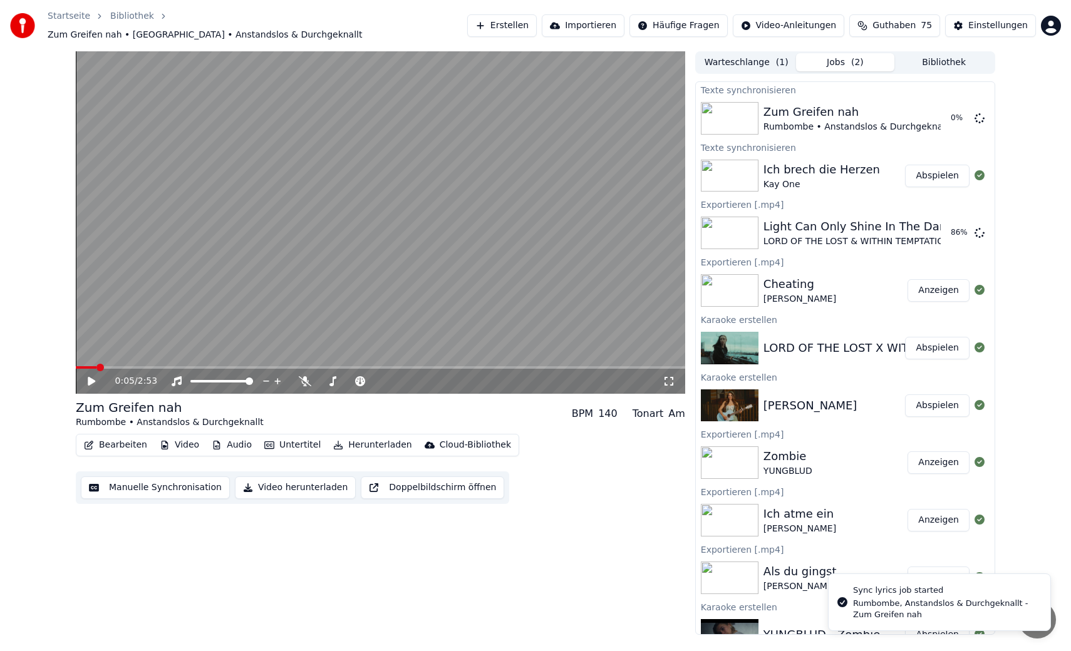
click at [919, 177] on button "Abspielen" at bounding box center [937, 176] width 64 height 23
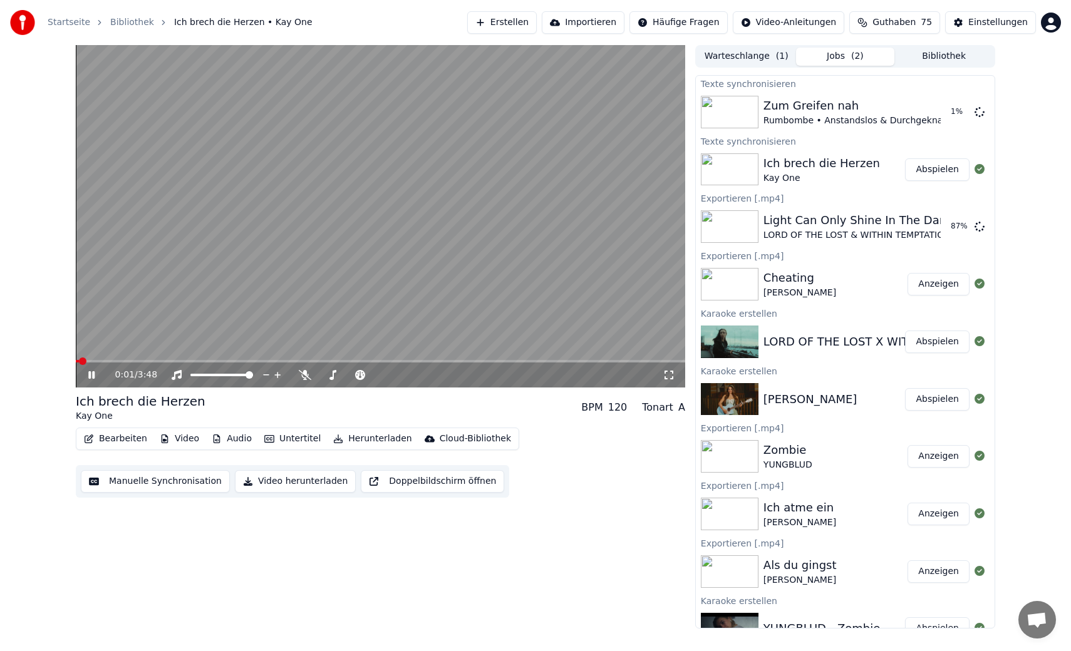
click at [169, 482] on button "Manuelle Synchronisation" at bounding box center [155, 481] width 149 height 23
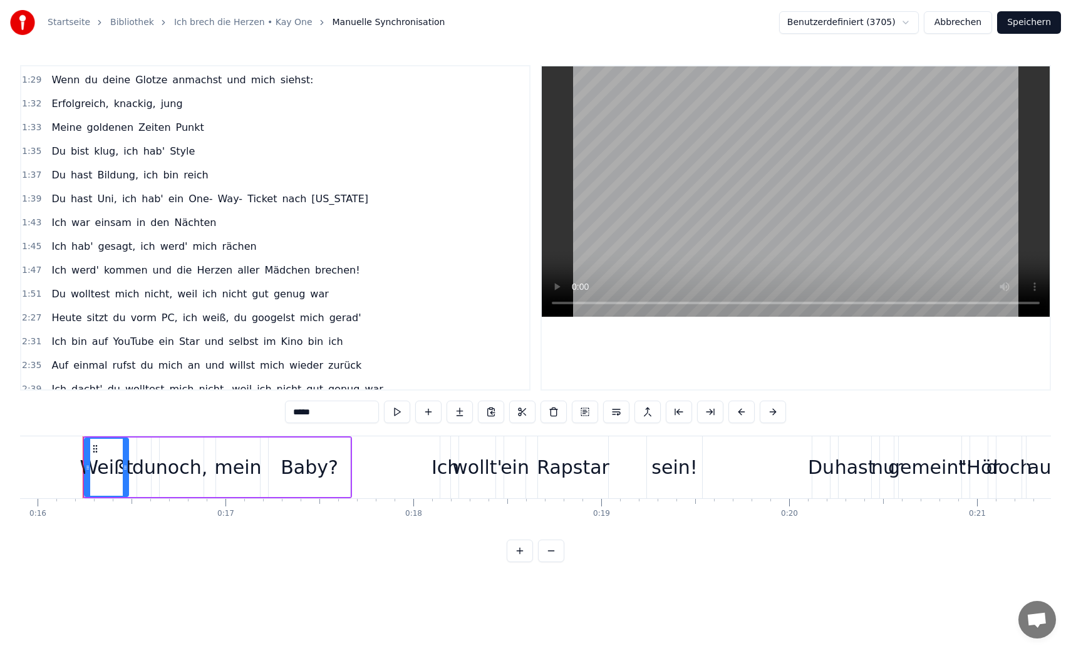
scroll to position [621, 0]
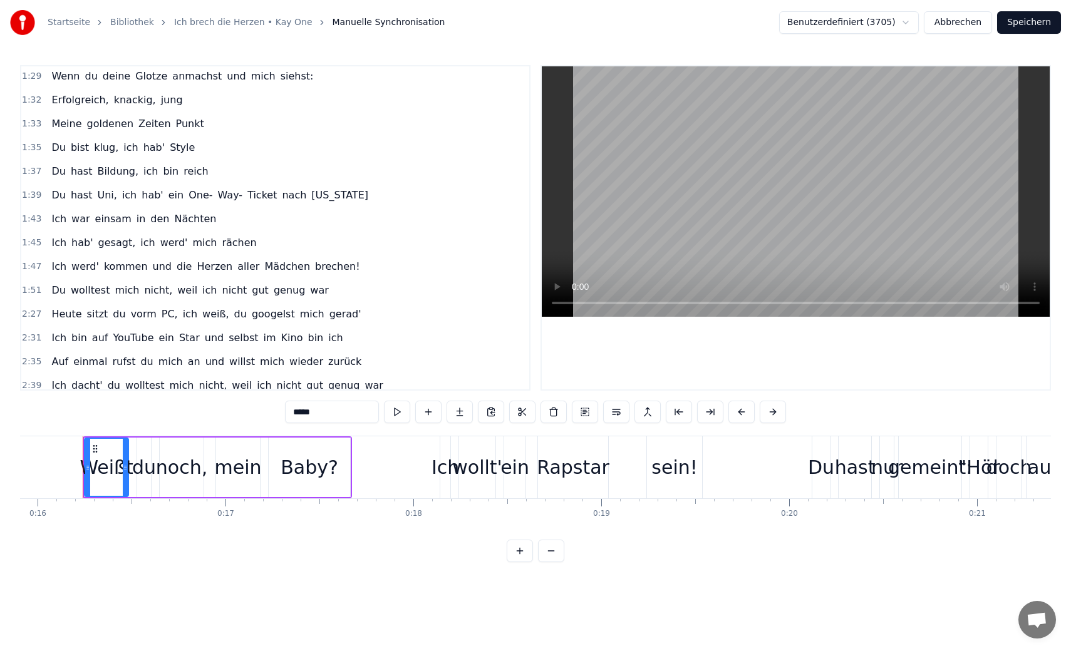
click at [56, 269] on span "Ich" at bounding box center [59, 266] width 18 height 14
type input "***"
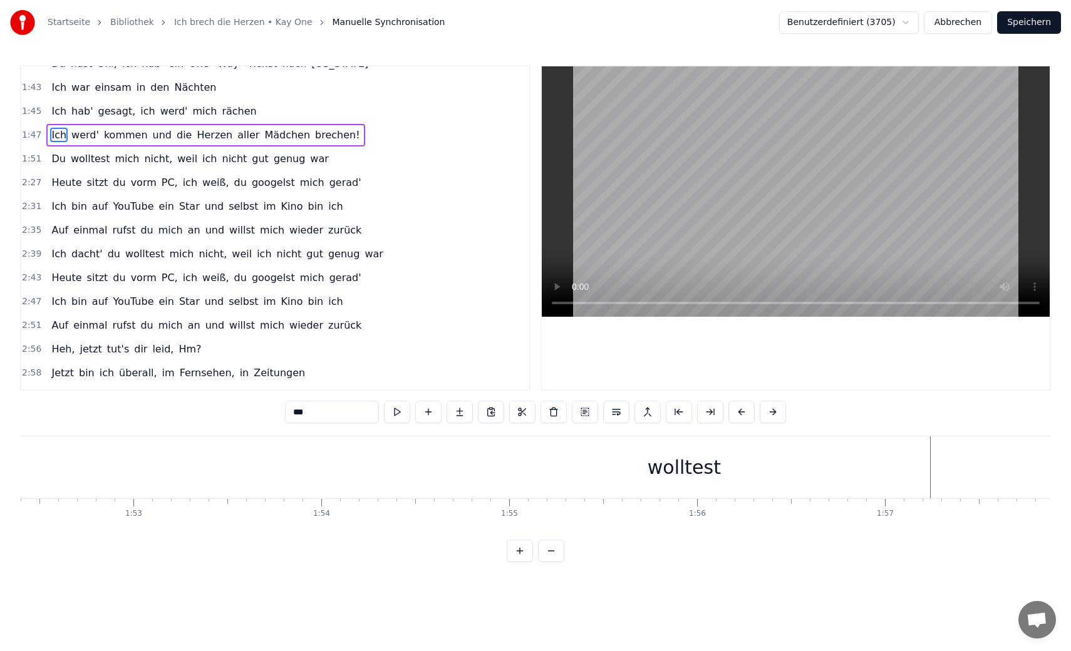
scroll to position [720, 0]
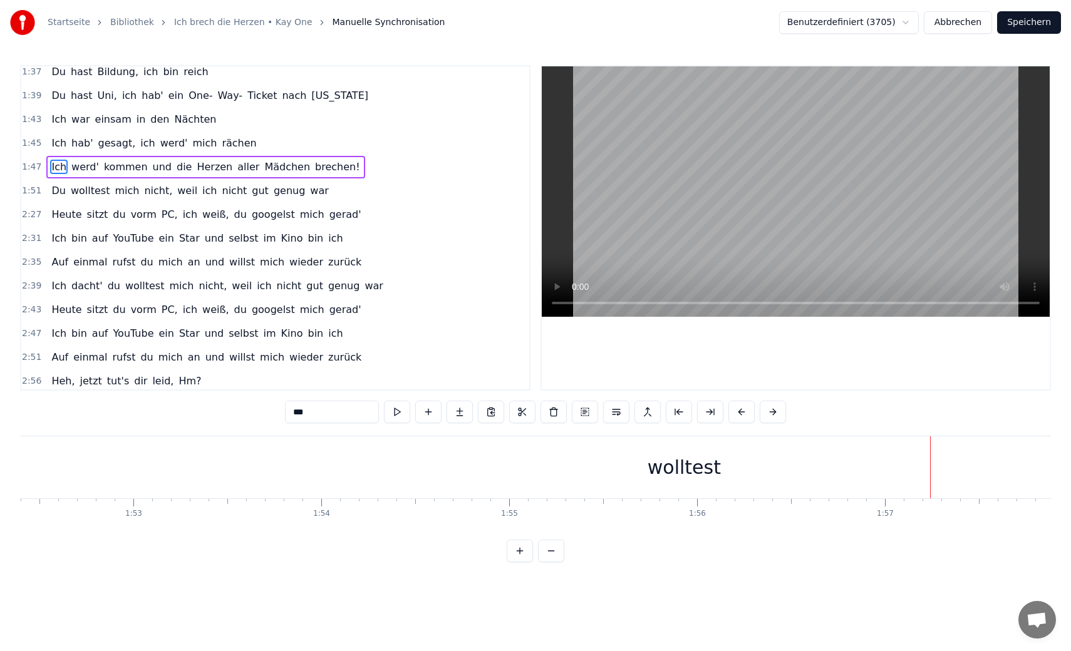
click at [920, 20] on html "Startseite Bibliothek Ich brech die Herzen • Kay One Manuelle Synchronisation B…" at bounding box center [535, 291] width 1071 height 582
click at [932, 11] on html "Startseite Bibliothek Ich brech die Herzen • Kay One Manuelle Synchronisation B…" at bounding box center [535, 291] width 1071 height 582
click at [949, 28] on button "Abbrechen" at bounding box center [958, 22] width 68 height 23
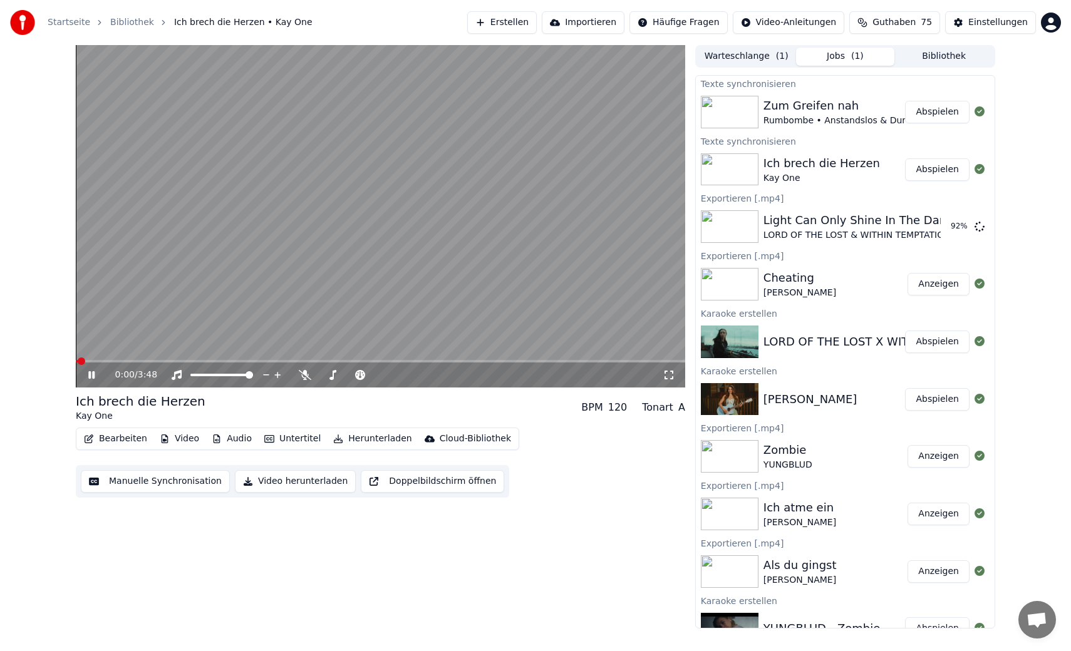
click at [334, 257] on video at bounding box center [380, 216] width 609 height 343
click at [103, 438] on button "Bearbeiten" at bounding box center [115, 439] width 73 height 18
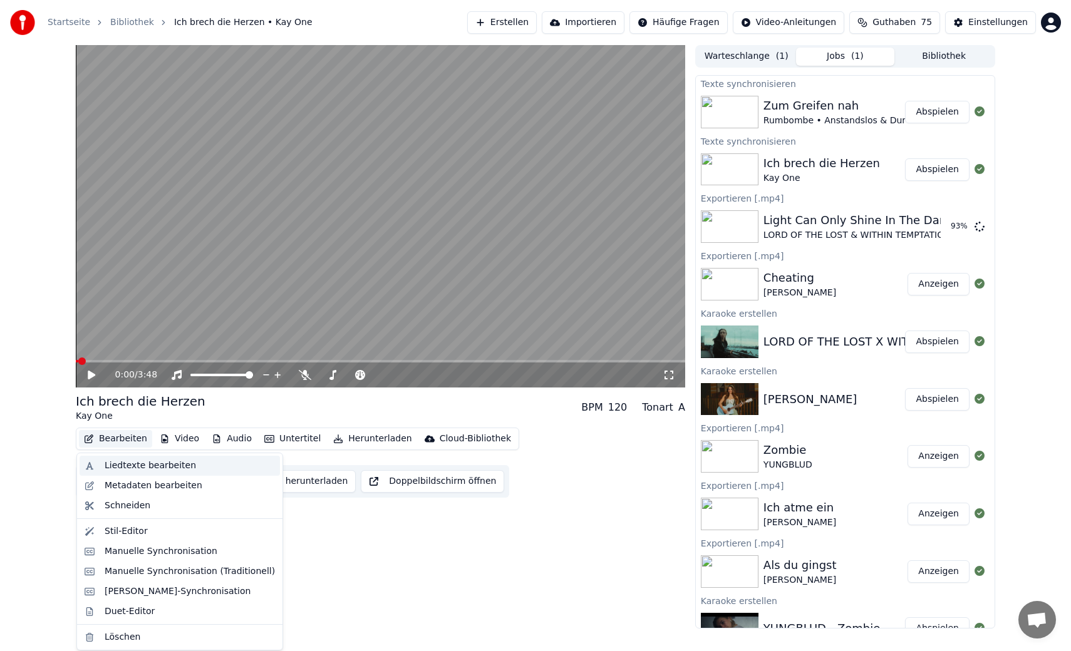
click at [115, 464] on div "Liedtexte bearbeiten" at bounding box center [150, 466] width 91 height 13
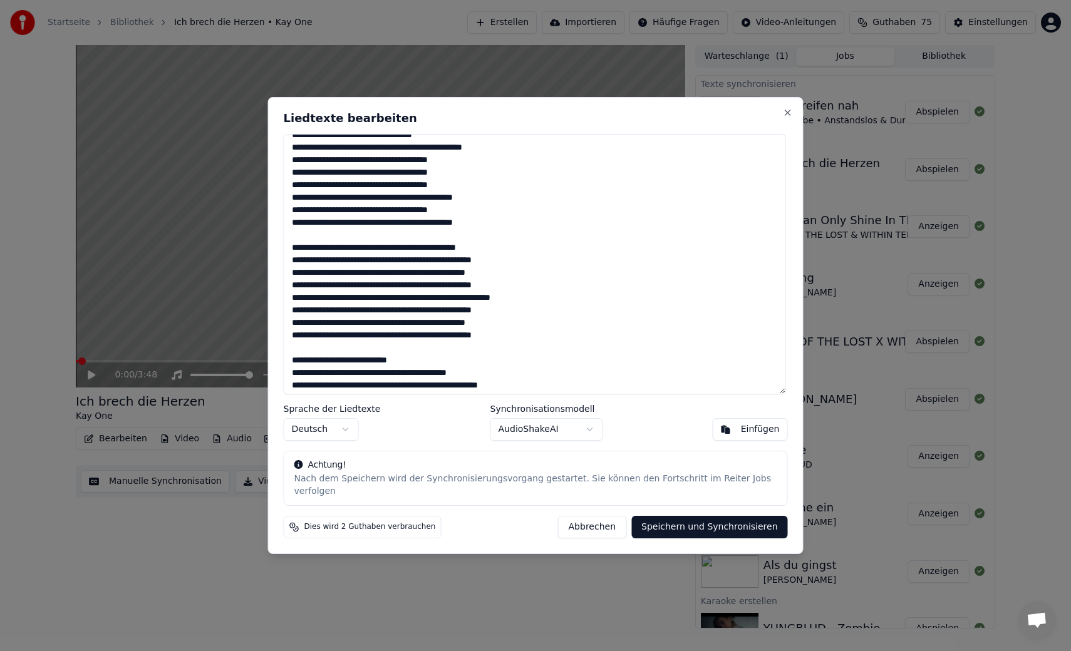
scroll to position [425, 0]
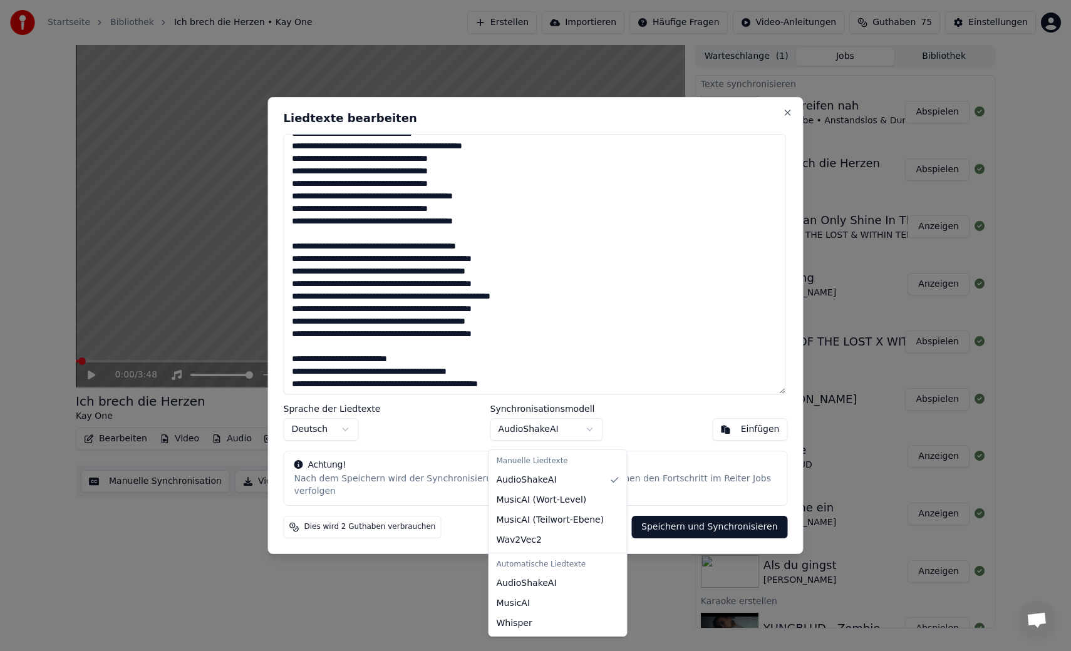
click at [595, 444] on body "Startseite Bibliothek Ich brech die Herzen • Kay One Erstellen Importieren Häuf…" at bounding box center [535, 325] width 1071 height 651
click at [622, 435] on body "Startseite Bibliothek Ich brech die Herzen • Kay One Erstellen Importieren Häuf…" at bounding box center [535, 325] width 1071 height 651
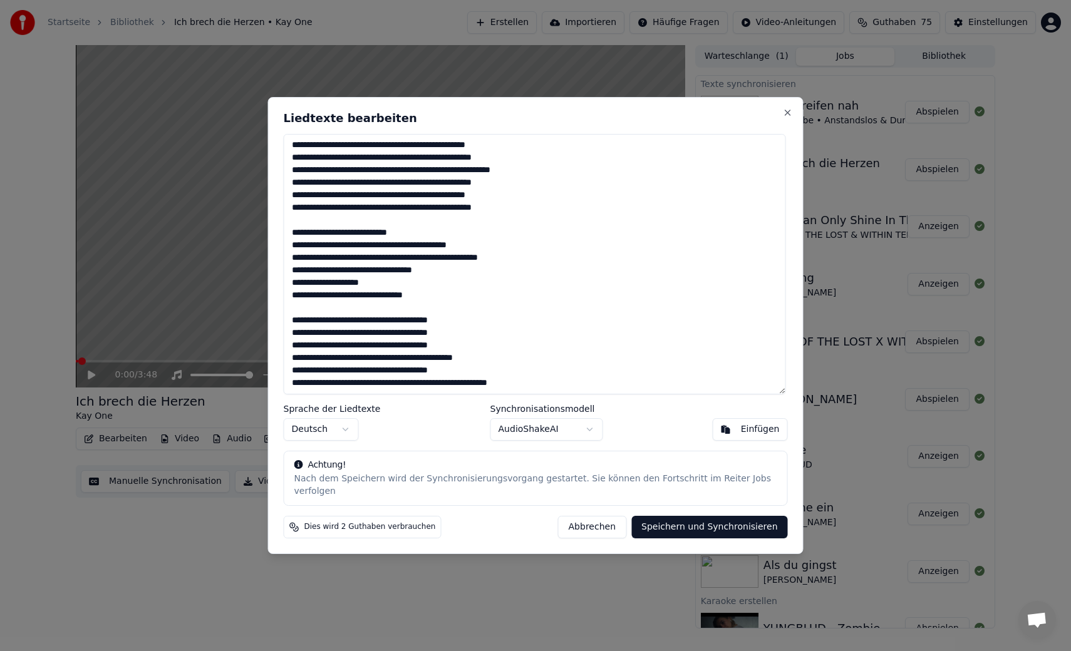
scroll to position [552, 0]
click at [604, 516] on button "Abbrechen" at bounding box center [592, 527] width 68 height 23
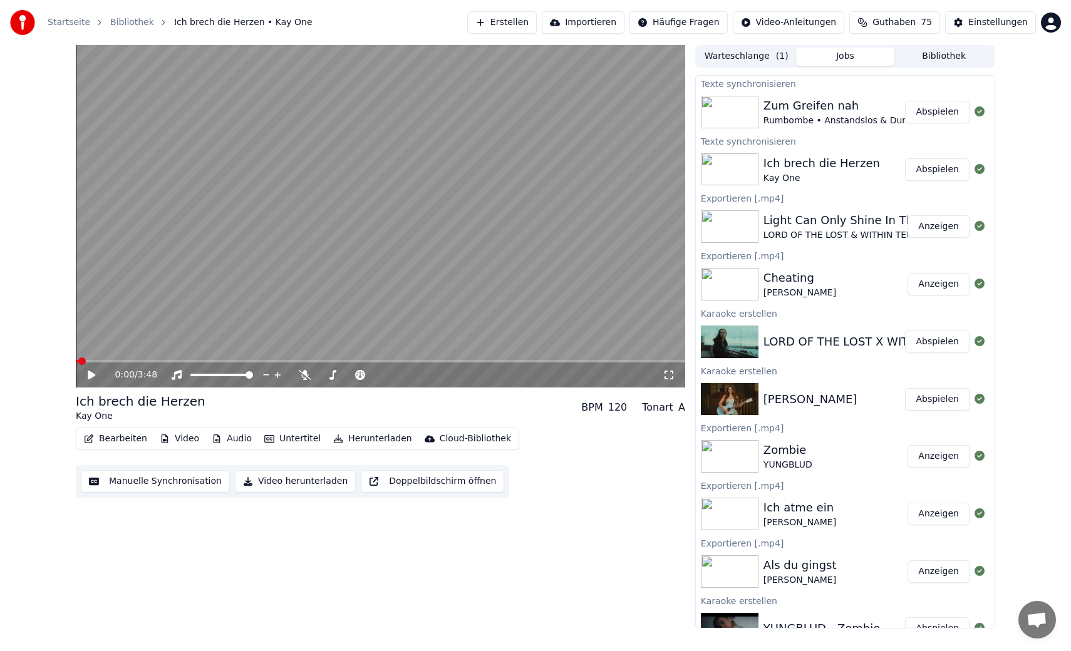
click at [131, 483] on button "Manuelle Synchronisation" at bounding box center [155, 481] width 149 height 23
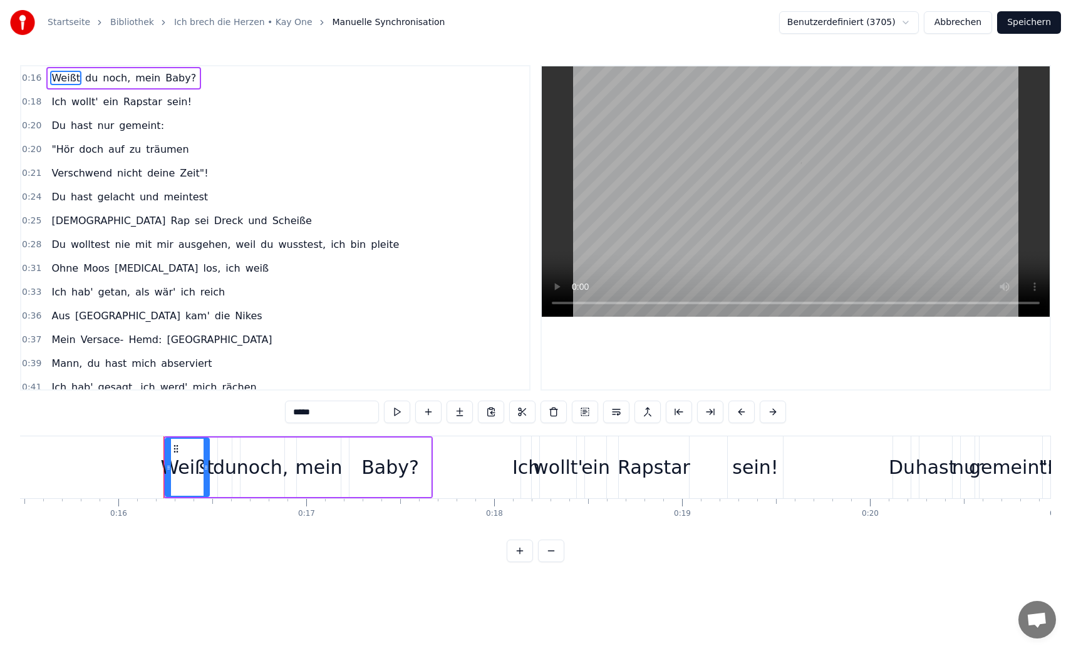
scroll to position [0, 2988]
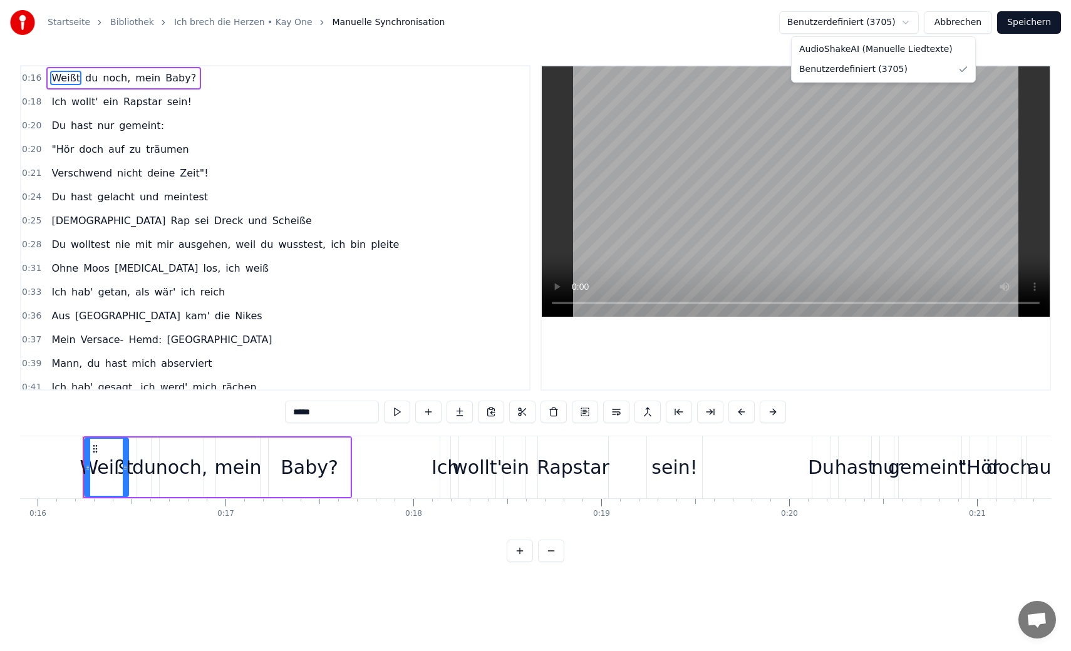
click at [844, 27] on html "Startseite Bibliothek Ich brech die Herzen • Kay One Manuelle Synchronisation B…" at bounding box center [535, 291] width 1071 height 582
click at [1021, 23] on button "Speichern" at bounding box center [1029, 22] width 64 height 23
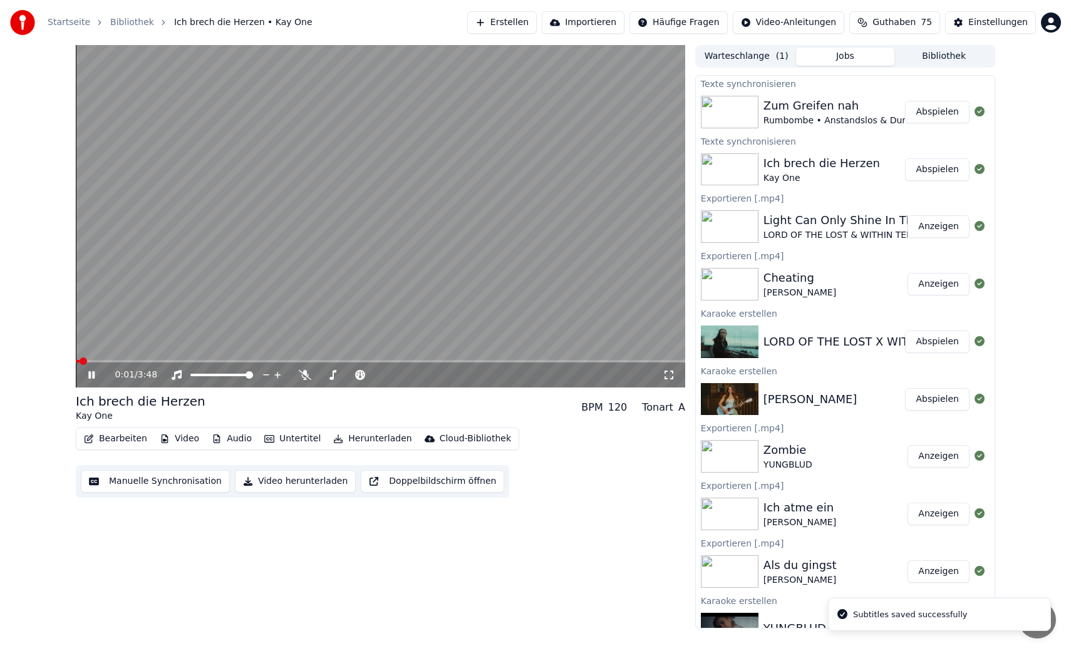
click at [209, 335] on video at bounding box center [380, 216] width 609 height 343
click at [167, 486] on button "Manuelle Synchronisation" at bounding box center [155, 481] width 149 height 23
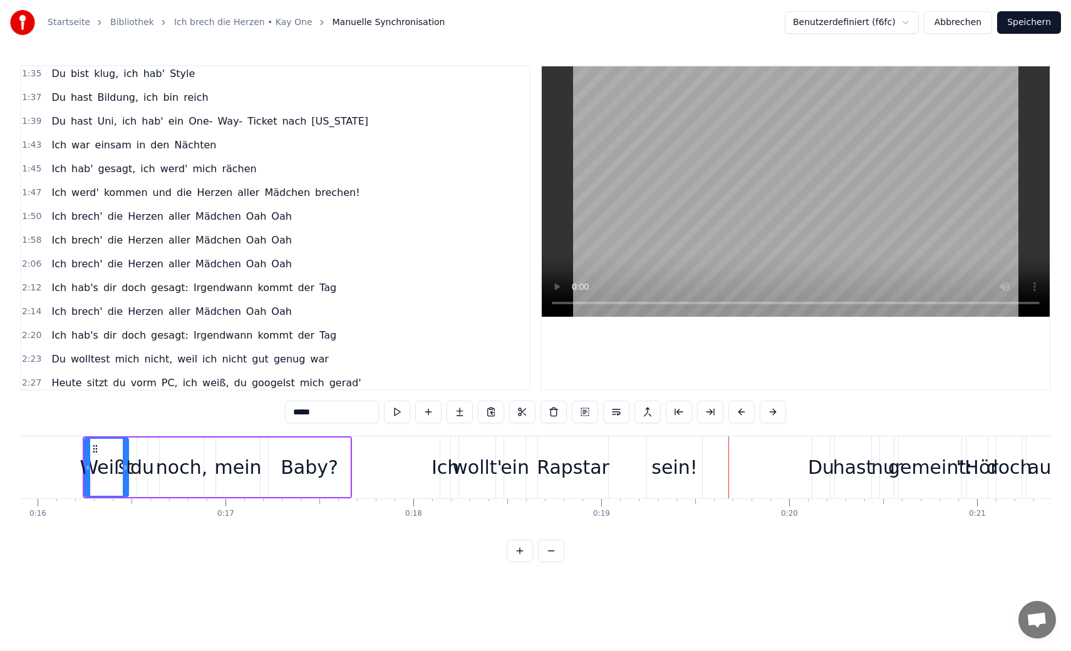
scroll to position [697, 0]
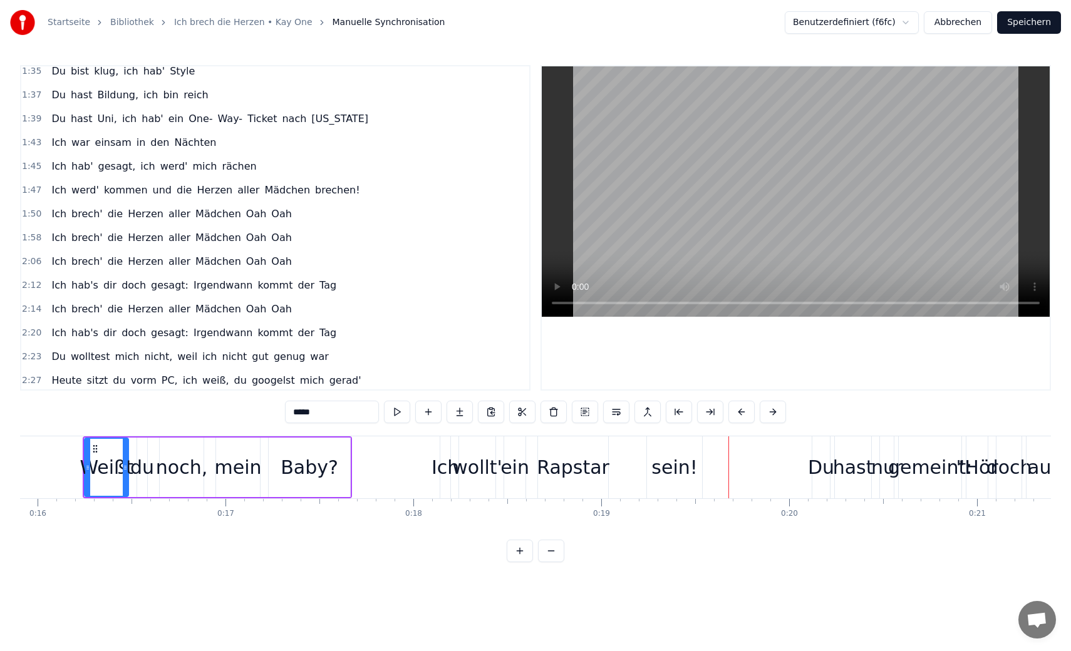
click at [50, 187] on span "Ich" at bounding box center [59, 190] width 18 height 14
type input "***"
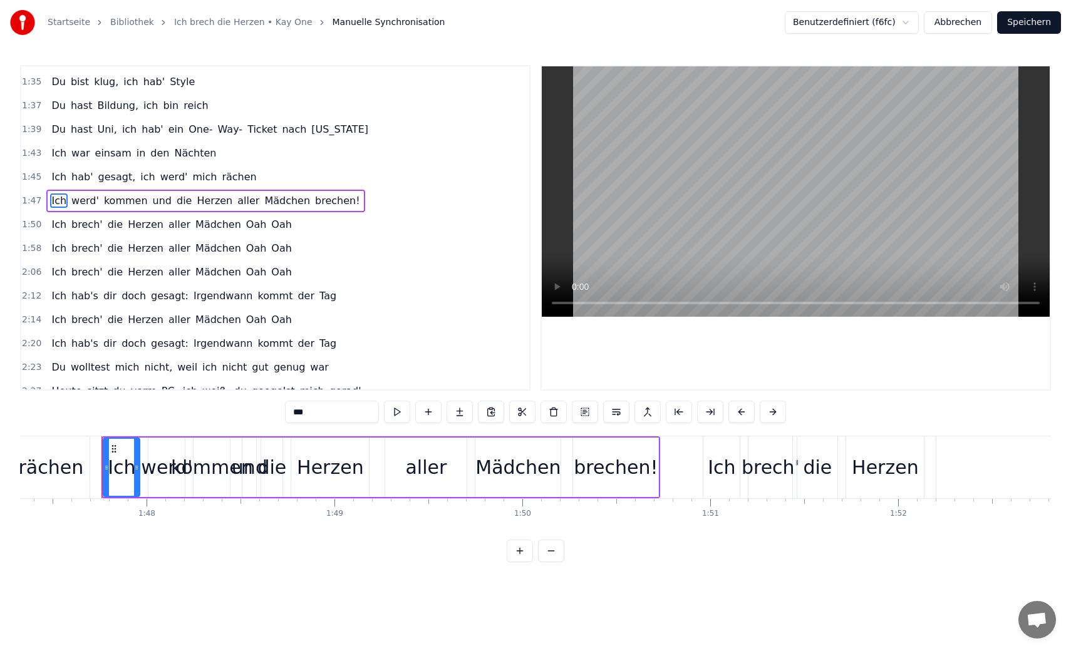
scroll to position [0, 20180]
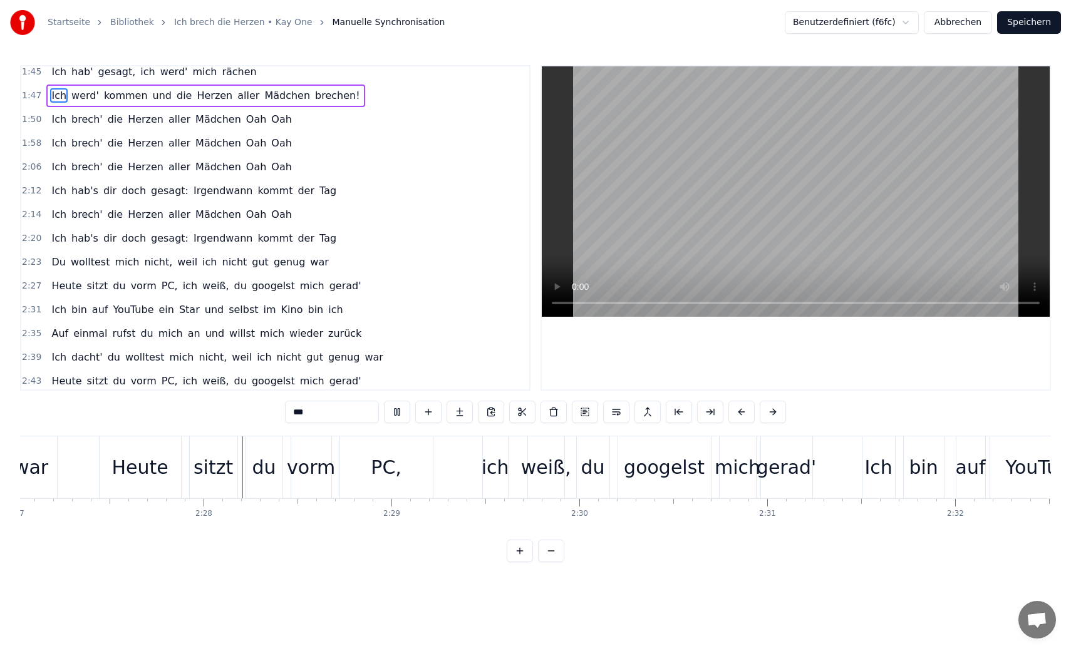
scroll to position [0, 27622]
click at [1016, 25] on button "Speichern" at bounding box center [1029, 22] width 64 height 23
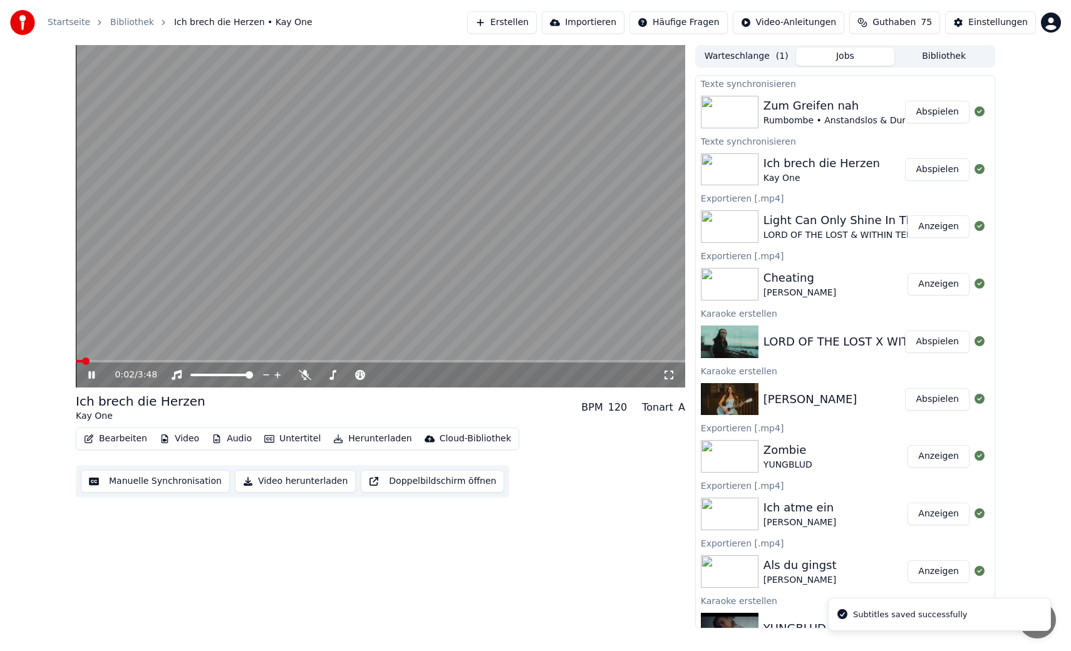
click at [437, 239] on video at bounding box center [380, 216] width 609 height 343
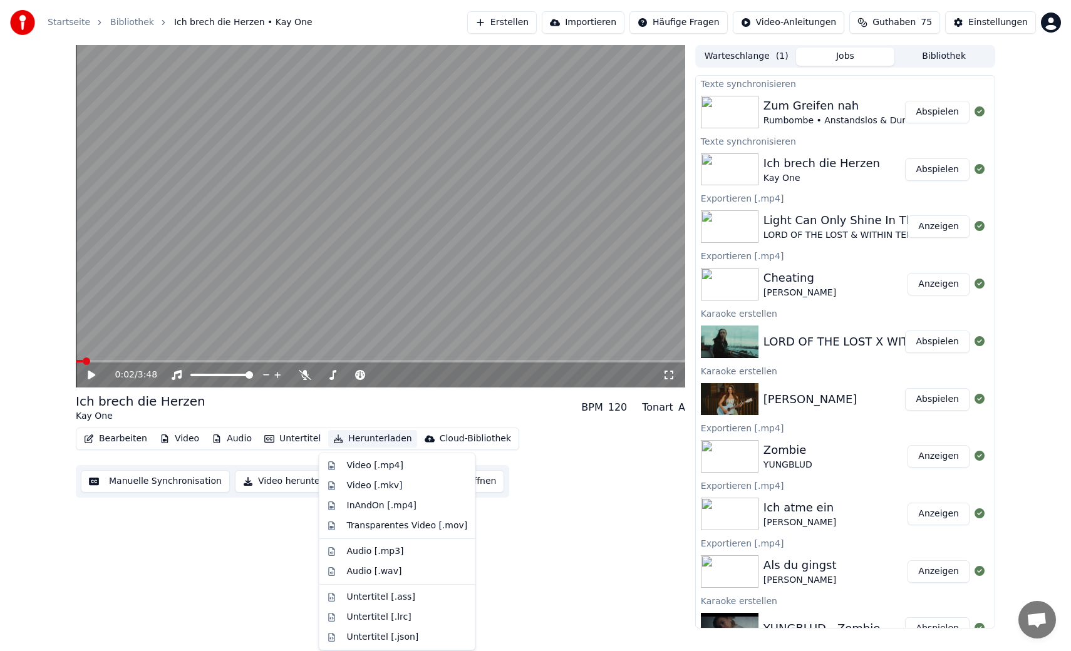
click at [333, 433] on button "Herunterladen" at bounding box center [372, 439] width 88 height 18
click at [378, 472] on div "Video [.mp4]" at bounding box center [375, 466] width 56 height 13
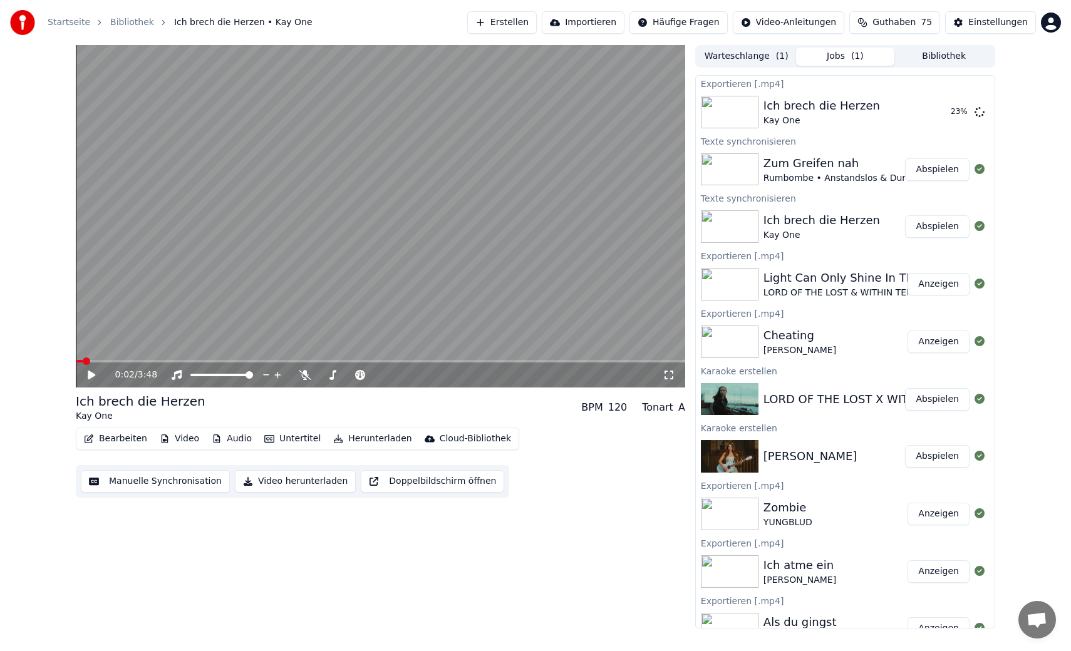
click at [917, 168] on button "Abspielen" at bounding box center [937, 169] width 64 height 23
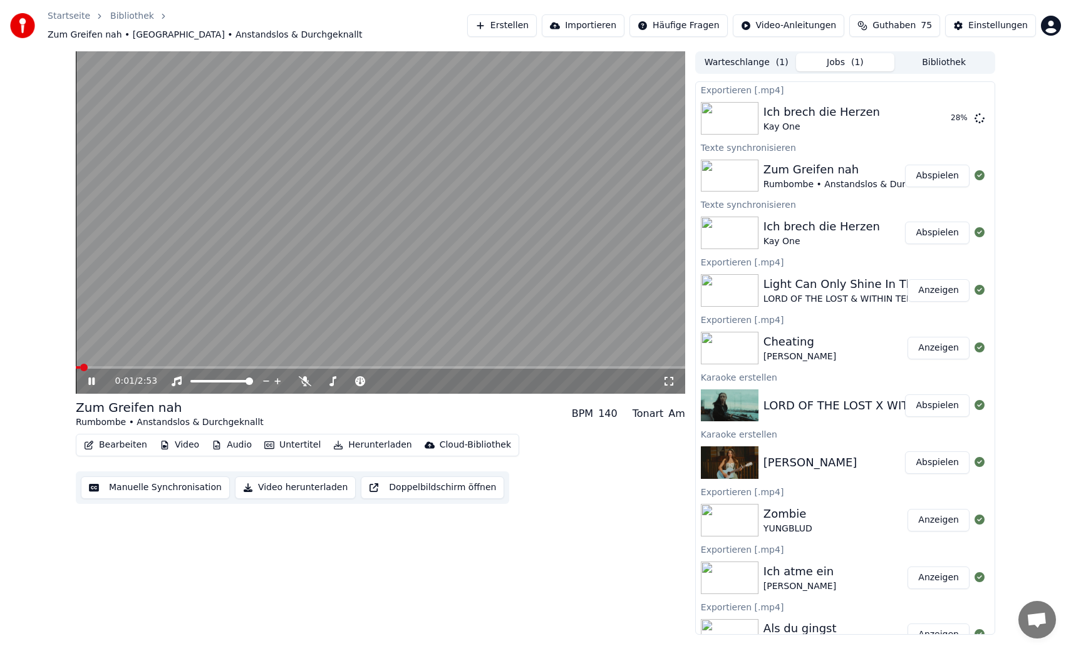
click at [334, 269] on video at bounding box center [380, 222] width 609 height 343
click at [145, 490] on button "Manuelle Synchronisation" at bounding box center [155, 488] width 149 height 23
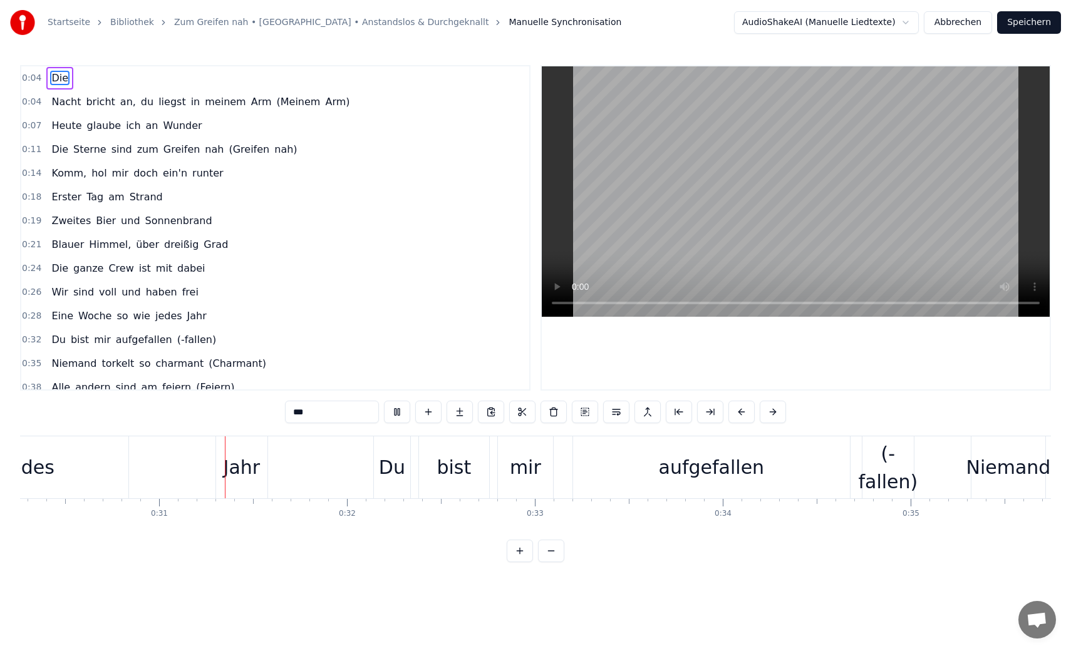
scroll to position [0, 5685]
click at [750, 207] on video at bounding box center [796, 191] width 508 height 250
drag, startPoint x: 235, startPoint y: 461, endPoint x: 170, endPoint y: 465, distance: 65.2
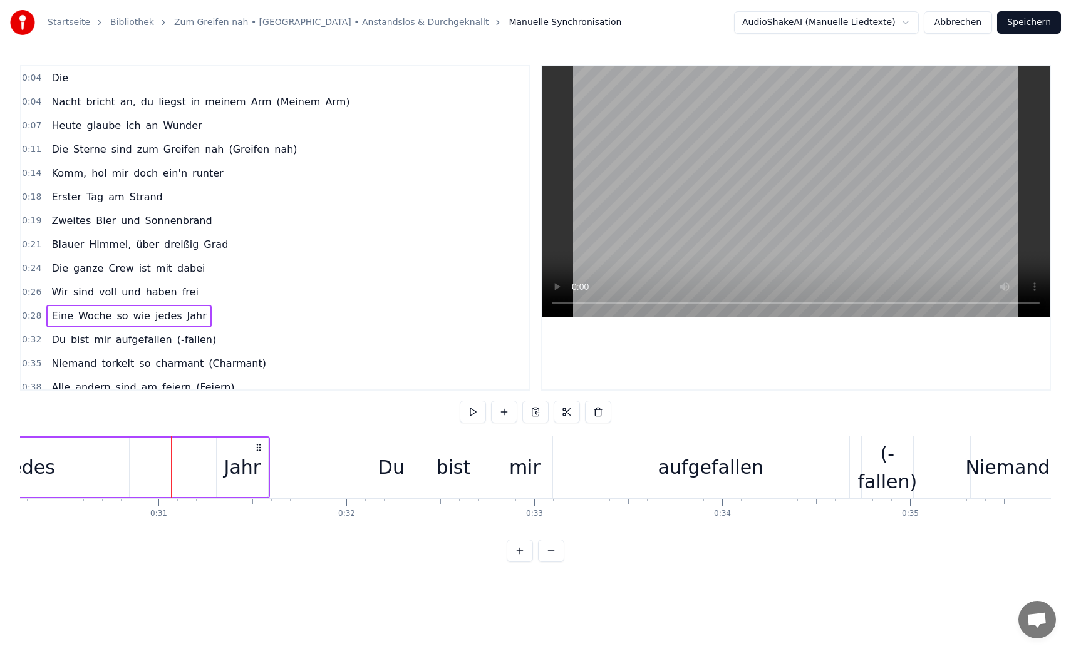
drag, startPoint x: 242, startPoint y: 468, endPoint x: 224, endPoint y: 469, distance: 18.2
click at [224, 469] on div "Jahr" at bounding box center [242, 467] width 51 height 59
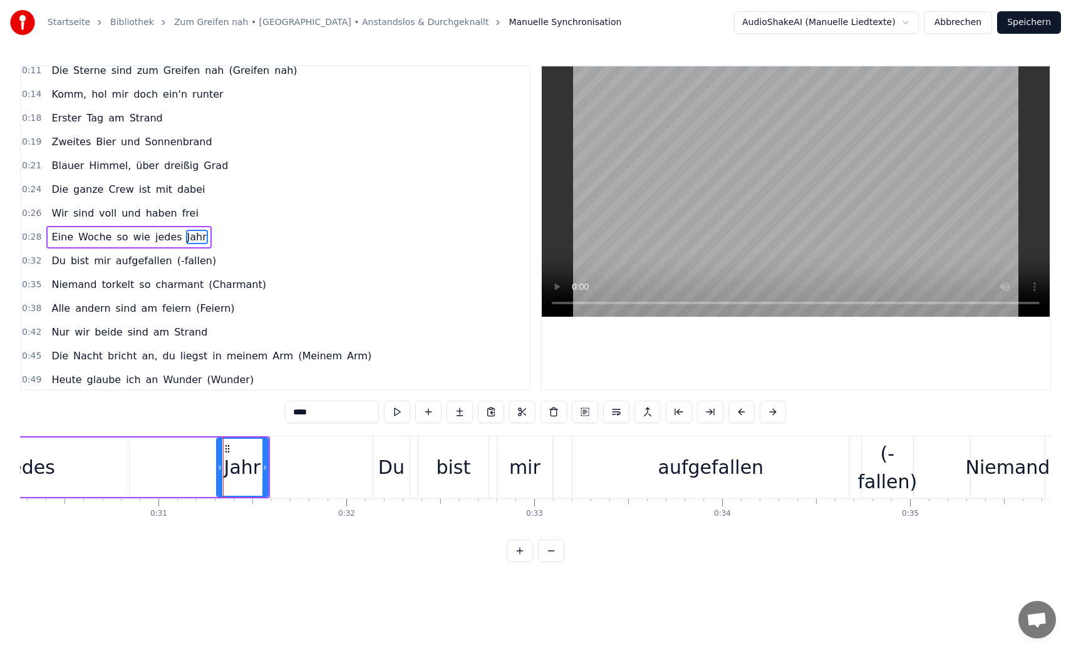
scroll to position [88, 0]
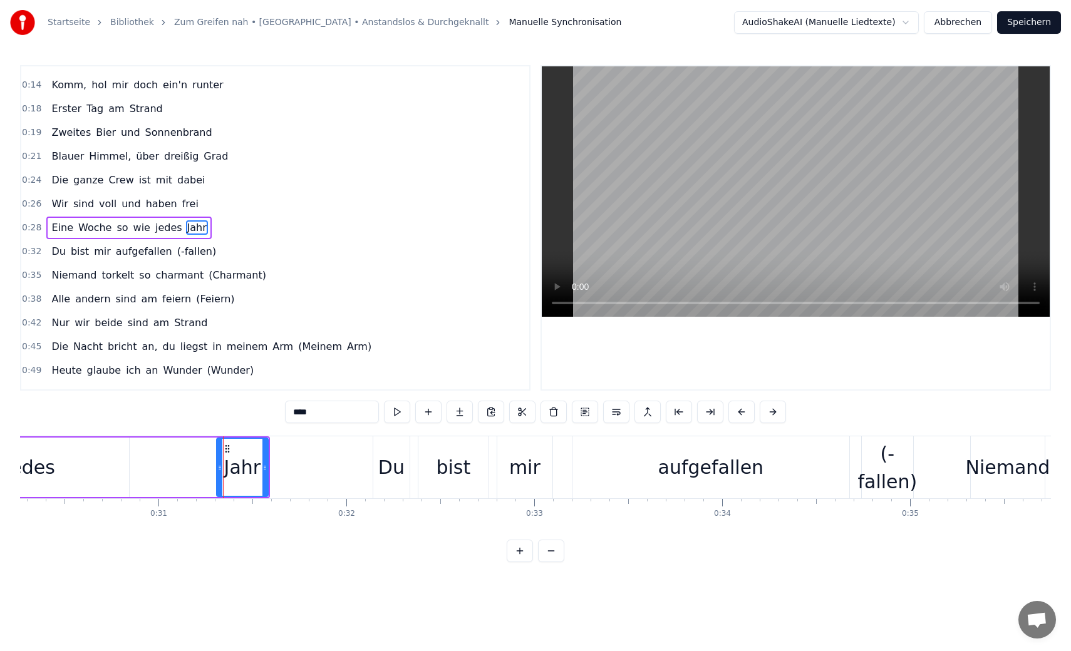
drag, startPoint x: 242, startPoint y: 470, endPoint x: 191, endPoint y: 473, distance: 50.8
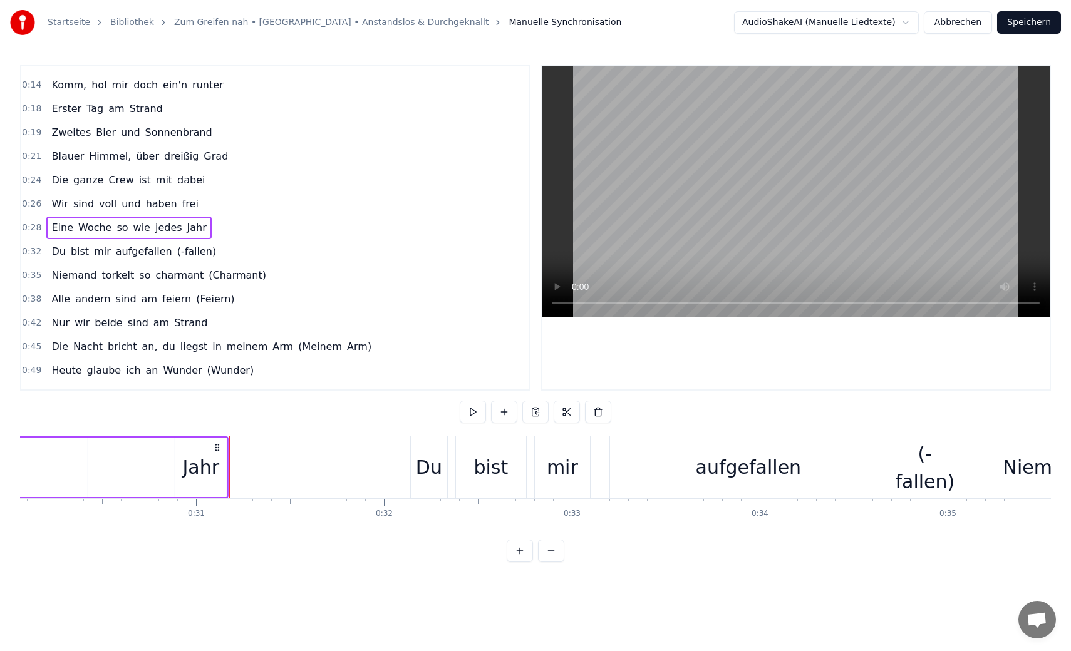
scroll to position [0, 5645]
drag, startPoint x: 259, startPoint y: 448, endPoint x: 253, endPoint y: 455, distance: 9.8
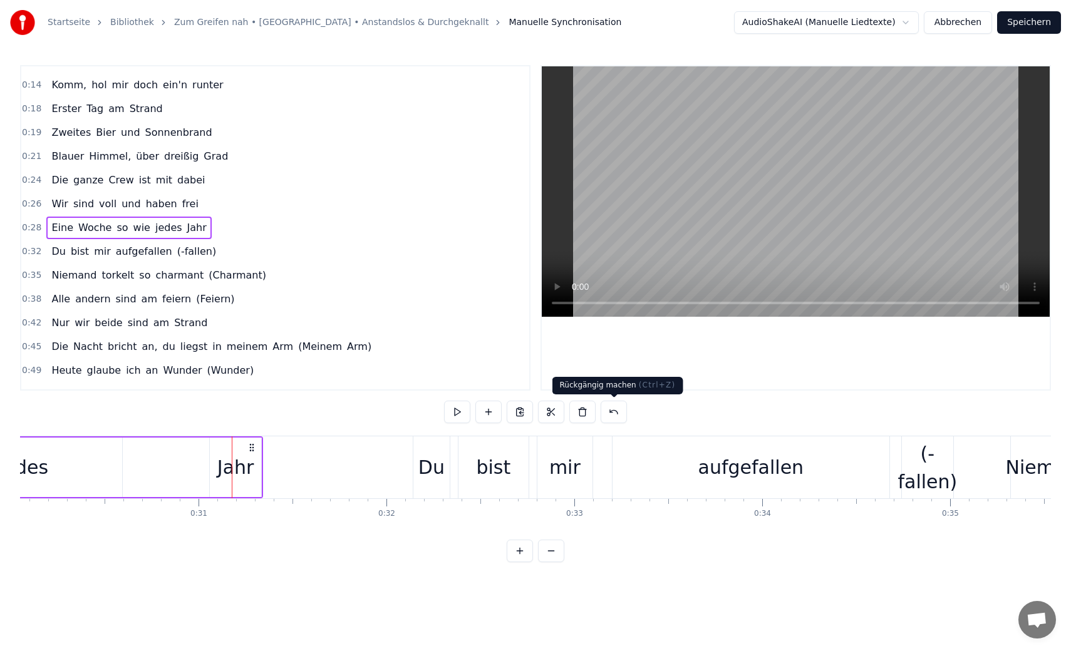
click at [616, 410] on button at bounding box center [613, 412] width 26 height 23
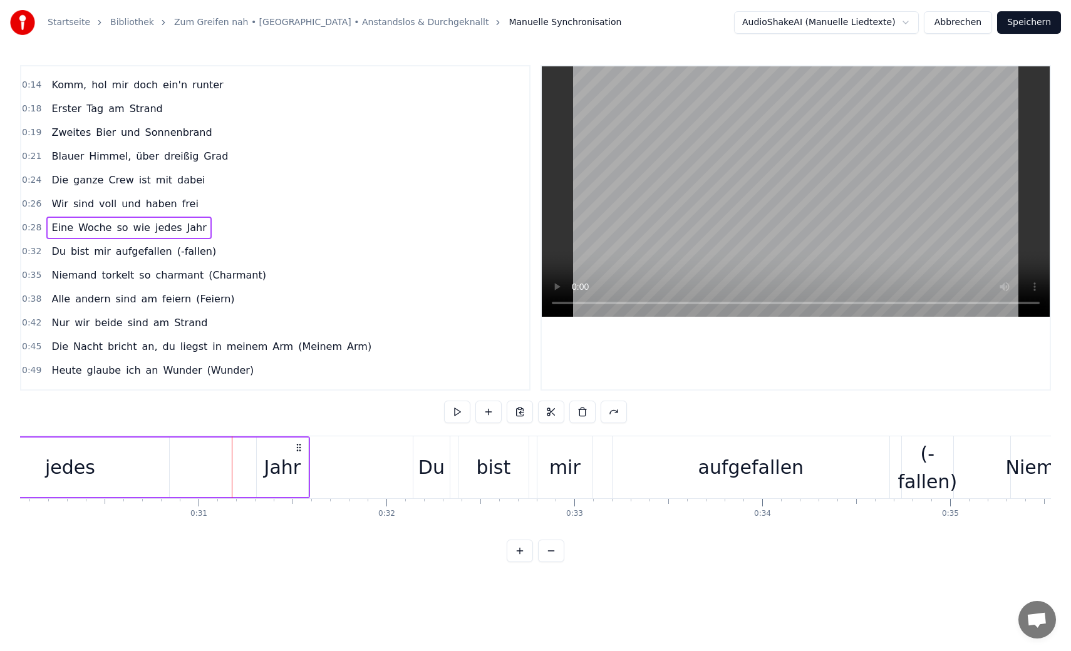
click at [276, 470] on div "Jahr" at bounding box center [282, 467] width 37 height 28
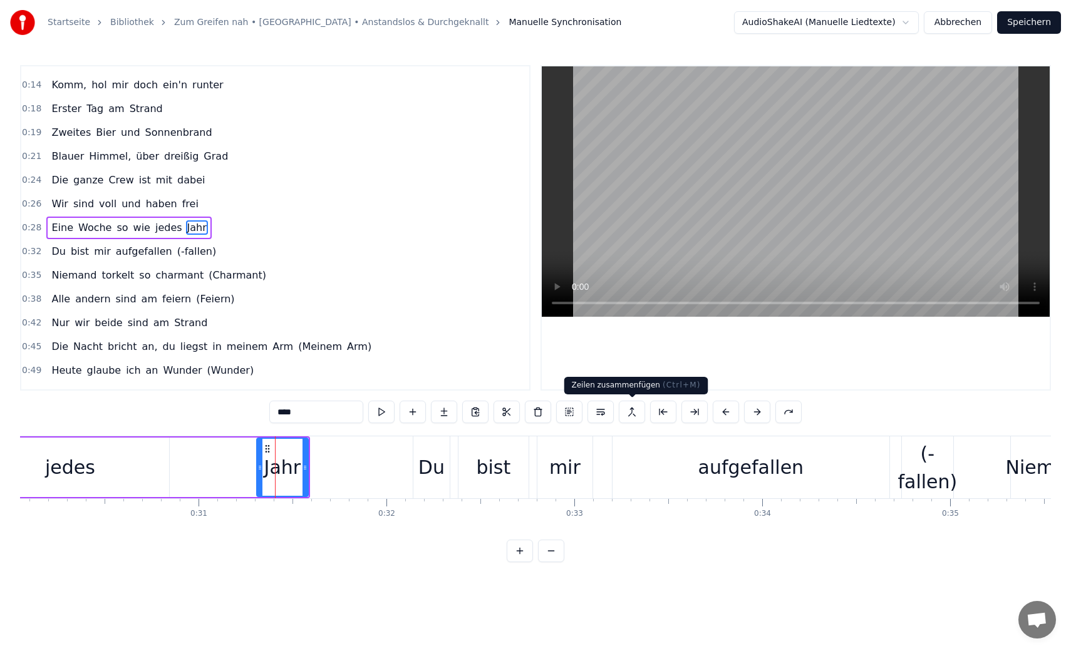
click at [631, 408] on button at bounding box center [632, 412] width 26 height 23
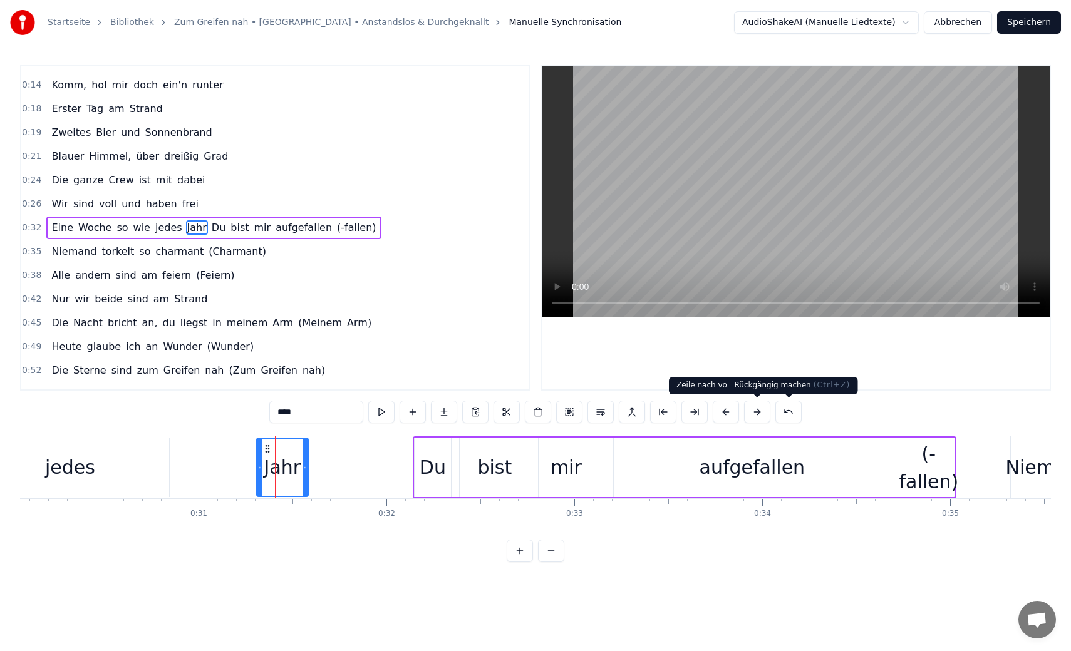
click at [776, 411] on button at bounding box center [788, 412] width 26 height 23
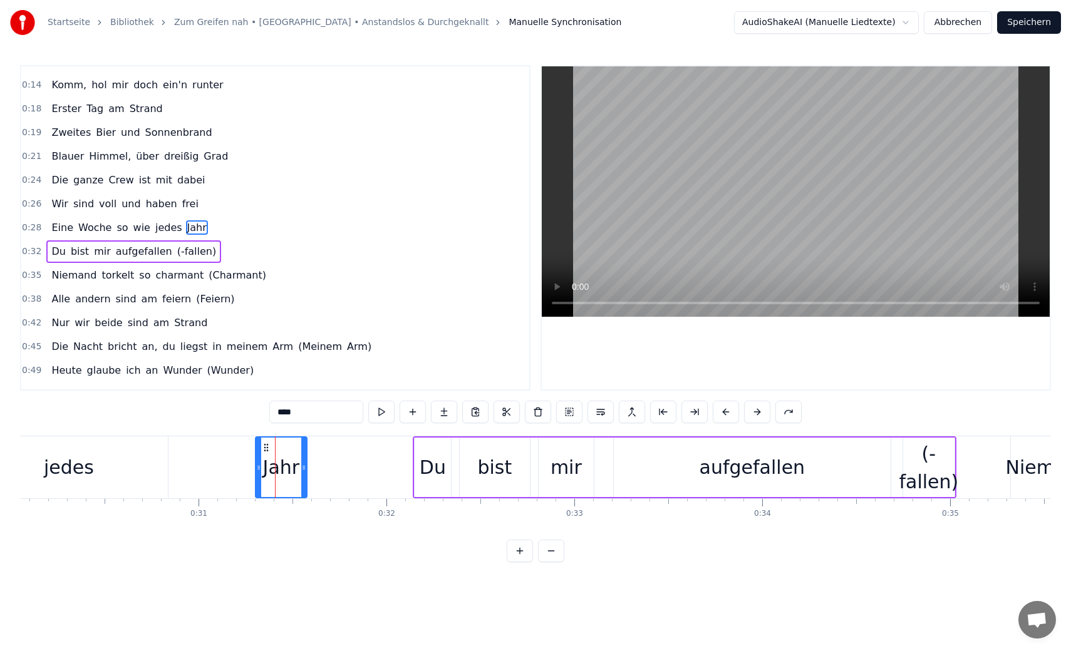
click at [131, 464] on div "jedes" at bounding box center [69, 467] width 198 height 62
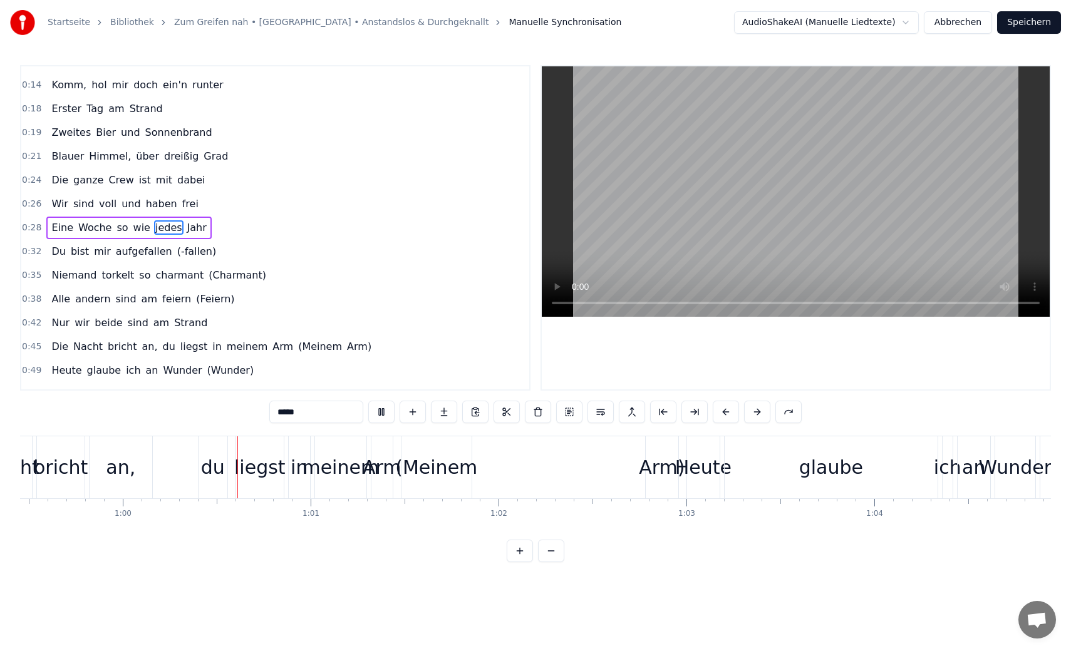
scroll to position [0, 11177]
click at [691, 227] on video at bounding box center [796, 191] width 508 height 250
click at [311, 353] on span "(Meinem" at bounding box center [320, 346] width 46 height 14
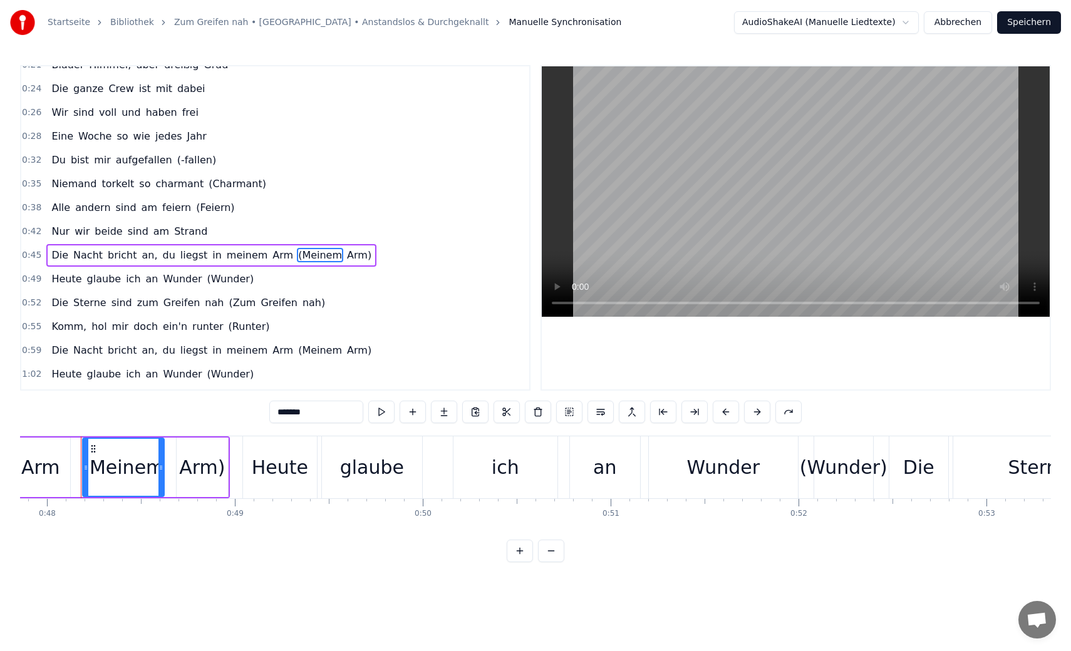
scroll to position [0, 8988]
click at [346, 258] on span "Arm)" at bounding box center [359, 255] width 27 height 14
type input "****"
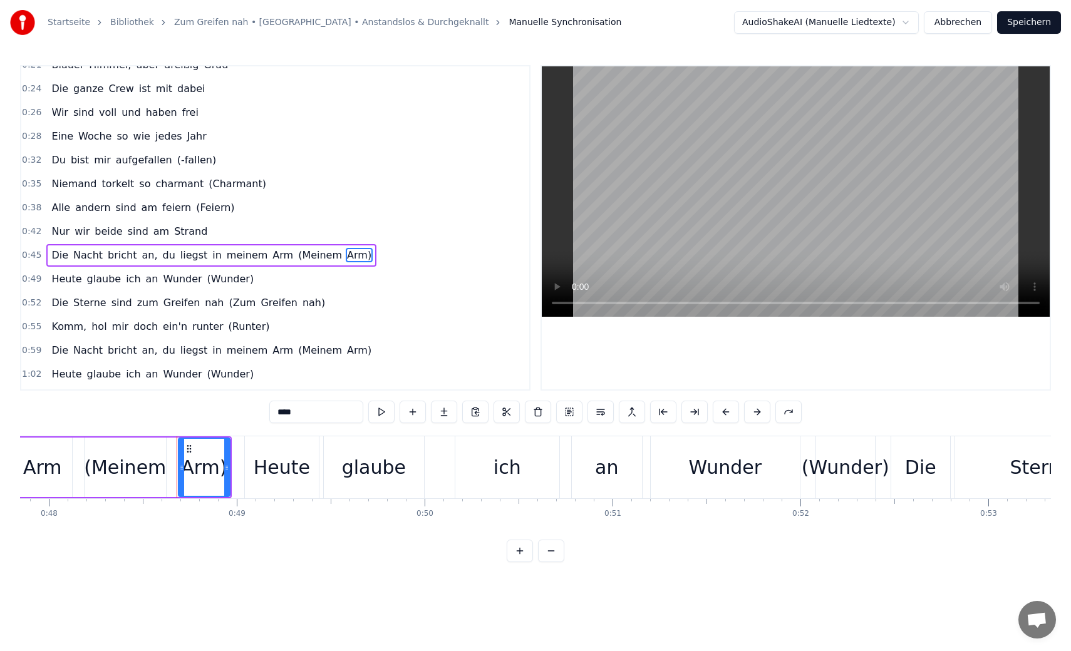
scroll to position [207, 0]
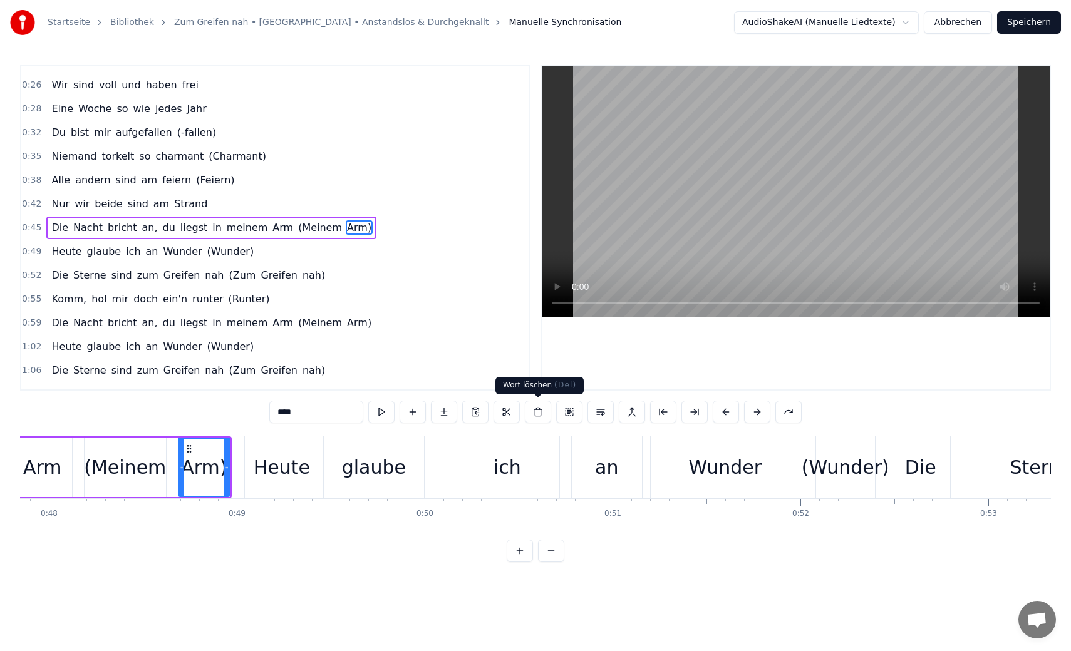
click at [533, 413] on button at bounding box center [538, 412] width 26 height 23
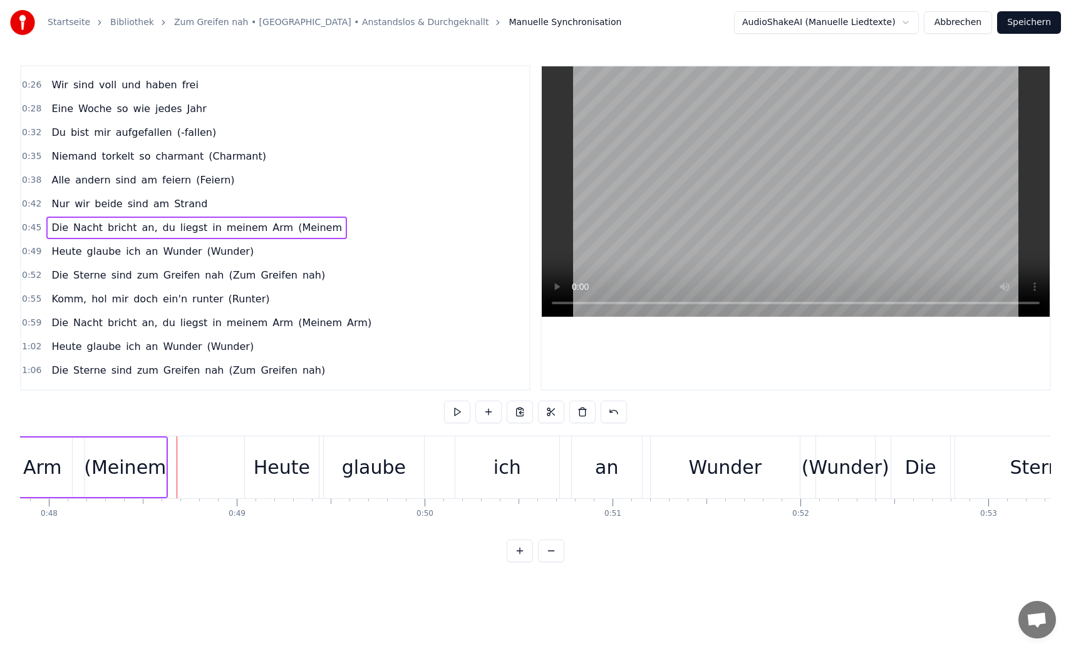
click at [297, 230] on span "(Meinem" at bounding box center [320, 227] width 46 height 14
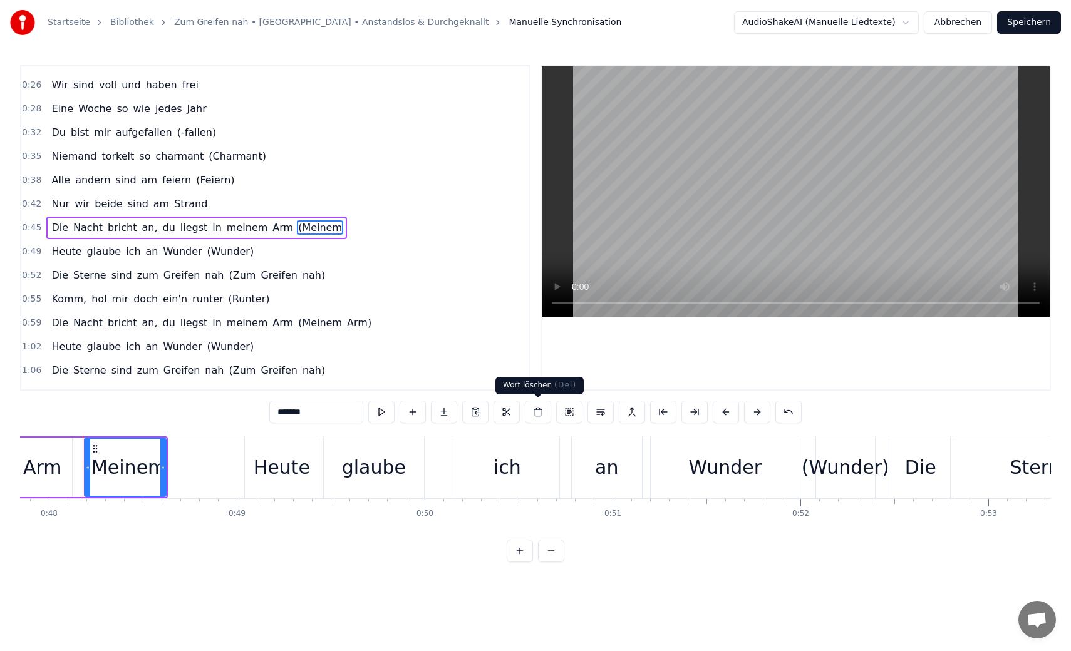
click at [540, 413] on button at bounding box center [538, 412] width 26 height 23
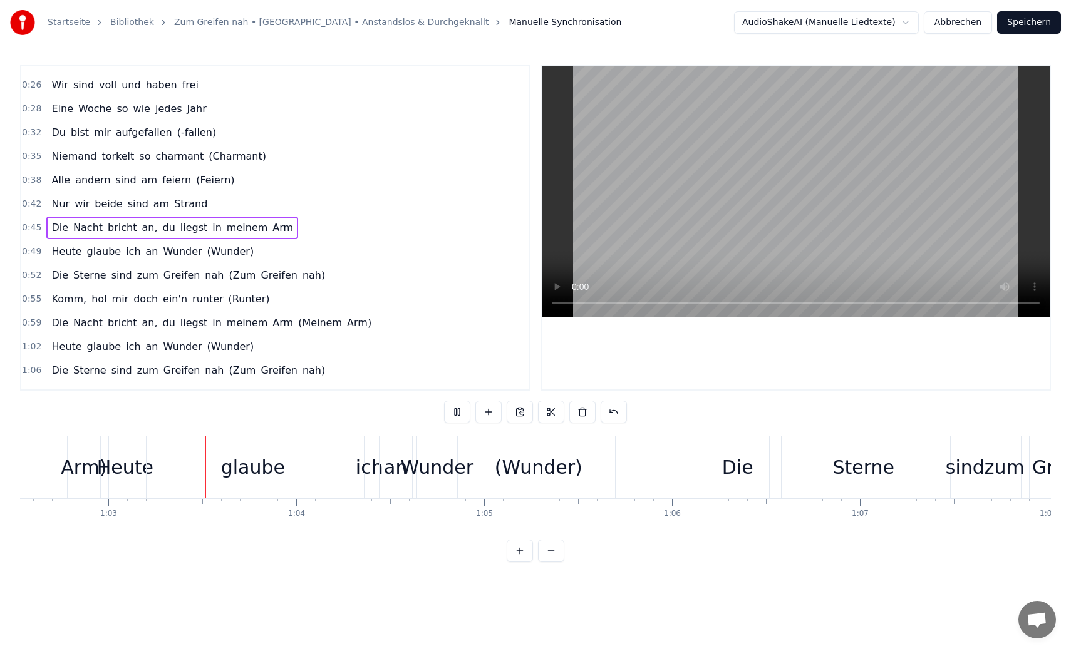
scroll to position [0, 11750]
click at [306, 326] on span "(Meinem" at bounding box center [320, 323] width 46 height 14
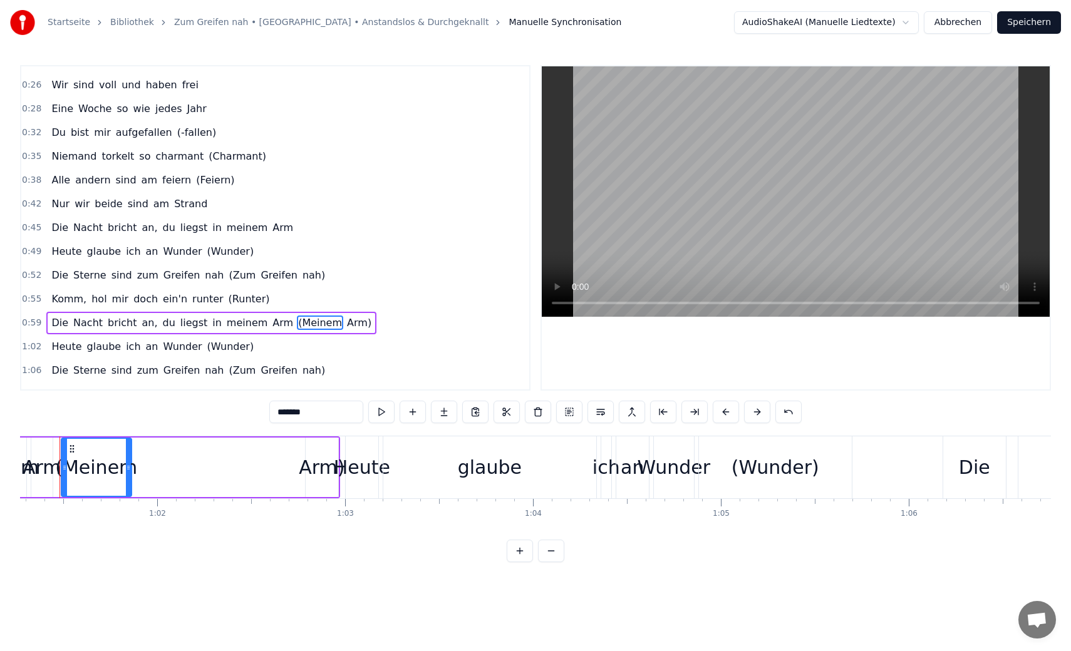
scroll to position [0, 11486]
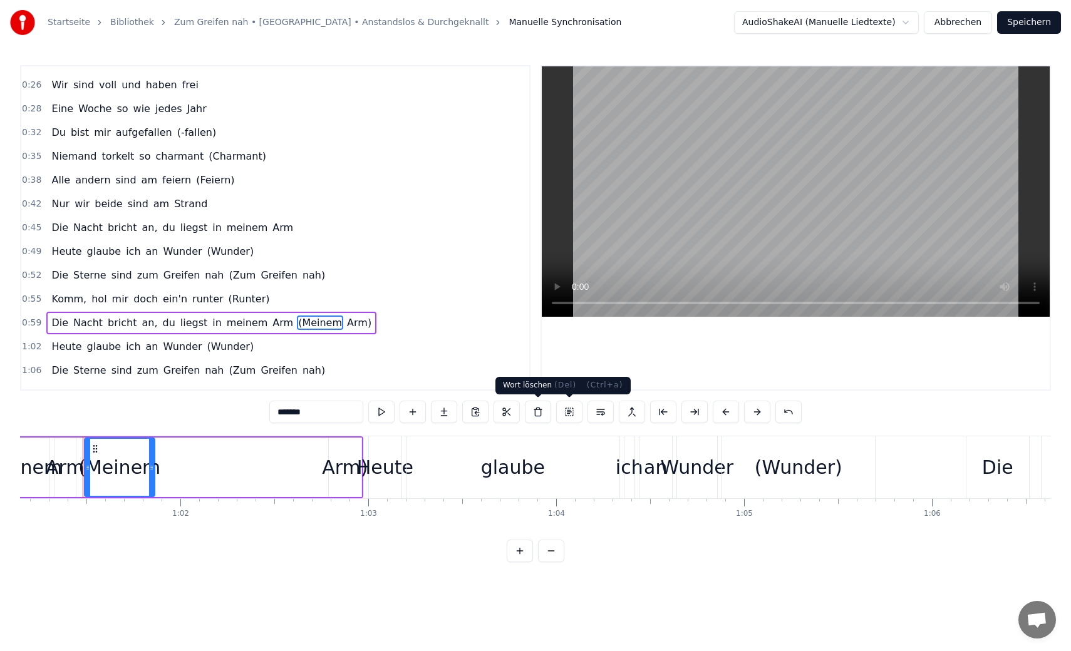
click at [542, 410] on button at bounding box center [538, 412] width 26 height 23
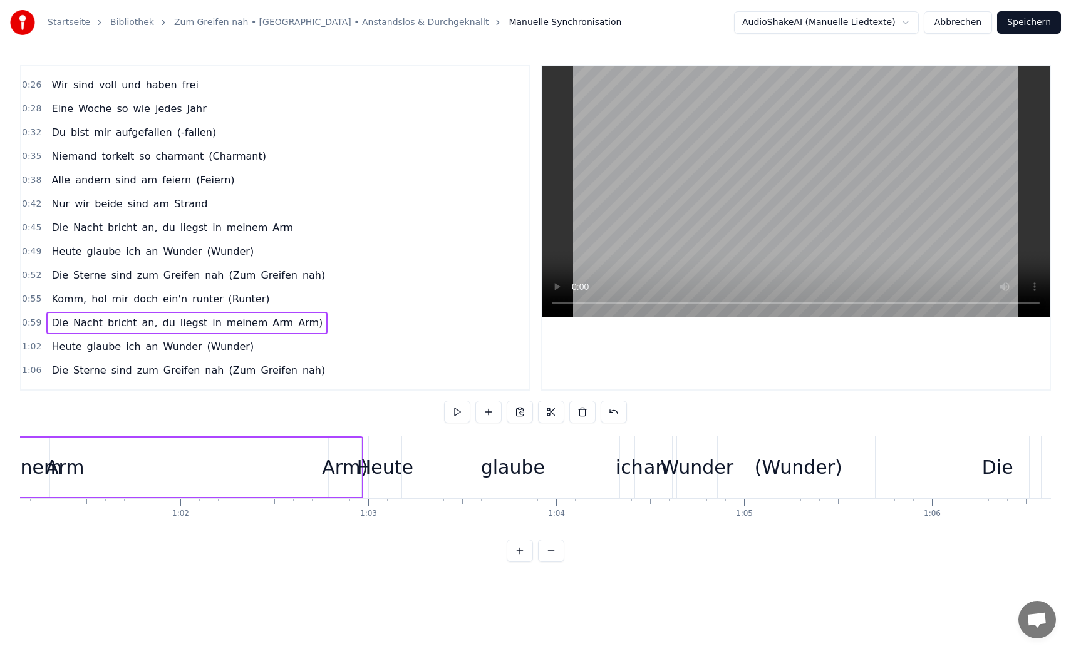
click at [297, 321] on span "Arm)" at bounding box center [310, 323] width 27 height 14
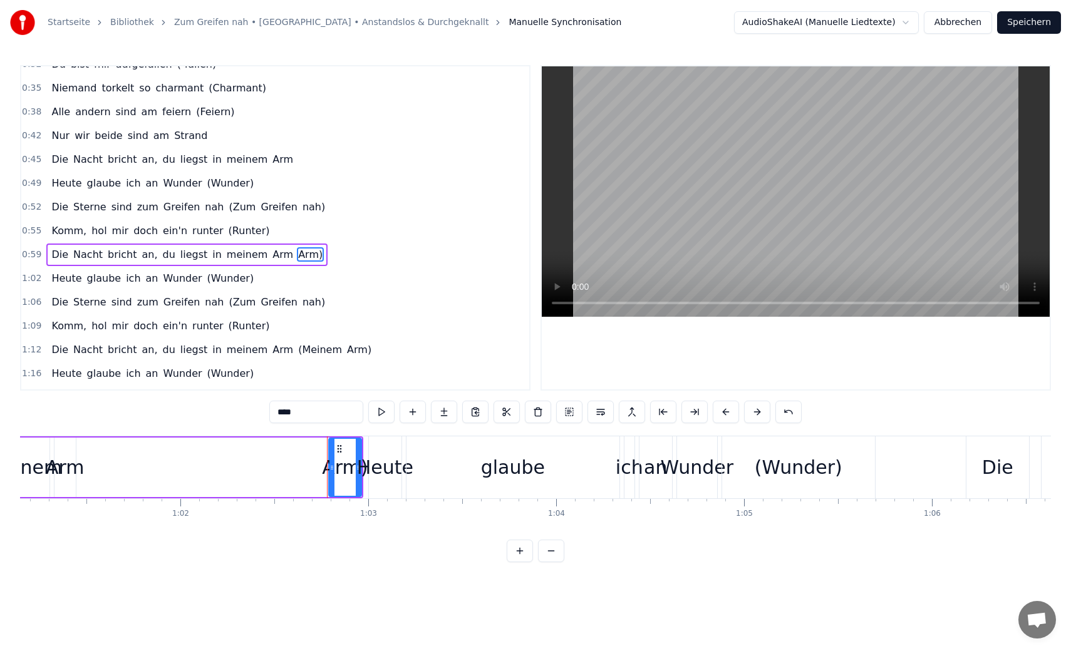
scroll to position [302, 0]
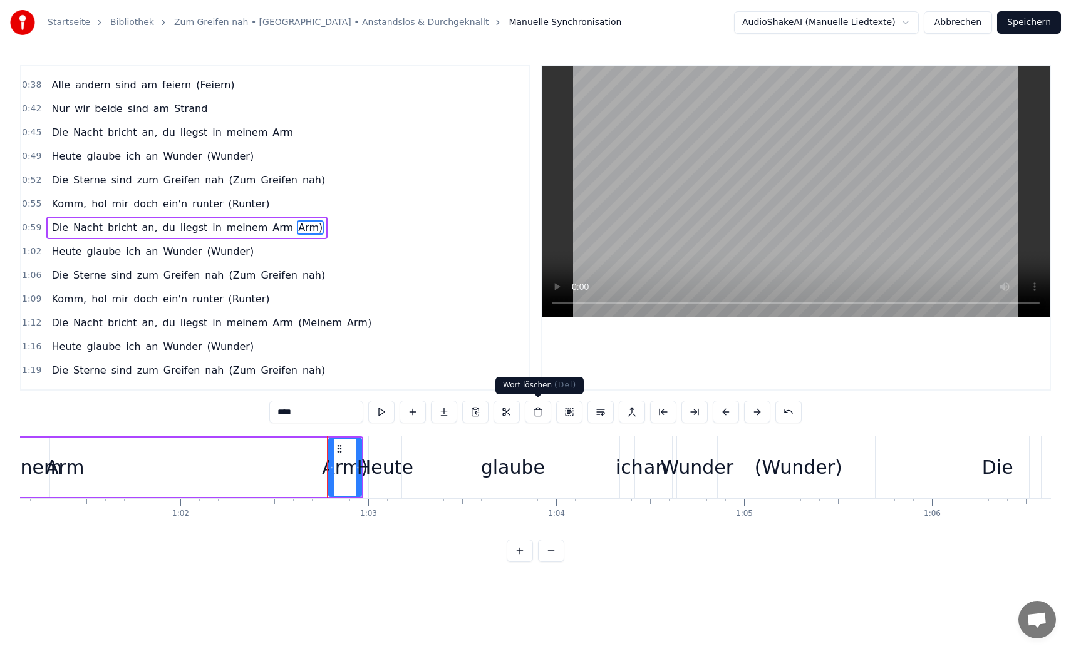
click at [538, 408] on button at bounding box center [538, 412] width 26 height 23
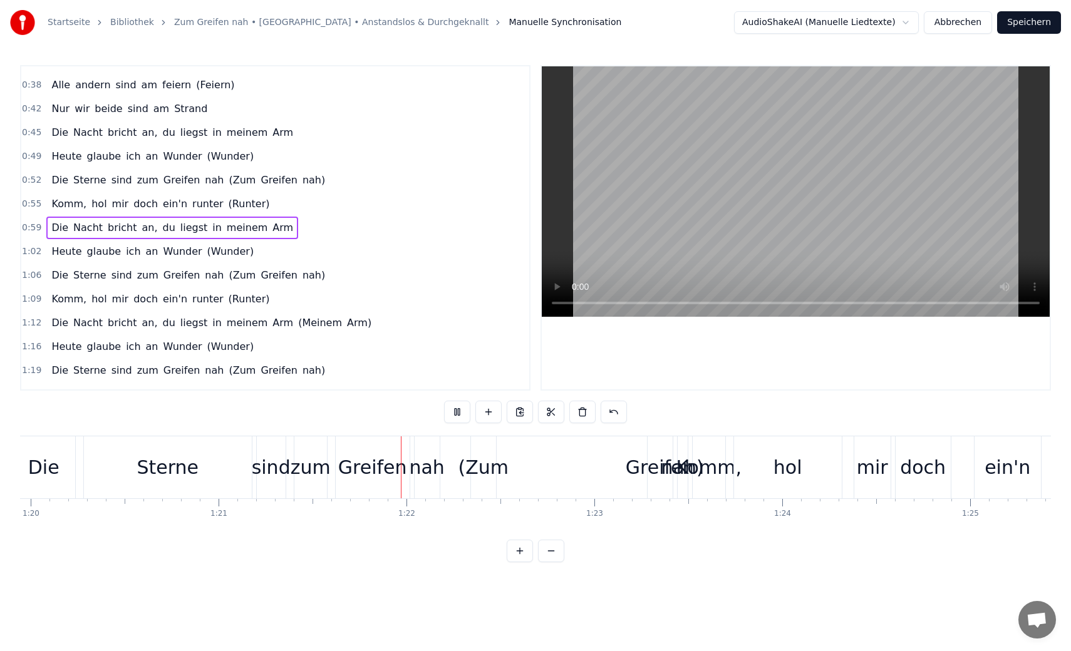
scroll to position [0, 15238]
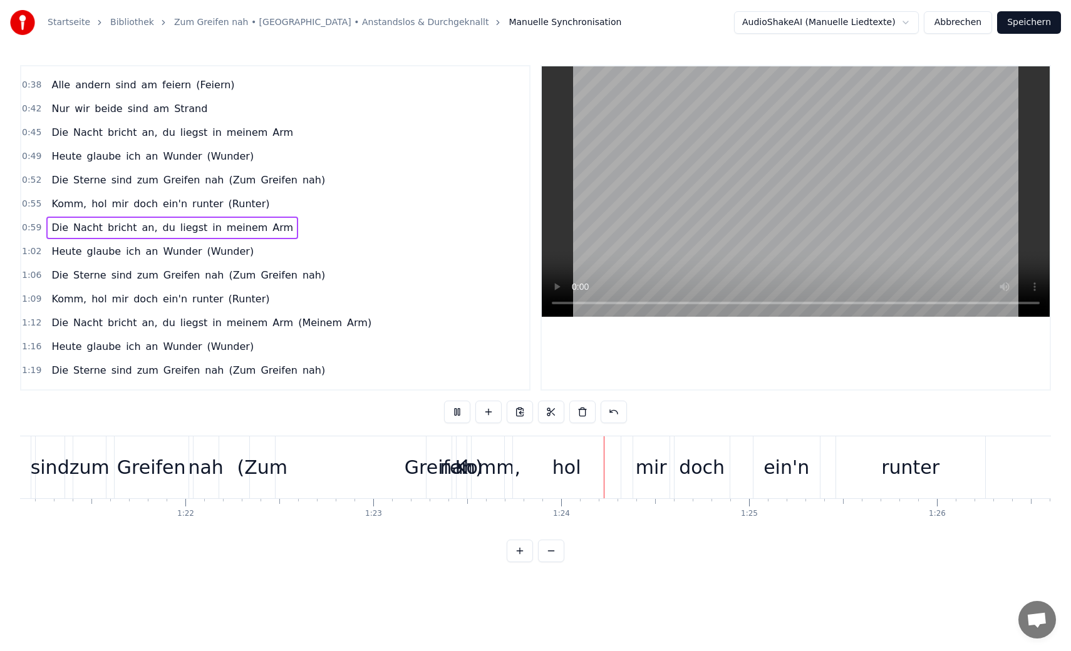
click at [664, 249] on video at bounding box center [796, 191] width 508 height 250
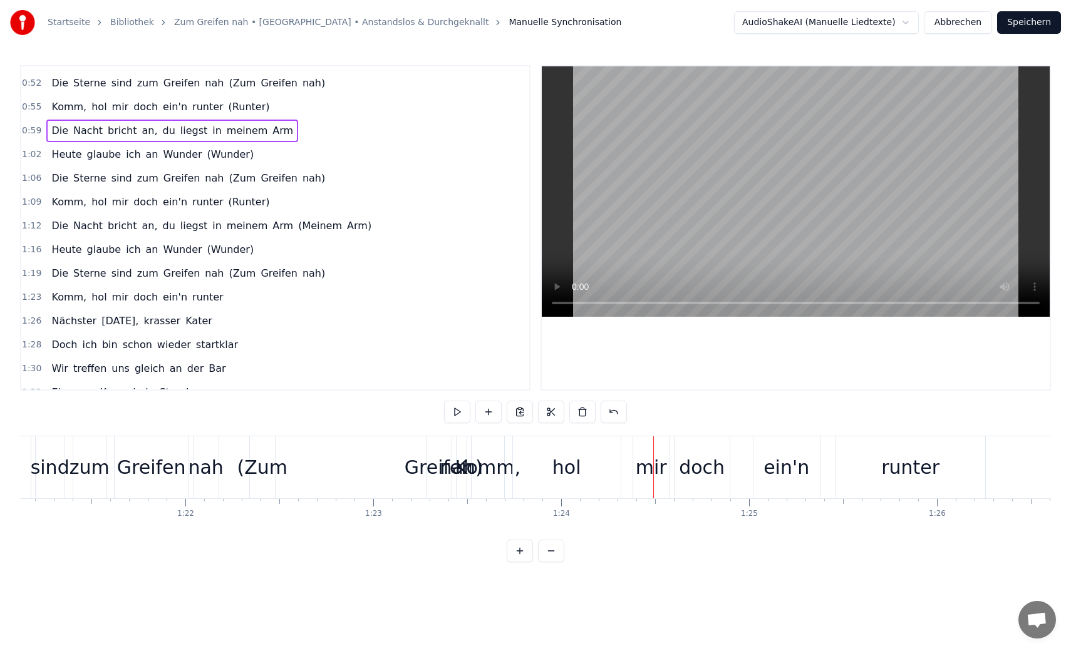
scroll to position [406, 0]
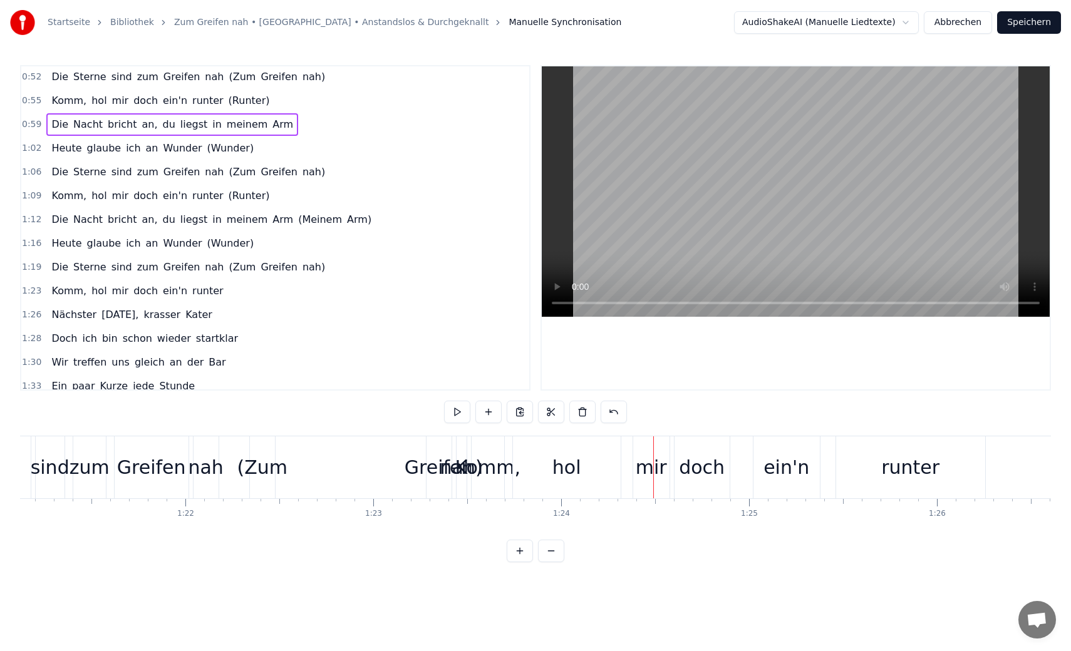
click at [227, 268] on span "(Zum" at bounding box center [241, 267] width 29 height 14
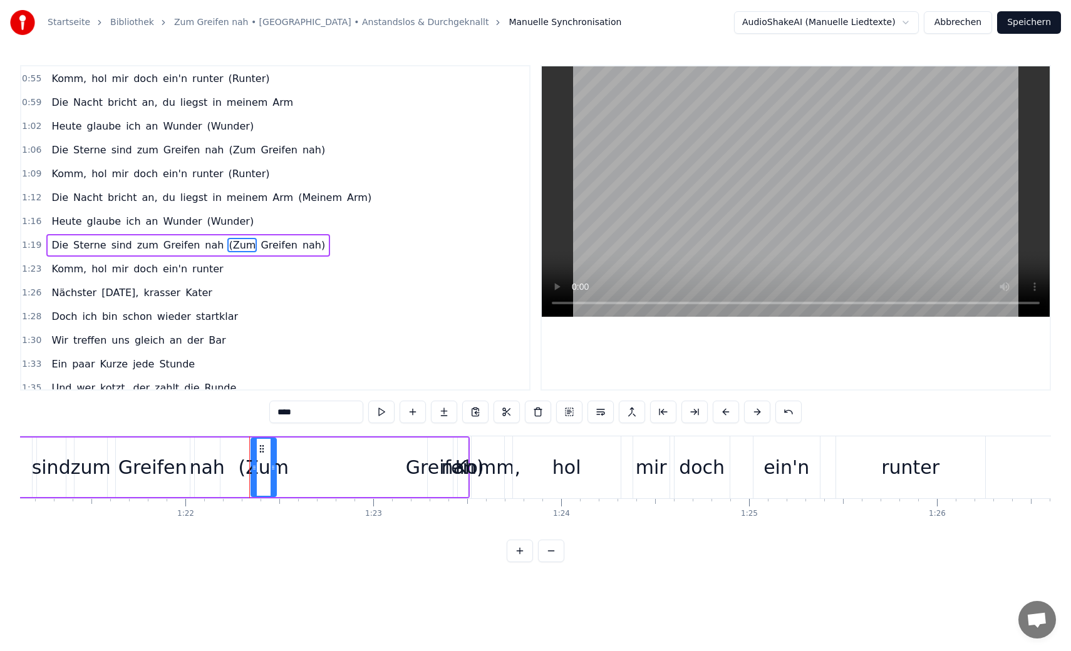
scroll to position [445, 0]
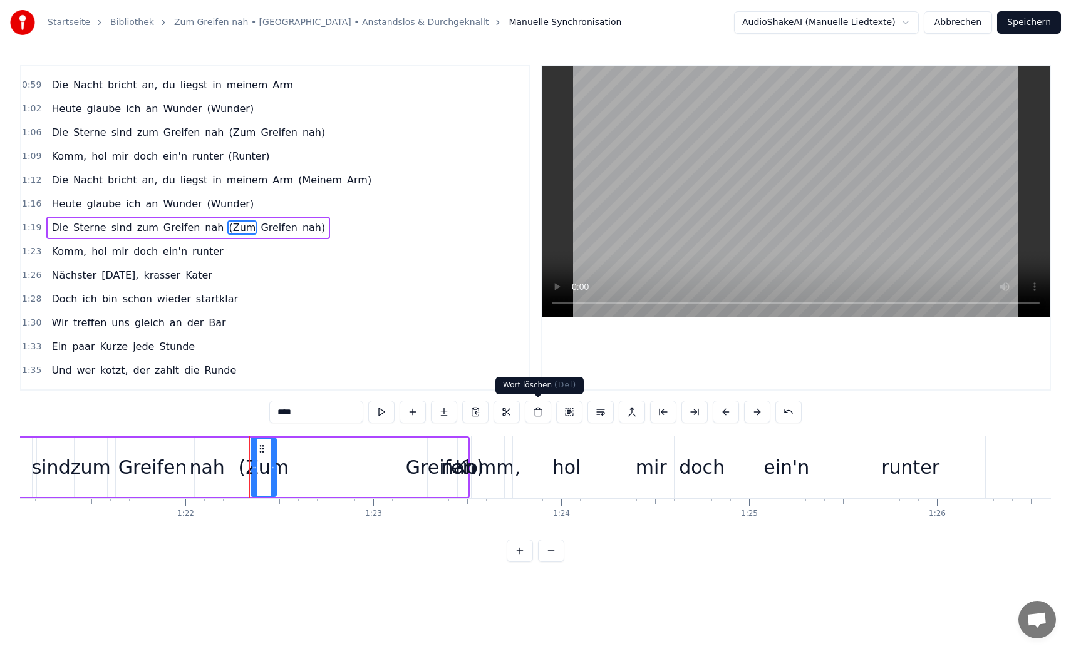
click at [539, 415] on button at bounding box center [538, 412] width 26 height 23
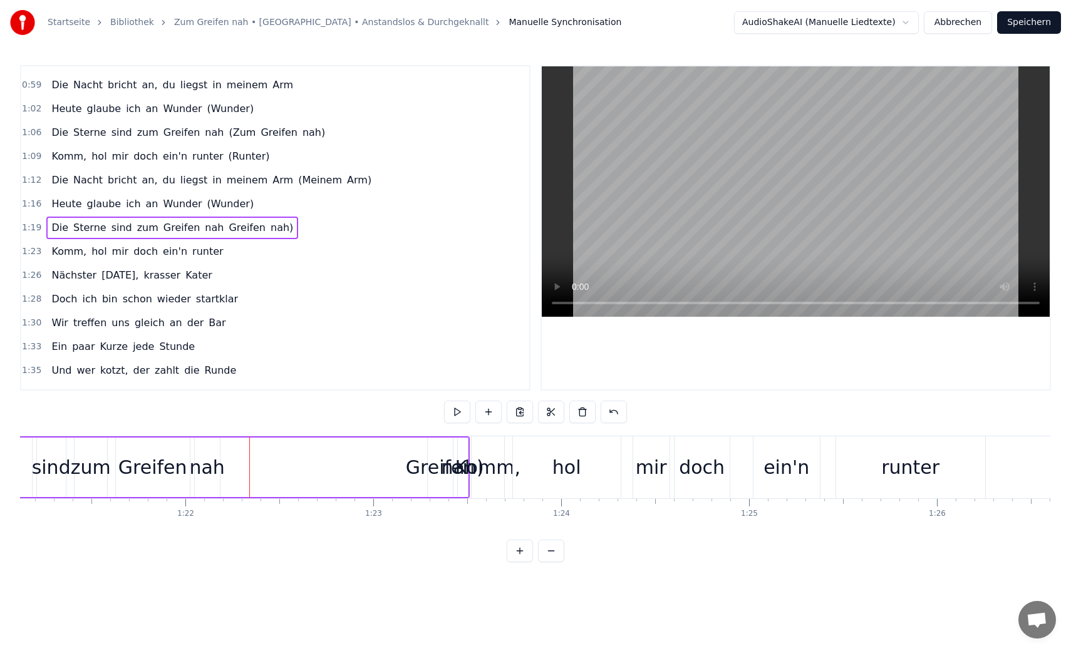
click at [227, 229] on span "Greifen" at bounding box center [246, 227] width 39 height 14
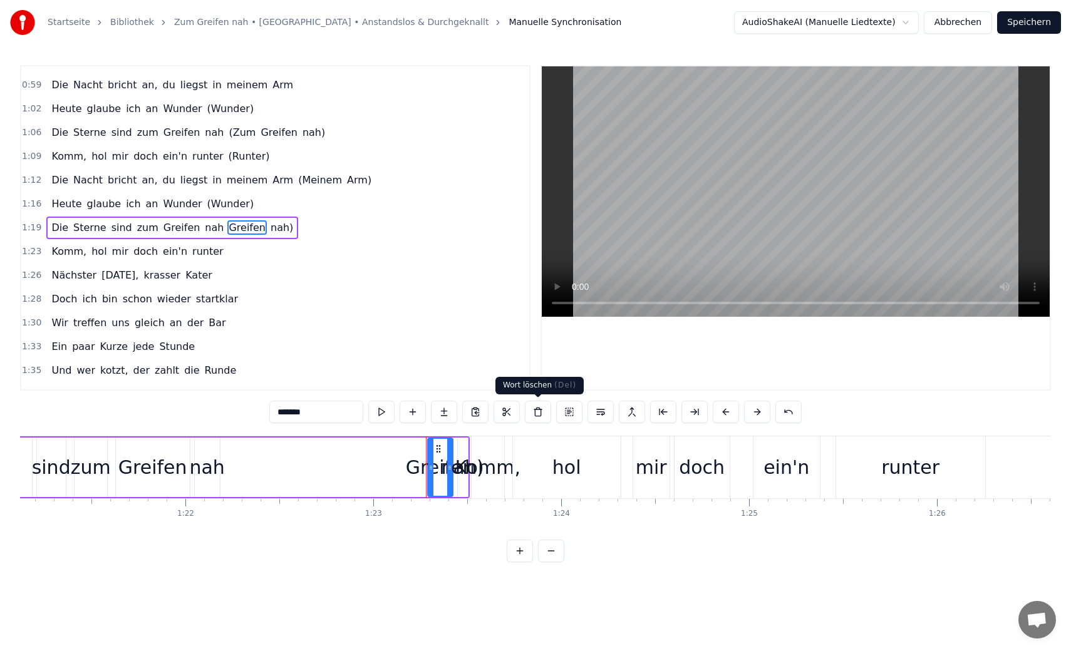
click at [542, 411] on button at bounding box center [538, 412] width 26 height 23
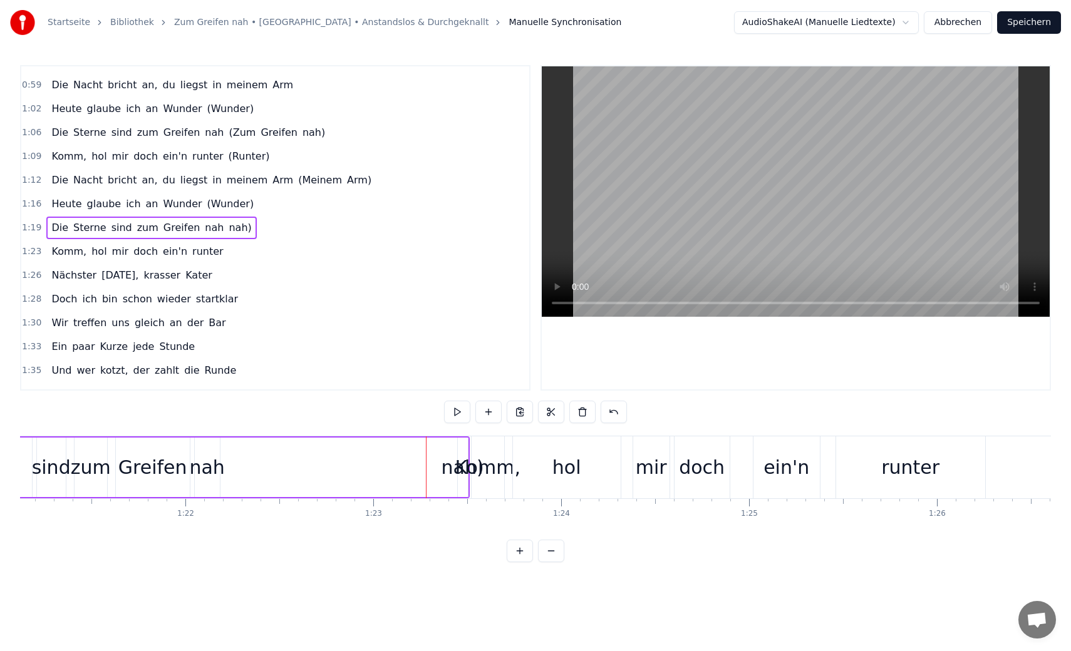
click at [227, 230] on span "nah)" at bounding box center [239, 227] width 25 height 14
click at [535, 411] on button at bounding box center [538, 412] width 26 height 23
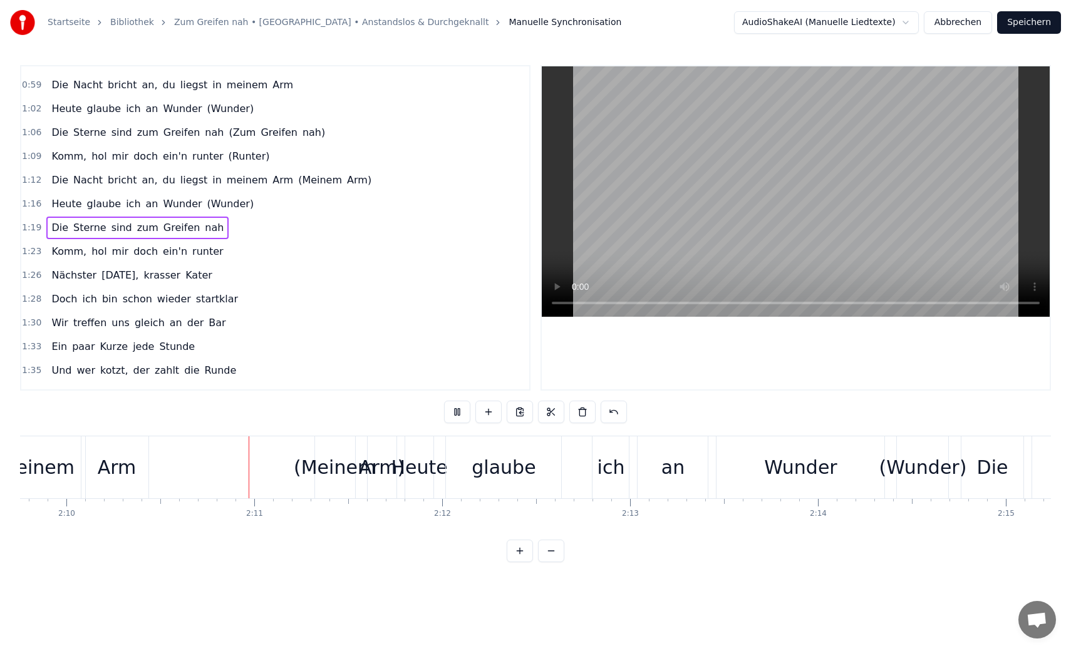
scroll to position [0, 24427]
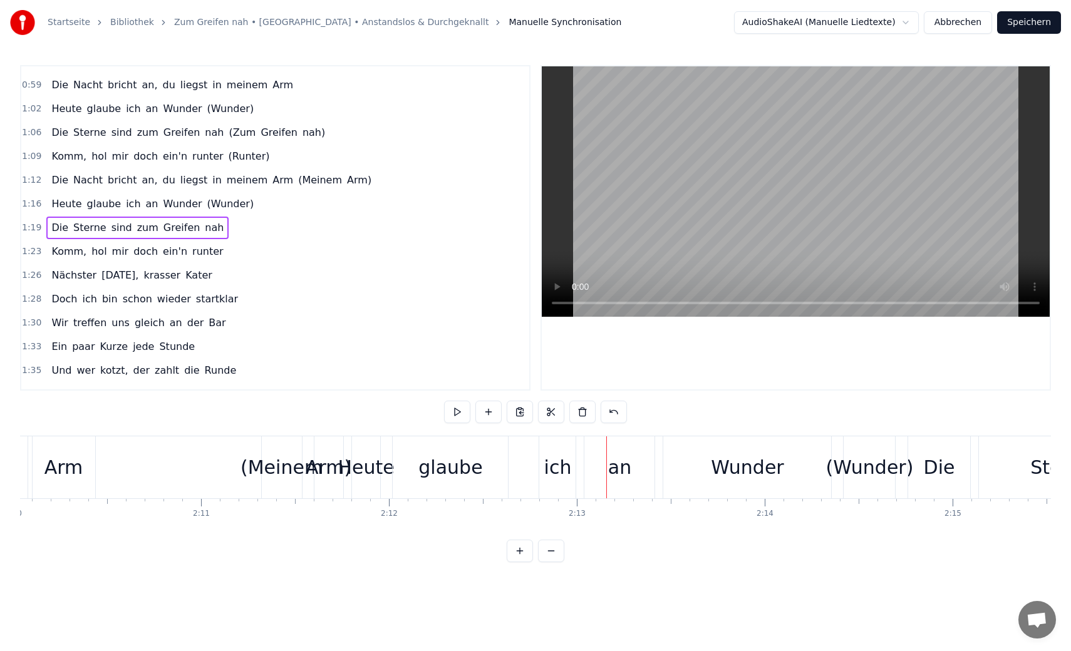
click at [297, 181] on span "(Meinem" at bounding box center [320, 180] width 46 height 14
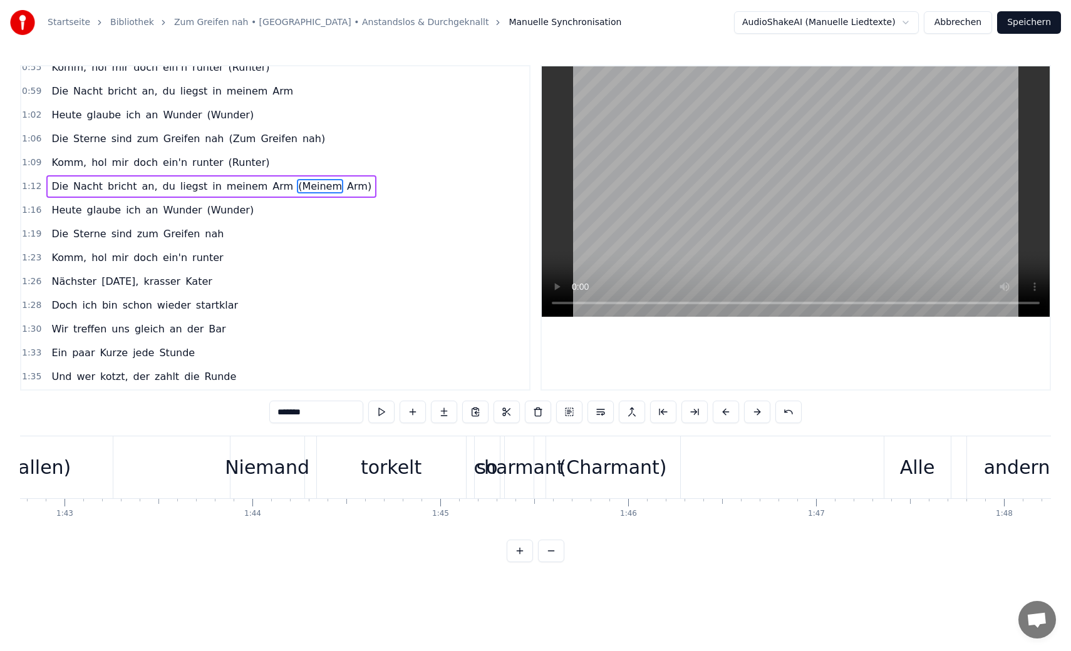
scroll to position [0, 14179]
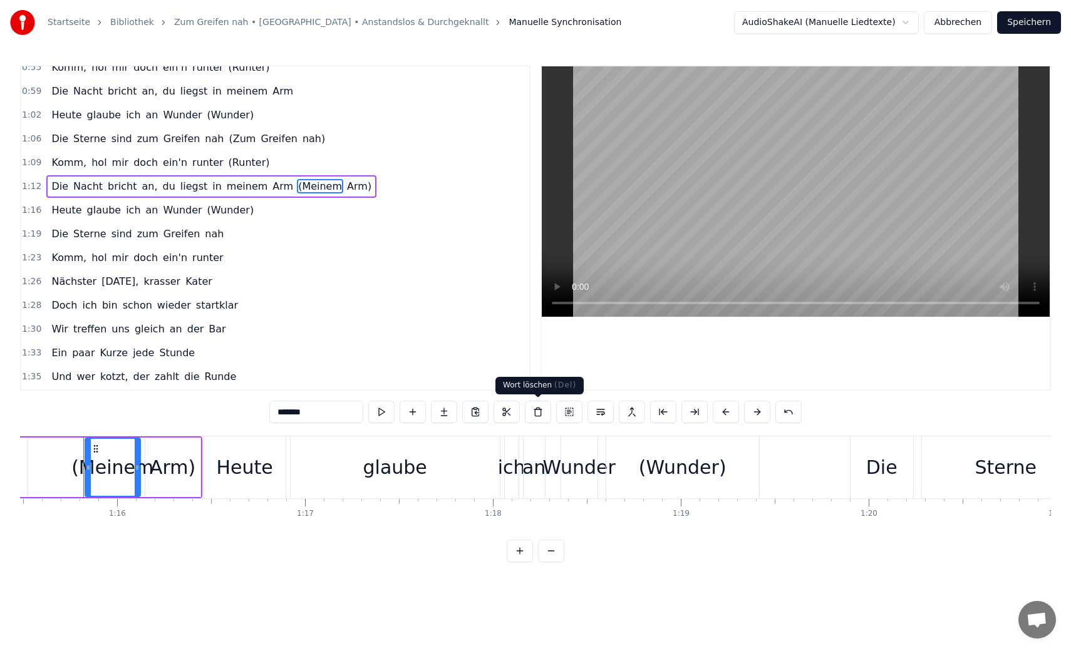
click at [536, 419] on button at bounding box center [538, 412] width 26 height 23
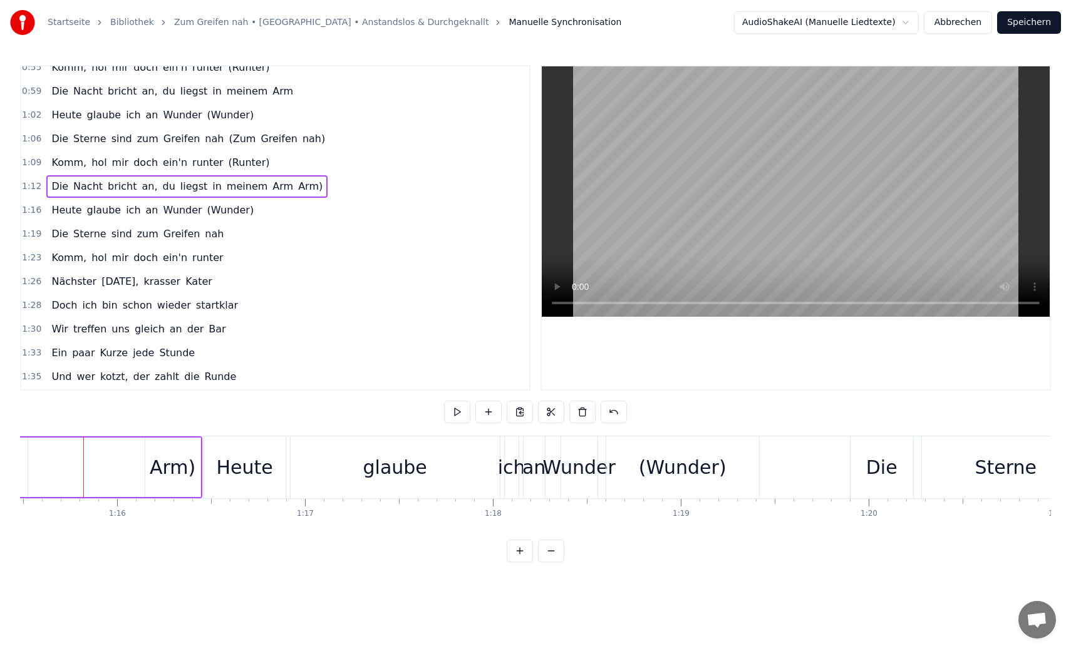
click at [297, 185] on span "Arm)" at bounding box center [310, 186] width 27 height 14
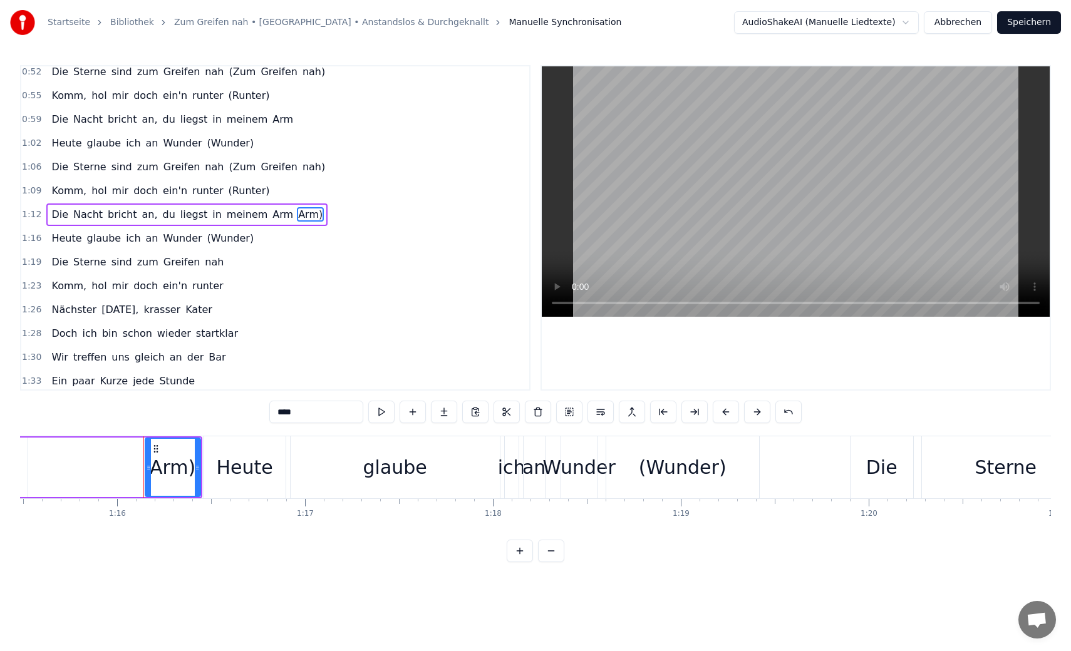
scroll to position [398, 0]
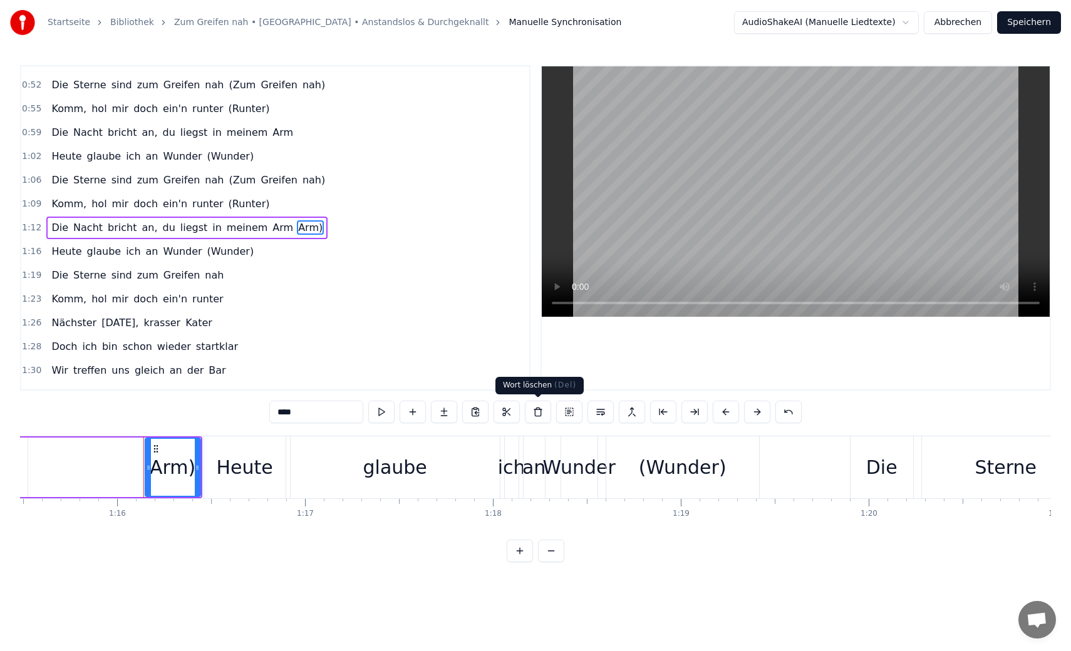
click at [532, 411] on button at bounding box center [538, 412] width 26 height 23
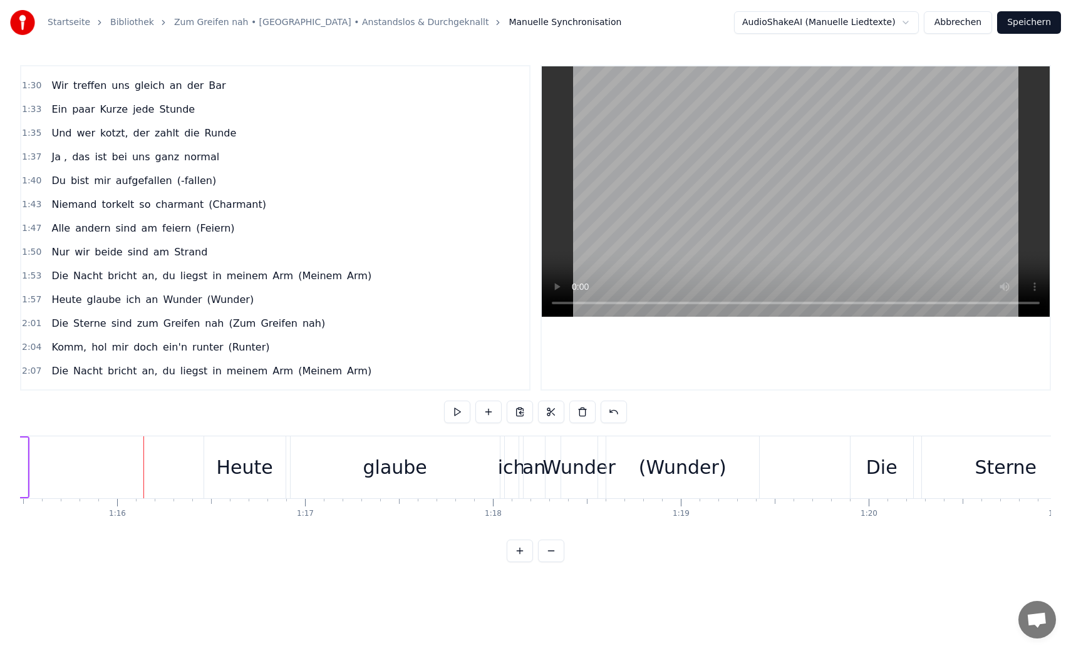
scroll to position [694, 0]
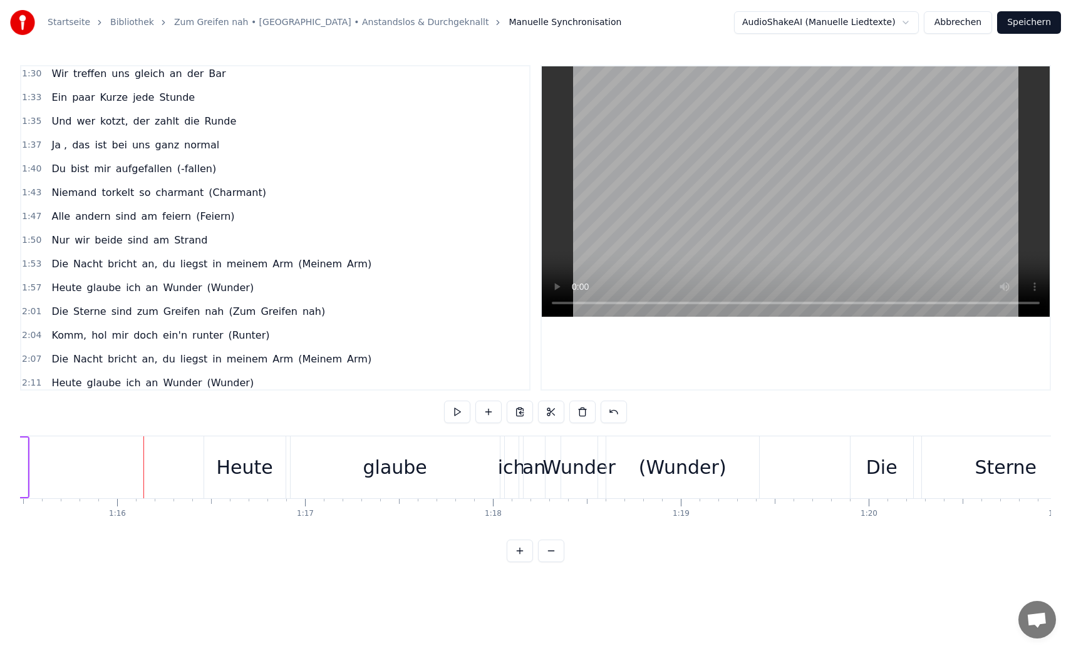
click at [297, 261] on span "(Meinem" at bounding box center [320, 264] width 46 height 14
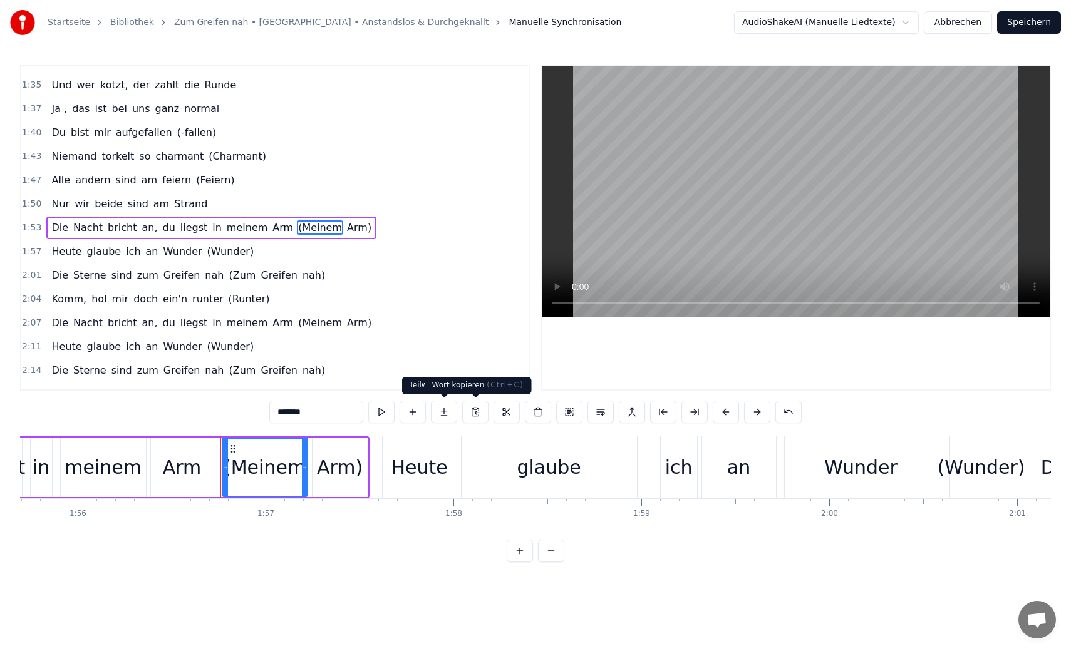
scroll to position [0, 21870]
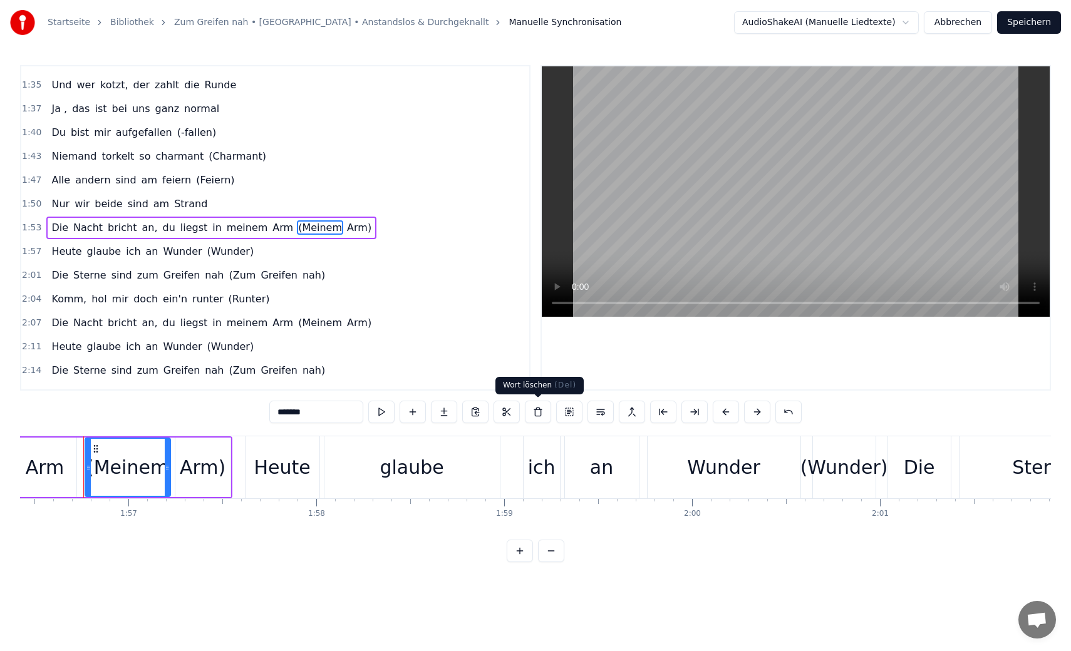
click at [532, 412] on button at bounding box center [538, 412] width 26 height 23
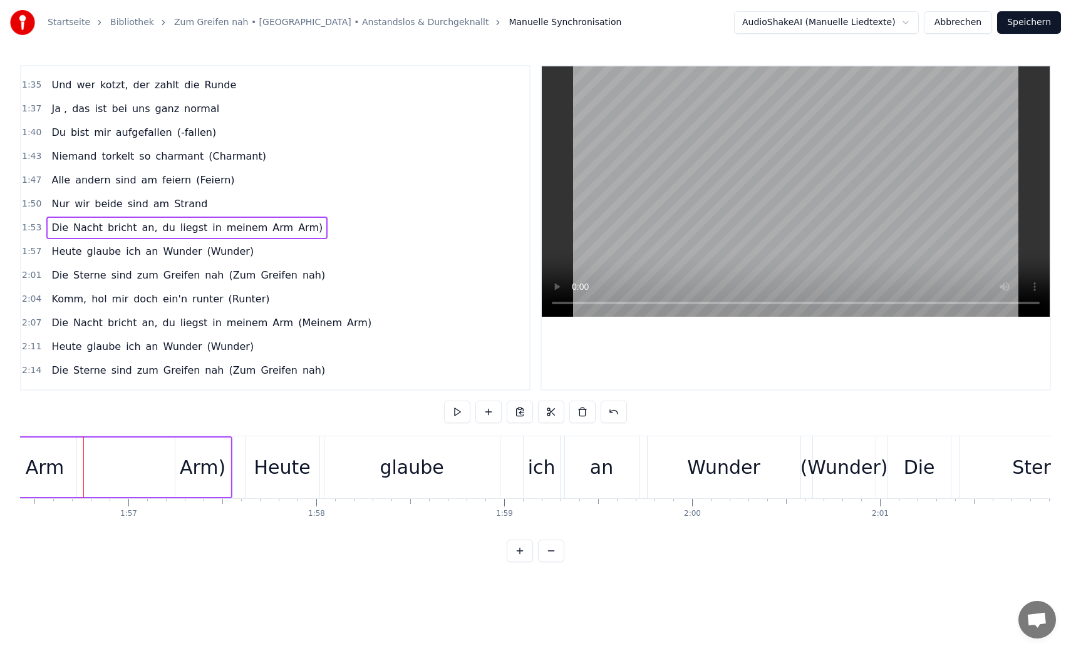
click at [297, 227] on span "Arm)" at bounding box center [310, 227] width 27 height 14
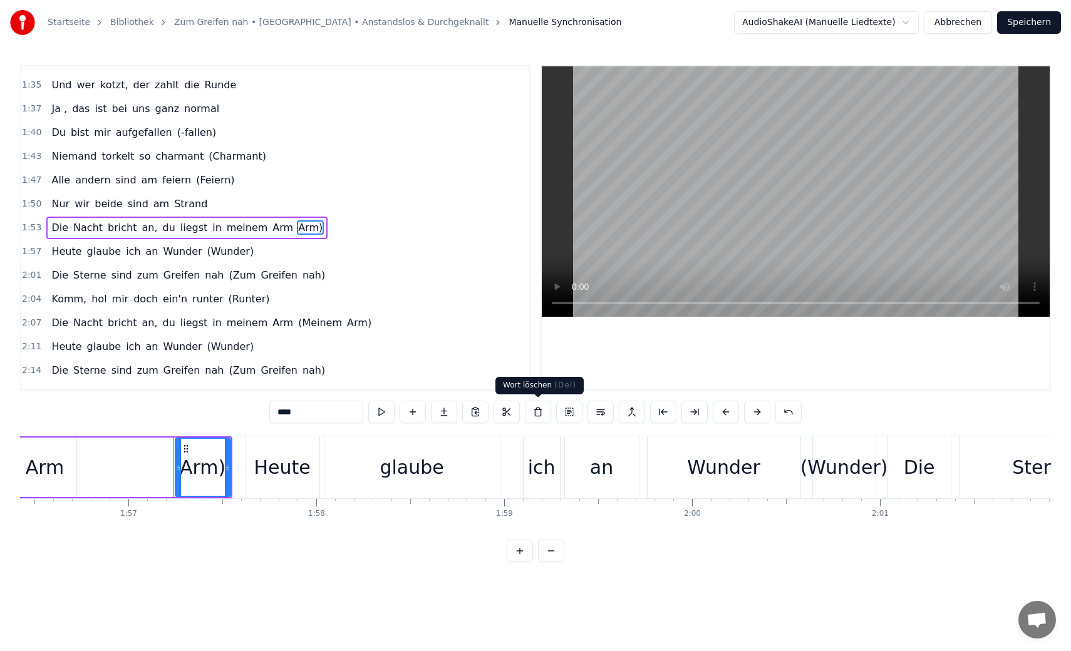
click at [540, 410] on button at bounding box center [538, 412] width 26 height 23
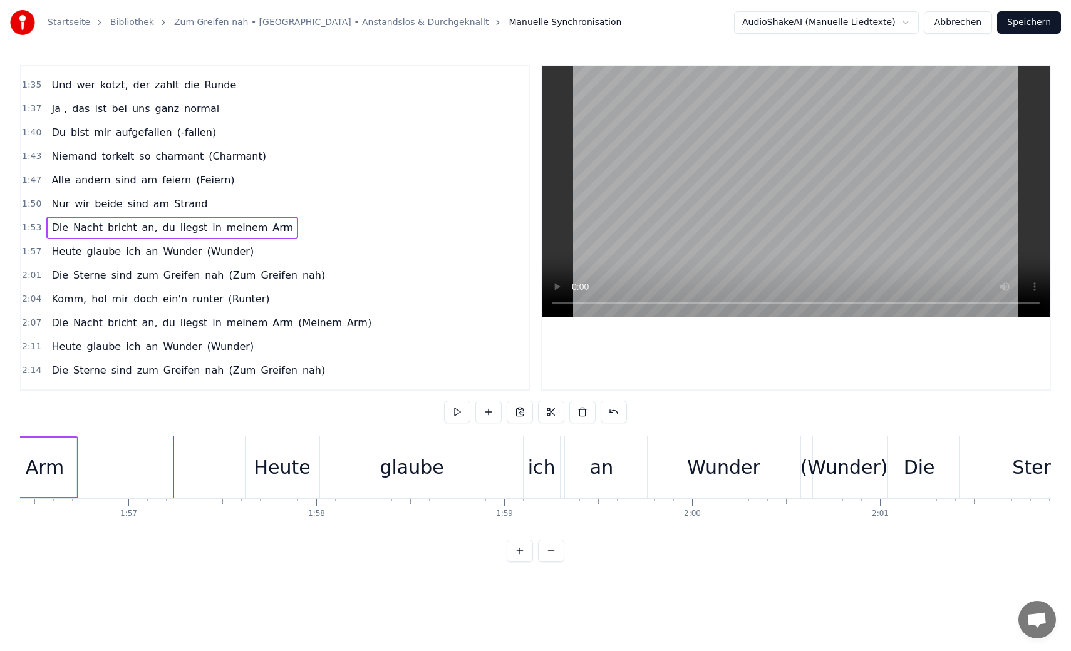
click at [297, 325] on span "(Meinem" at bounding box center [320, 323] width 46 height 14
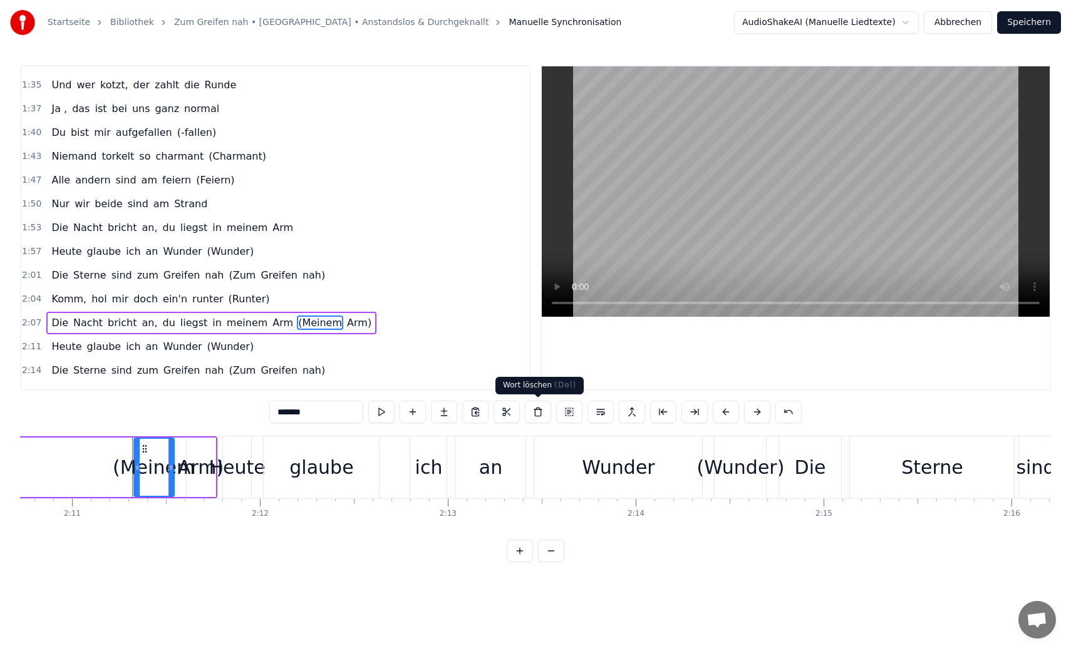
scroll to position [0, 24605]
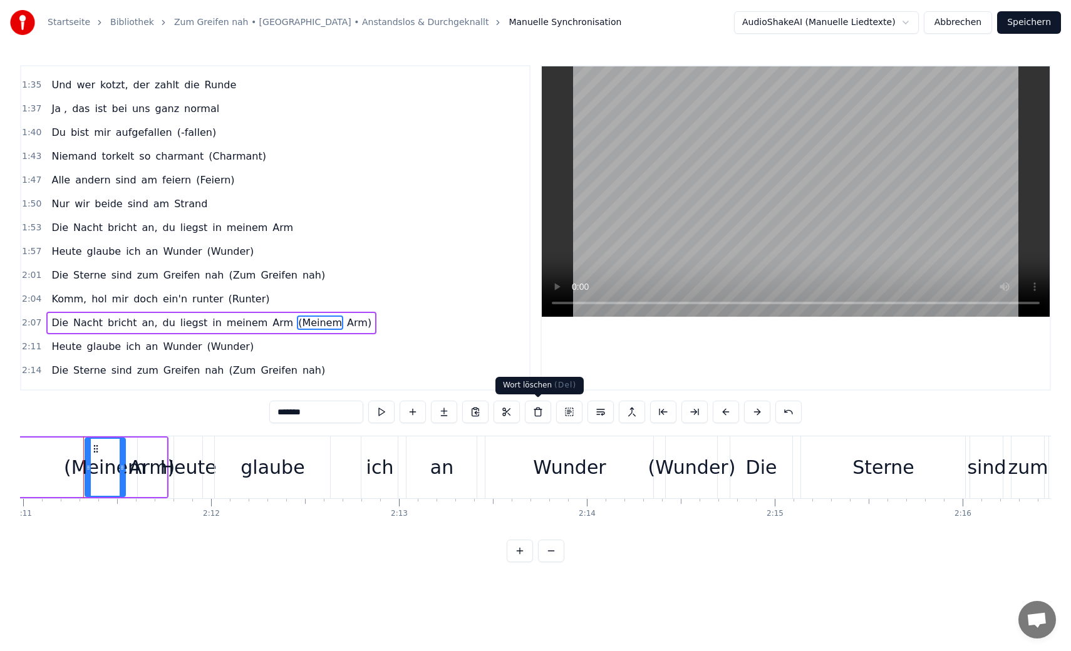
click at [544, 408] on button at bounding box center [538, 412] width 26 height 23
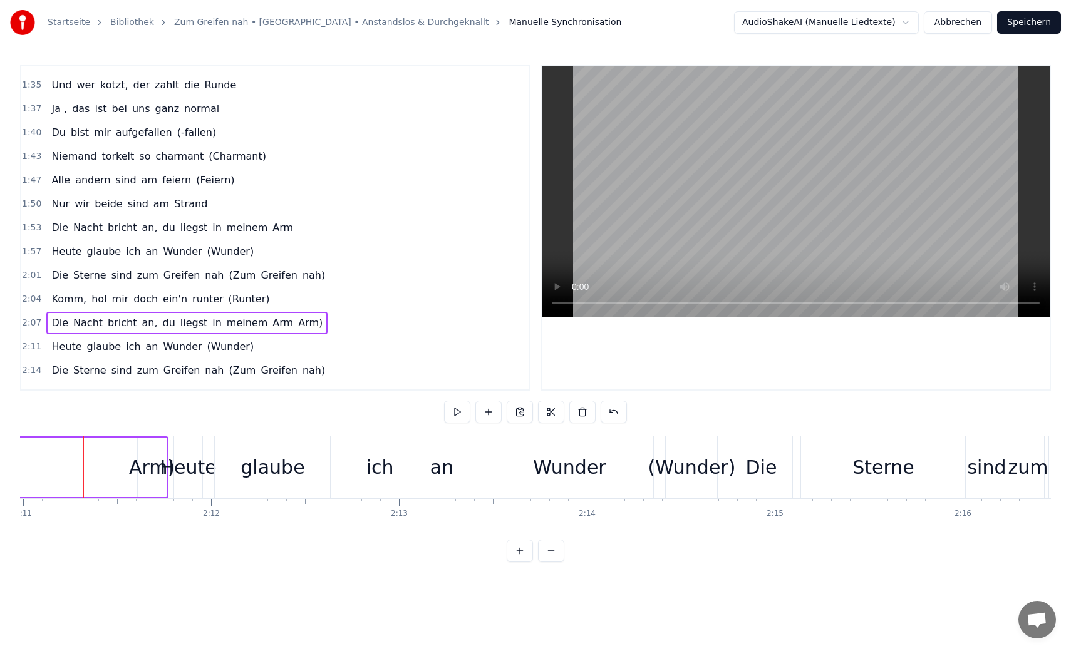
click at [297, 323] on span "Arm)" at bounding box center [310, 323] width 27 height 14
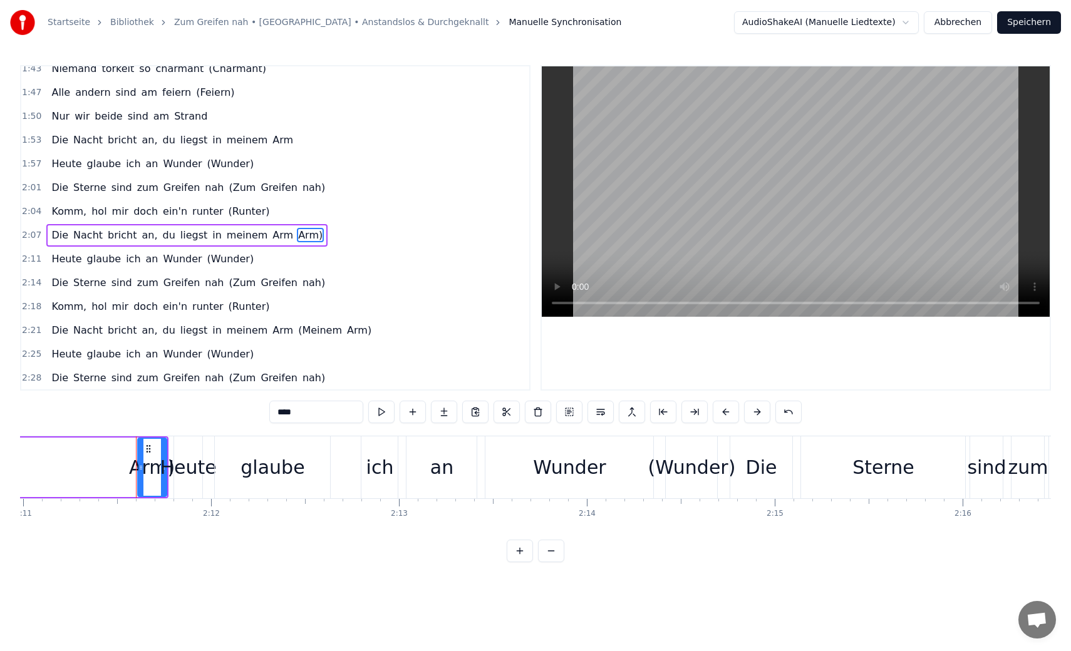
scroll to position [826, 0]
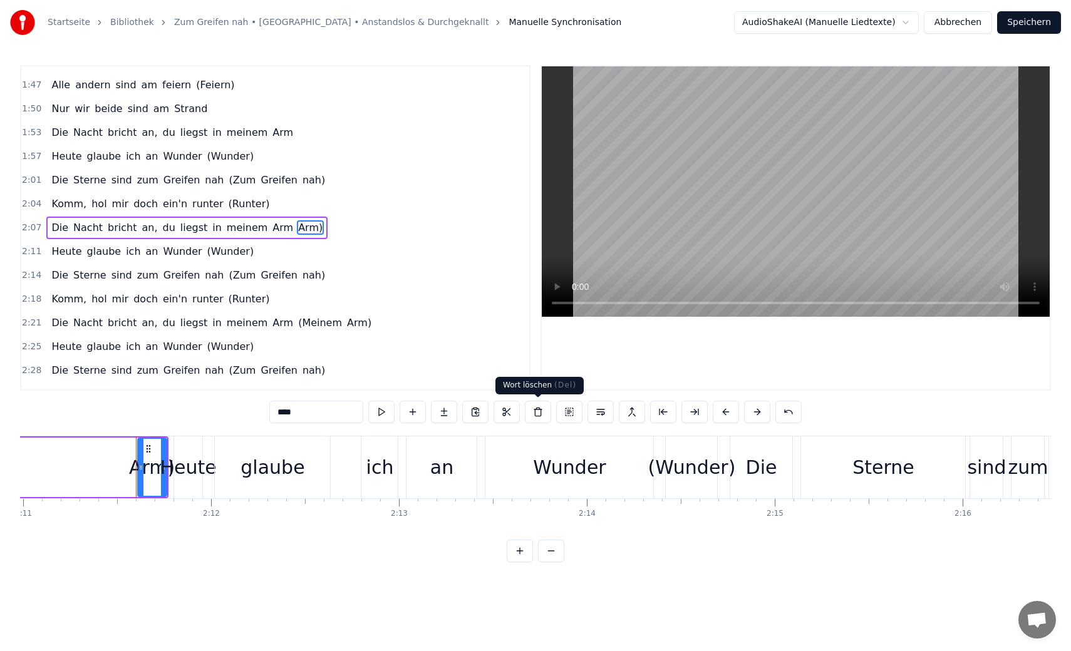
click at [540, 410] on button at bounding box center [538, 412] width 26 height 23
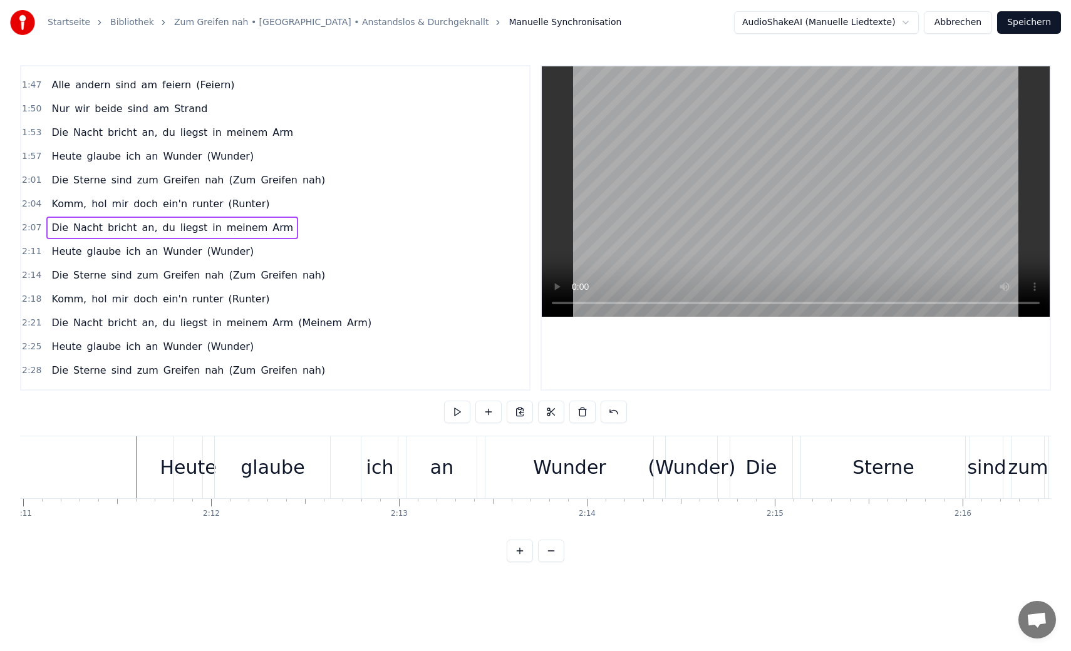
click at [161, 131] on span "du" at bounding box center [168, 132] width 15 height 14
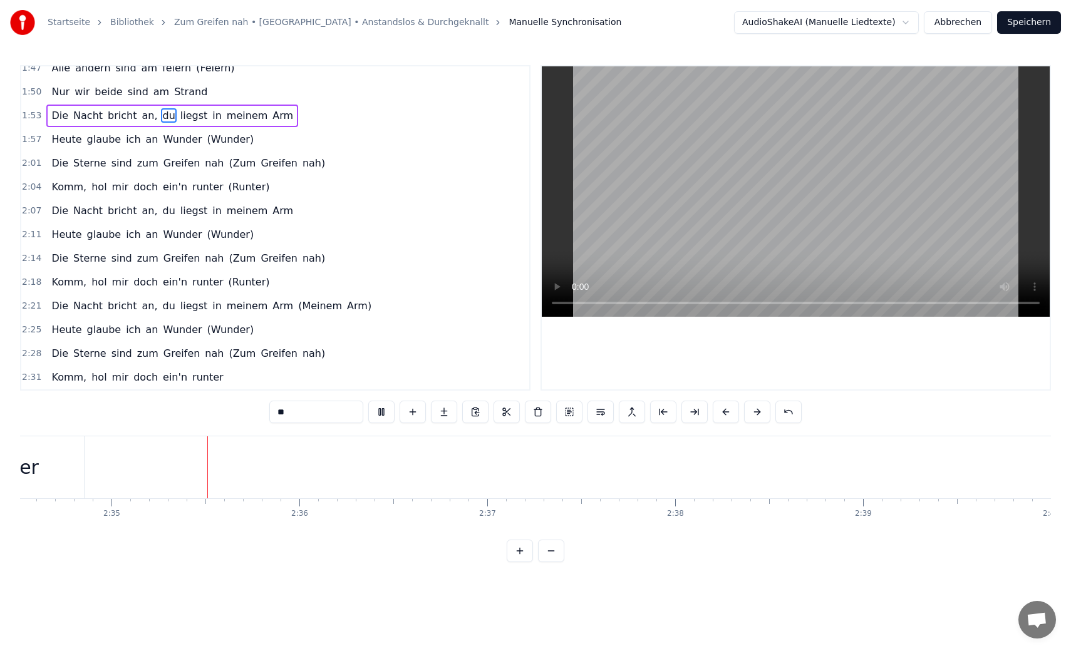
scroll to position [0, 29026]
click at [1044, 14] on button "Speichern" at bounding box center [1029, 22] width 64 height 23
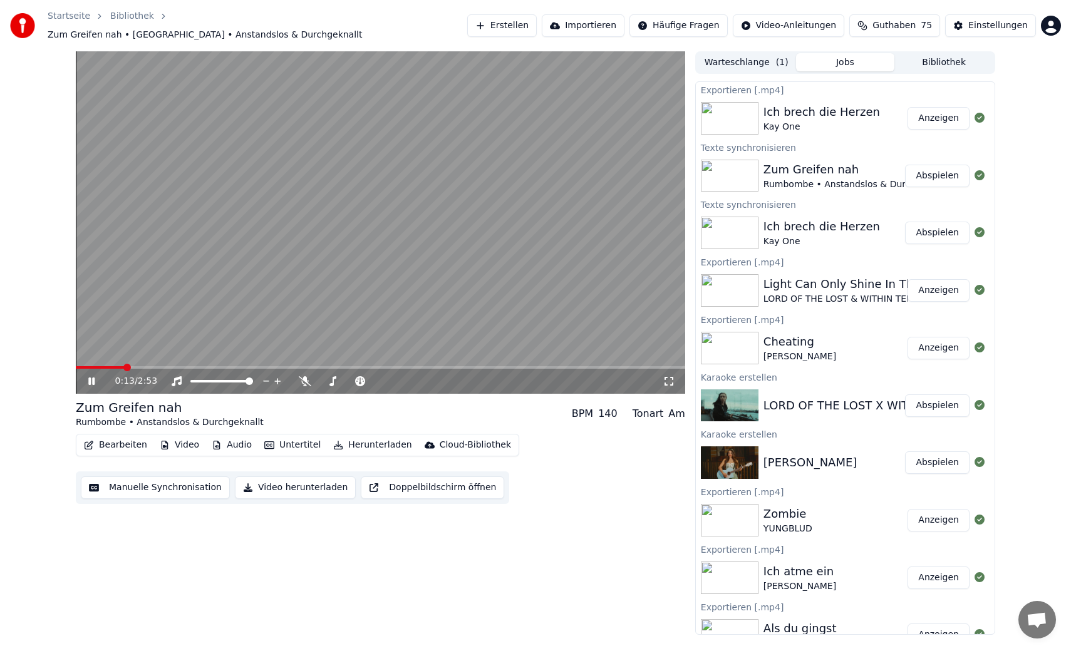
click at [483, 260] on video at bounding box center [380, 222] width 609 height 343
click at [367, 436] on button "Herunterladen" at bounding box center [372, 445] width 88 height 18
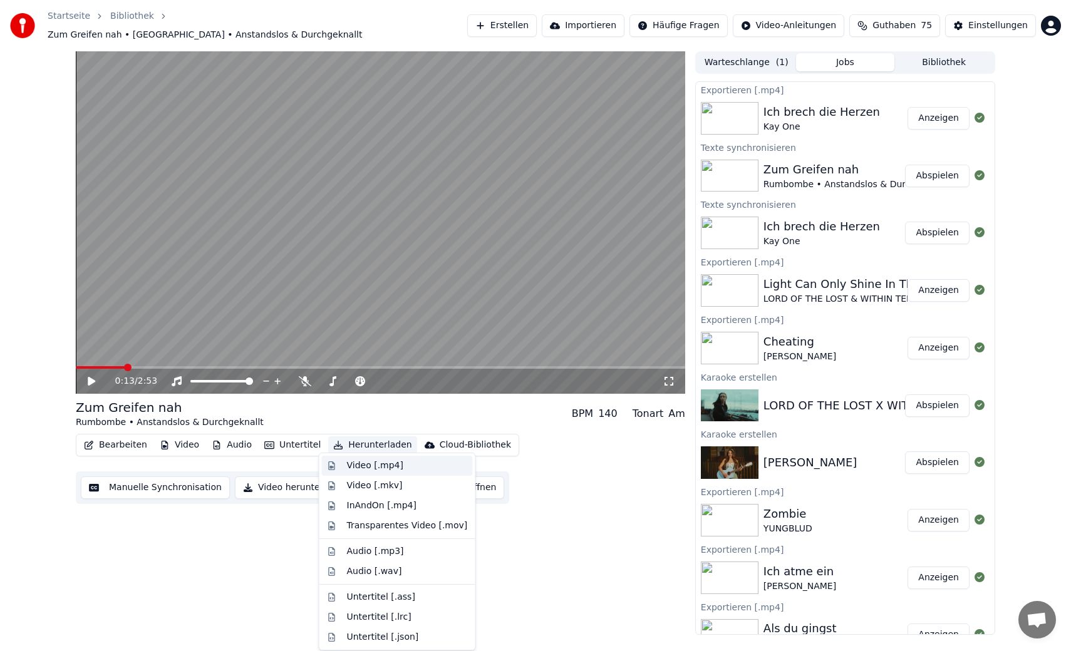
click at [365, 465] on div "Video [.mp4]" at bounding box center [375, 466] width 56 height 13
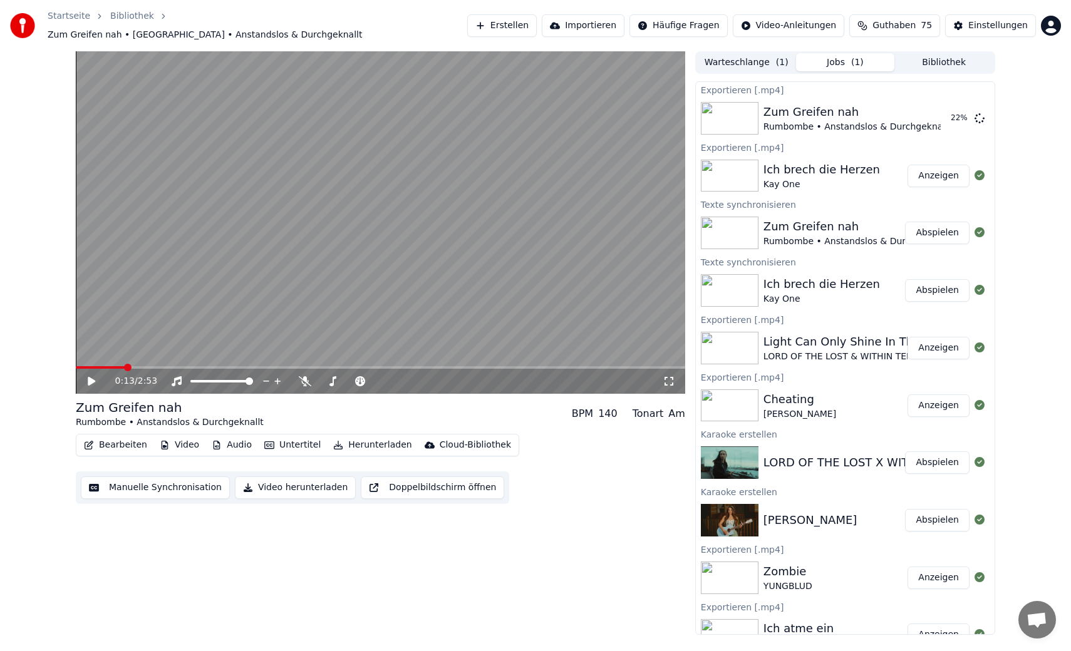
click at [767, 60] on button "Warteschlange ( 1 )" at bounding box center [746, 62] width 99 height 18
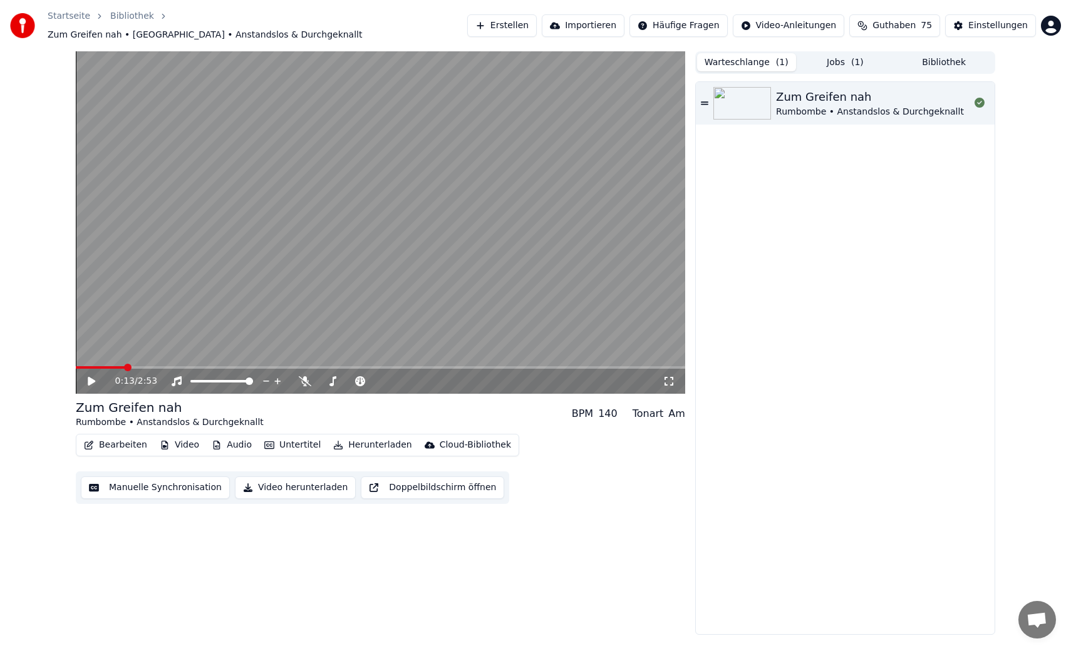
click at [943, 59] on button "Bibliothek" at bounding box center [943, 62] width 99 height 18
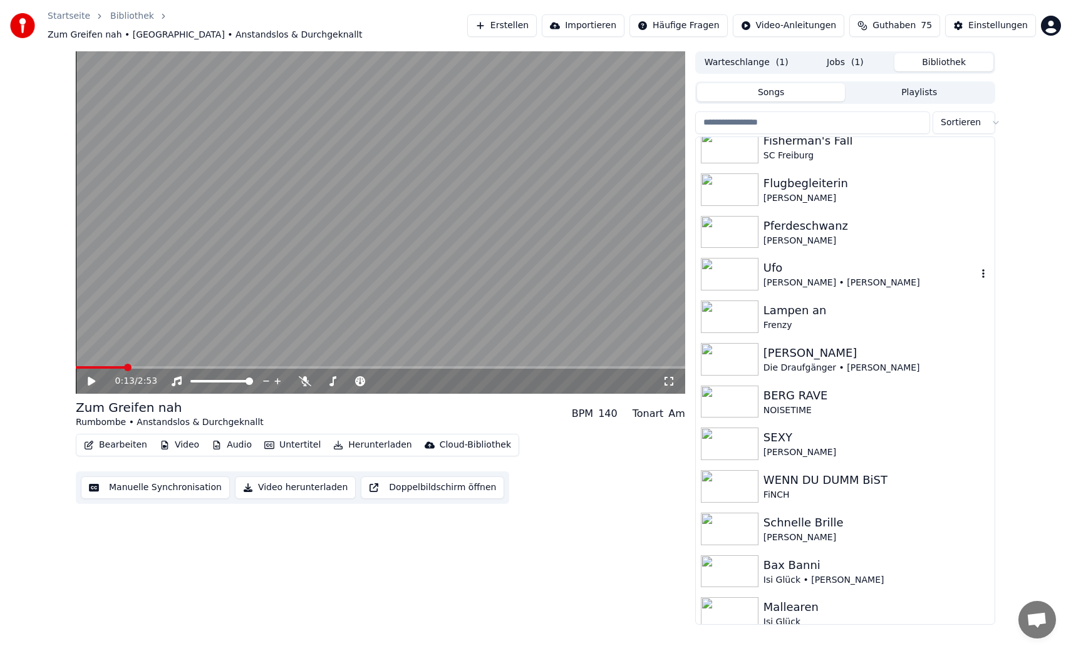
scroll to position [451, 0]
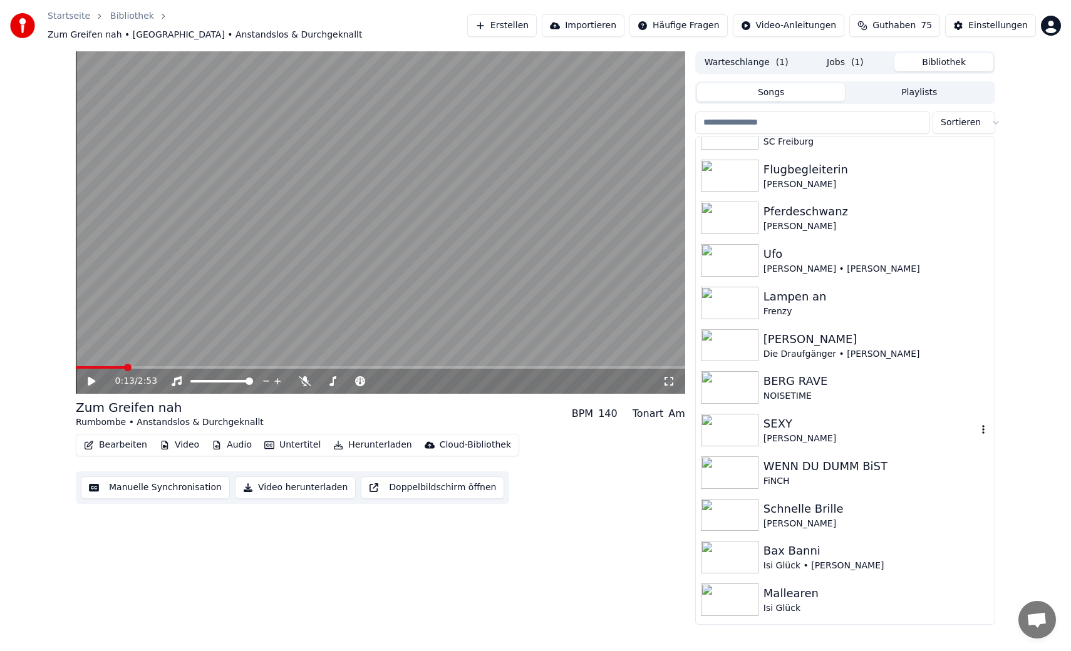
click at [847, 433] on div "[PERSON_NAME]" at bounding box center [870, 439] width 214 height 13
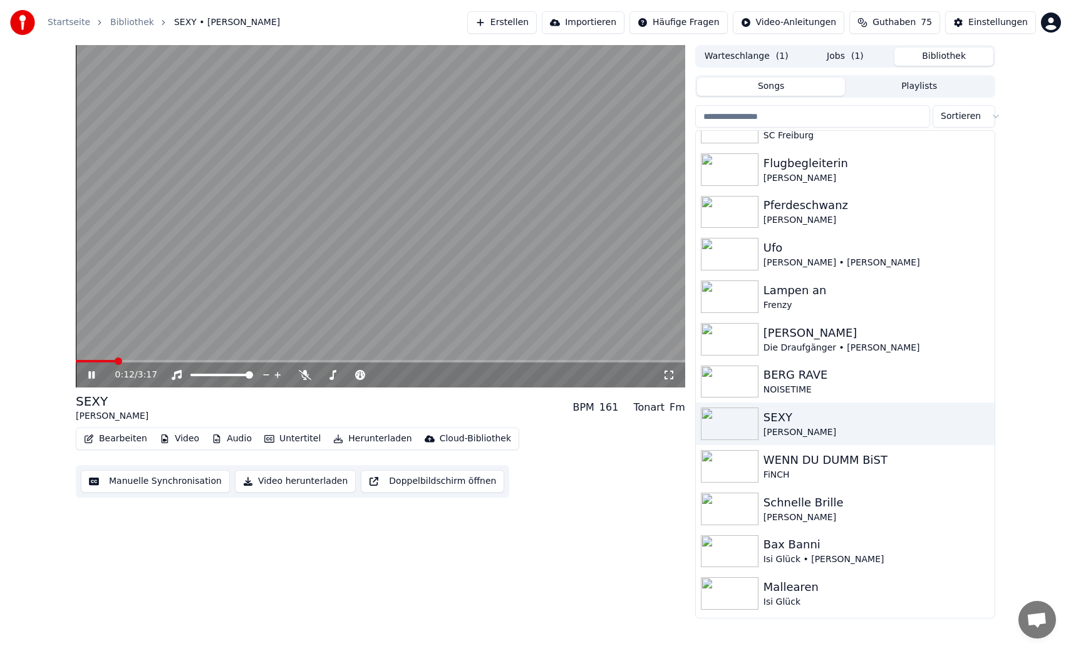
click at [415, 266] on video at bounding box center [380, 216] width 609 height 343
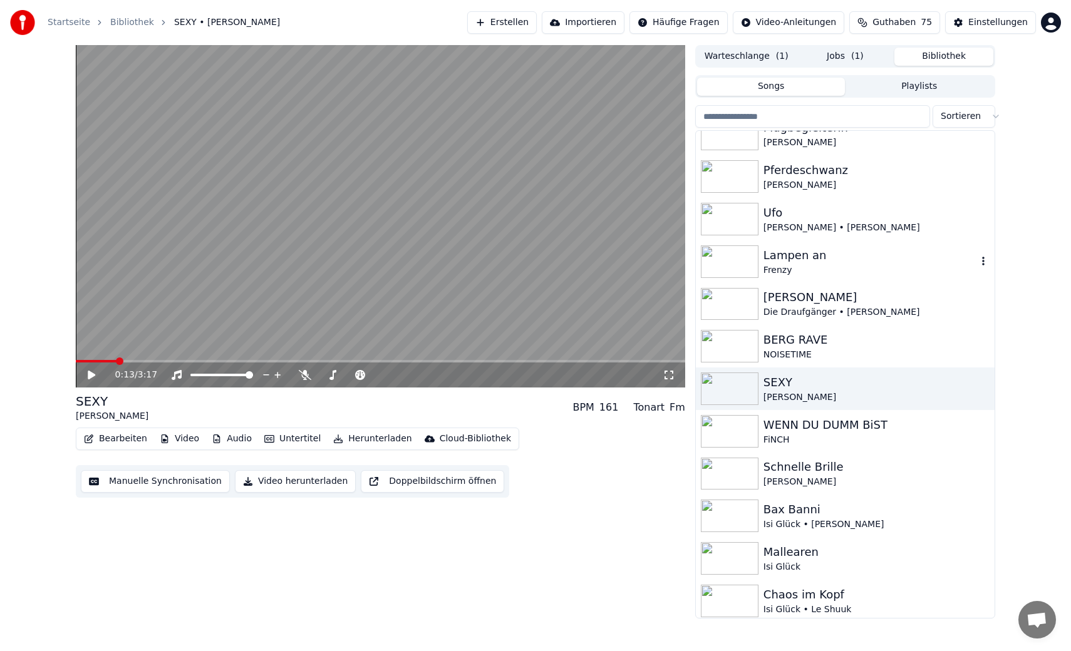
scroll to position [485, 0]
click at [855, 256] on div "Lampen an" at bounding box center [870, 256] width 214 height 18
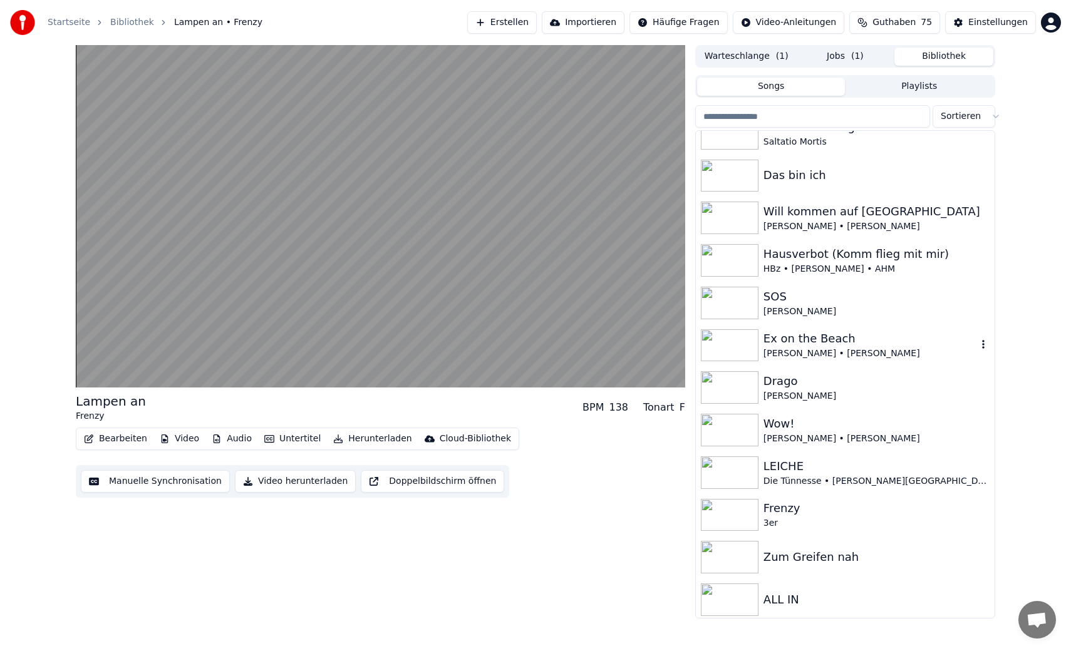
scroll to position [1176, 0]
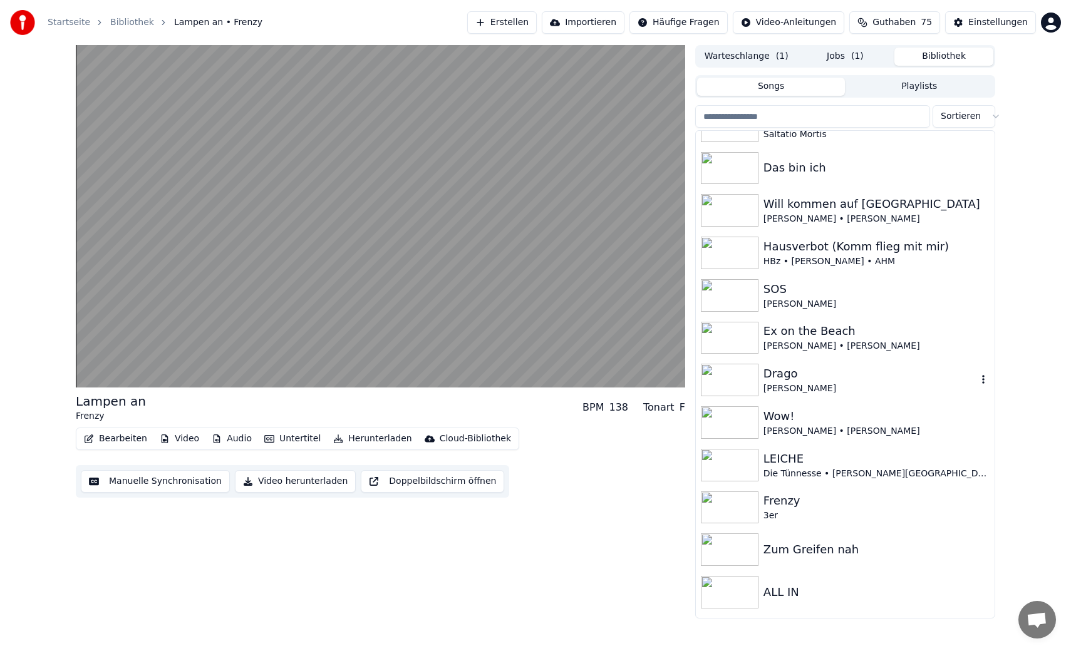
click at [890, 377] on div "Drago" at bounding box center [870, 374] width 214 height 18
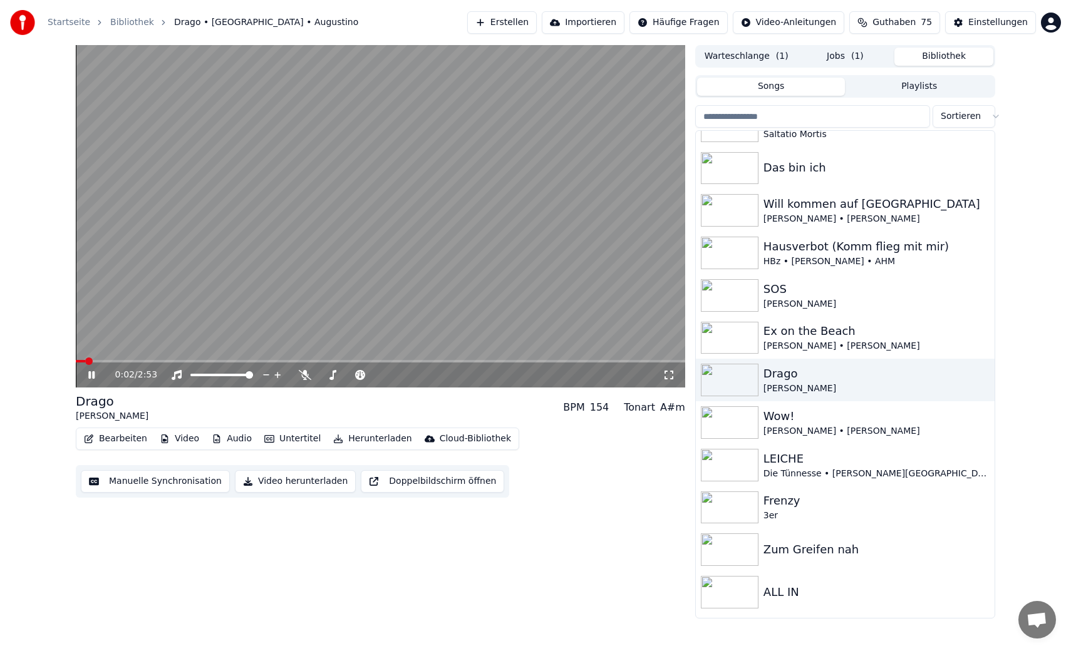
click at [384, 242] on video at bounding box center [380, 216] width 609 height 343
click at [860, 519] on div "3er" at bounding box center [870, 516] width 214 height 13
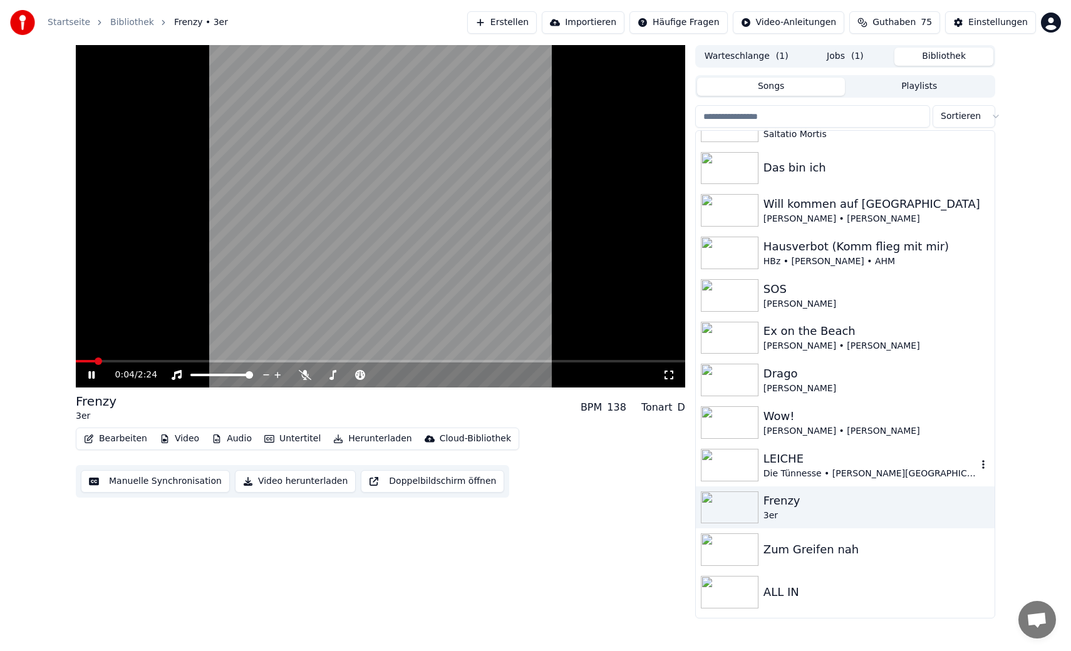
click at [884, 462] on div "LEICHE" at bounding box center [870, 459] width 214 height 18
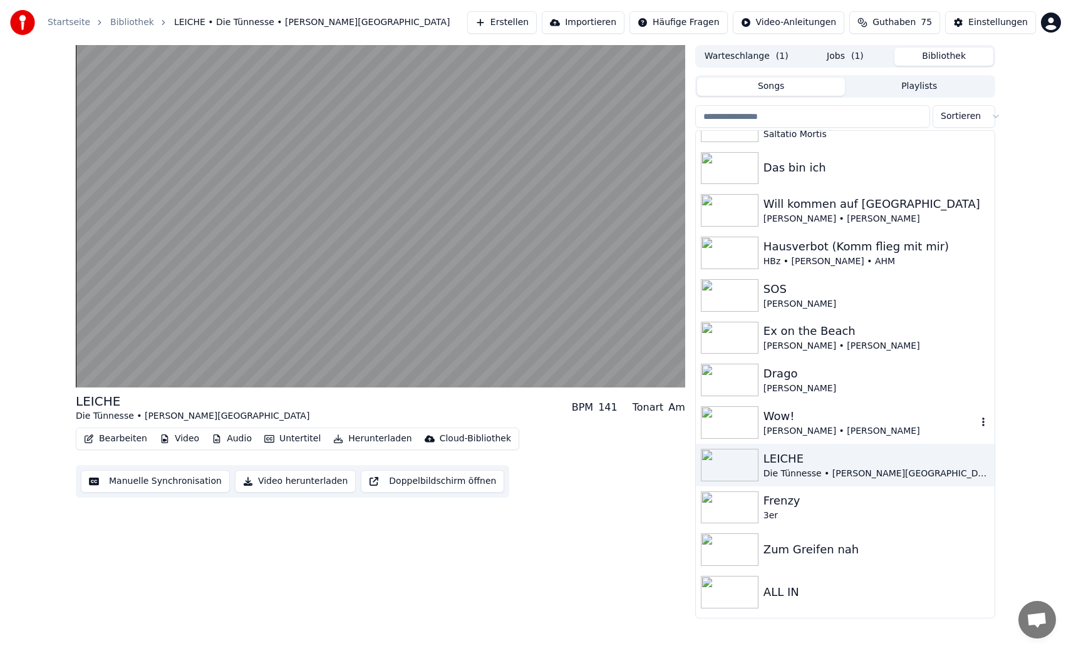
click at [909, 423] on div "Wow!" at bounding box center [870, 417] width 214 height 18
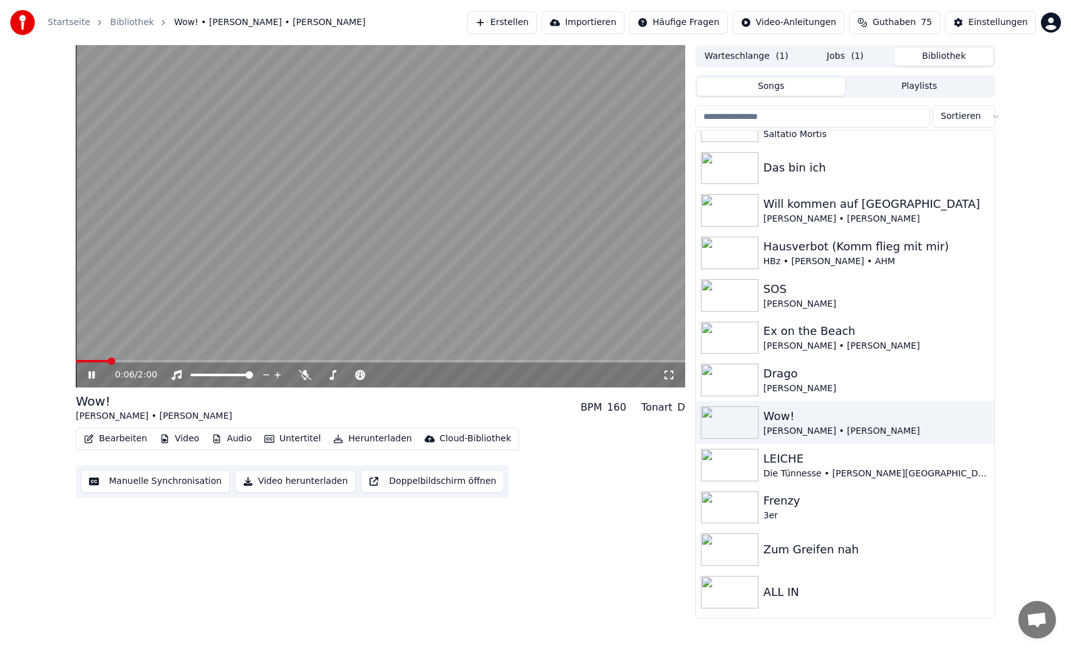
click at [555, 259] on video at bounding box center [380, 216] width 609 height 343
click at [885, 326] on div "Ex on the Beach" at bounding box center [870, 331] width 214 height 18
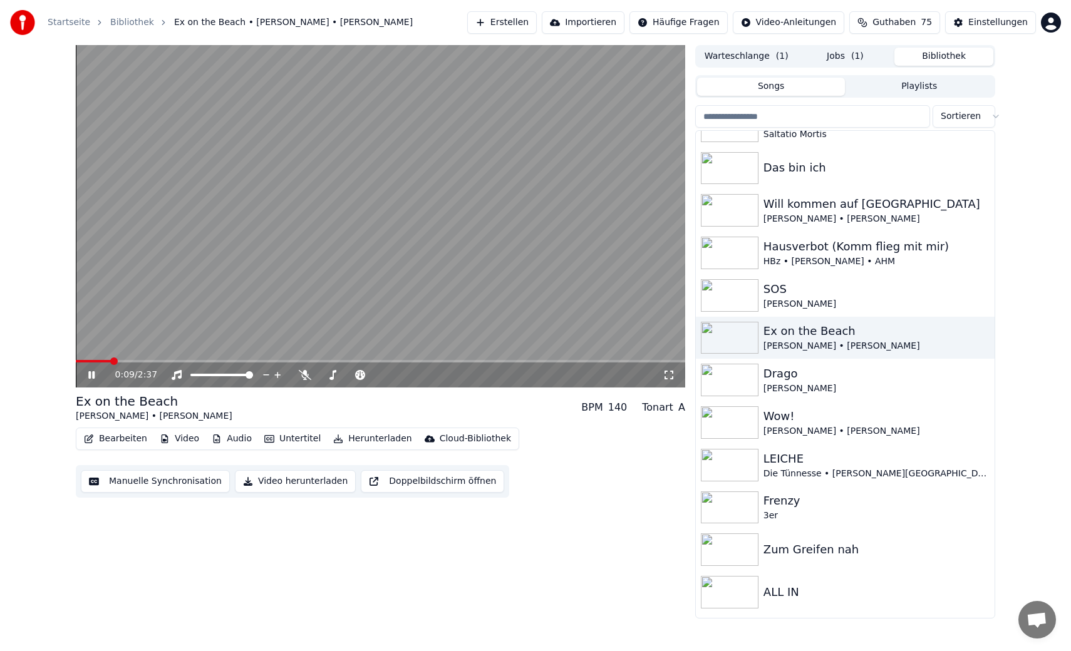
click at [513, 285] on video at bounding box center [380, 216] width 609 height 343
click at [854, 285] on div "SOS" at bounding box center [870, 290] width 214 height 18
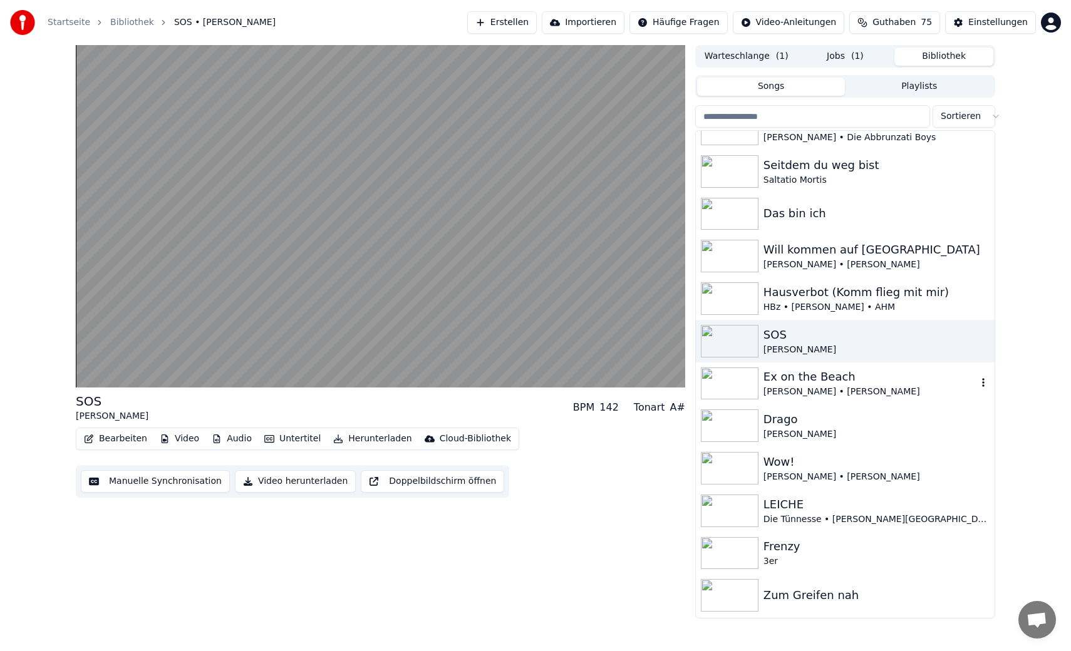
scroll to position [1123, 0]
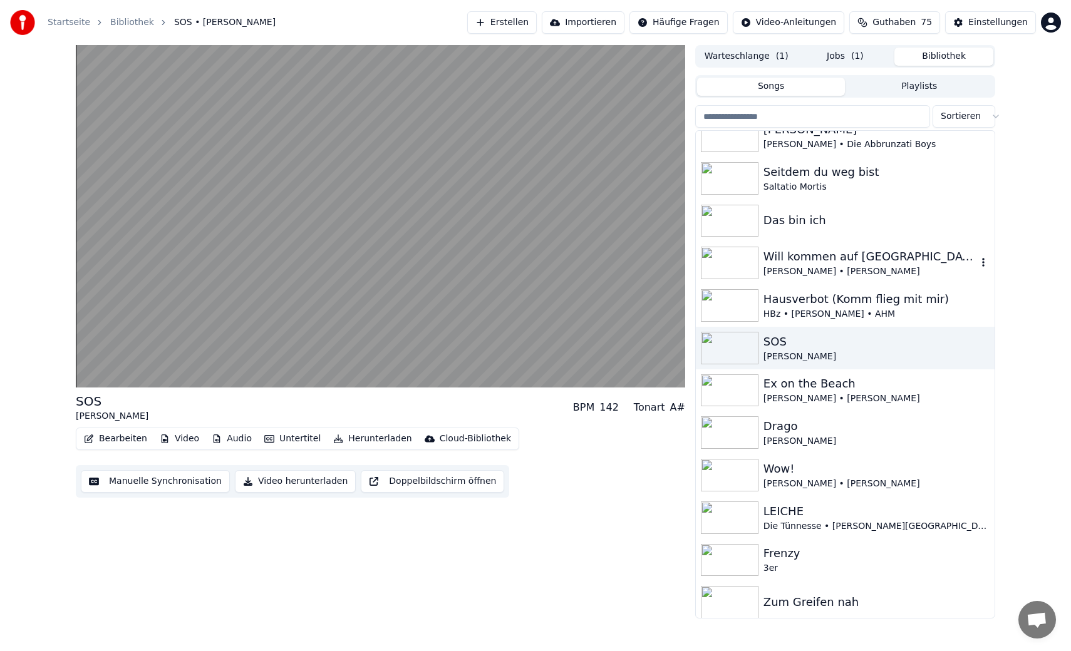
click at [915, 271] on div "[PERSON_NAME] • [PERSON_NAME]" at bounding box center [870, 271] width 214 height 13
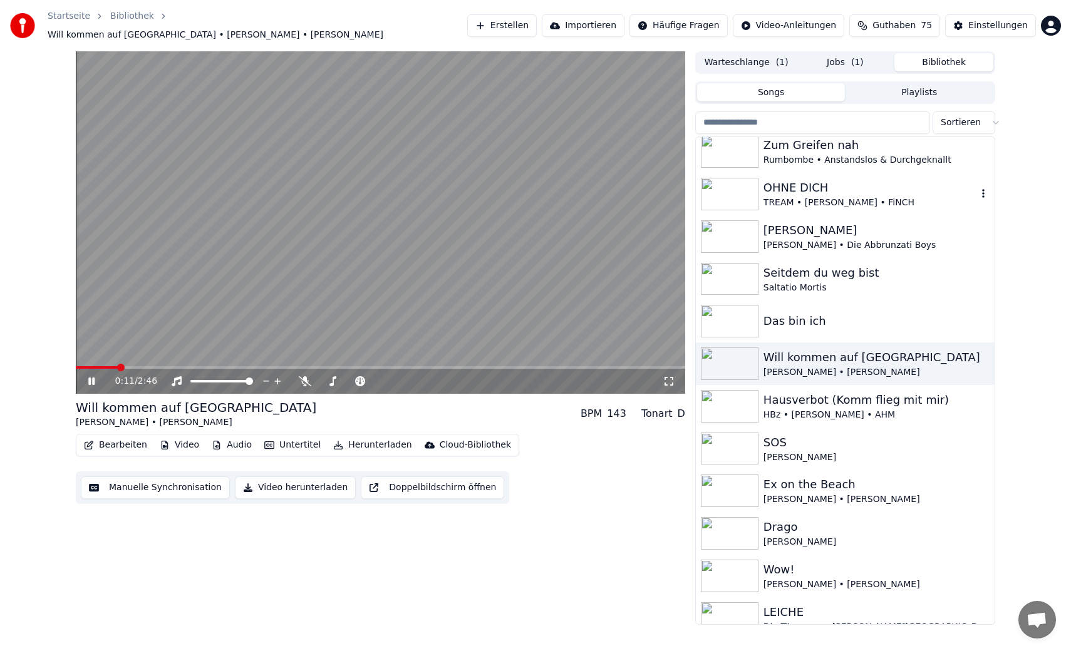
scroll to position [979, 0]
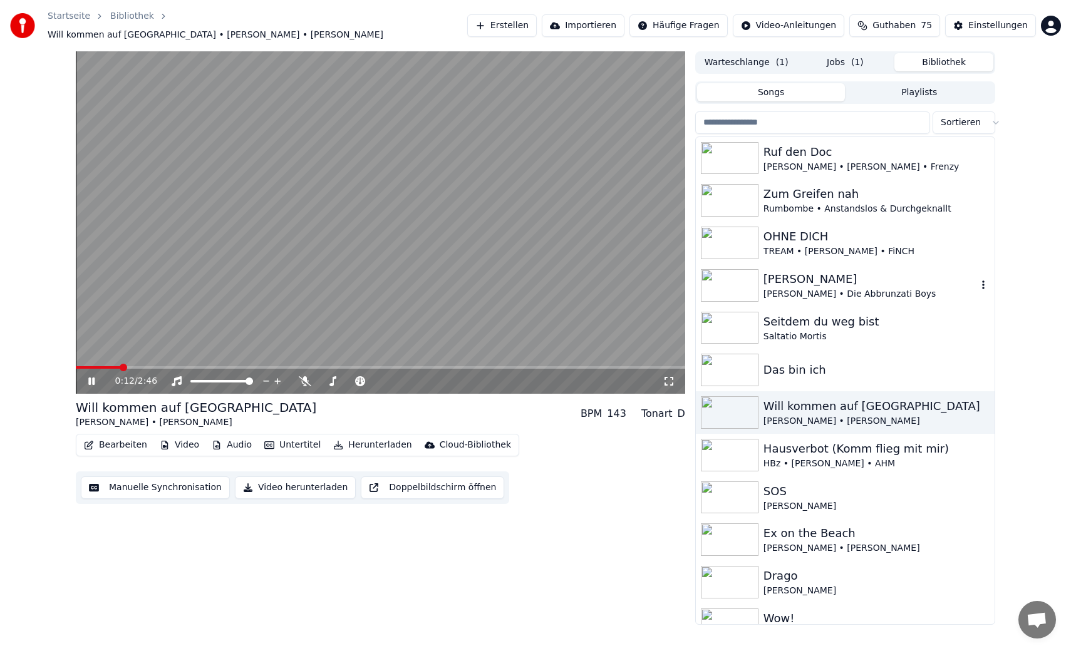
click at [888, 272] on div "[PERSON_NAME]" at bounding box center [870, 280] width 214 height 18
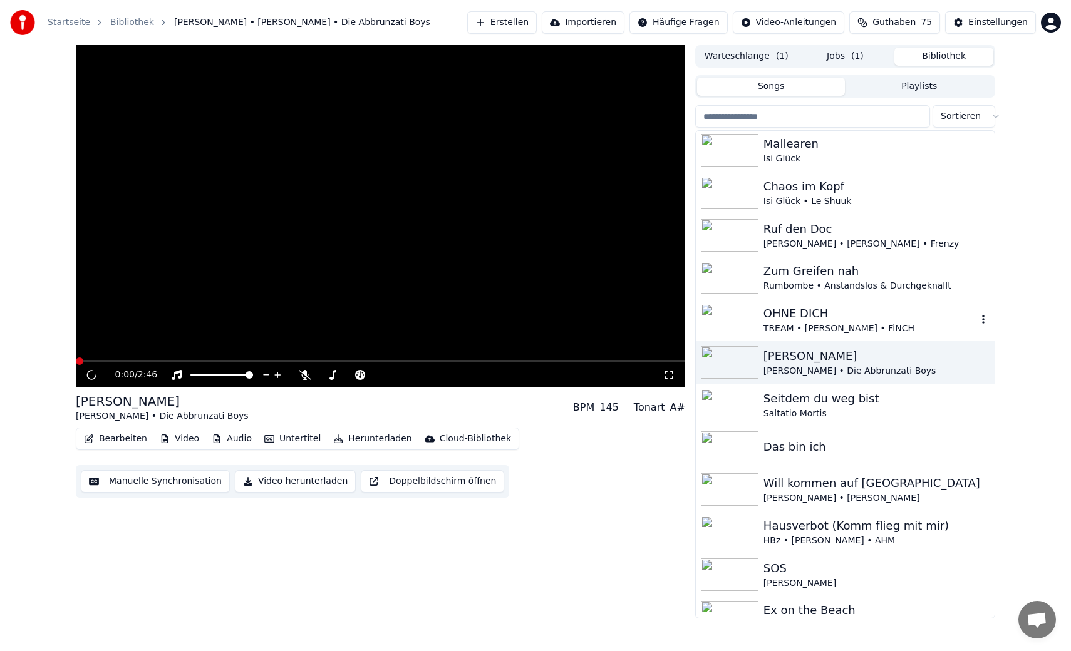
scroll to position [890, 0]
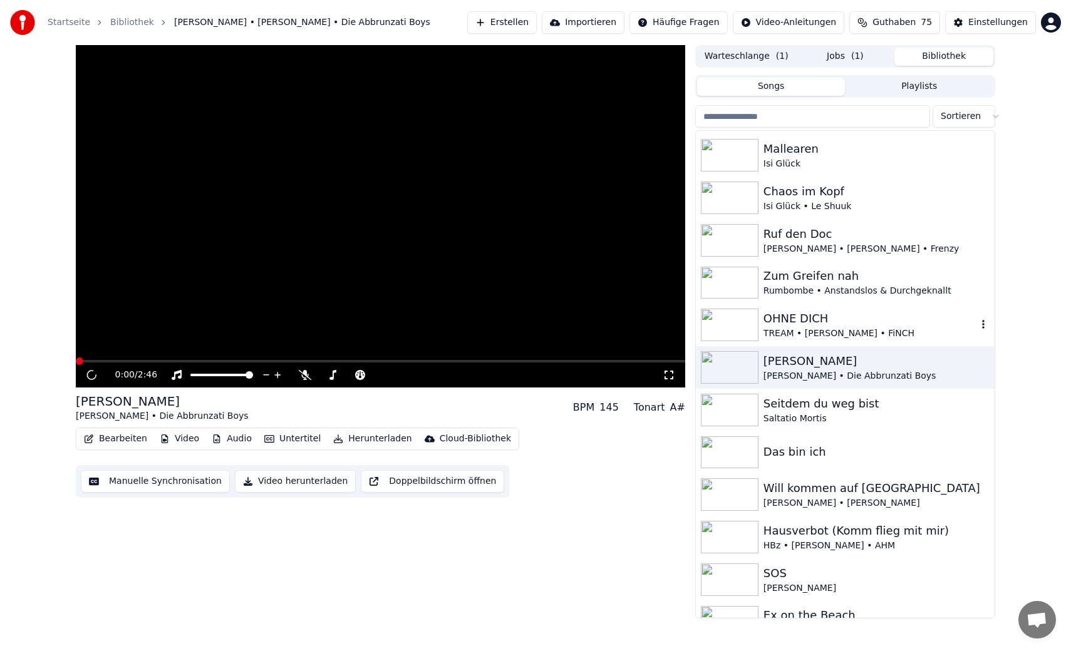
click at [890, 321] on div "OHNE DICH" at bounding box center [870, 319] width 214 height 18
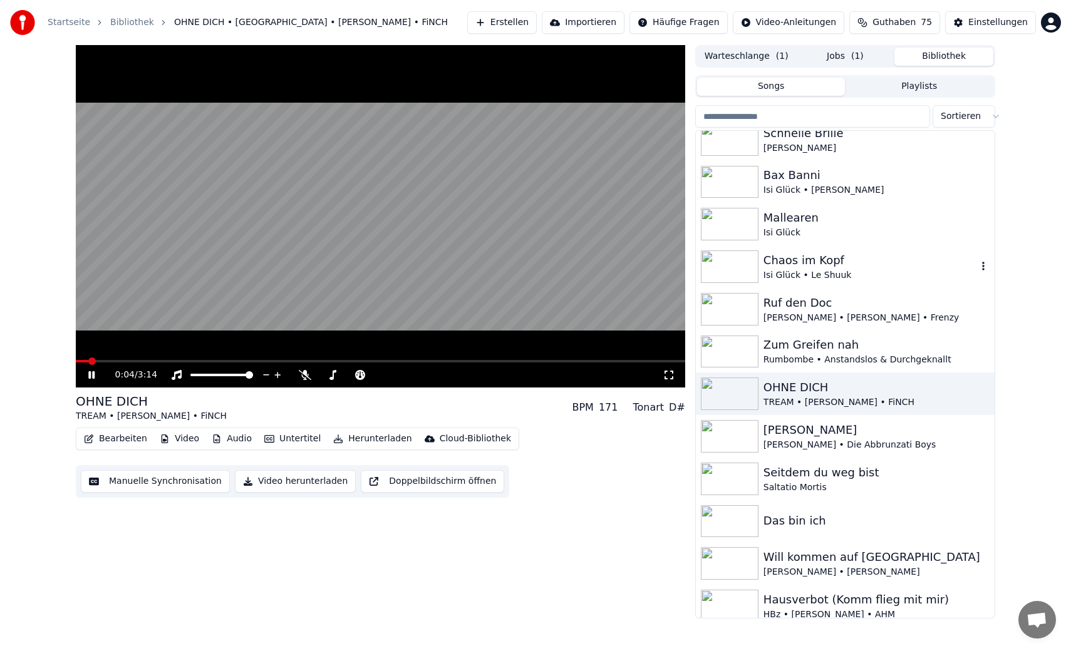
scroll to position [815, 0]
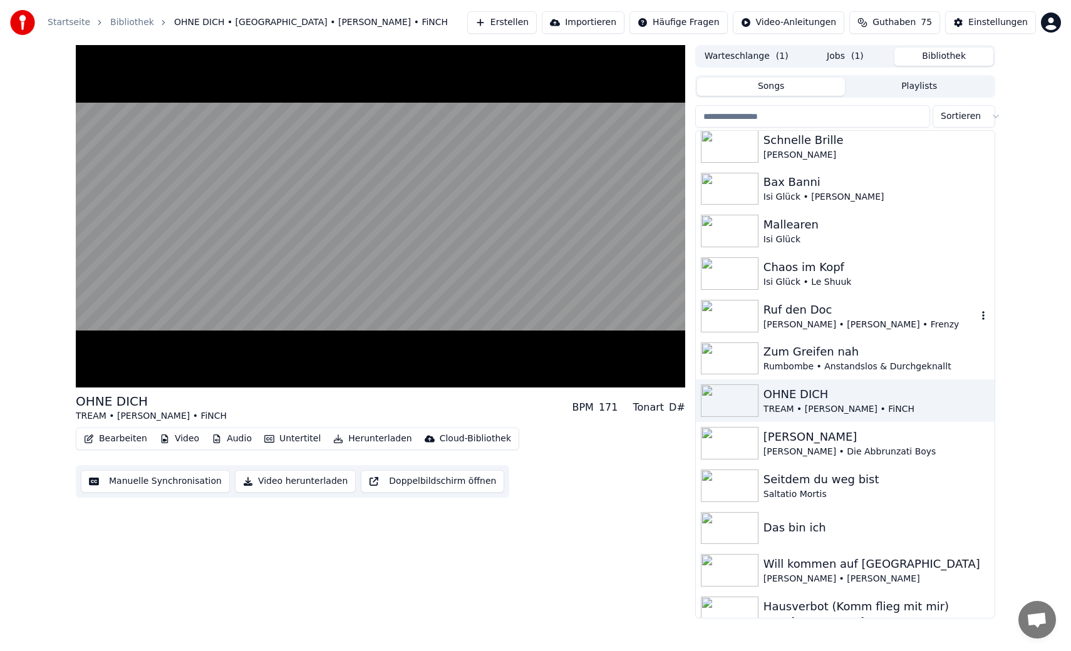
click at [881, 304] on div "Ruf den Doc" at bounding box center [870, 310] width 214 height 18
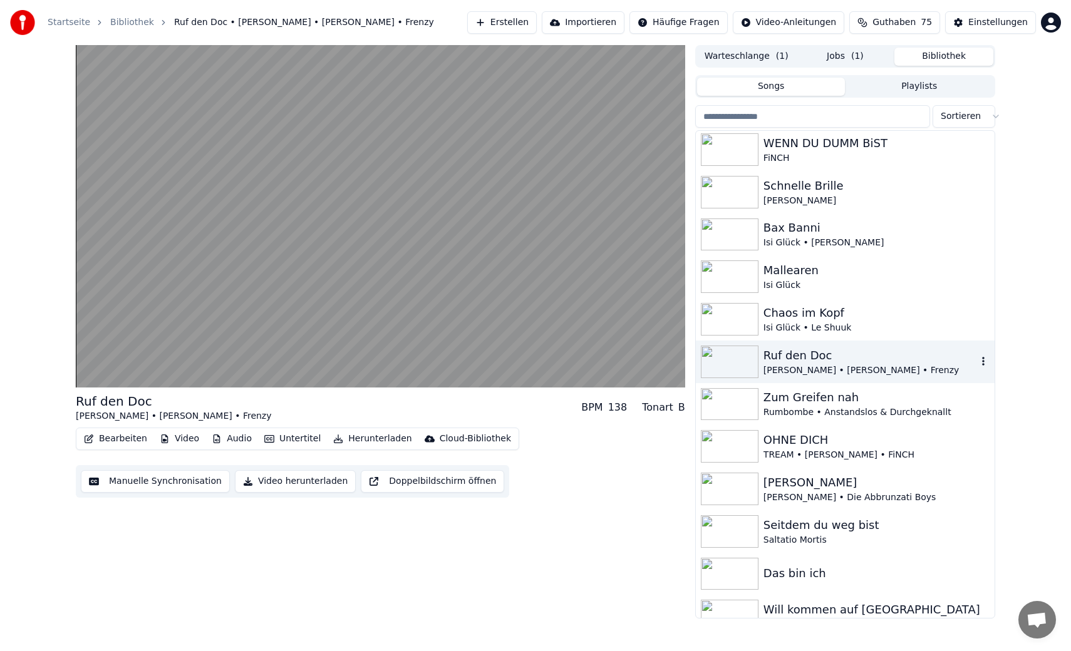
scroll to position [753, 0]
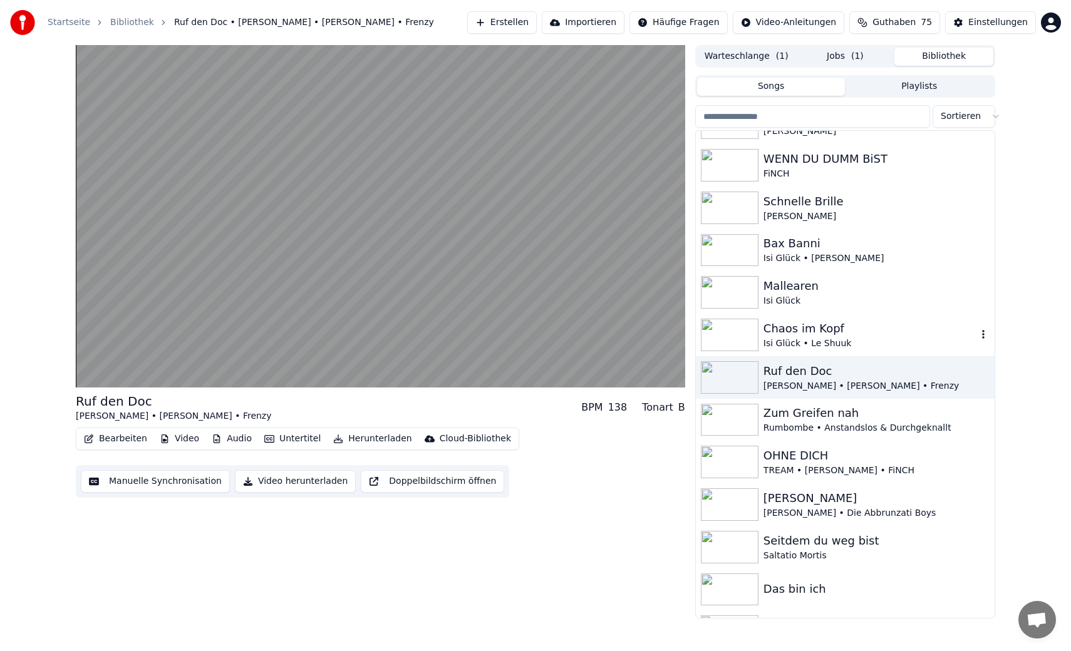
click at [873, 341] on div "Isi Glück • Le Shuuk" at bounding box center [870, 344] width 214 height 13
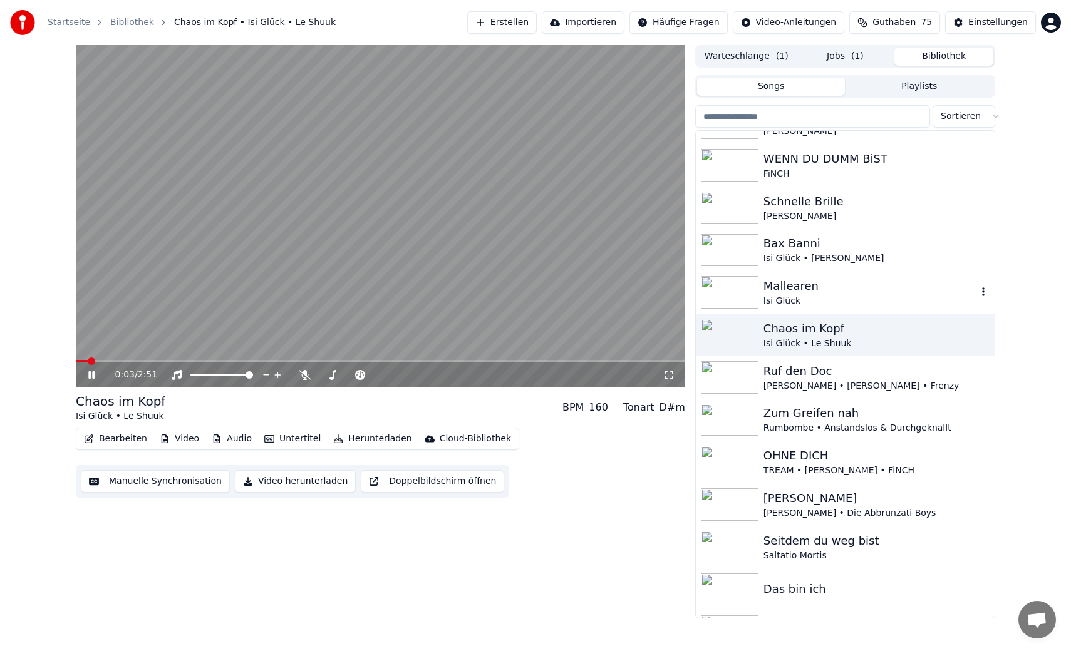
click at [859, 299] on div "Isi Glück" at bounding box center [870, 301] width 214 height 13
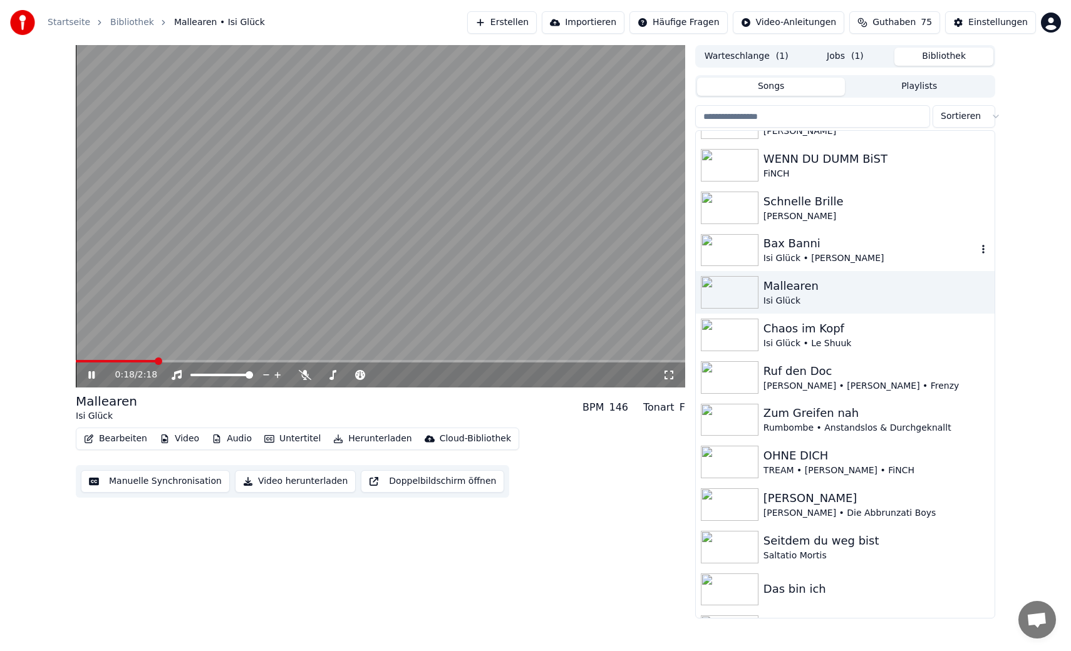
click at [915, 254] on div "Isi Glück • [PERSON_NAME]" at bounding box center [870, 258] width 214 height 13
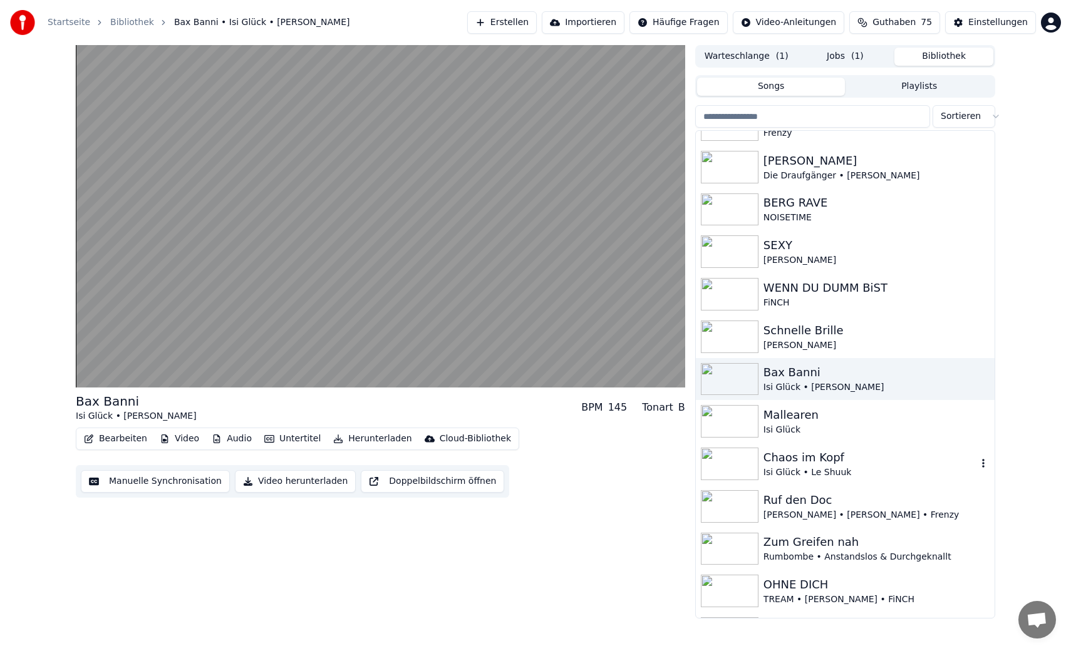
scroll to position [623, 0]
click at [862, 343] on div "[PERSON_NAME]" at bounding box center [870, 346] width 214 height 13
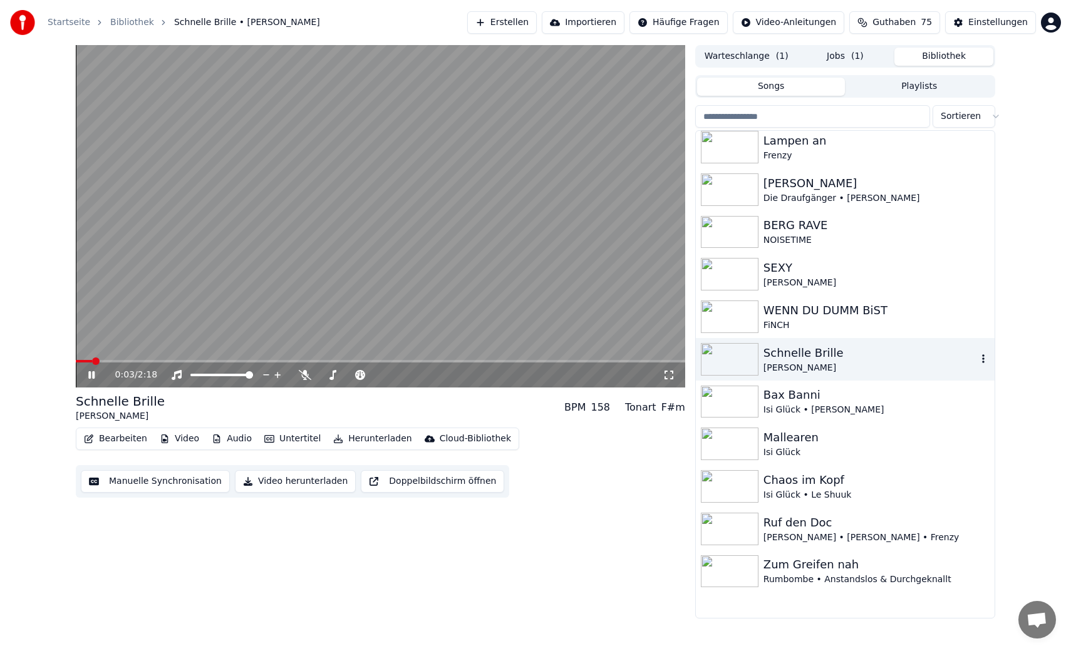
scroll to position [570, 0]
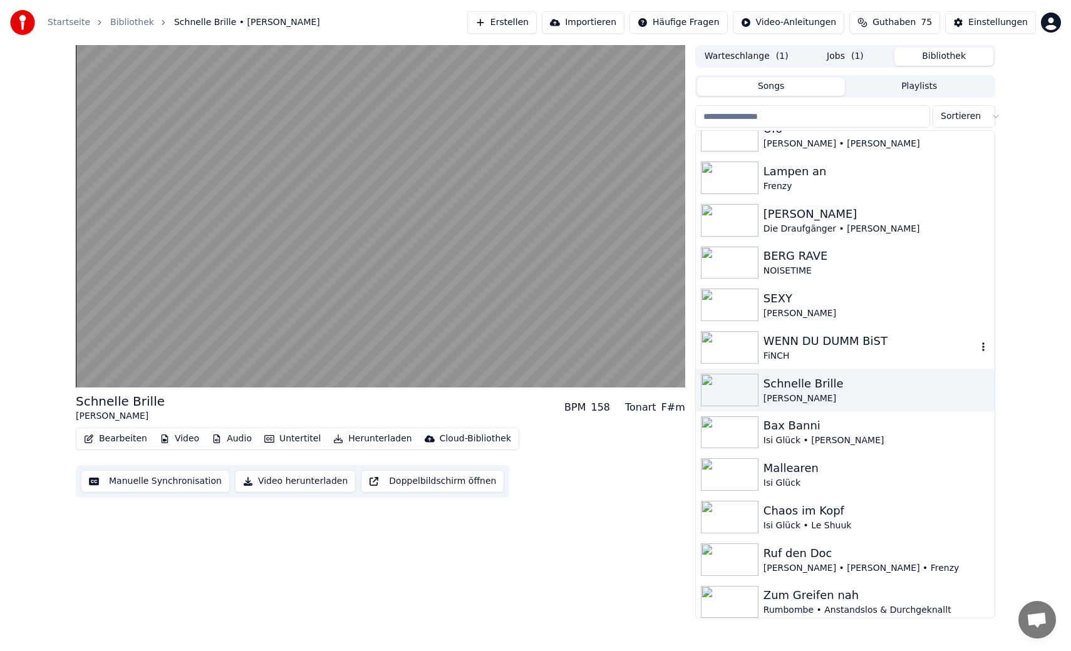
click at [870, 351] on div "FiNCH" at bounding box center [870, 356] width 214 height 13
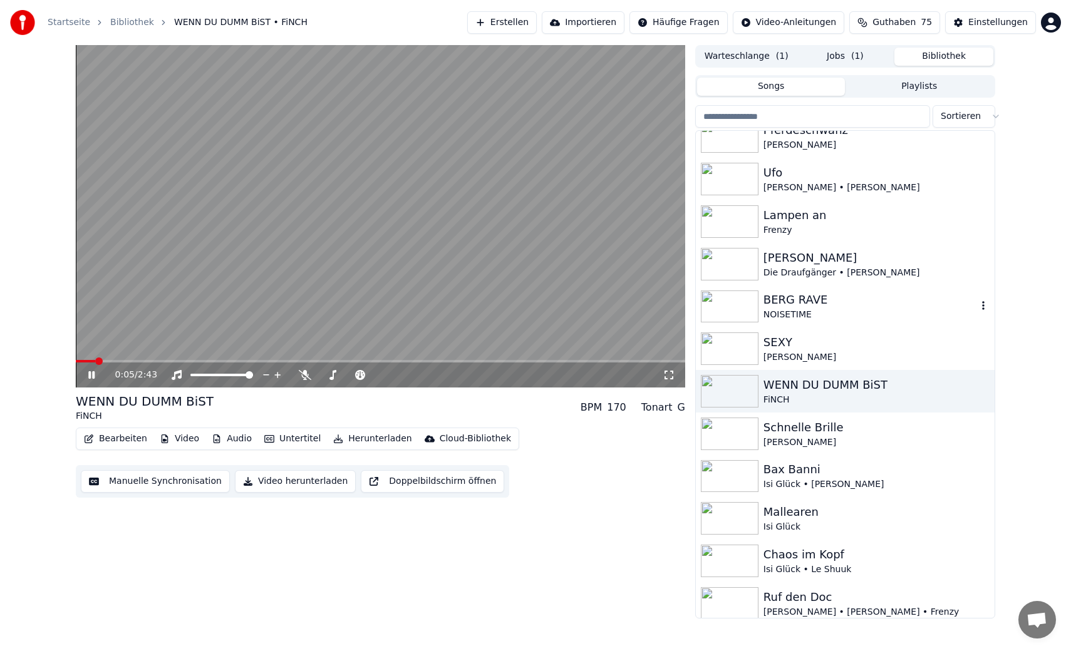
scroll to position [518, 0]
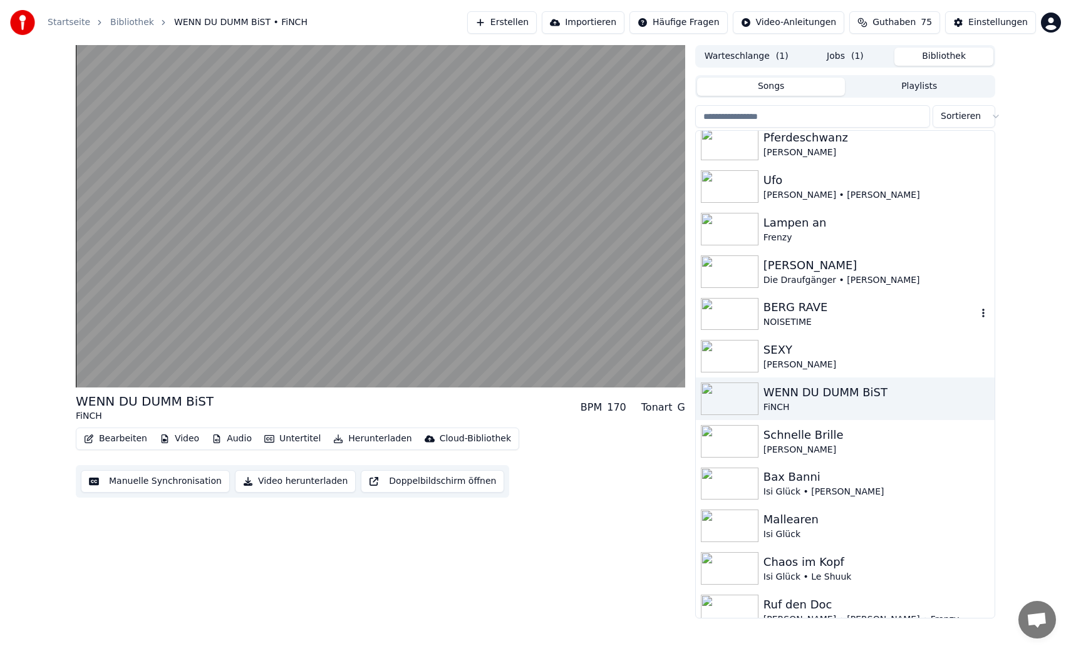
click at [863, 320] on div "NOISETIME" at bounding box center [870, 322] width 214 height 13
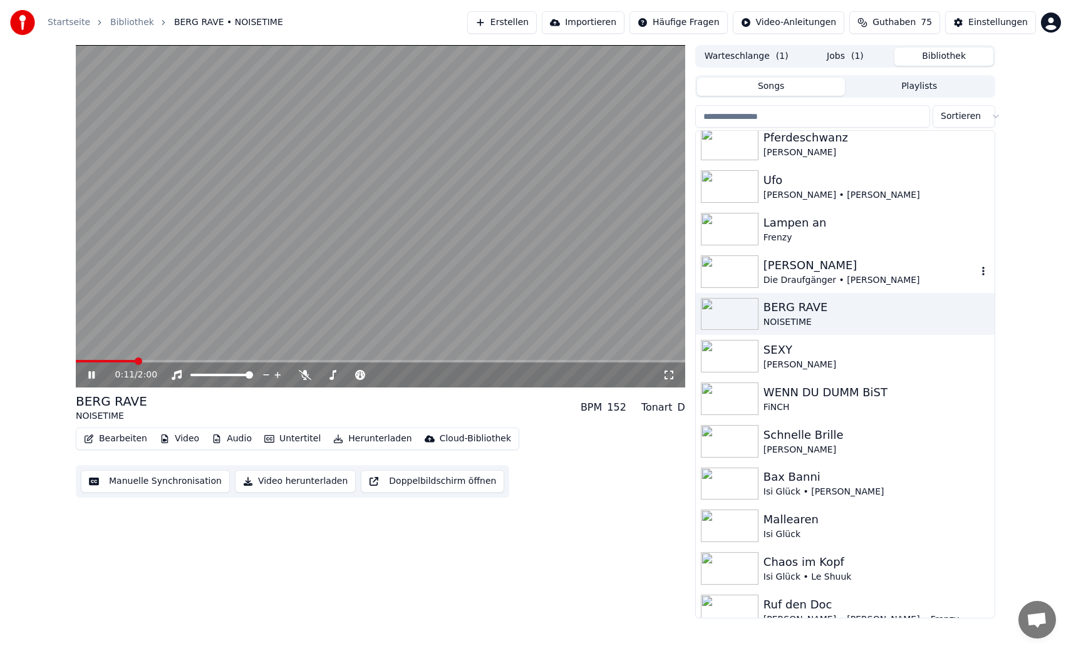
click at [903, 259] on div "[PERSON_NAME]" at bounding box center [870, 266] width 214 height 18
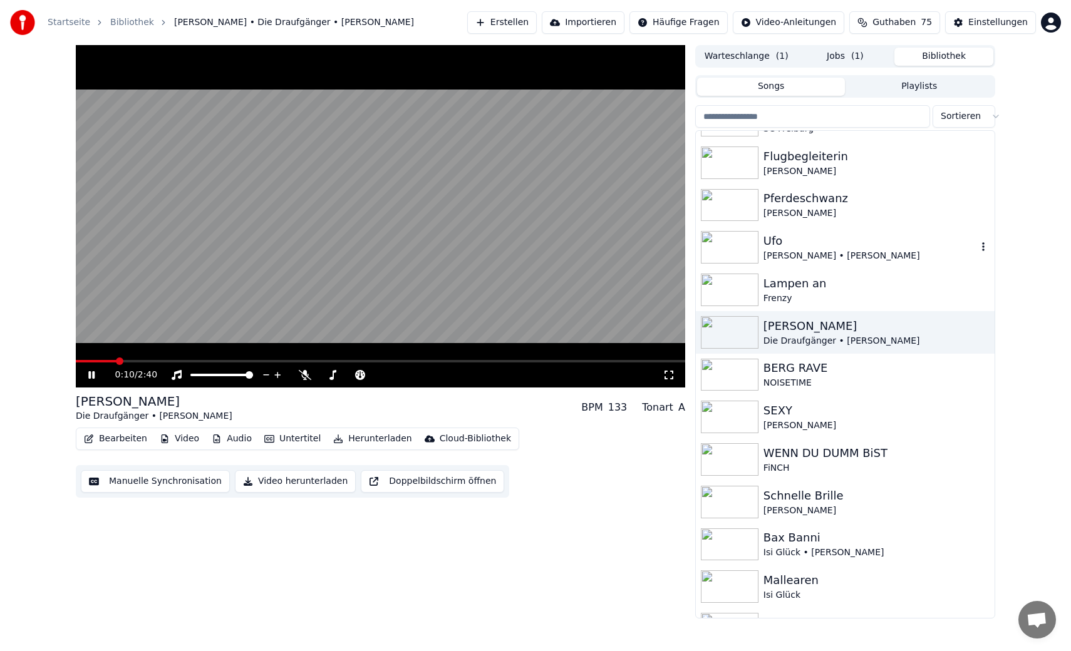
scroll to position [423, 0]
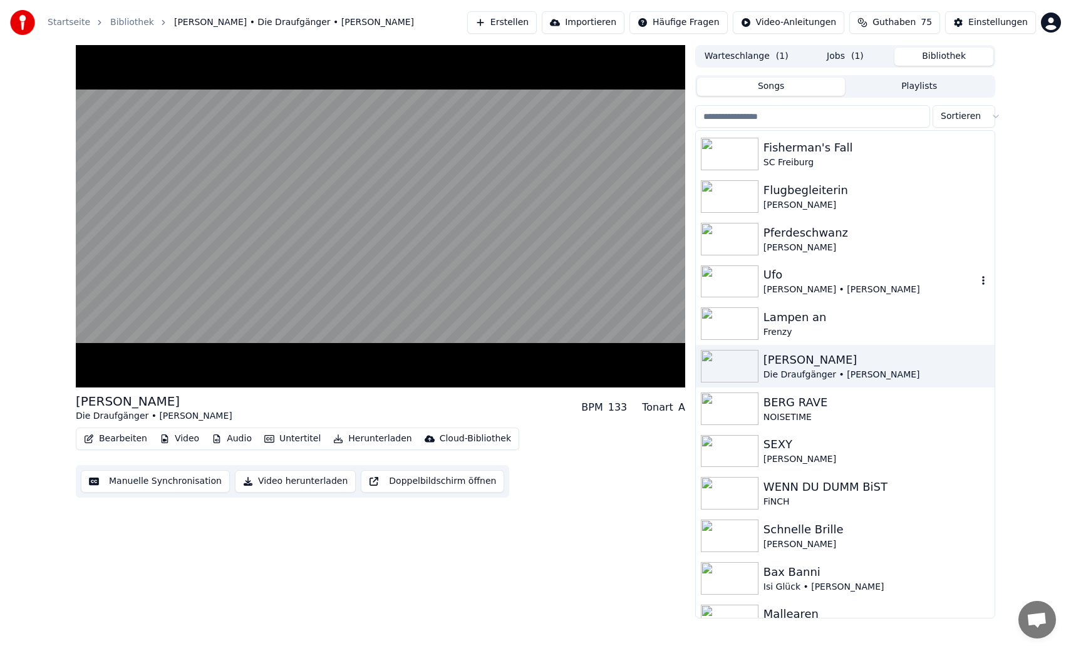
click at [886, 268] on div "Ufo" at bounding box center [870, 275] width 214 height 18
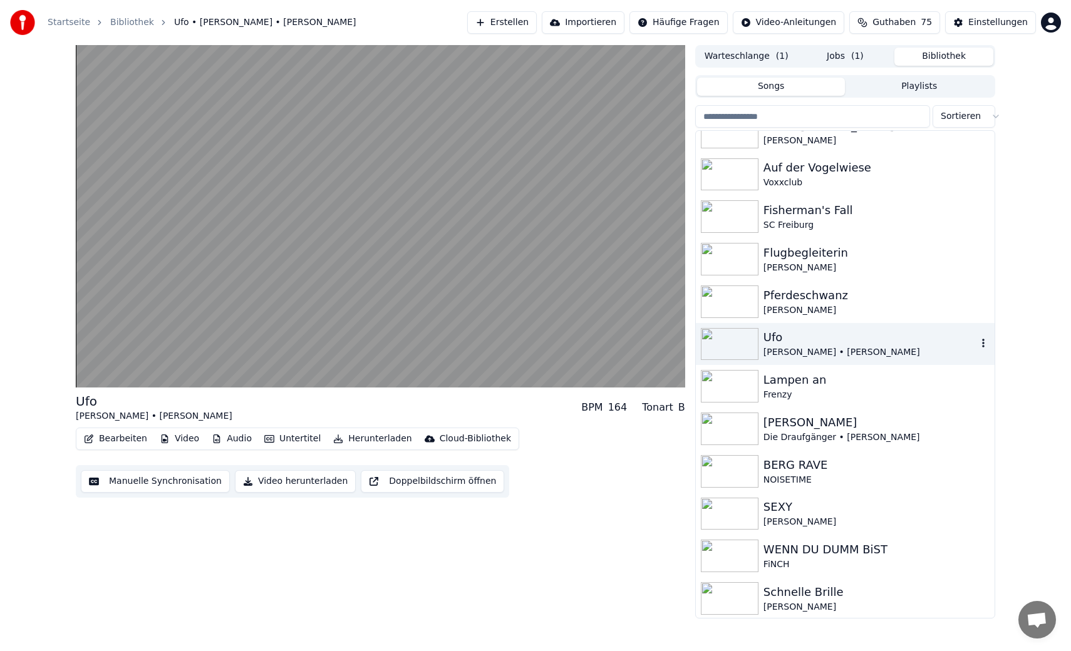
scroll to position [358, 0]
click at [871, 301] on div "Pferdeschwanz" at bounding box center [870, 298] width 214 height 18
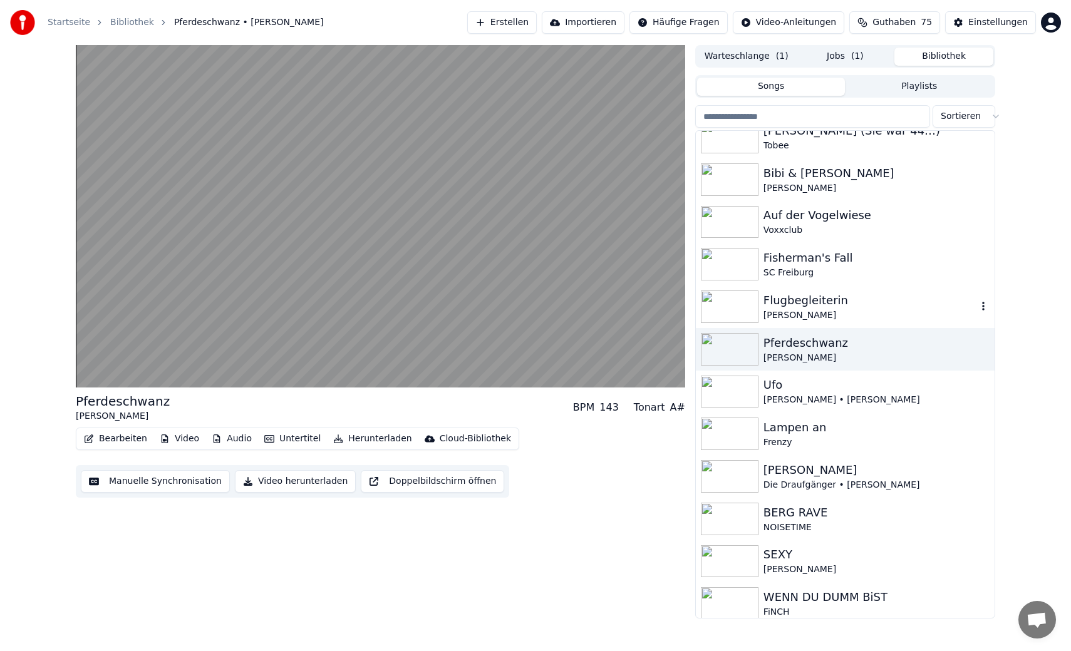
scroll to position [306, 0]
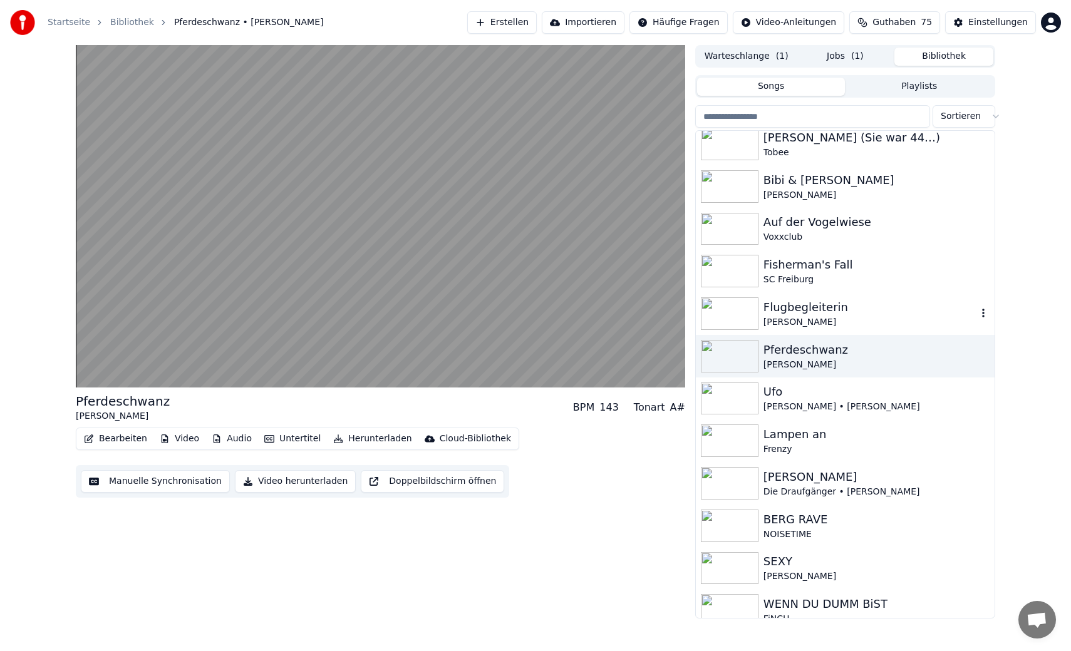
click at [871, 312] on div "Flugbegleiterin" at bounding box center [870, 308] width 214 height 18
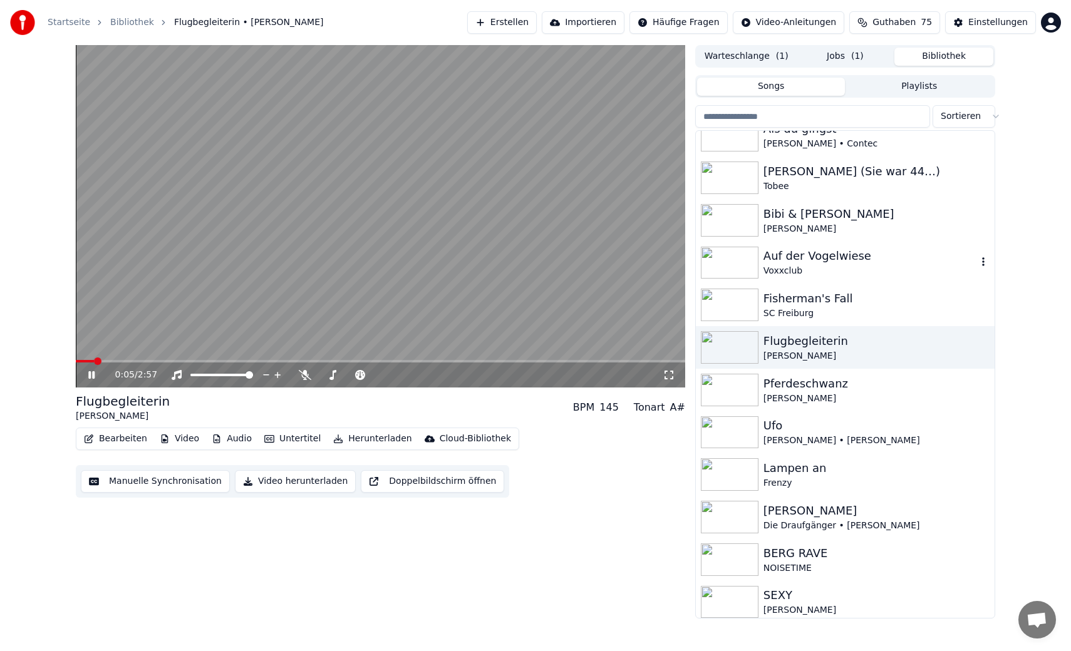
scroll to position [249, 0]
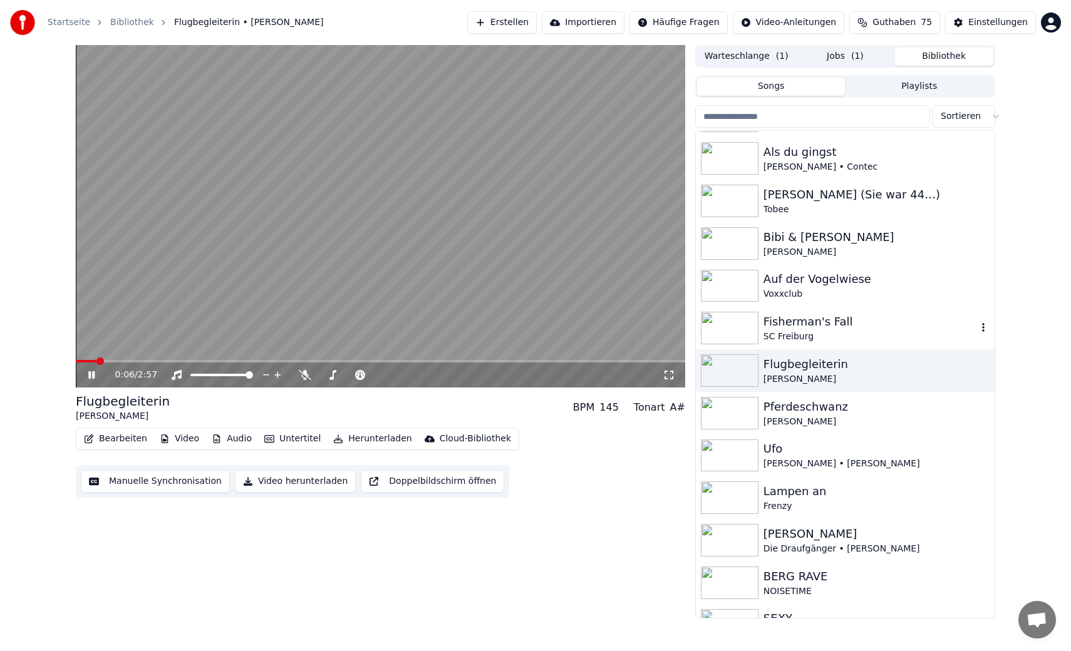
click at [883, 335] on div "SC Freiburg" at bounding box center [870, 337] width 214 height 13
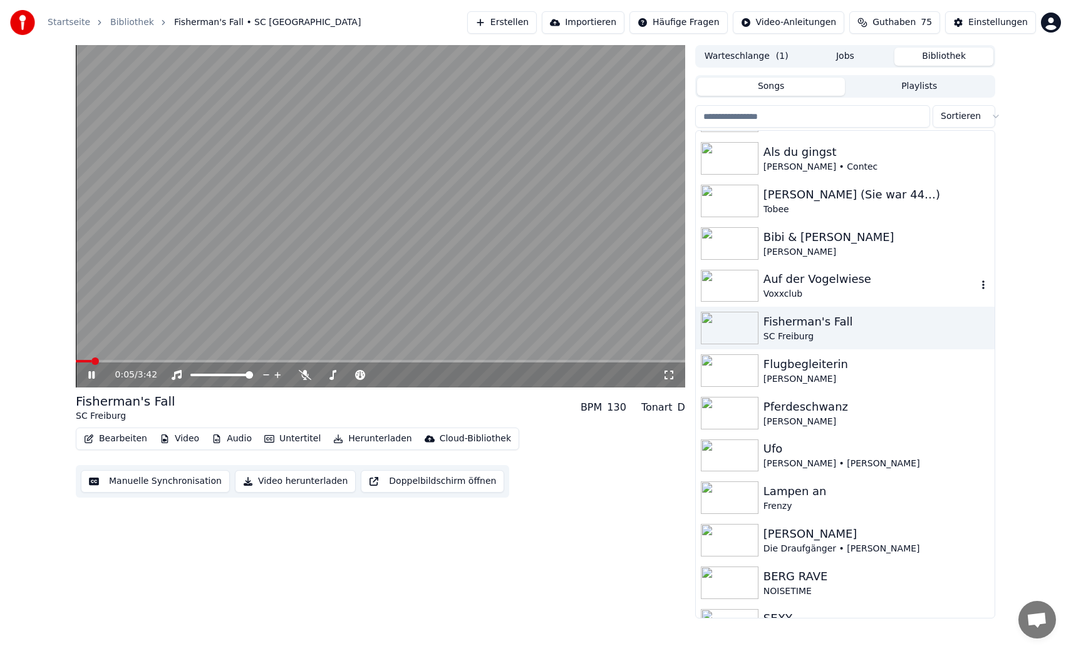
click at [890, 294] on div "Voxxclub" at bounding box center [870, 294] width 214 height 13
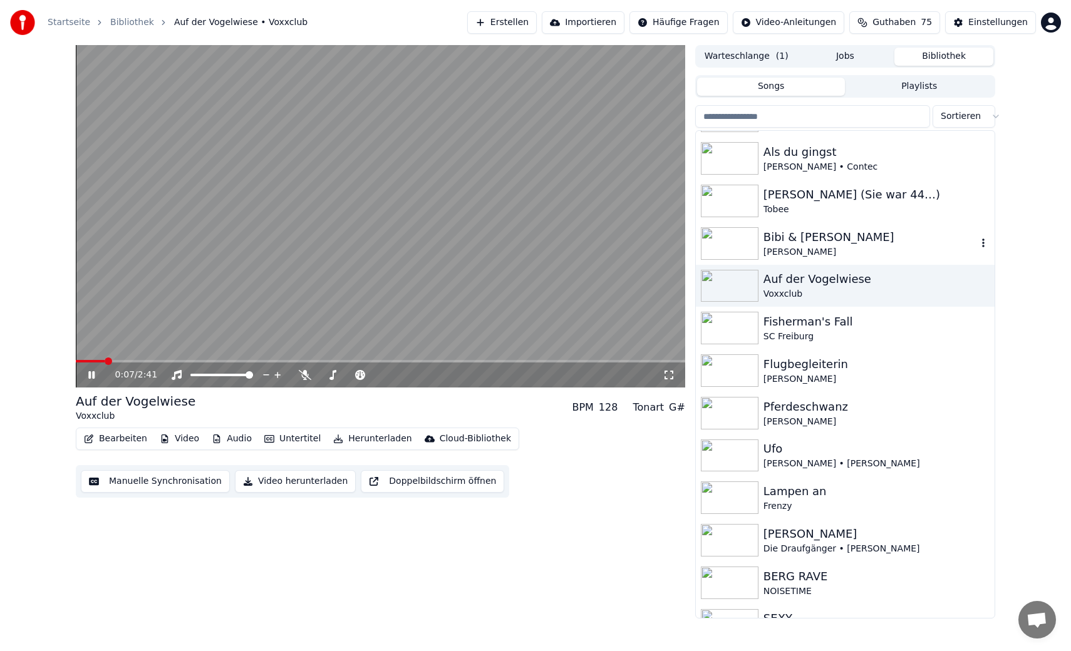
click at [865, 248] on div "[PERSON_NAME]" at bounding box center [870, 252] width 214 height 13
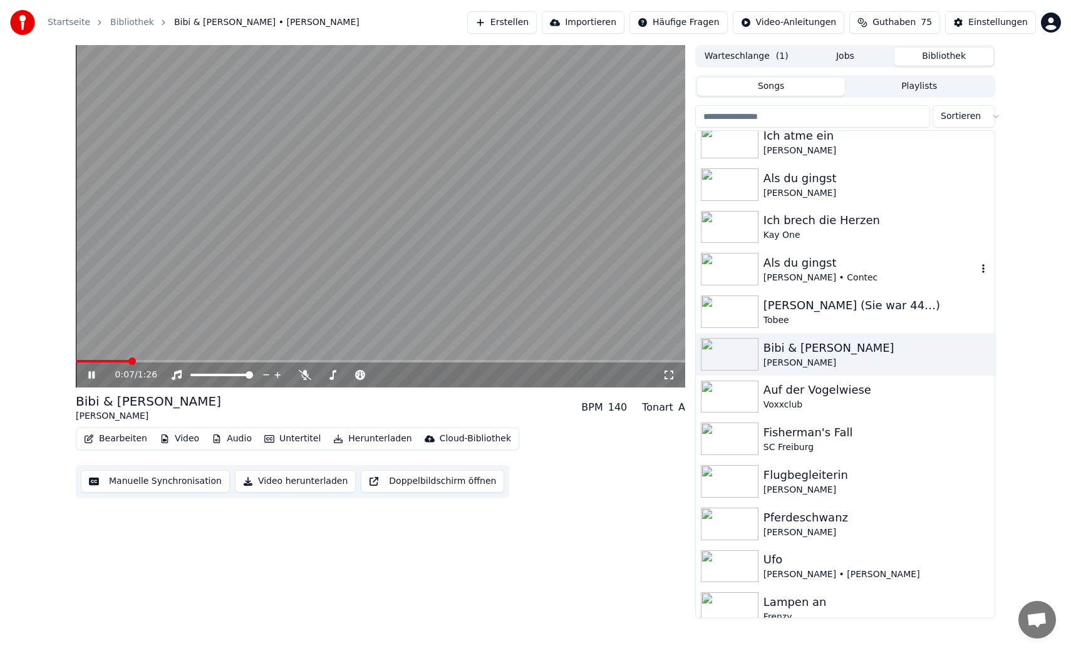
scroll to position [135, 0]
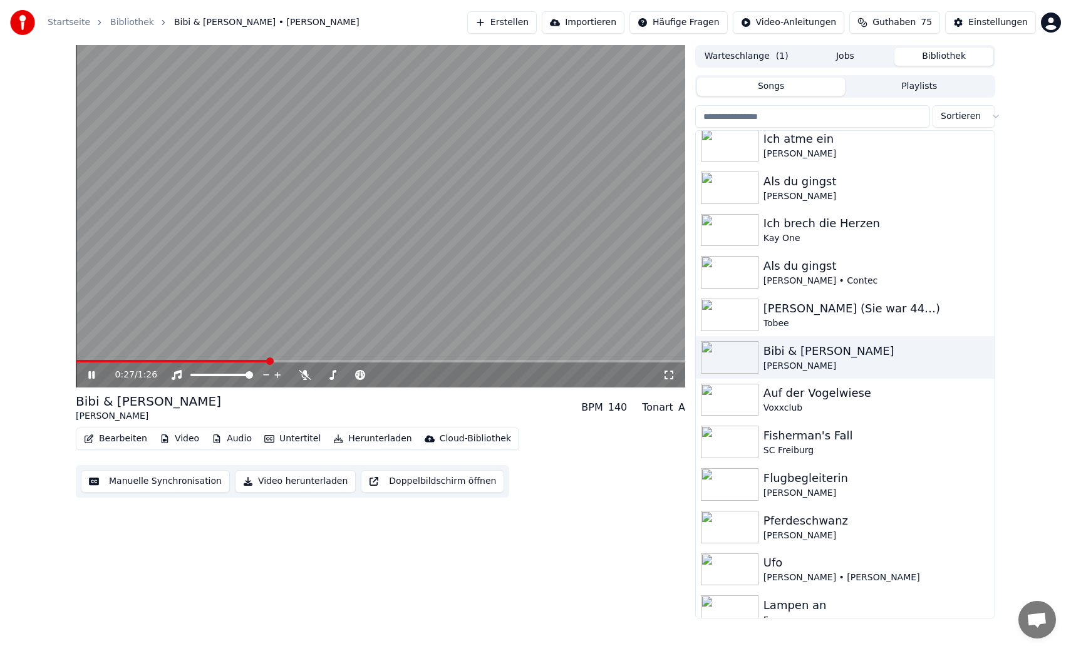
click at [464, 272] on video at bounding box center [380, 216] width 609 height 343
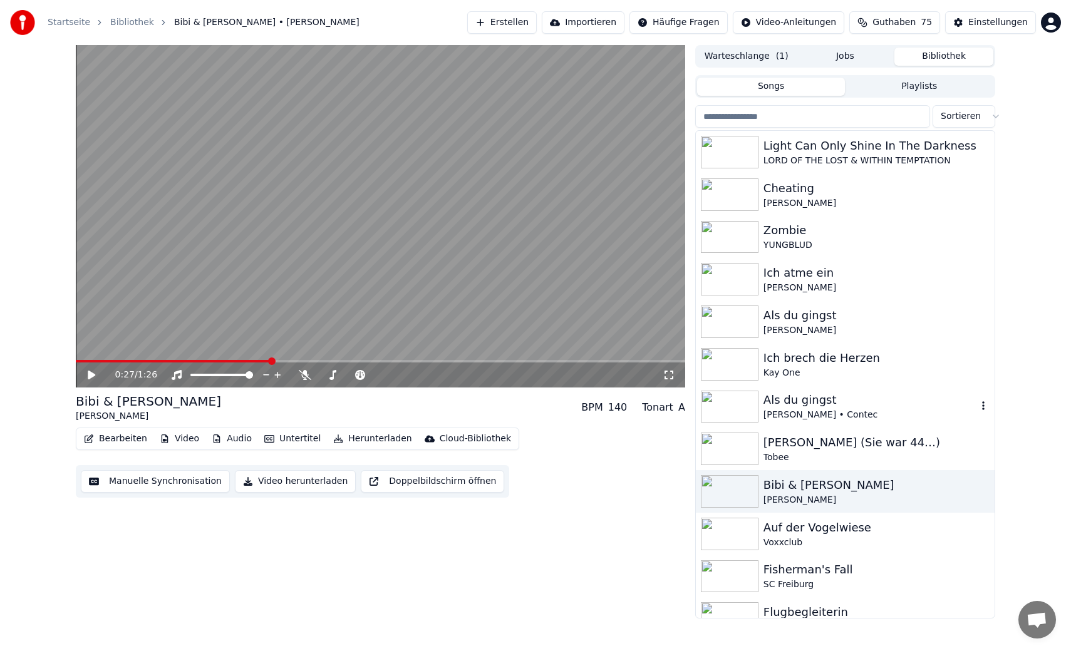
click at [897, 408] on div "Als du gingst" at bounding box center [870, 400] width 214 height 18
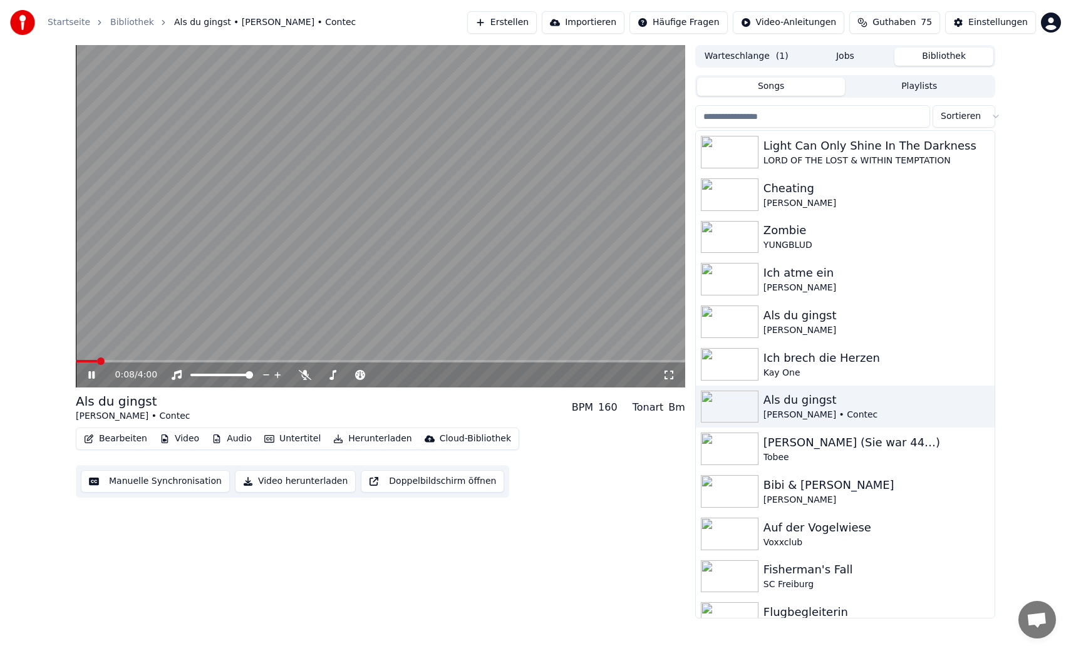
click at [195, 364] on div "0:08 / 4:00" at bounding box center [380, 375] width 609 height 25
click at [147, 361] on span at bounding box center [380, 361] width 609 height 3
click at [173, 363] on div "0:28 / 4:00" at bounding box center [380, 375] width 609 height 25
click at [178, 360] on span at bounding box center [380, 361] width 609 height 3
click at [76, 363] on span at bounding box center [82, 361] width 13 height 3
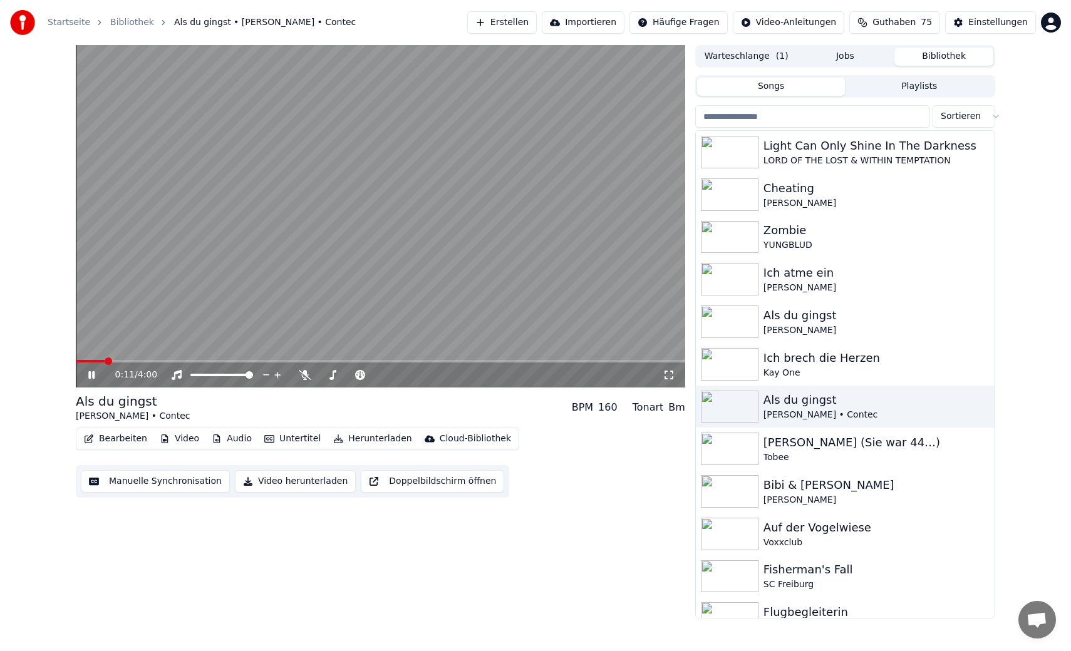
click at [441, 313] on video at bounding box center [380, 216] width 609 height 343
click at [183, 479] on button "Manuelle Synchronisation" at bounding box center [155, 481] width 149 height 23
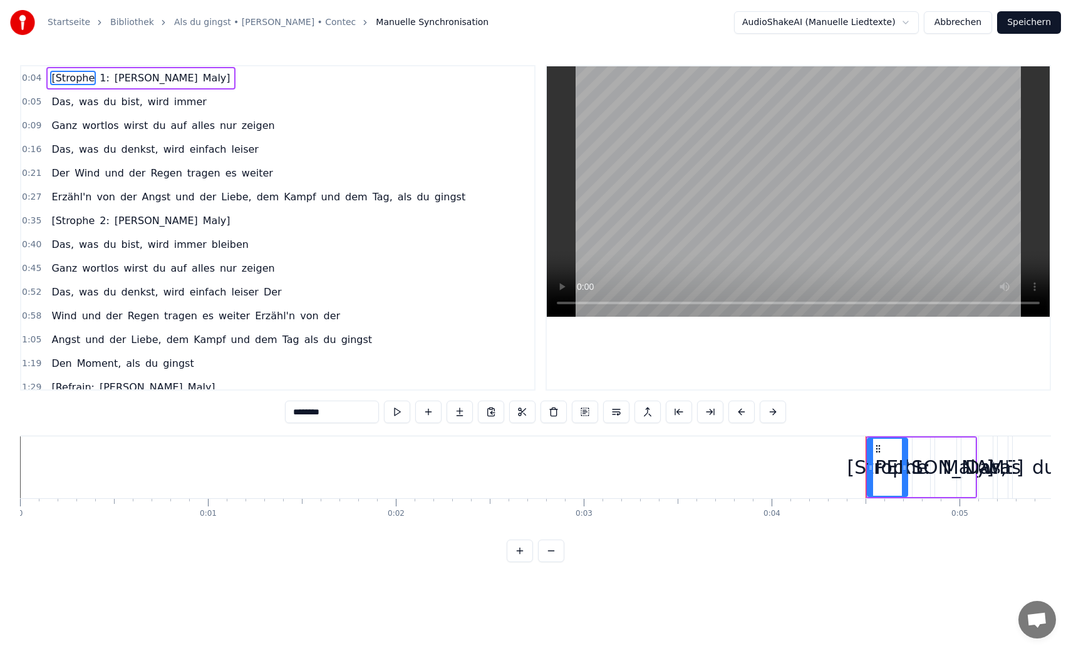
click at [959, 24] on button "Abbrechen" at bounding box center [958, 22] width 68 height 23
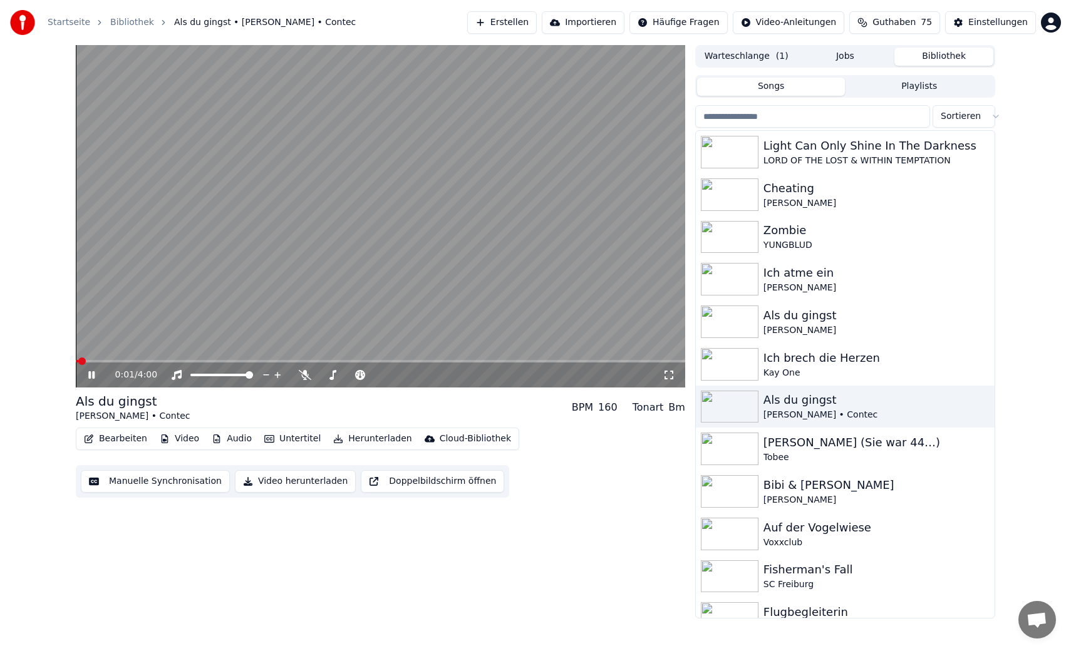
click at [409, 126] on video at bounding box center [380, 216] width 609 height 343
click at [121, 440] on button "Bearbeiten" at bounding box center [115, 439] width 73 height 18
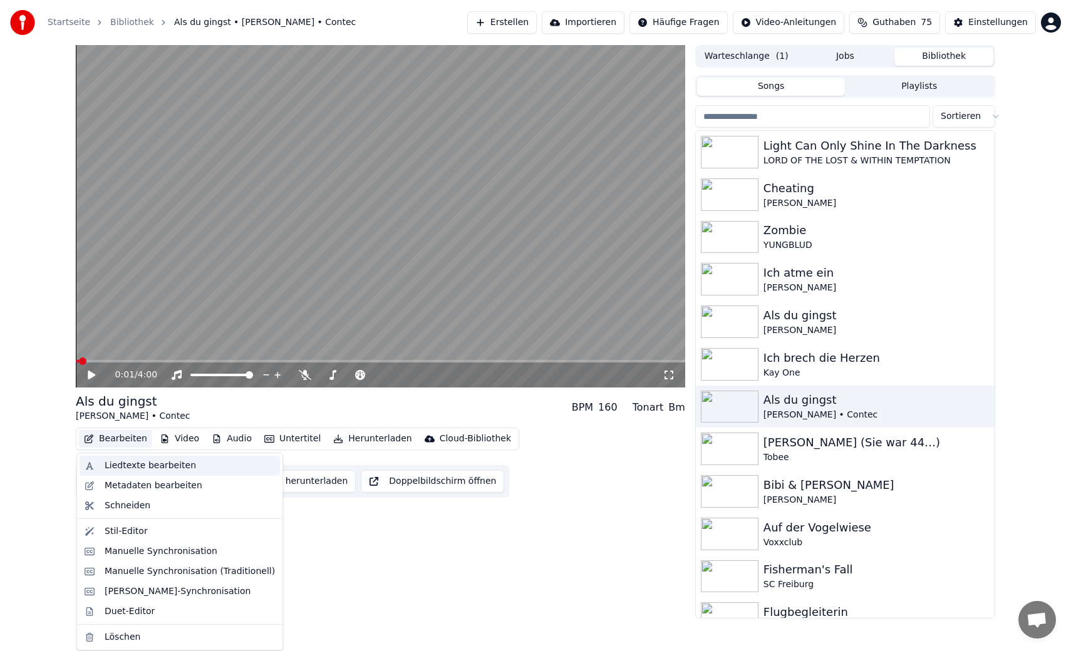
click at [121, 465] on div "Liedtexte bearbeiten" at bounding box center [150, 466] width 91 height 13
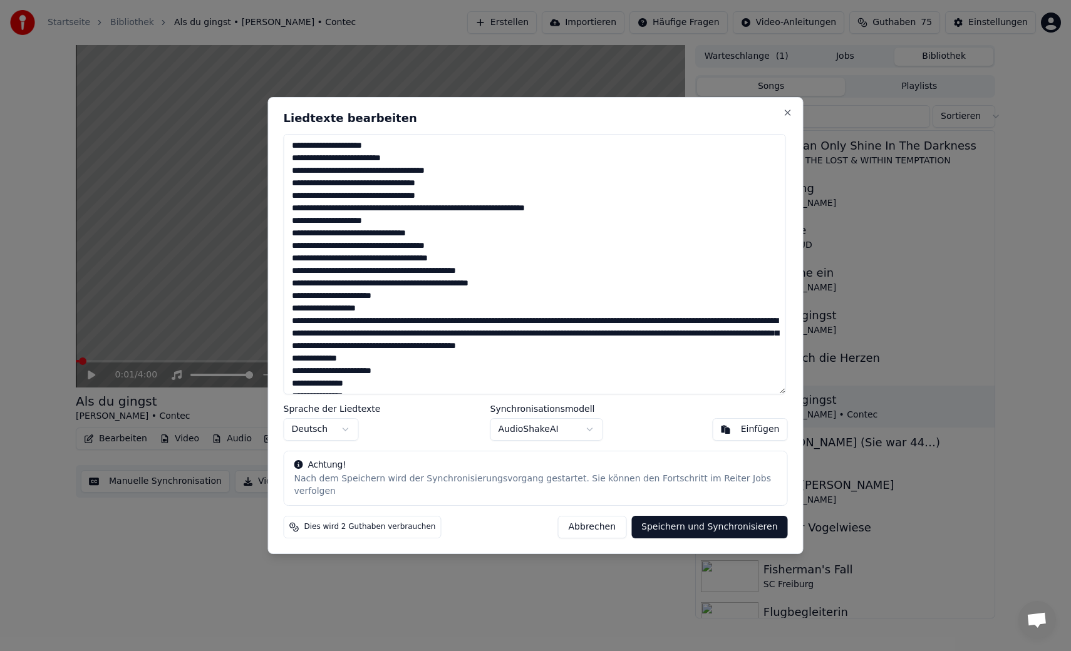
scroll to position [114, 0]
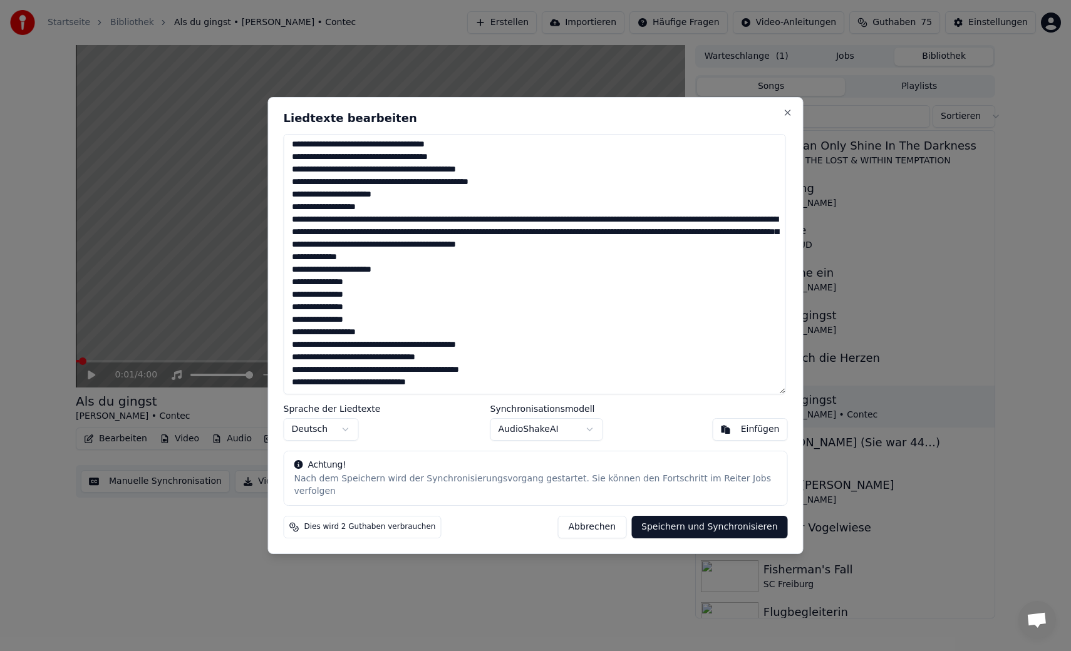
drag, startPoint x: 292, startPoint y: 150, endPoint x: 622, endPoint y: 535, distance: 507.1
click at [622, 535] on div "Liedtexte bearbeiten Sprache der Liedtexte Deutsch Synchronisationsmodell Audio…" at bounding box center [535, 325] width 535 height 457
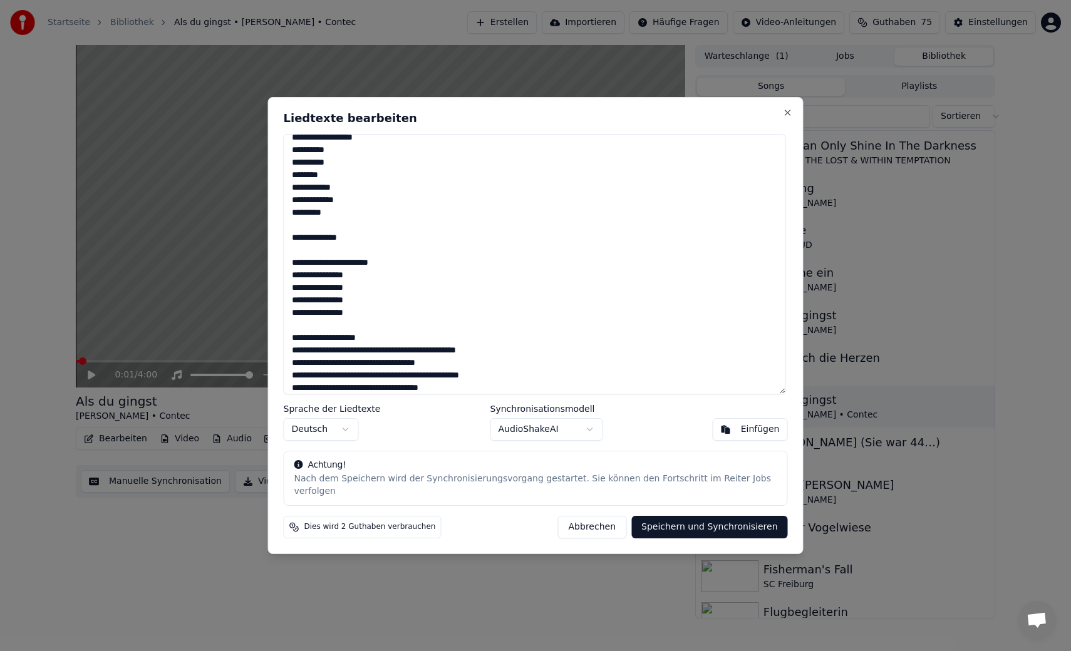
scroll to position [0, 0]
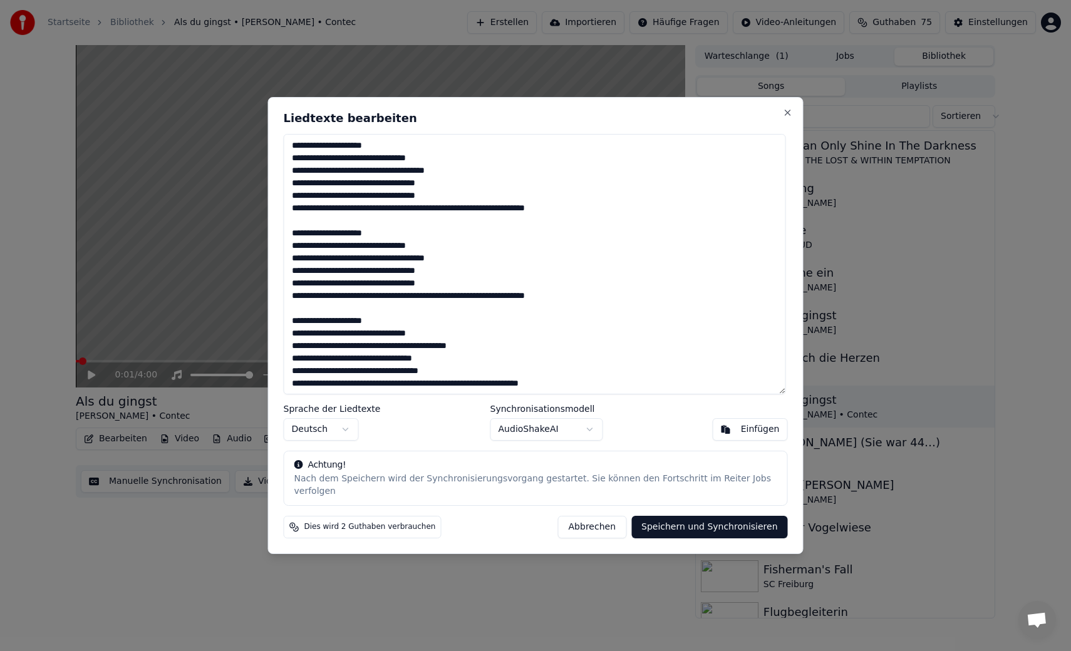
drag, startPoint x: 392, startPoint y: 146, endPoint x: 297, endPoint y: 150, distance: 95.3
click at [297, 150] on textarea at bounding box center [535, 264] width 502 height 260
drag, startPoint x: 403, startPoint y: 154, endPoint x: 286, endPoint y: 154, distance: 117.1
click at [286, 154] on textarea at bounding box center [535, 264] width 502 height 260
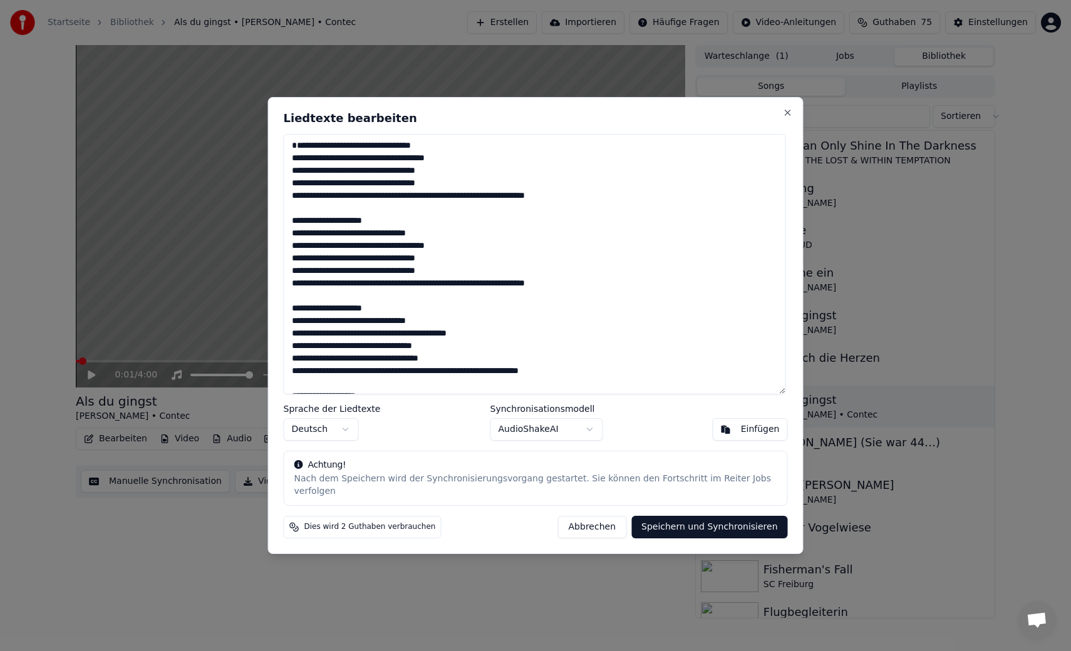
drag, startPoint x: 389, startPoint y: 239, endPoint x: 256, endPoint y: 237, distance: 132.8
click at [256, 237] on body "Startseite Bibliothek Als du gingst • Lina Maly • Contec Erstellen Importieren …" at bounding box center [535, 325] width 1071 height 651
click at [402, 242] on textarea at bounding box center [535, 264] width 502 height 260
drag, startPoint x: 402, startPoint y: 242, endPoint x: 286, endPoint y: 240, distance: 115.9
click at [286, 240] on textarea at bounding box center [535, 264] width 502 height 260
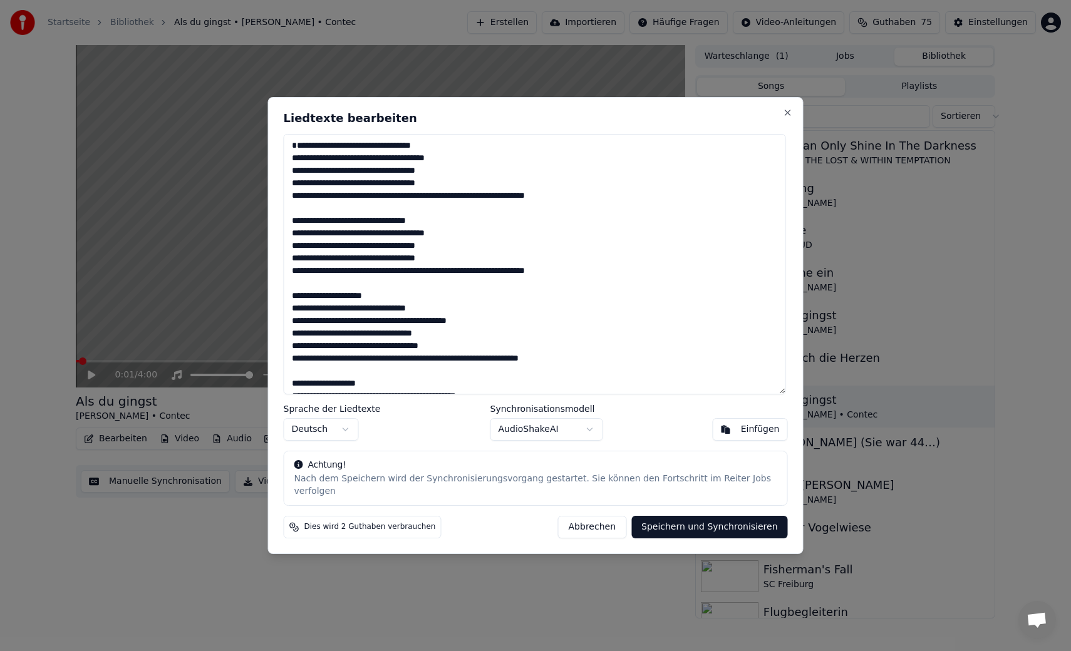
drag, startPoint x: 399, startPoint y: 316, endPoint x: 289, endPoint y: 316, distance: 110.2
click at [289, 316] on textarea at bounding box center [535, 264] width 502 height 260
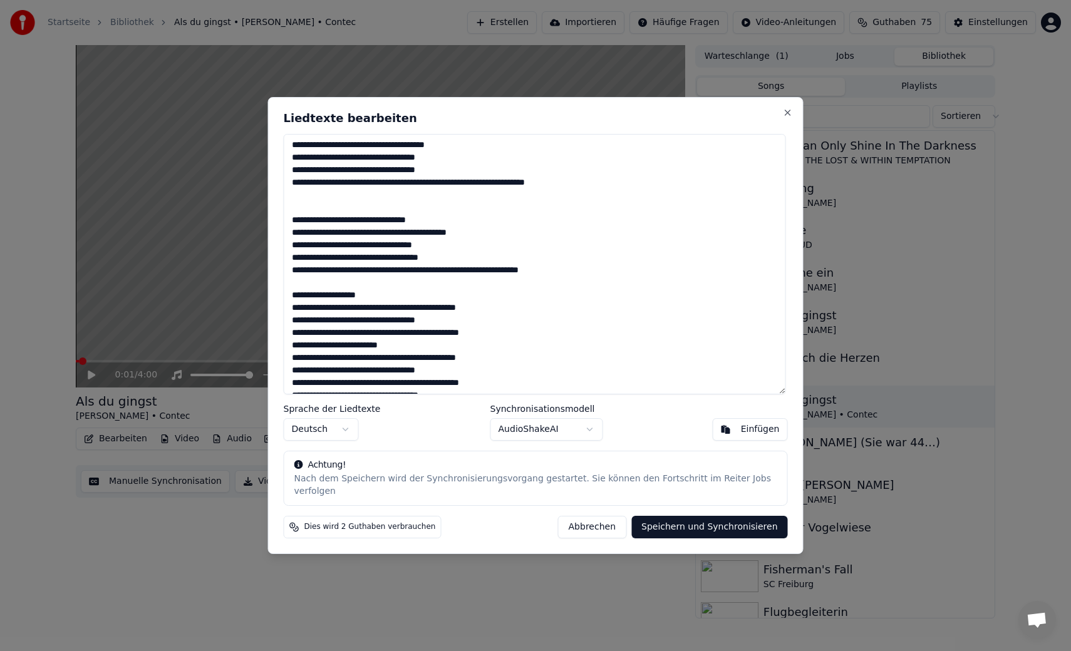
scroll to position [101, 0]
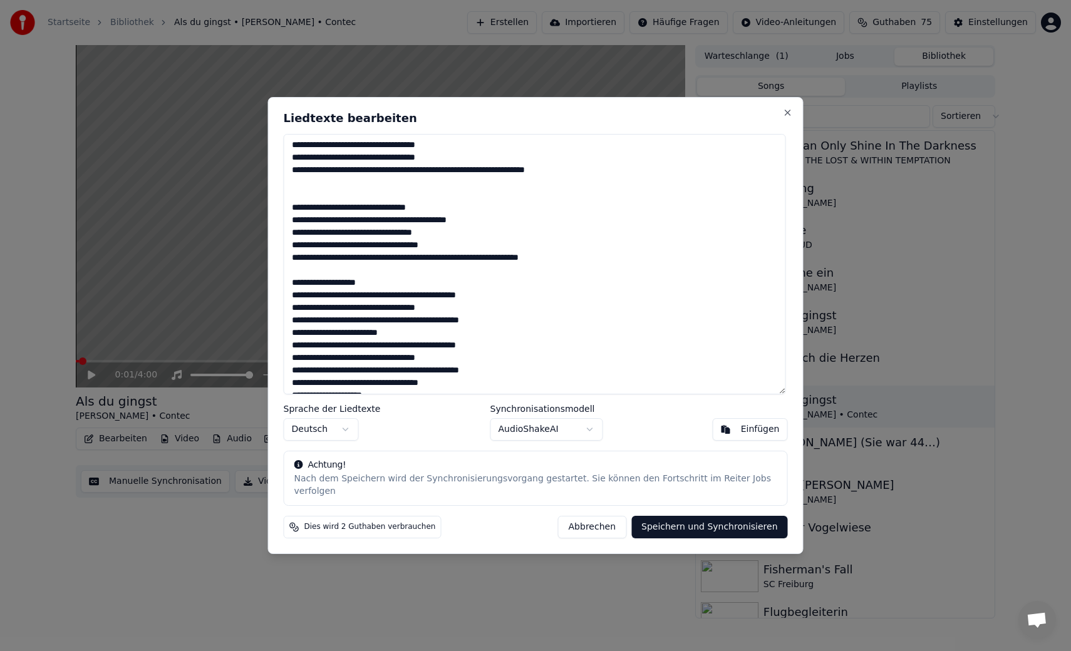
drag, startPoint x: 379, startPoint y: 302, endPoint x: 287, endPoint y: 298, distance: 92.2
click at [287, 298] on textarea at bounding box center [535, 264] width 502 height 260
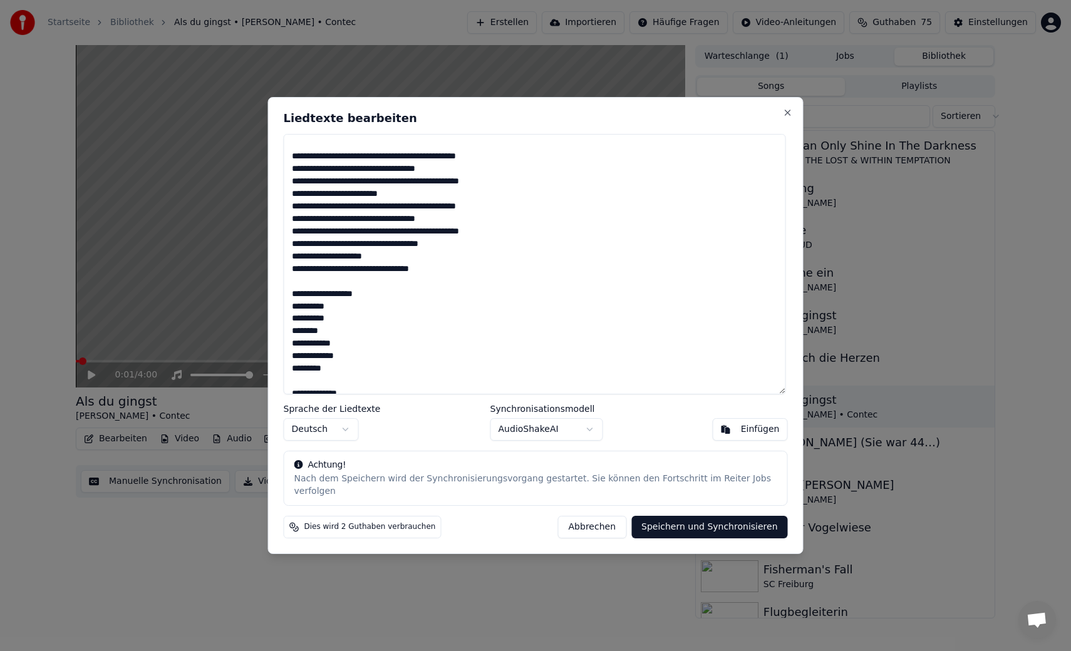
scroll to position [241, 0]
drag, startPoint x: 292, startPoint y: 312, endPoint x: 363, endPoint y: 382, distance: 99.2
click at [363, 382] on textarea at bounding box center [535, 264] width 502 height 260
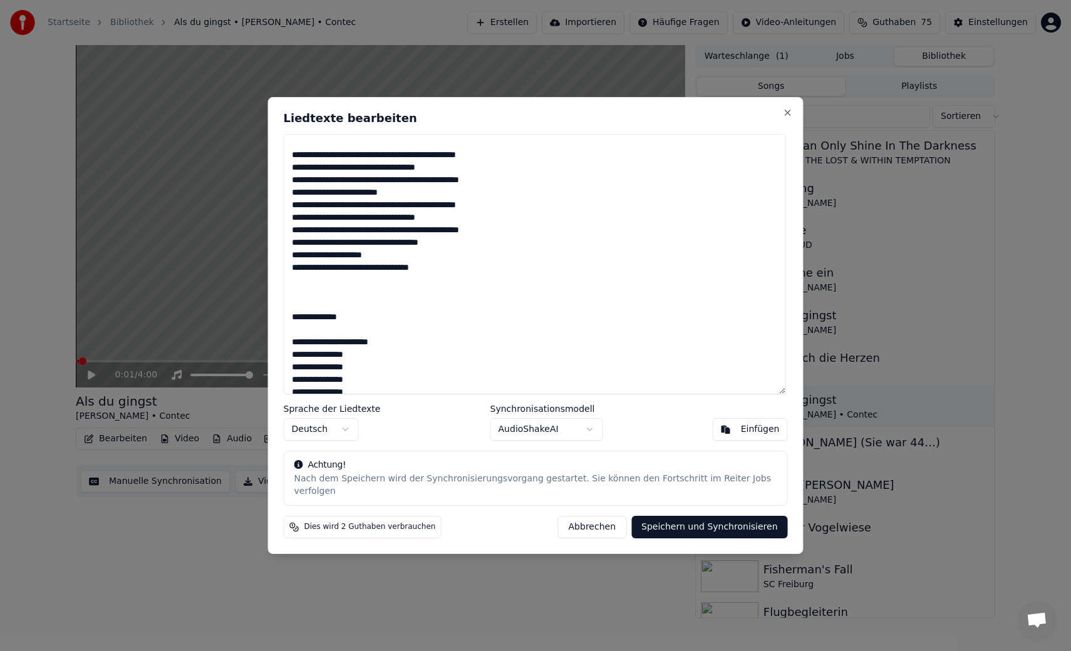
scroll to position [279, 0]
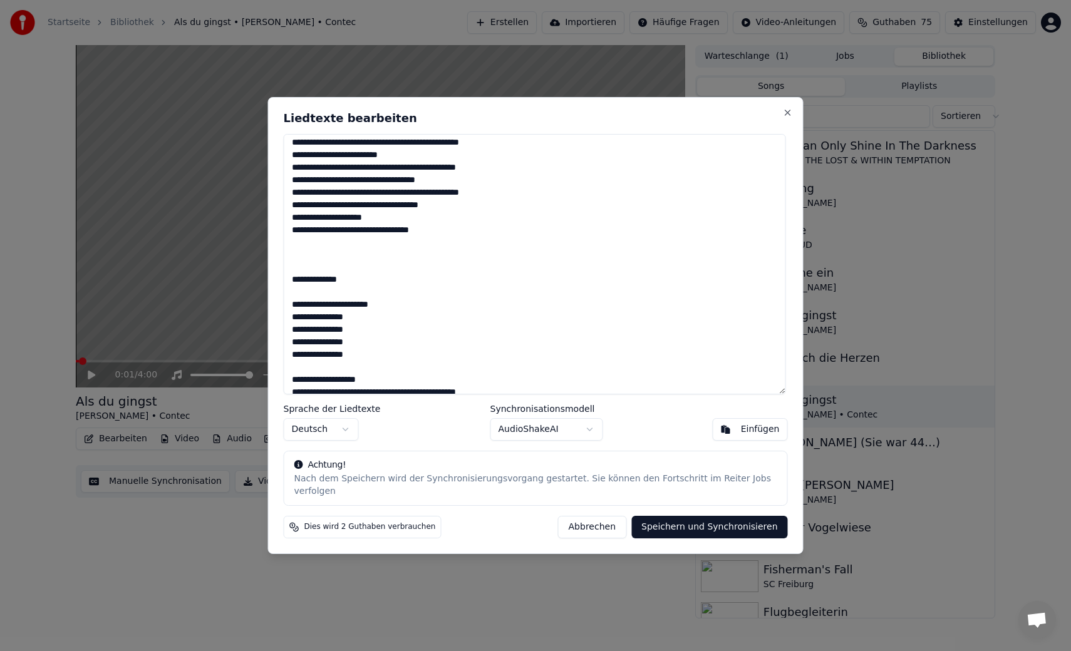
drag, startPoint x: 393, startPoint y: 324, endPoint x: 290, endPoint y: 301, distance: 105.4
click at [290, 301] on textarea at bounding box center [535, 264] width 502 height 260
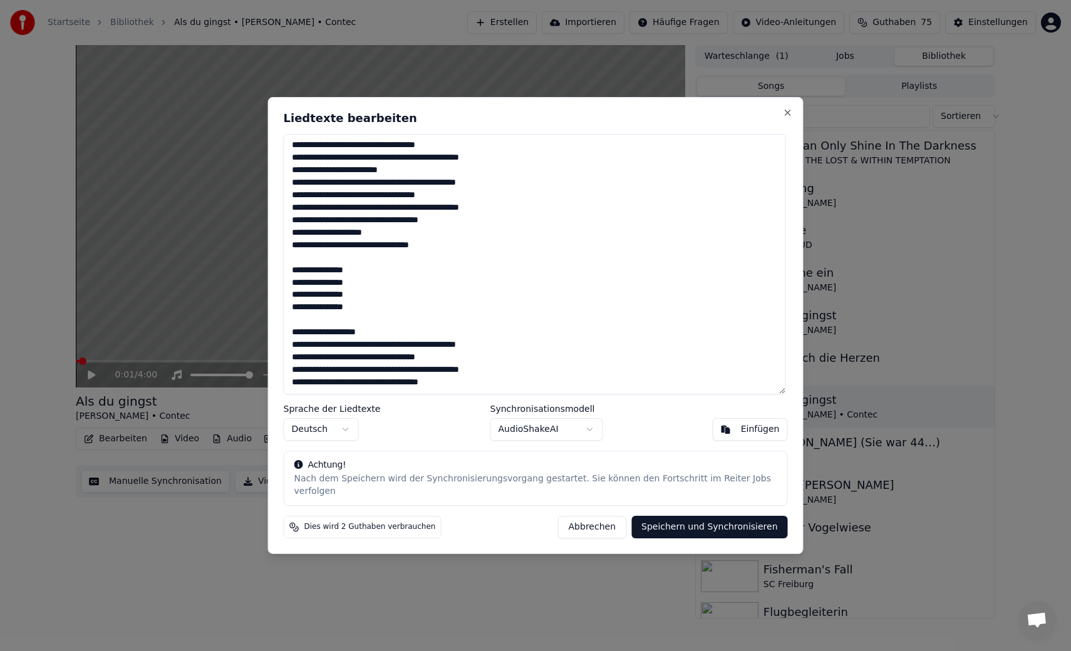
scroll to position [276, 0]
drag, startPoint x: 378, startPoint y: 343, endPoint x: 258, endPoint y: 338, distance: 120.3
click at [257, 338] on body "Startseite Bibliothek Als du gingst • Lina Maly • Contec Erstellen Importieren …" at bounding box center [535, 325] width 1071 height 651
click at [384, 338] on textarea at bounding box center [535, 264] width 502 height 260
drag, startPoint x: 384, startPoint y: 338, endPoint x: 292, endPoint y: 339, distance: 92.0
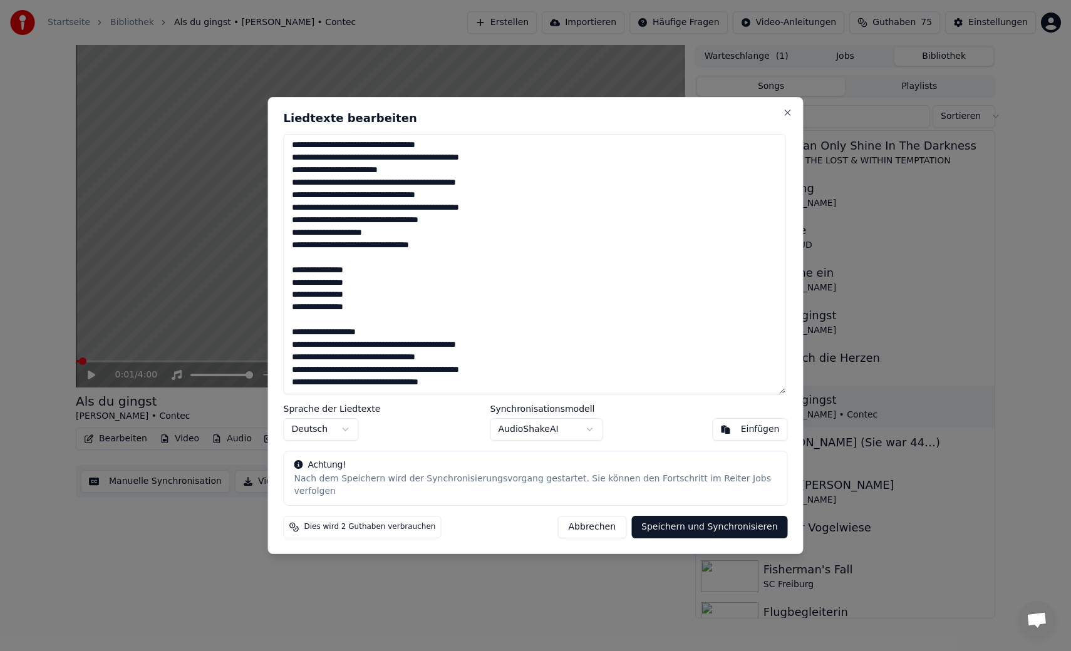
click at [292, 339] on textarea at bounding box center [535, 264] width 502 height 260
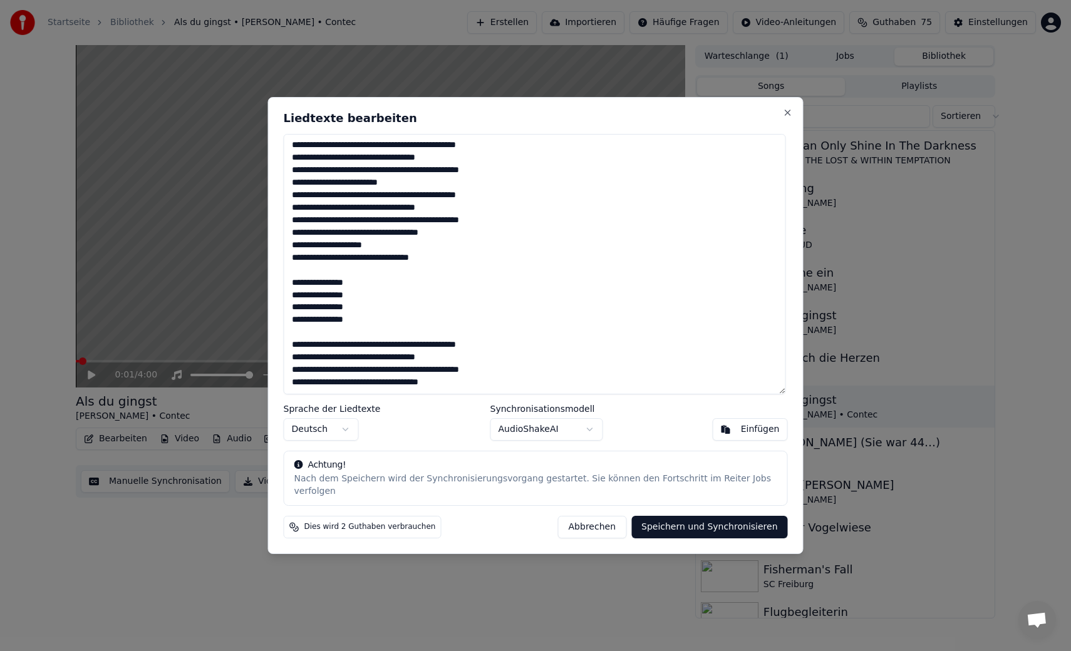
scroll to position [264, 0]
click at [662, 518] on button "Speichern und Synchronisieren" at bounding box center [709, 527] width 157 height 23
type textarea "**********"
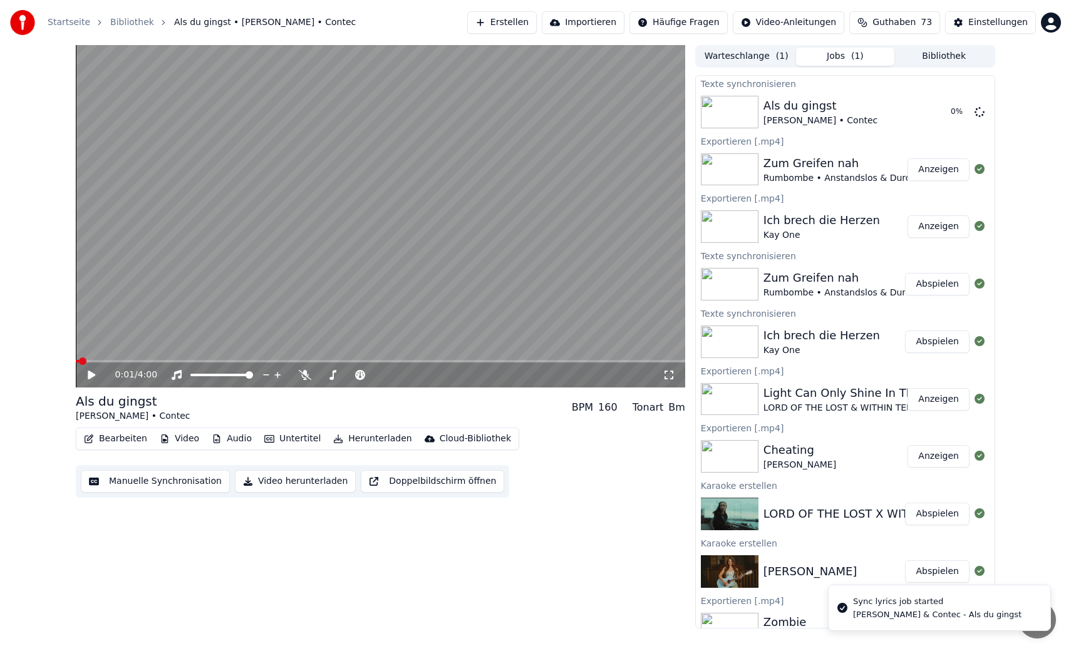
click at [130, 486] on button "Manuelle Synchronisation" at bounding box center [155, 481] width 149 height 23
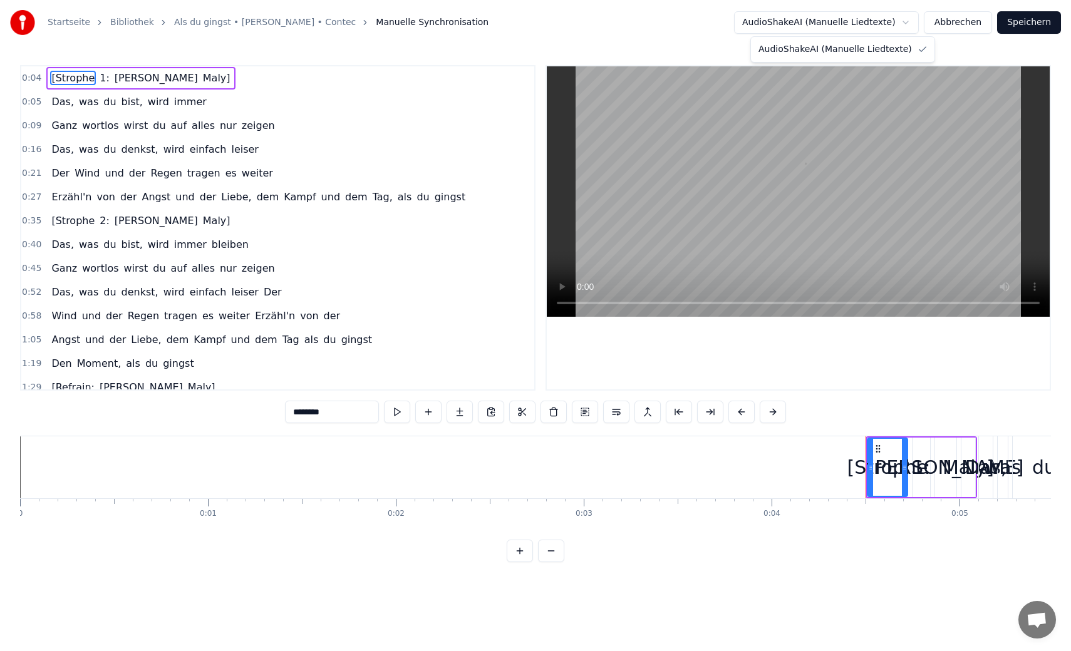
click at [887, 18] on html "Startseite Bibliothek Als du gingst • Lina Maly • Contec Manuelle Synchronisati…" at bounding box center [535, 291] width 1071 height 582
click at [961, 24] on button "Abbrechen" at bounding box center [958, 22] width 68 height 23
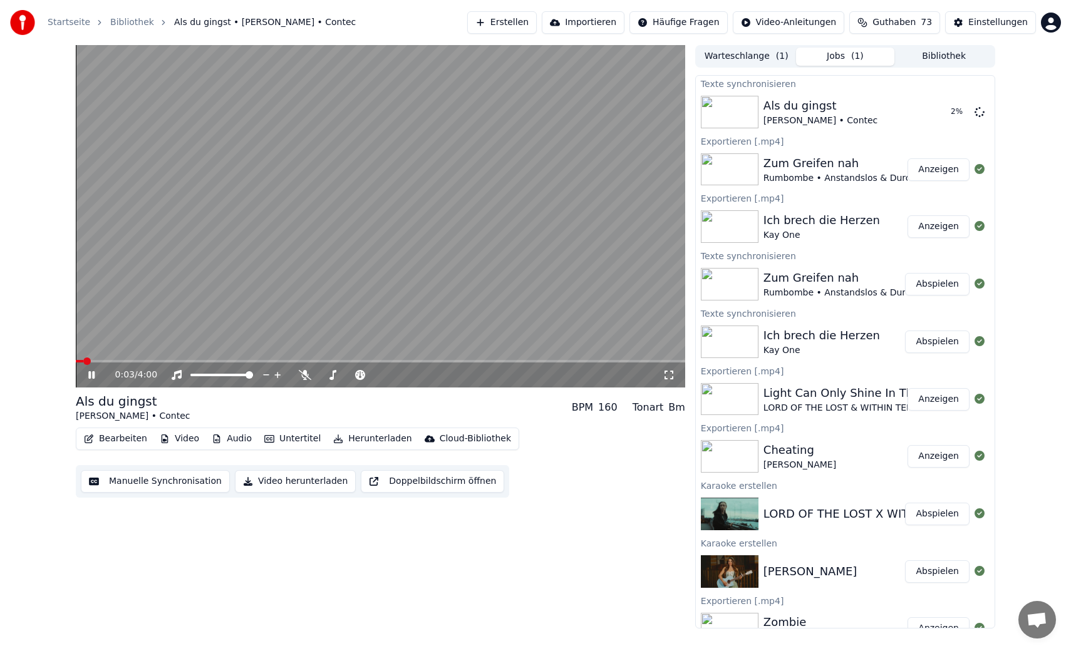
click at [128, 483] on button "Manuelle Synchronisation" at bounding box center [155, 481] width 149 height 23
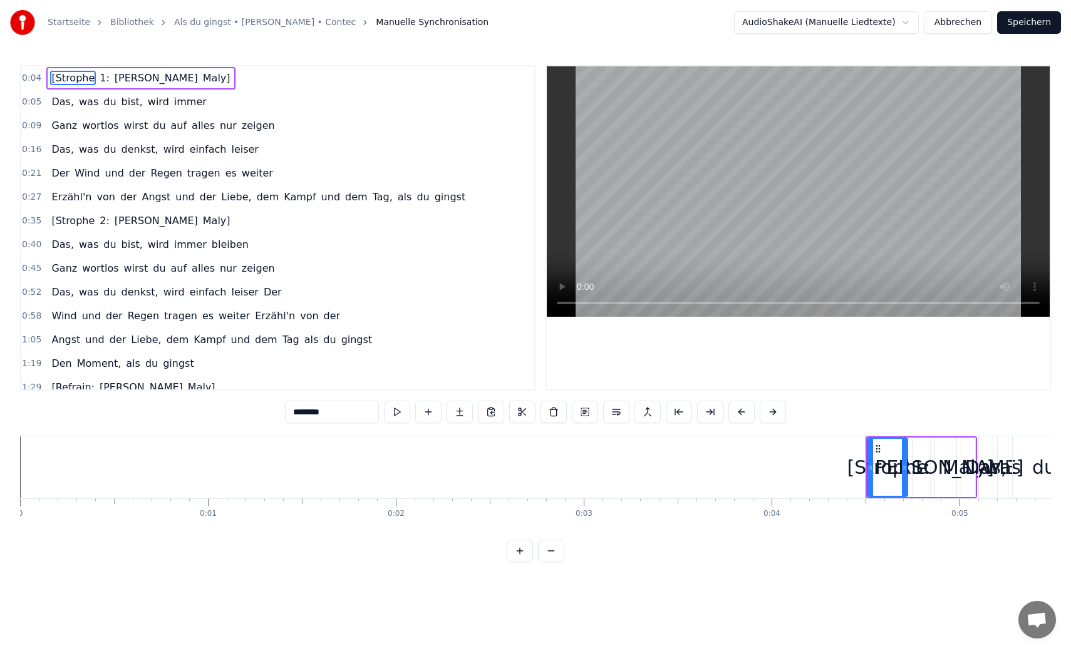
click at [877, 29] on html "Startseite Bibliothek Als du gingst • Lina Maly • Contec Manuelle Synchronisati…" at bounding box center [535, 291] width 1071 height 582
click at [882, 28] on html "Startseite Bibliothek Als du gingst • Lina Maly • Contec Manuelle Synchronisati…" at bounding box center [535, 291] width 1071 height 582
click at [945, 25] on button "Abbrechen" at bounding box center [958, 22] width 68 height 23
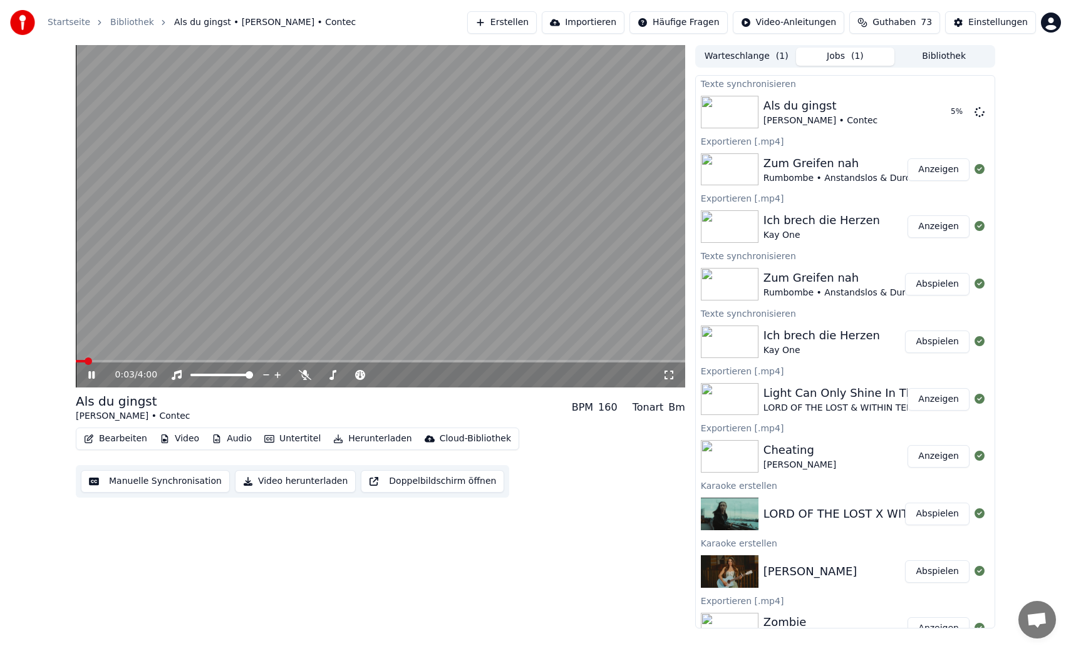
click at [91, 378] on icon at bounding box center [100, 375] width 29 height 10
click at [537, 21] on button "Erstellen" at bounding box center [502, 22] width 70 height 23
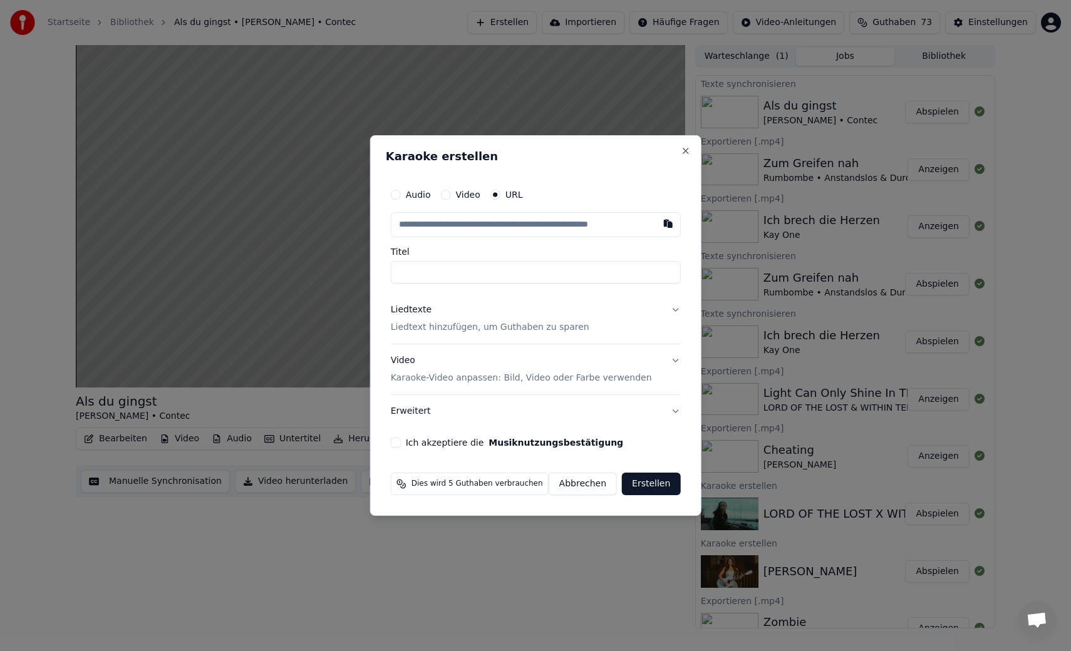
click at [594, 487] on button "Abbrechen" at bounding box center [583, 484] width 68 height 23
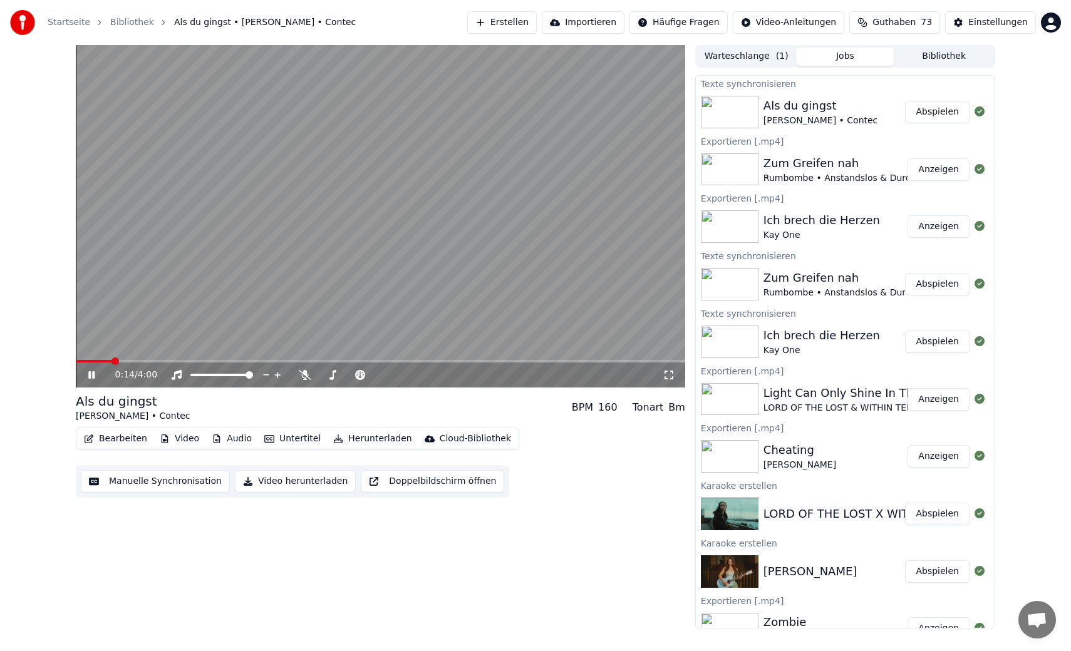
click at [342, 139] on video at bounding box center [380, 216] width 609 height 343
click at [155, 483] on button "Manuelle Synchronisation" at bounding box center [155, 481] width 149 height 23
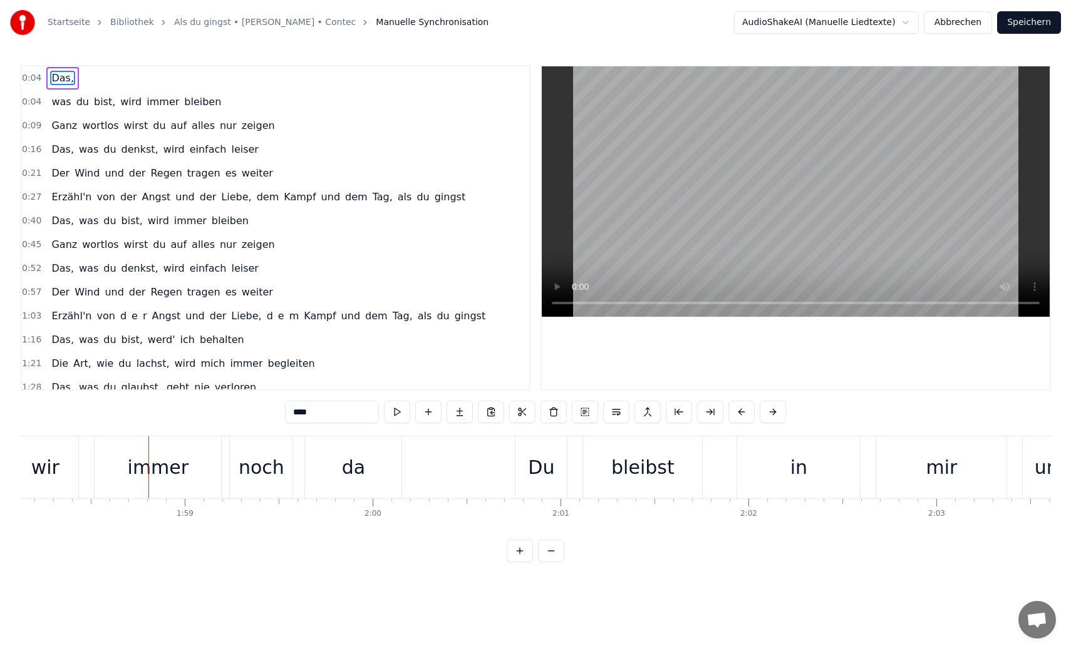
scroll to position [0, 22206]
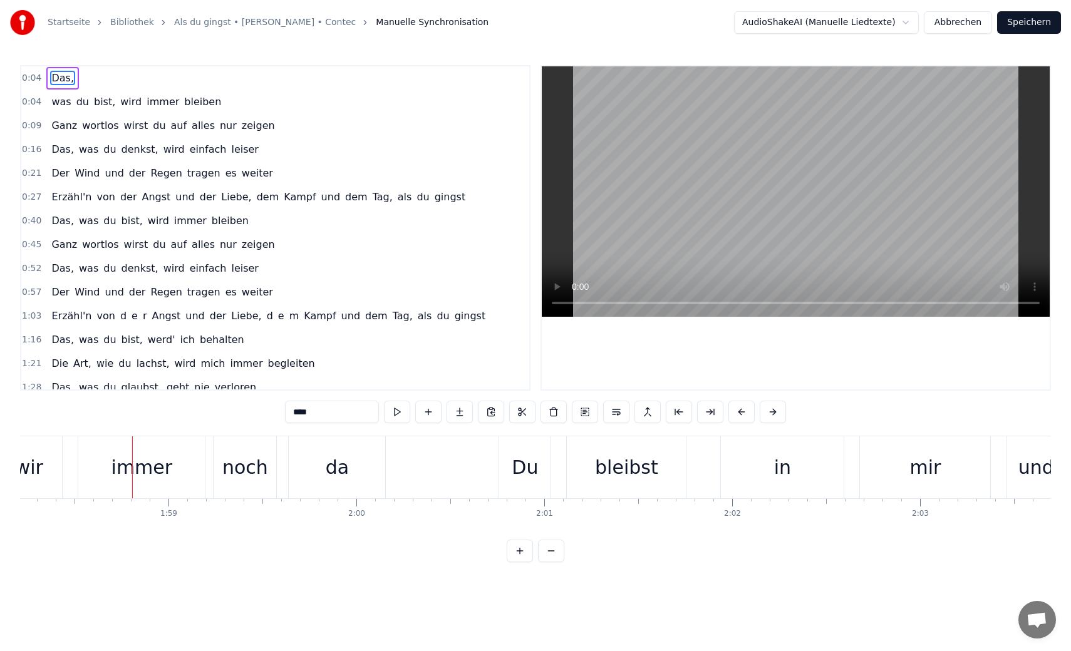
click at [1031, 16] on button "Speichern" at bounding box center [1029, 22] width 64 height 23
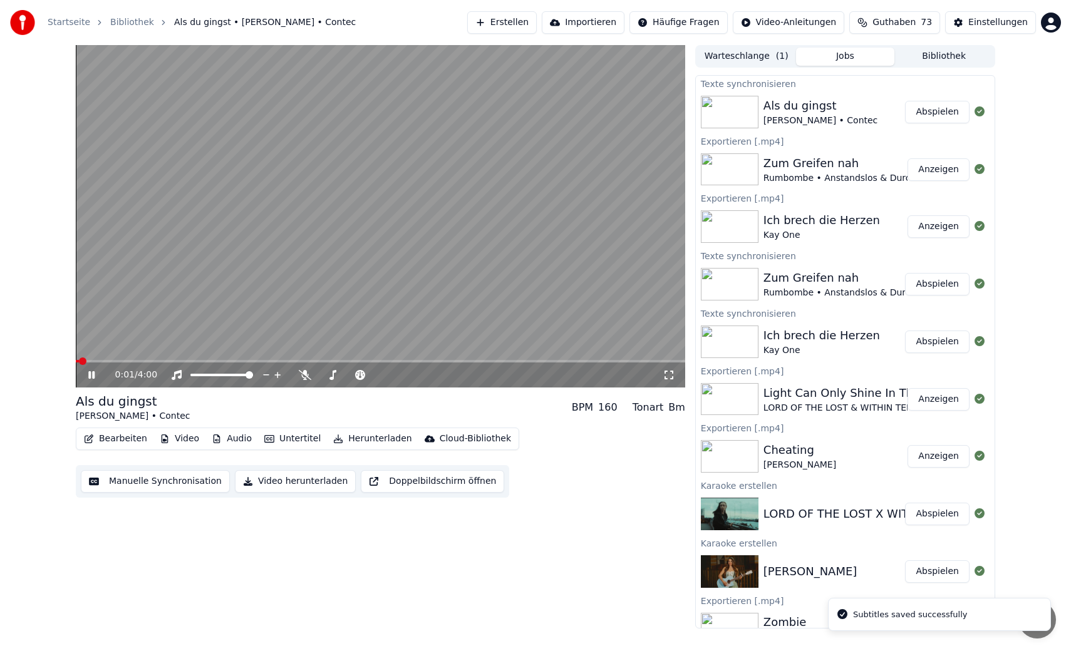
click at [480, 241] on video at bounding box center [380, 216] width 609 height 343
click at [354, 430] on div "Bearbeiten Video Audio Untertitel Herunterladen Cloud-Bibliothek" at bounding box center [297, 439] width 443 height 23
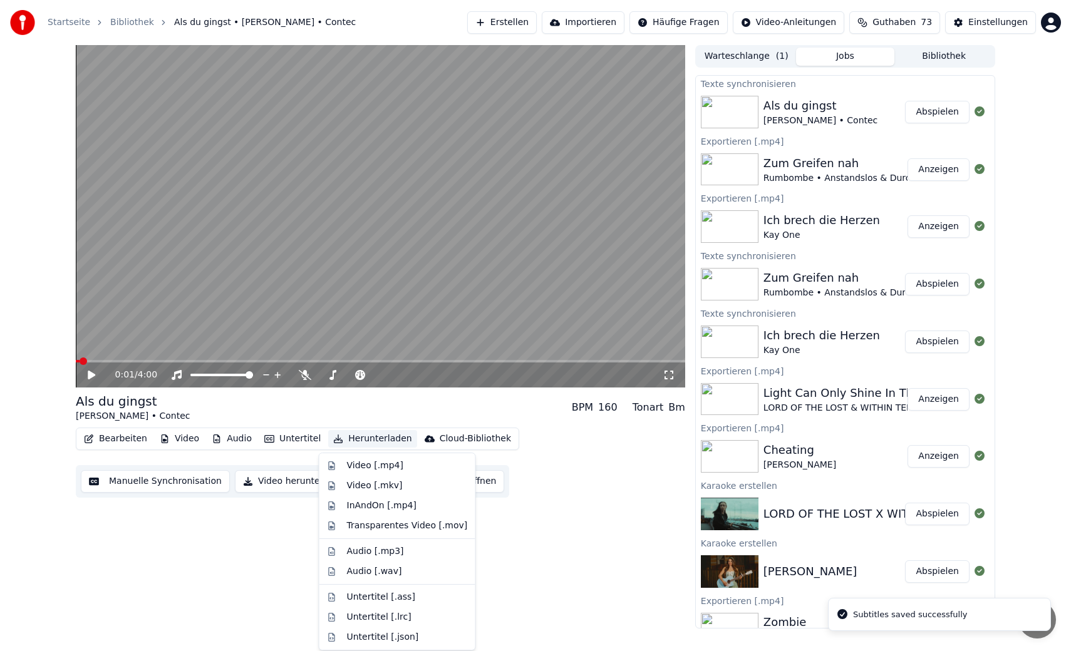
click at [354, 433] on button "Herunterladen" at bounding box center [372, 439] width 88 height 18
click at [359, 468] on div "Video [.mp4]" at bounding box center [375, 466] width 56 height 13
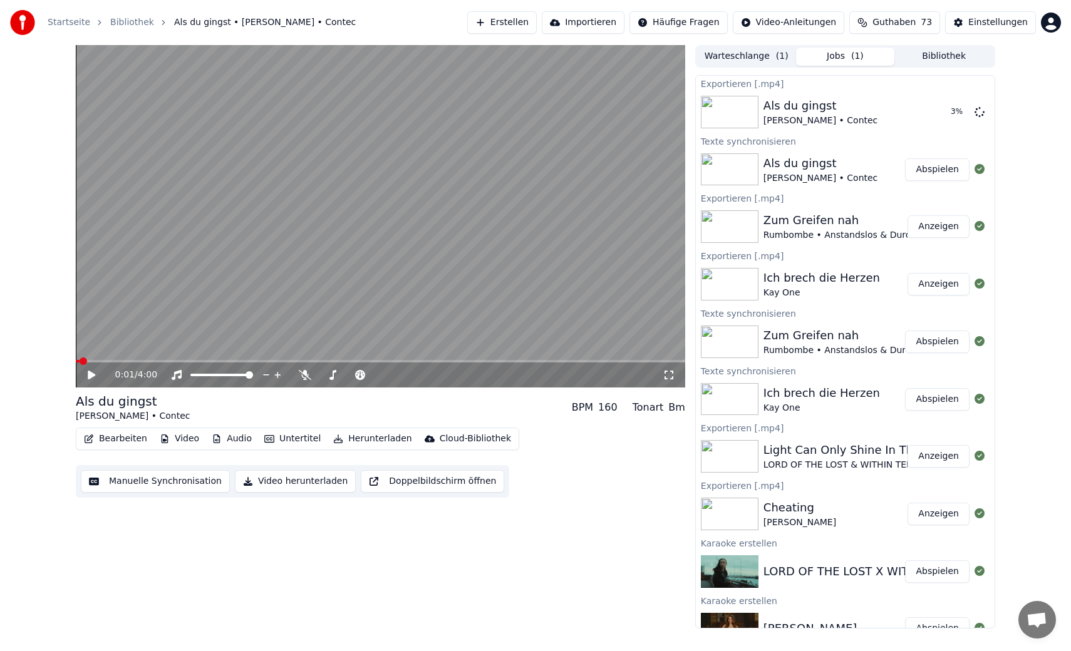
click at [512, 17] on button "Erstellen" at bounding box center [502, 22] width 70 height 23
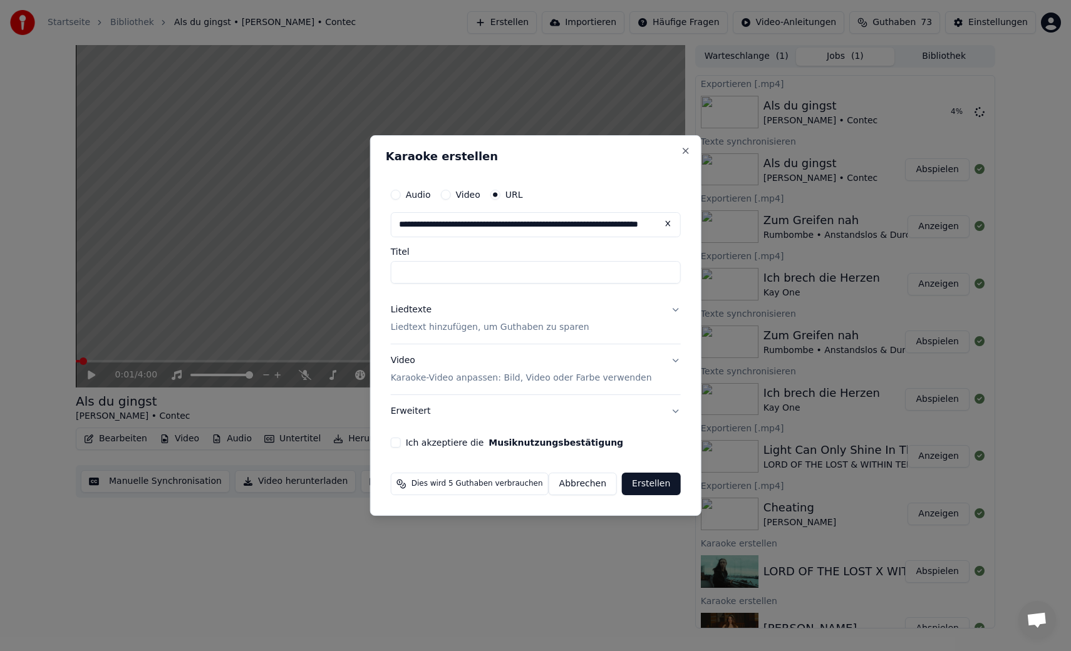
type input "**********"
click at [543, 289] on div "**********" at bounding box center [536, 315] width 300 height 276
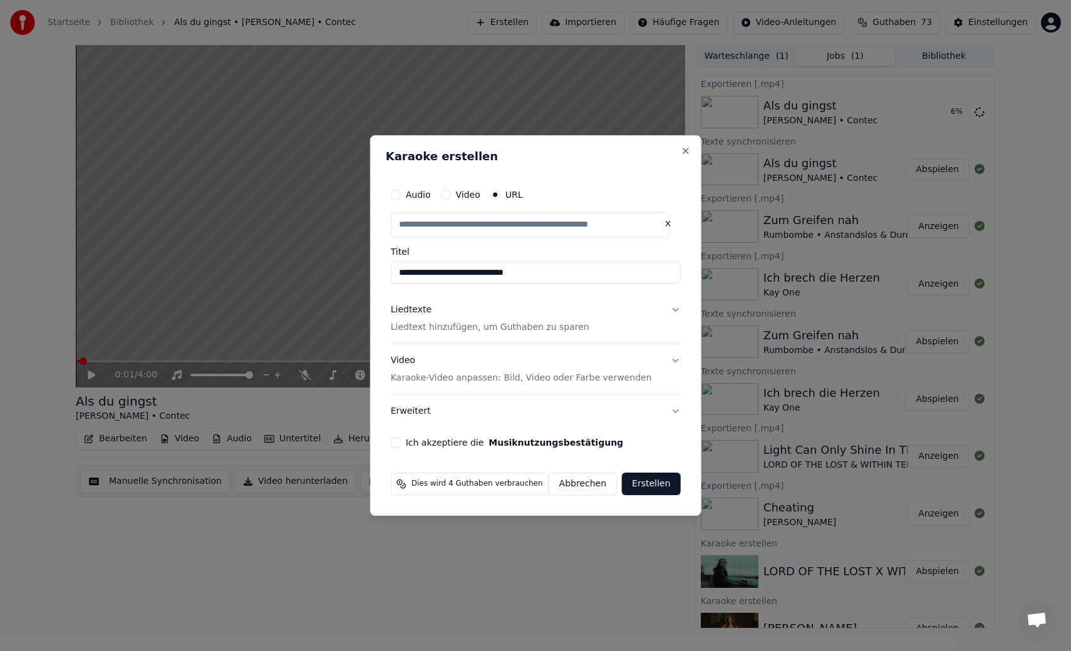
scroll to position [0, 0]
type input "**********"
click at [667, 309] on button "Liedtexte Liedtext hinzufügen, um Guthaben zu sparen" at bounding box center [536, 319] width 290 height 50
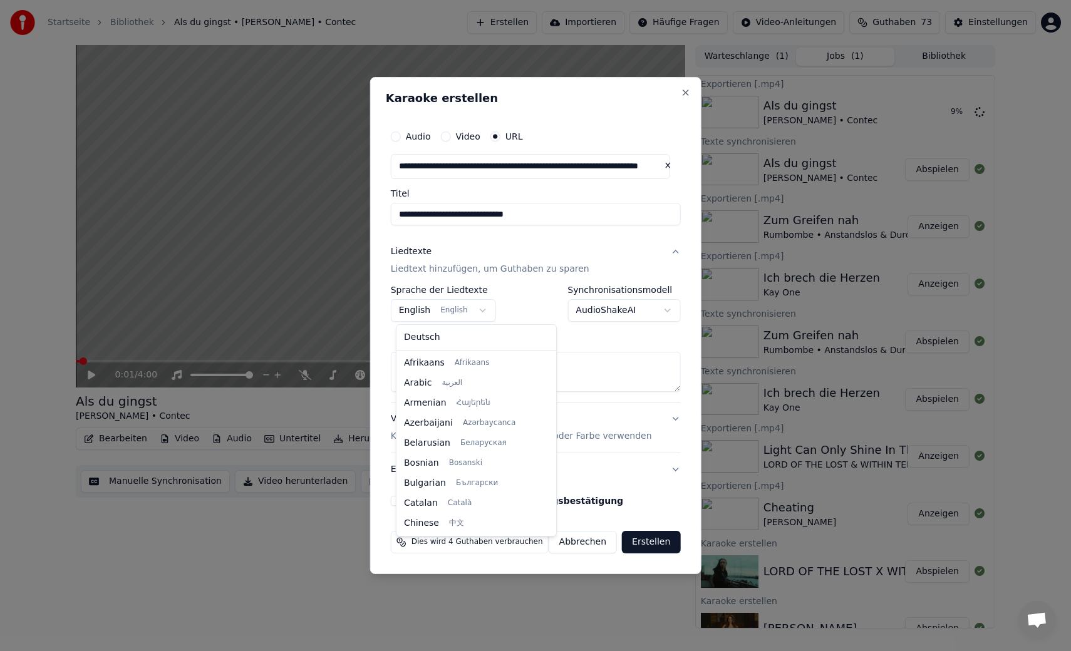
click at [456, 311] on body "Startseite Bibliothek Als du gingst • Lina Maly • Contec Erstellen Importieren …" at bounding box center [535, 325] width 1071 height 651
select select "**"
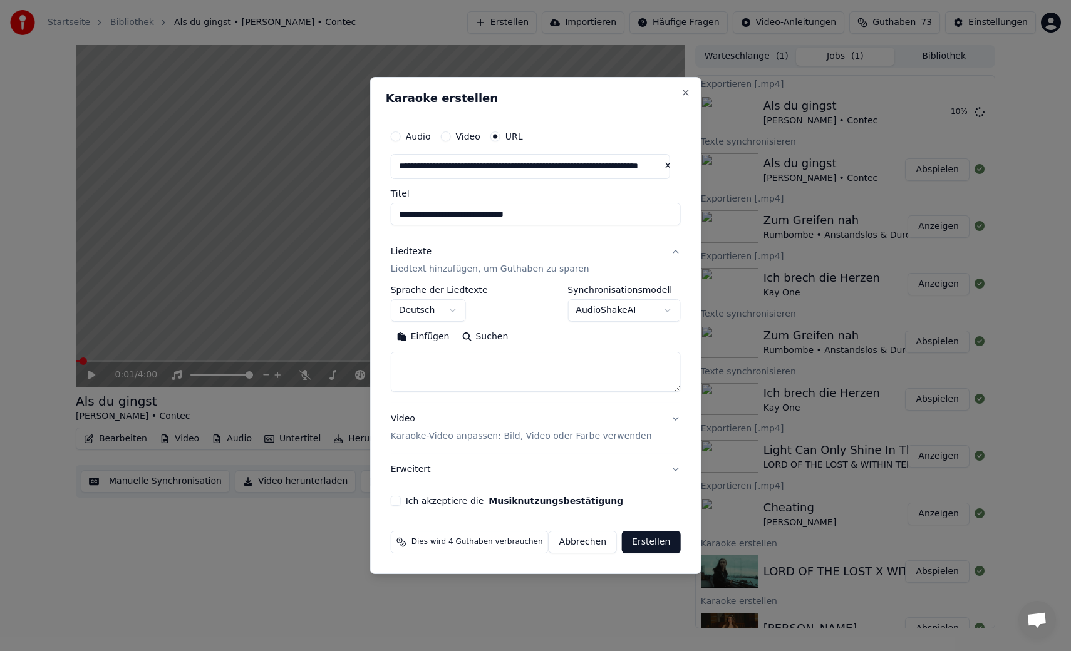
click at [475, 336] on button "Suchen" at bounding box center [484, 337] width 59 height 20
click at [415, 336] on button "Einfügen" at bounding box center [423, 337] width 65 height 20
type textarea "**********"
click at [552, 334] on button "Erweitern" at bounding box center [546, 337] width 68 height 20
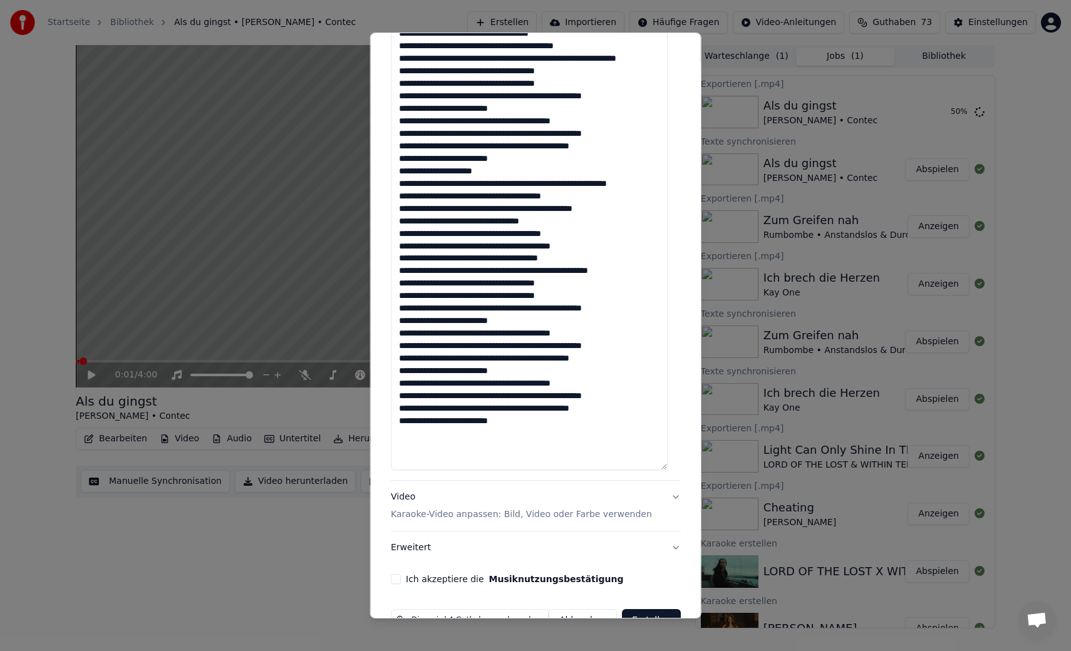
scroll to position [482, 0]
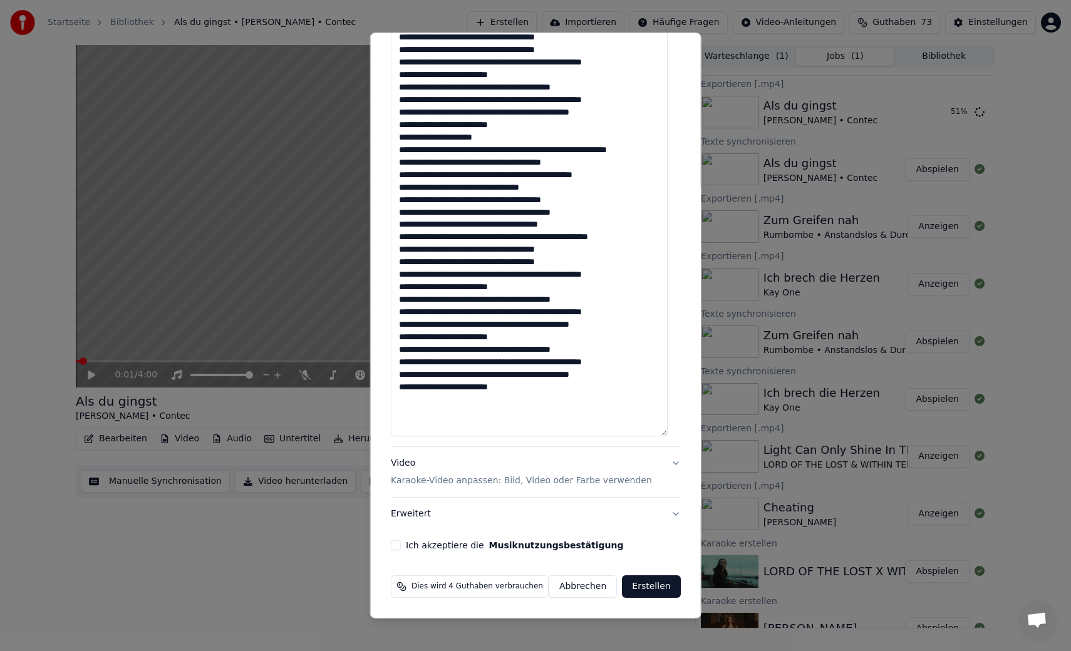
click at [461, 460] on div "Video Karaoke-Video anpassen: Bild, Video oder Farbe verwenden" at bounding box center [521, 472] width 261 height 30
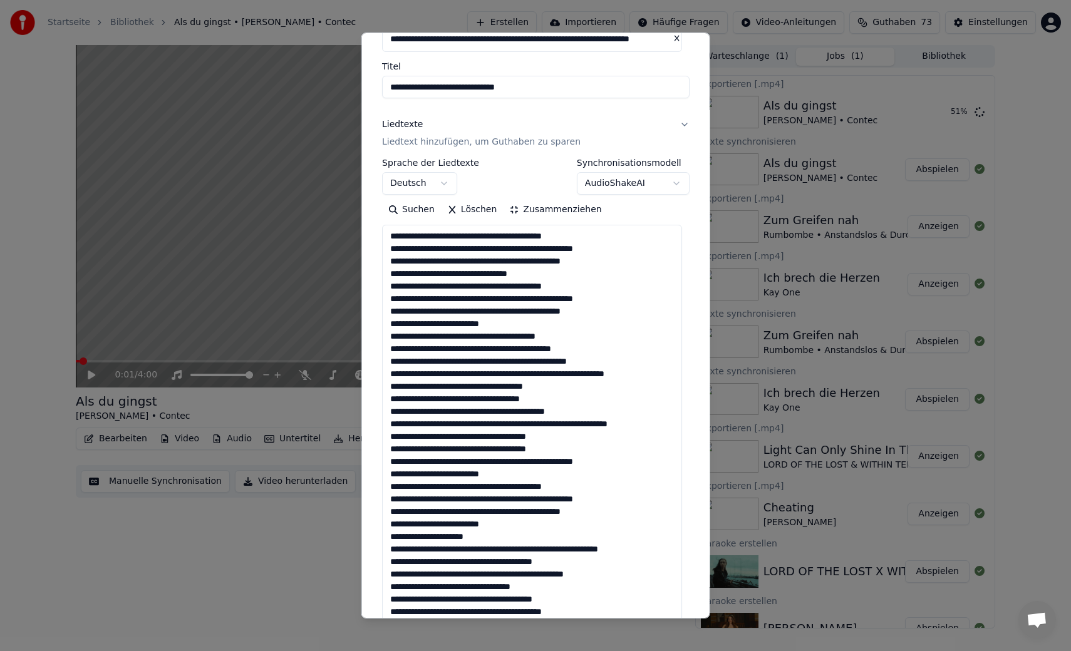
scroll to position [41, 0]
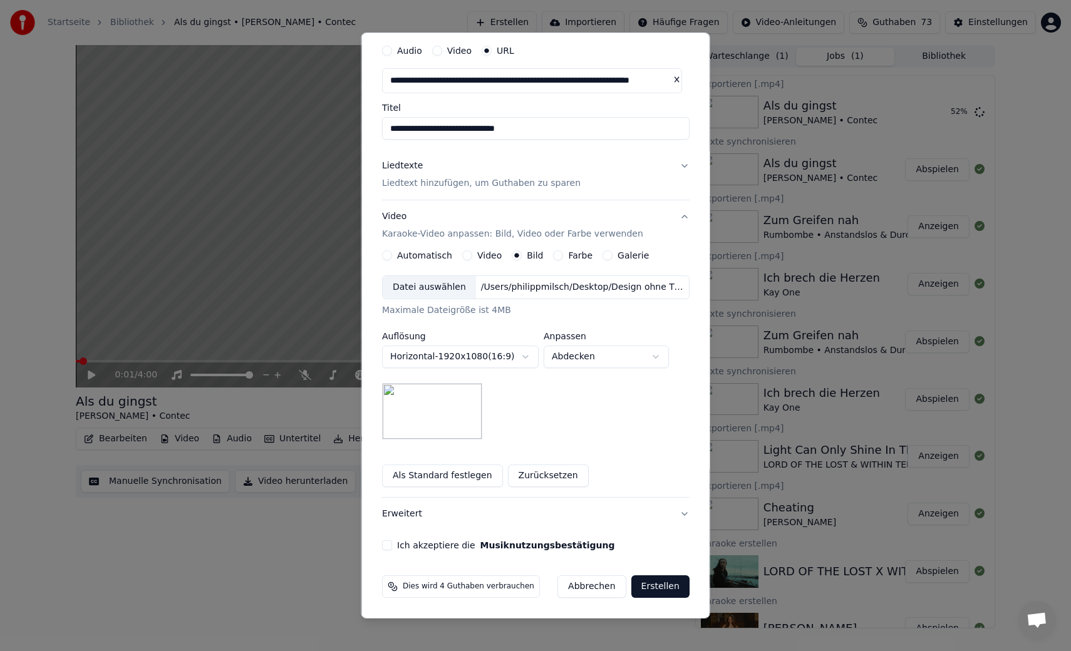
click at [386, 259] on button "Automatisch" at bounding box center [387, 255] width 10 height 10
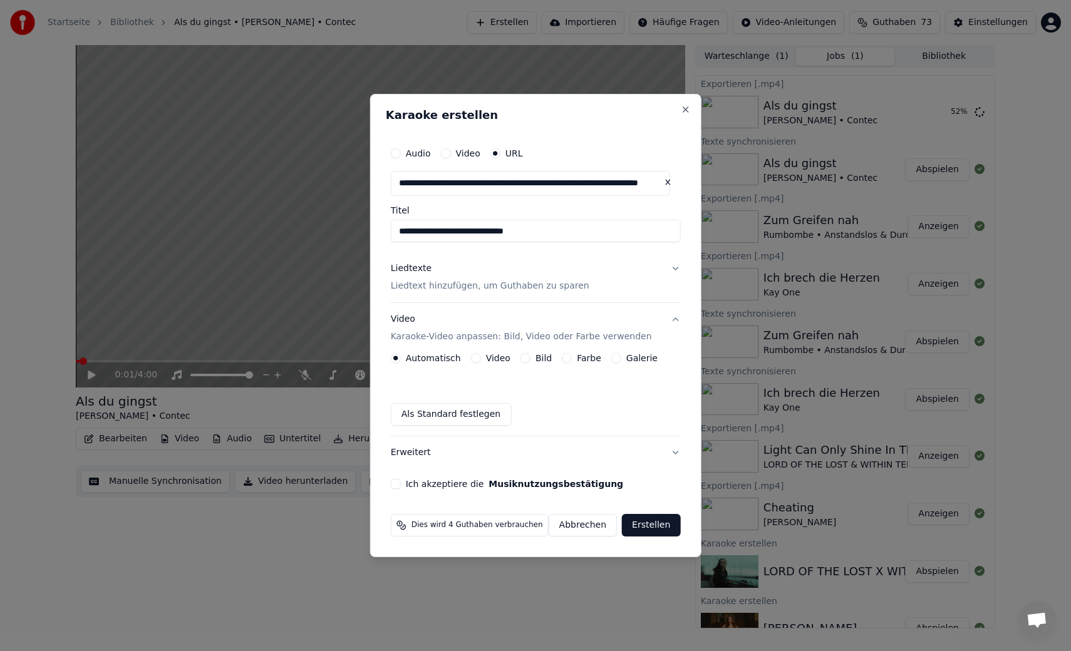
scroll to position [0, 0]
click at [401, 483] on button "Ich akzeptiere die Musiknutzungsbestätigung" at bounding box center [396, 484] width 10 height 10
click at [647, 518] on button "Erstellen" at bounding box center [651, 525] width 58 height 23
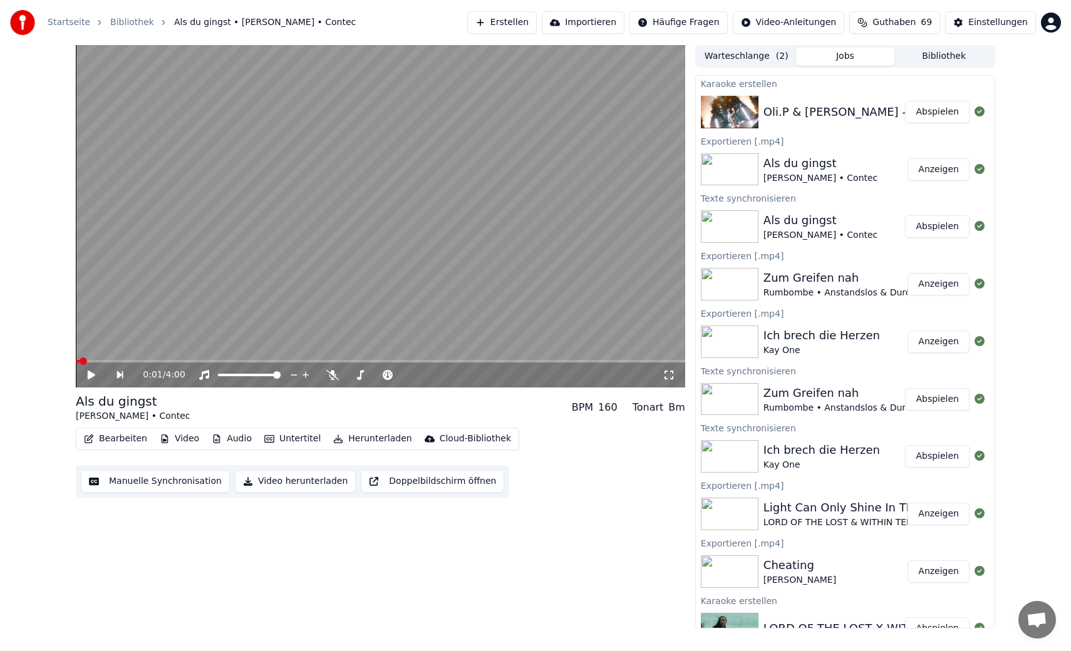
scroll to position [424, 0]
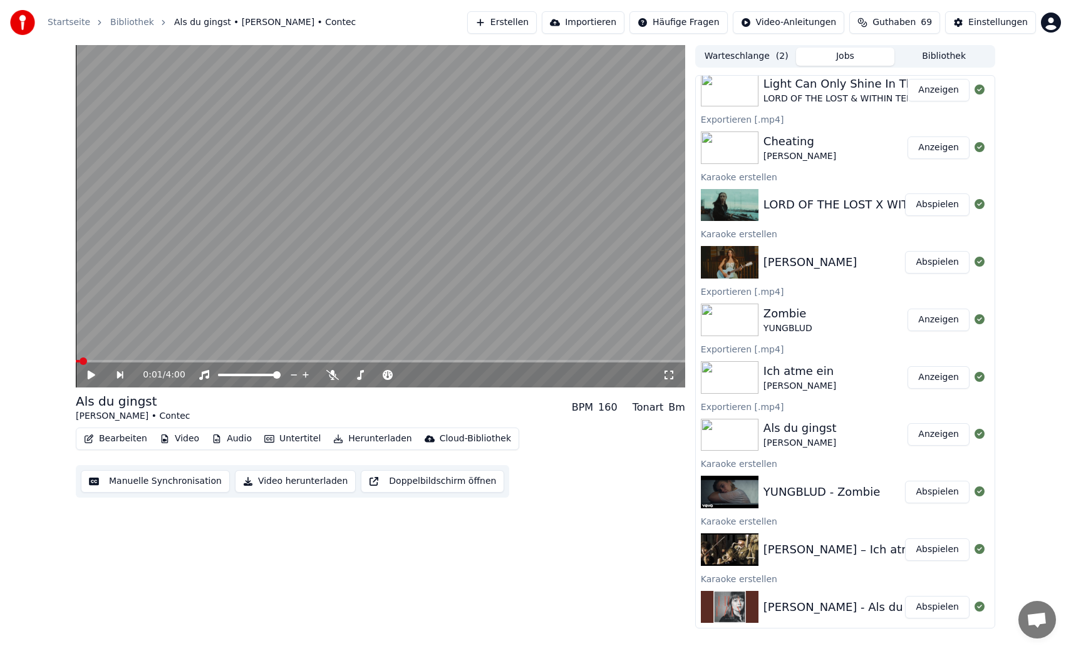
click at [940, 58] on button "Bibliothek" at bounding box center [943, 57] width 99 height 18
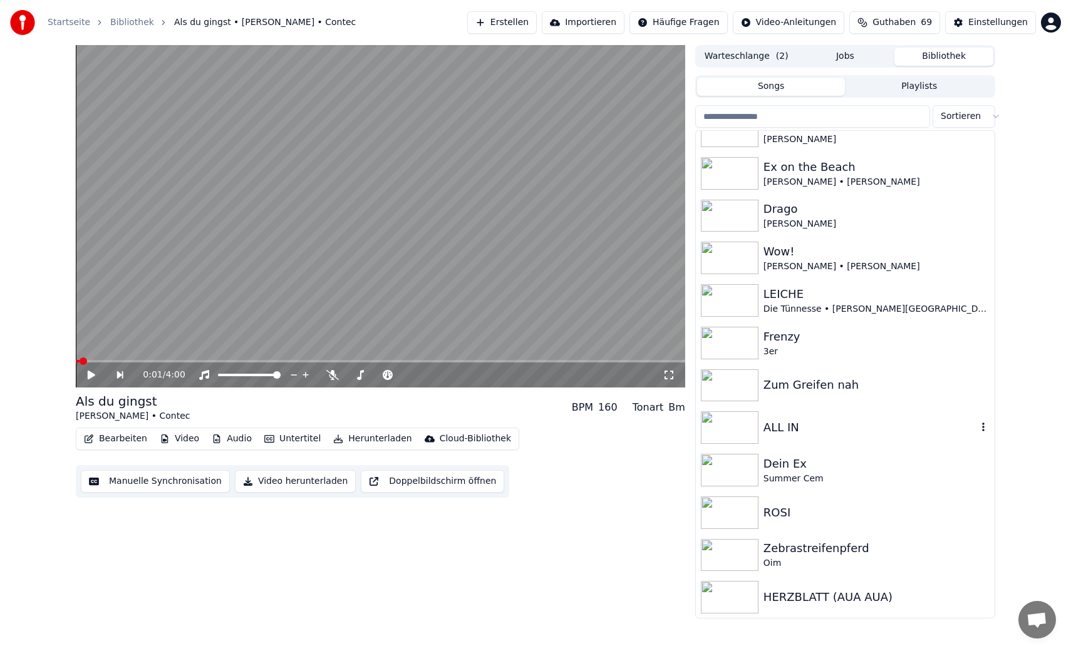
scroll to position [1384, 0]
click at [818, 557] on div "Oim" at bounding box center [870, 563] width 214 height 13
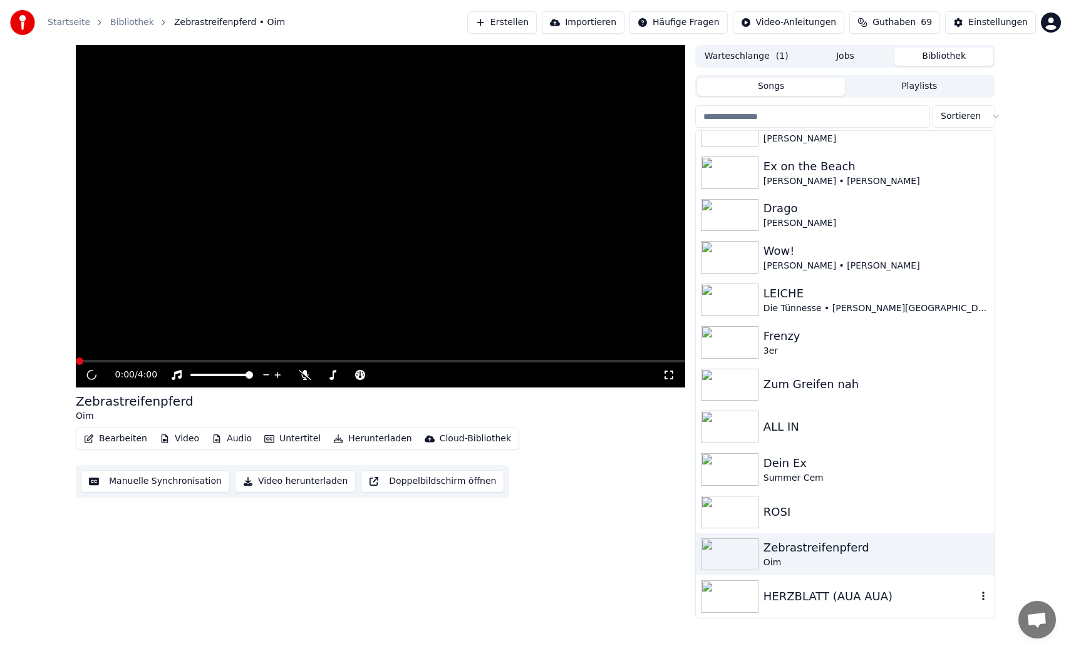
click at [898, 604] on div "HERZBLATT (AUA AUA)" at bounding box center [870, 597] width 214 height 18
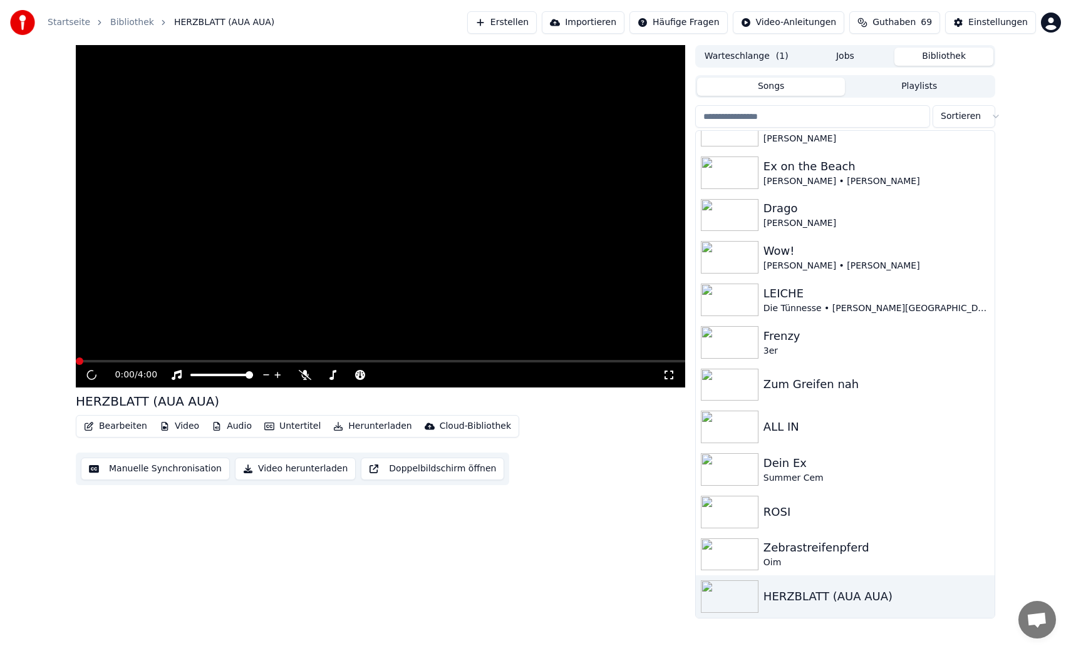
click at [119, 429] on button "Bearbeiten" at bounding box center [115, 427] width 73 height 18
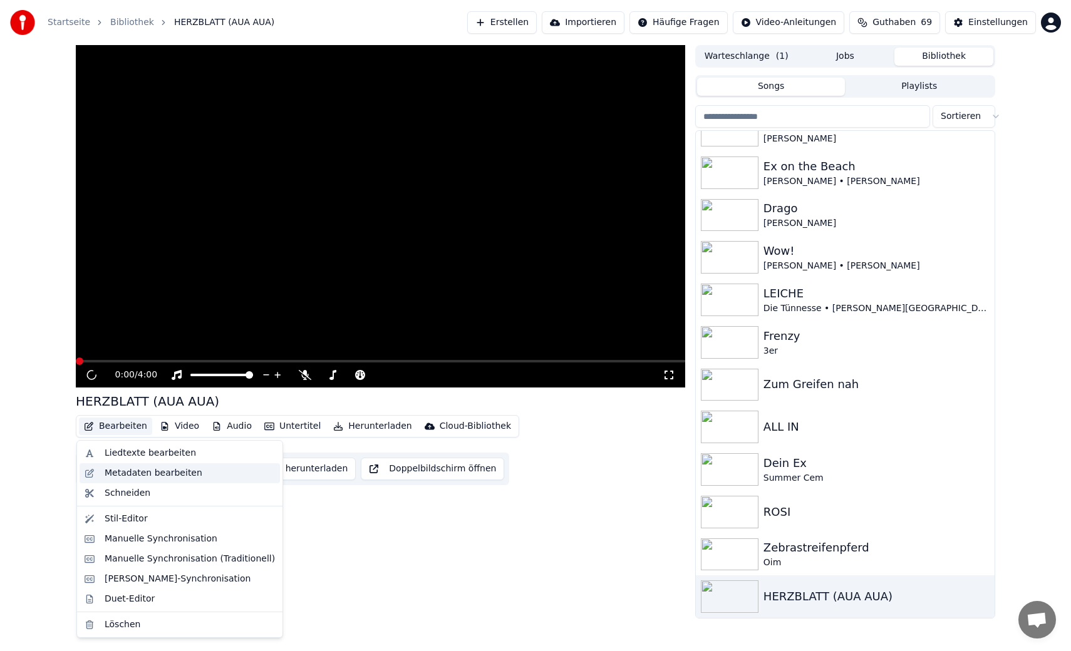
click at [138, 468] on div "Metadaten bearbeiten" at bounding box center [154, 473] width 98 height 13
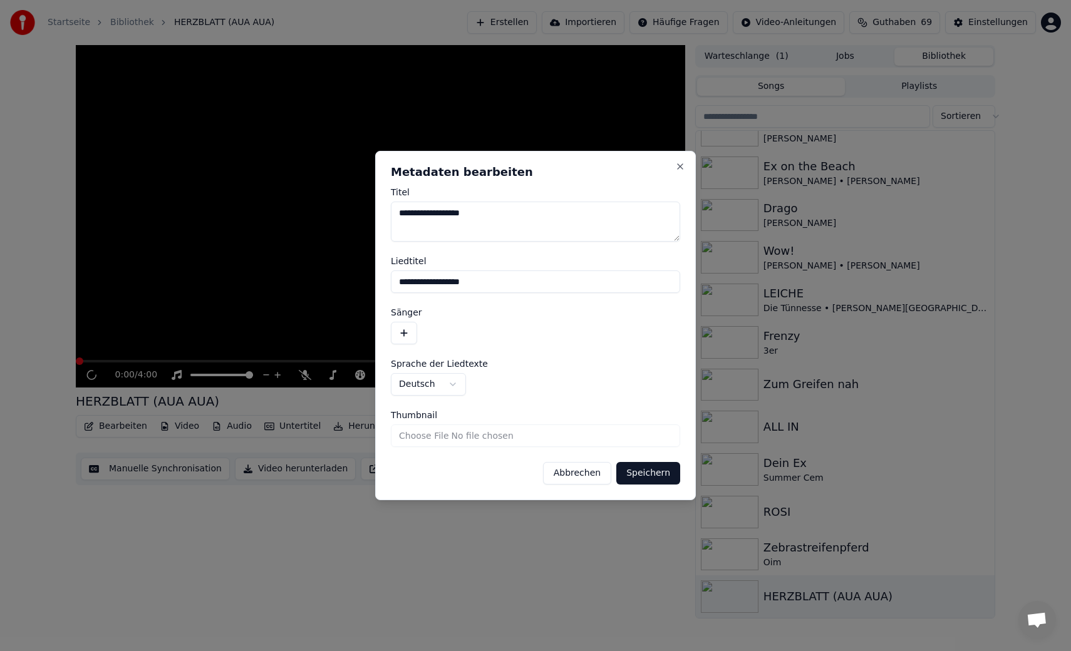
click at [565, 468] on button "Abbrechen" at bounding box center [577, 473] width 68 height 23
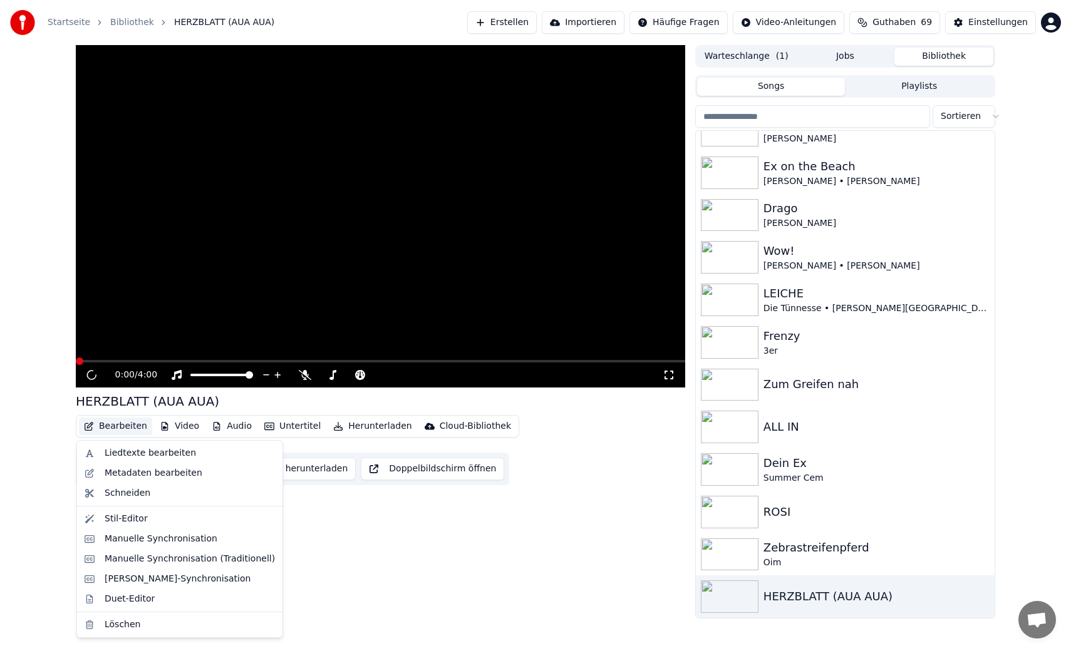
click at [109, 433] on button "Bearbeiten" at bounding box center [115, 427] width 73 height 18
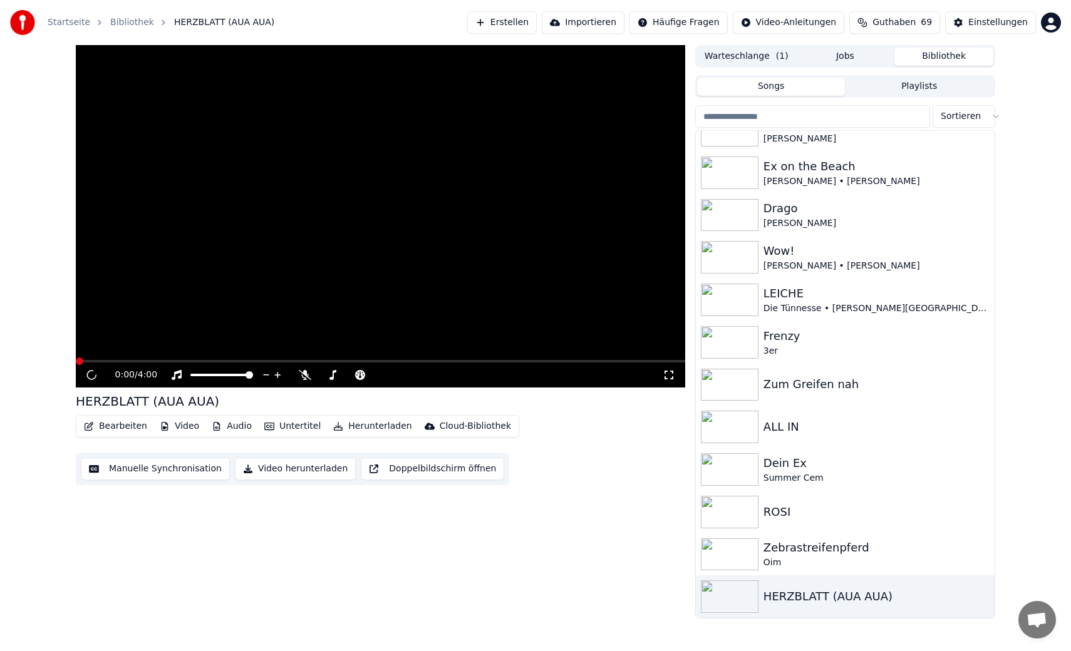
click at [586, 185] on video at bounding box center [380, 216] width 609 height 343
click at [279, 255] on video at bounding box center [380, 216] width 609 height 343
click at [809, 545] on div "Zebrastreifenpferd" at bounding box center [870, 548] width 214 height 18
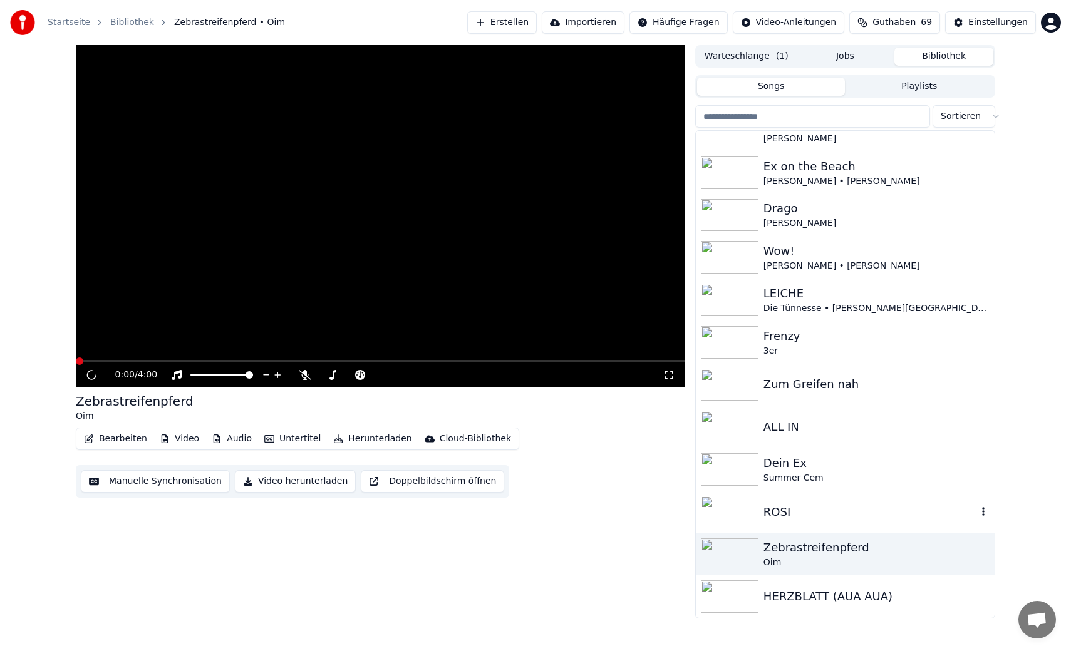
click at [807, 518] on div "ROSI" at bounding box center [870, 512] width 214 height 18
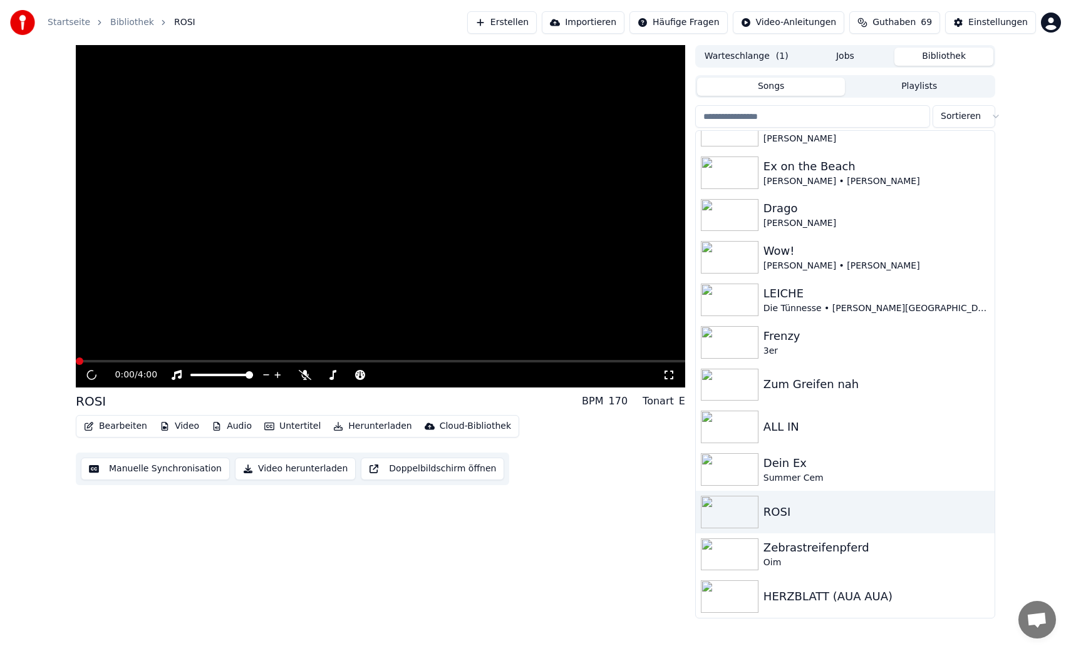
click at [174, 462] on button "Manuelle Synchronisation" at bounding box center [155, 469] width 149 height 23
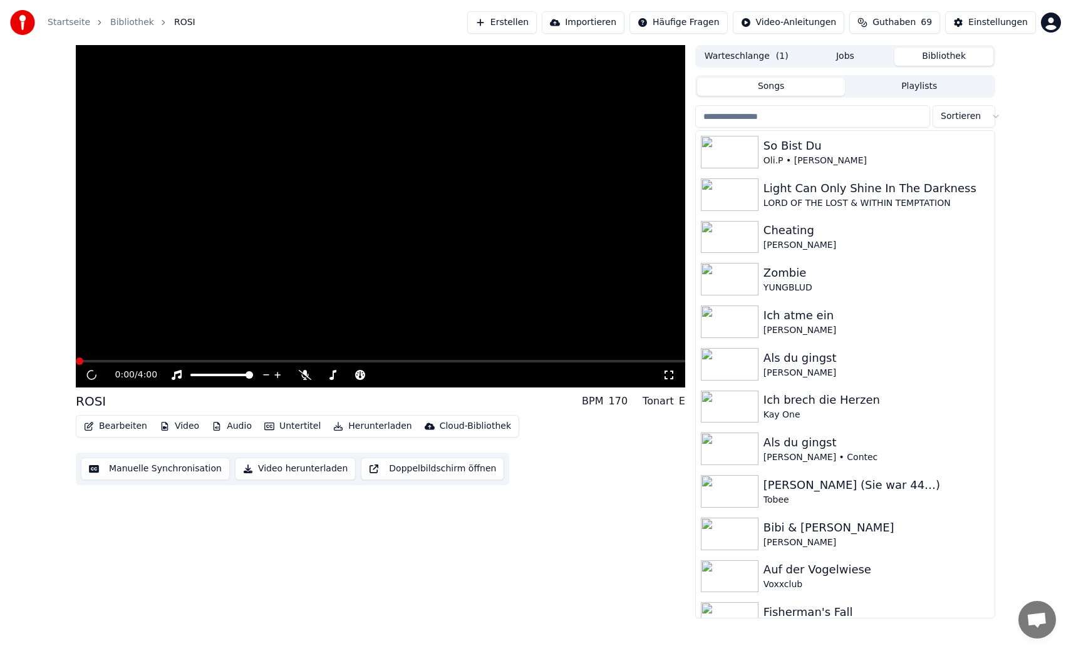
click at [452, 231] on video at bounding box center [380, 216] width 609 height 343
click at [322, 243] on video at bounding box center [380, 216] width 609 height 343
click at [777, 56] on span "( 1 )" at bounding box center [782, 56] width 13 height 13
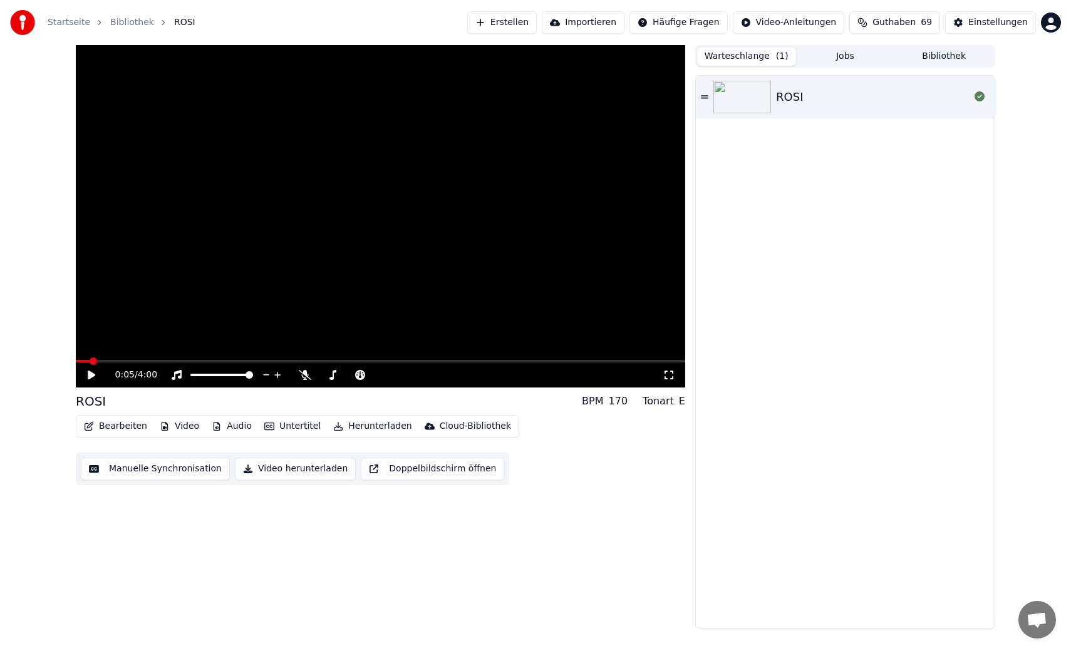
click at [862, 60] on button "Jobs" at bounding box center [845, 57] width 99 height 18
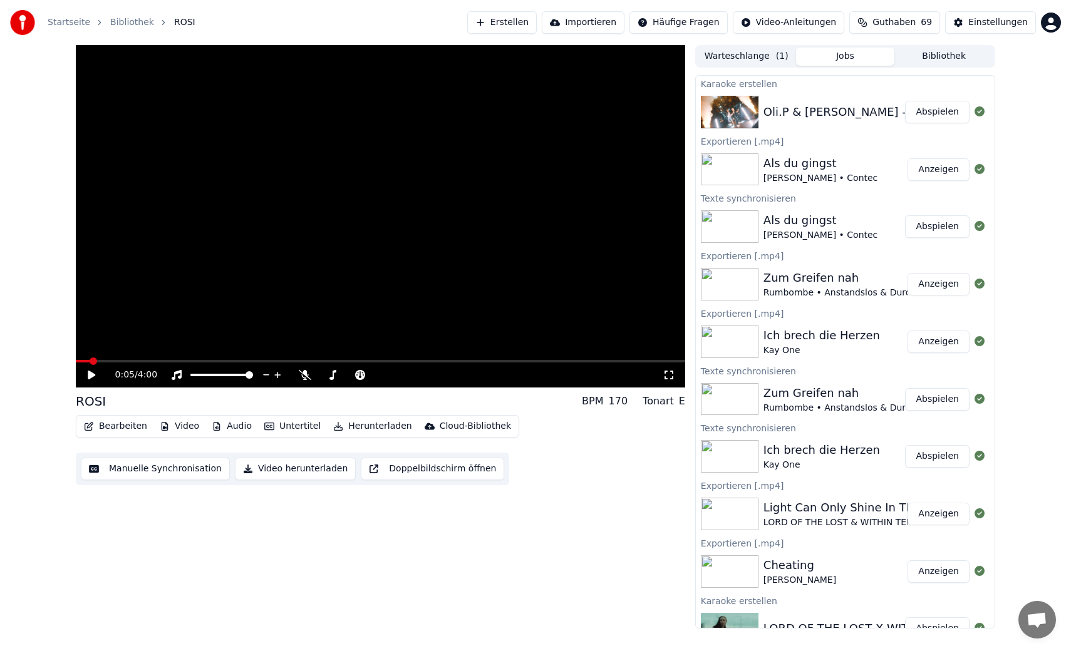
click at [925, 113] on button "Abspielen" at bounding box center [937, 112] width 64 height 23
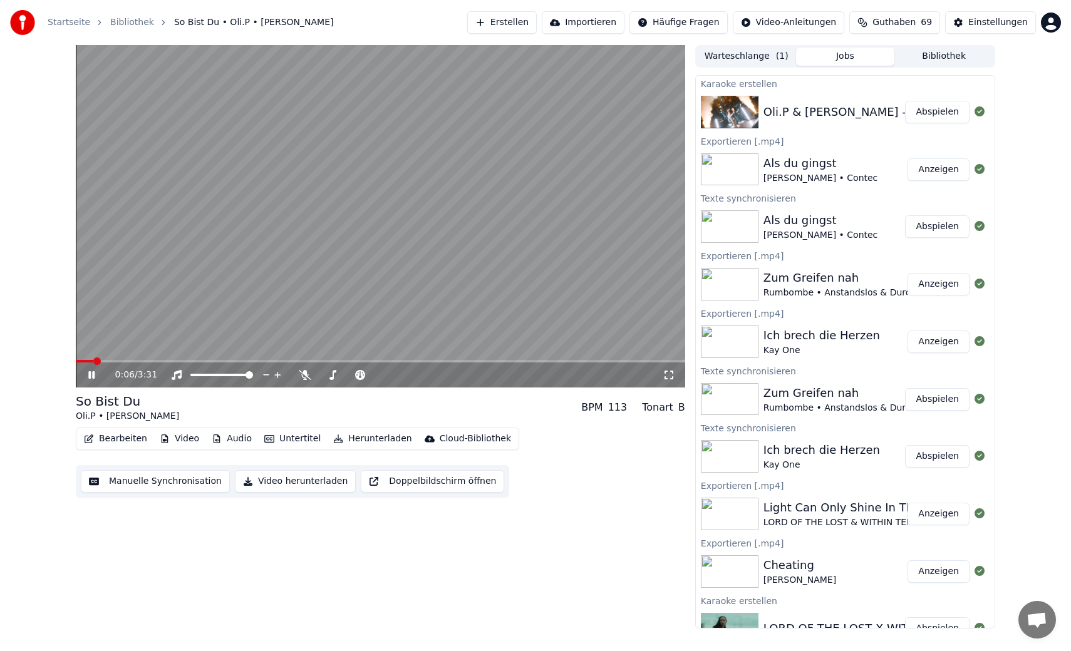
click at [500, 237] on video at bounding box center [380, 216] width 609 height 343
click at [163, 480] on button "Manuelle Synchronisation" at bounding box center [155, 481] width 149 height 23
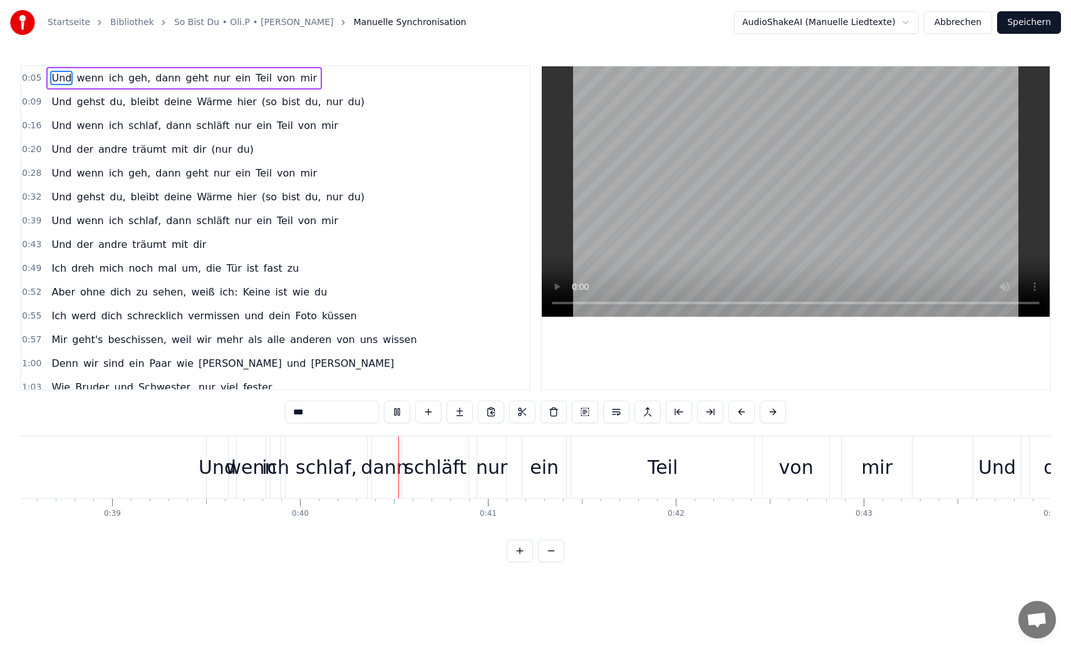
scroll to position [0, 7449]
